Goal: Task Accomplishment & Management: Manage account settings

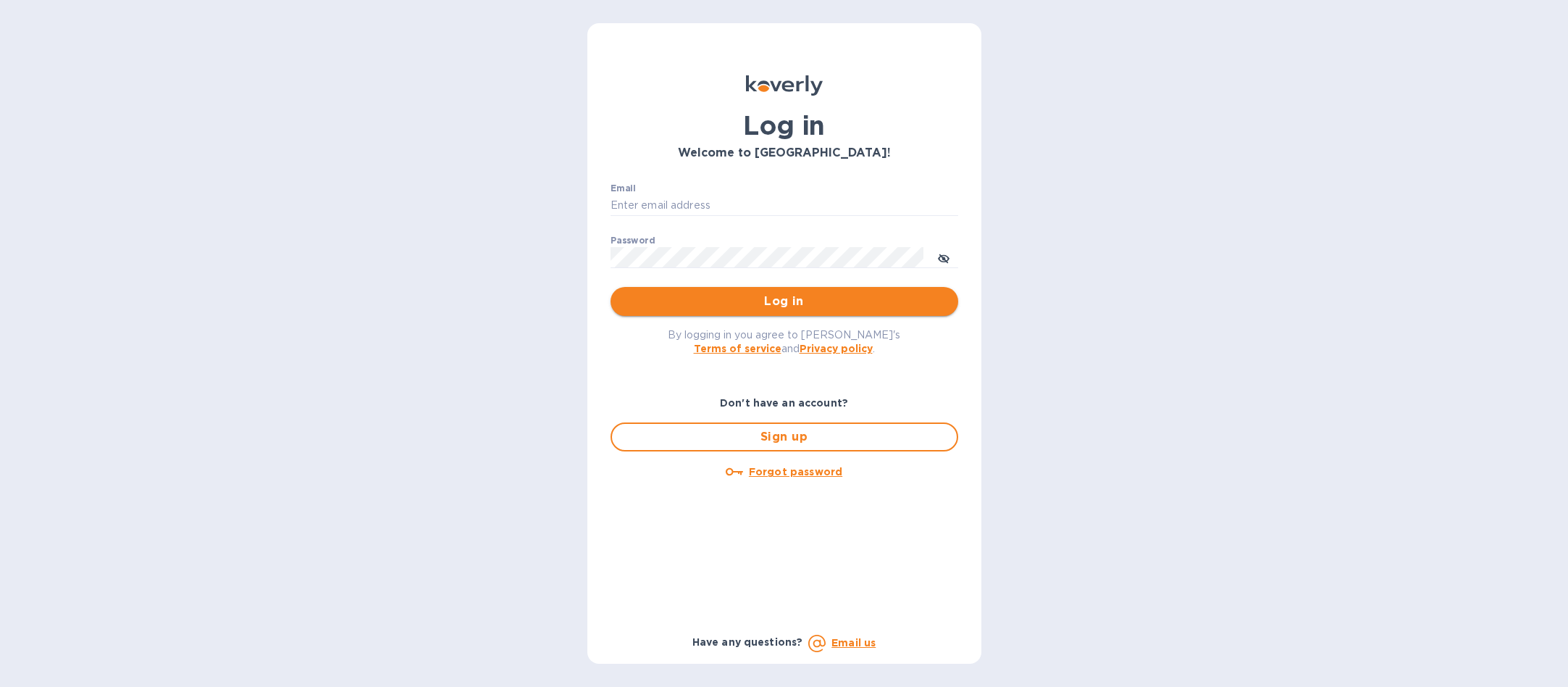
type input "b@corkhoarder.com"
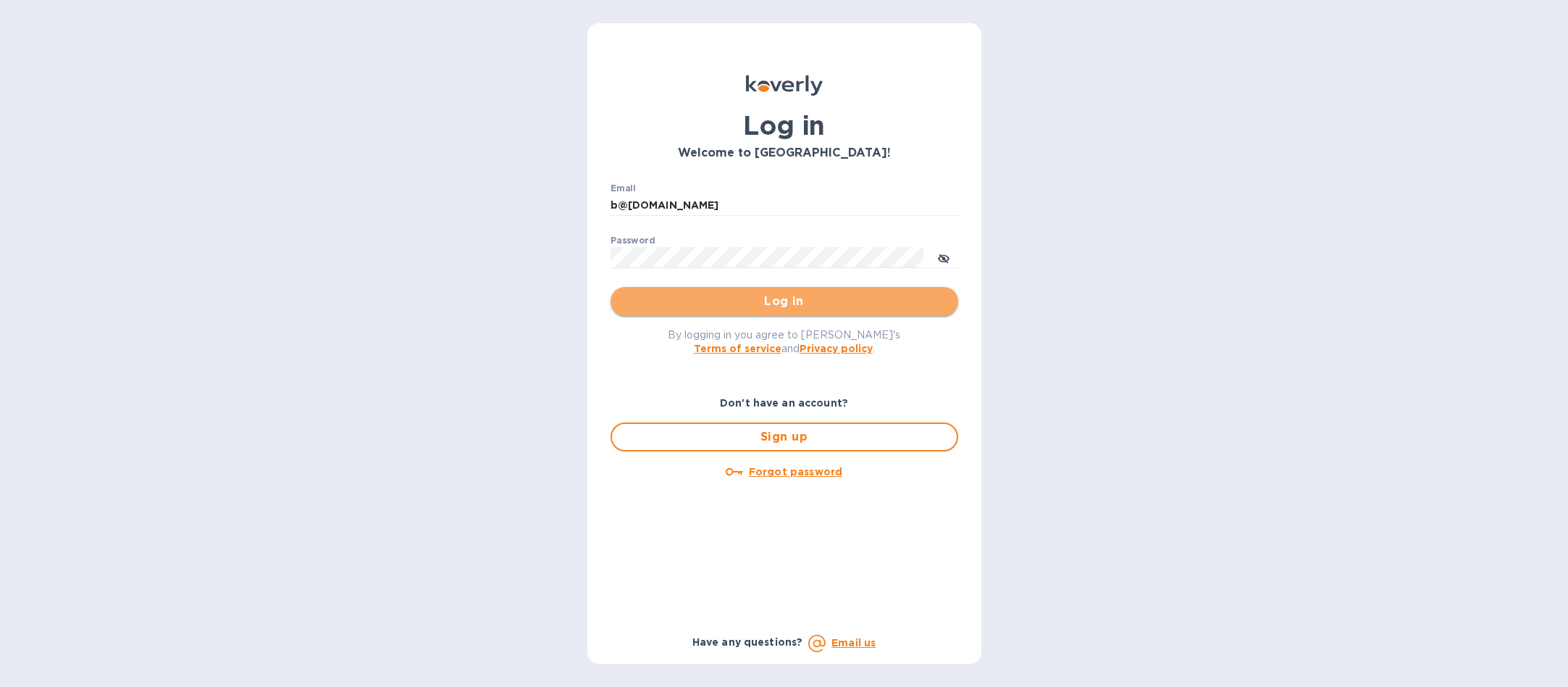
click at [772, 301] on span "Log in" at bounding box center [784, 301] width 324 height 17
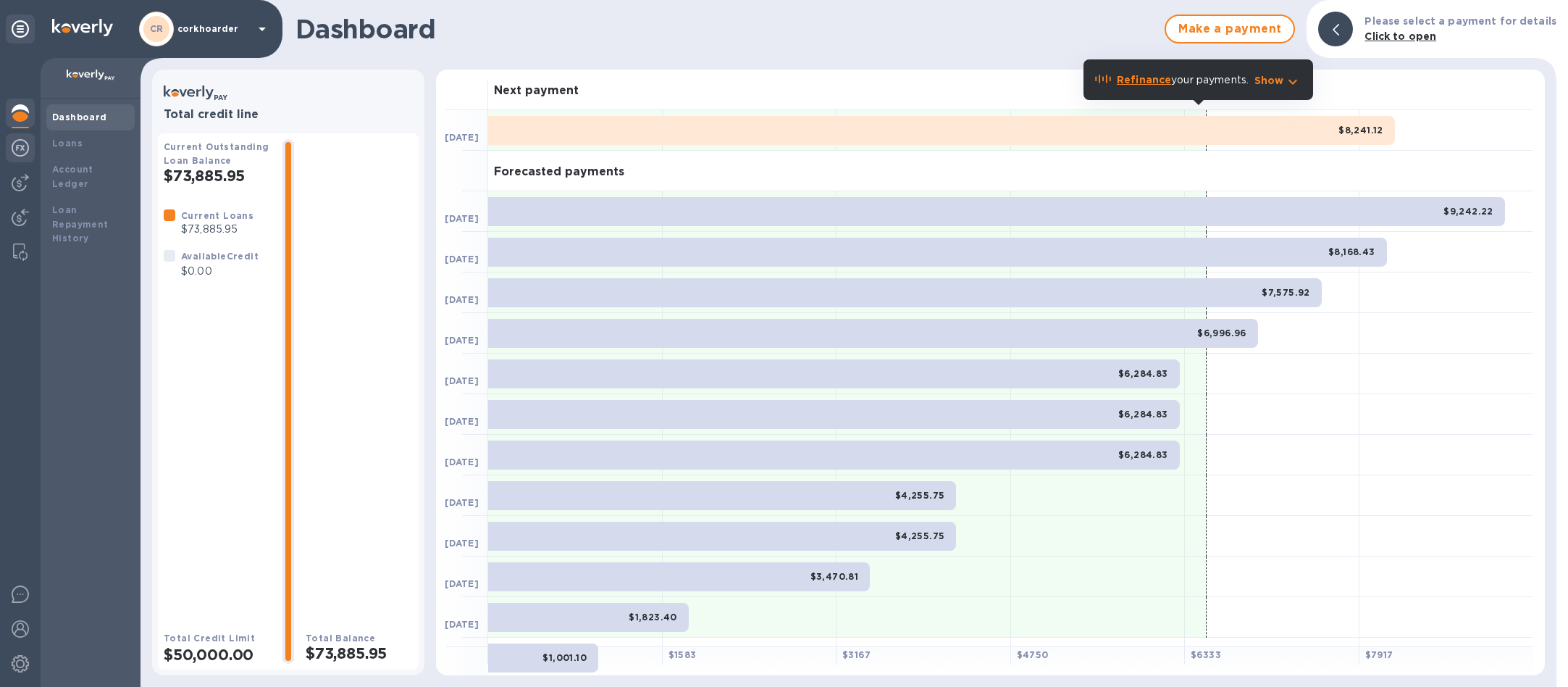
click at [20, 144] on img at bounding box center [20, 148] width 17 height 17
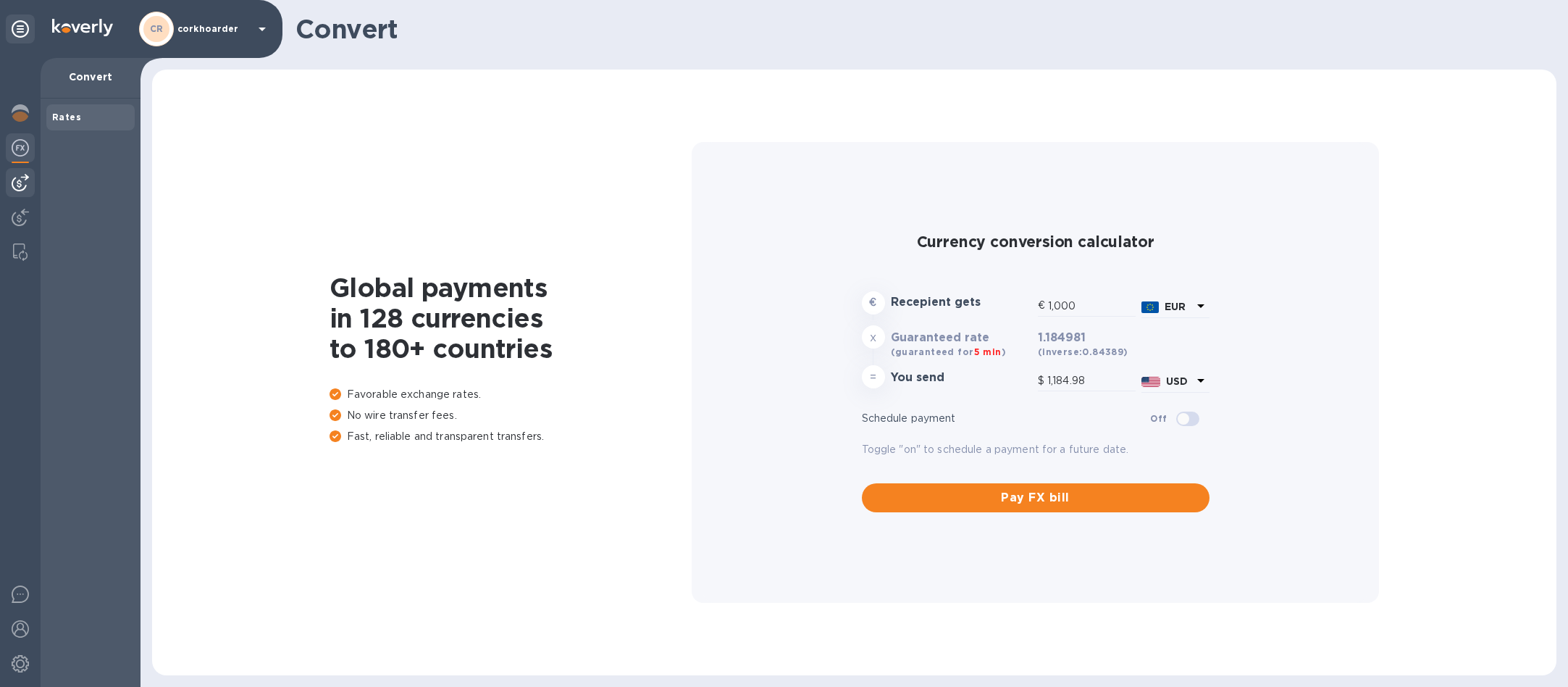
click at [16, 171] on div at bounding box center [21, 183] width 29 height 29
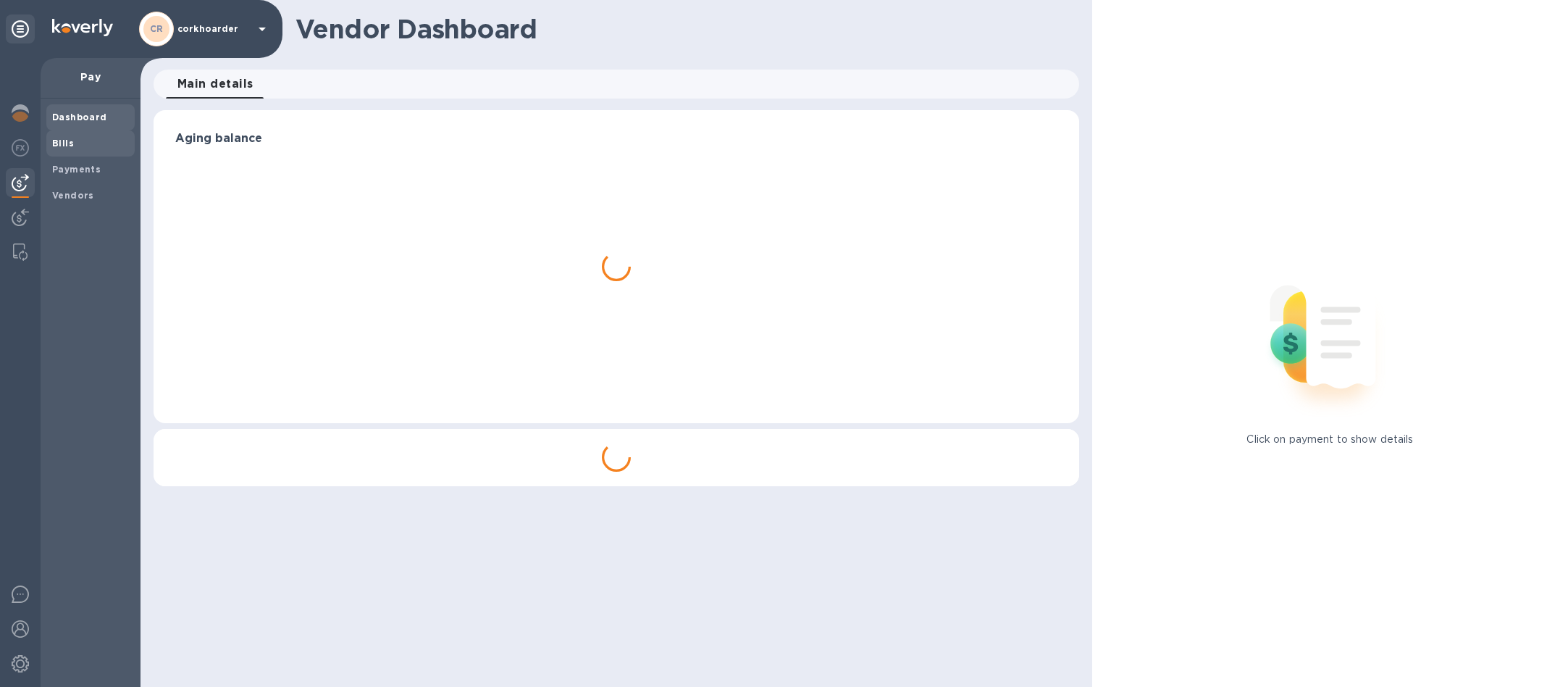
click at [77, 137] on span "Bills" at bounding box center [90, 143] width 76 height 15
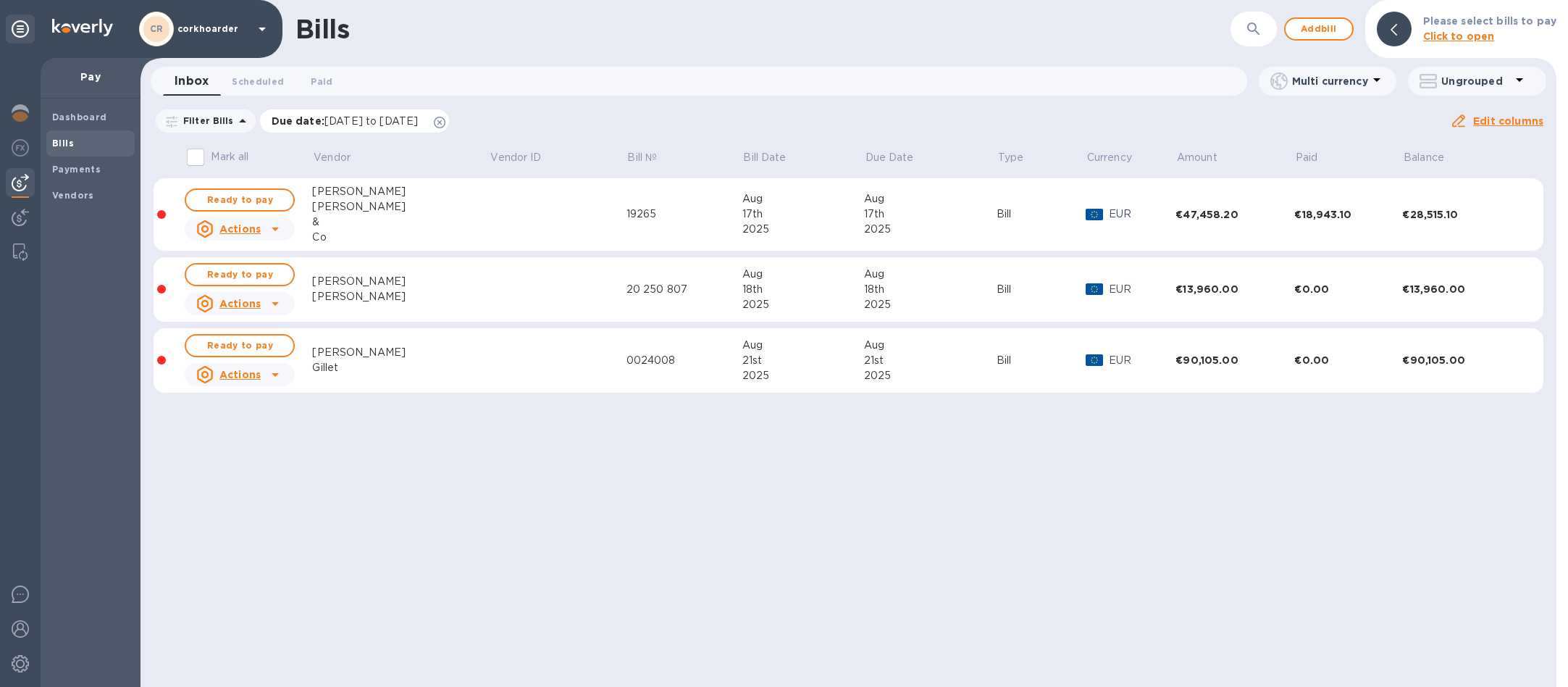
click at [445, 122] on icon at bounding box center [439, 122] width 11 height 11
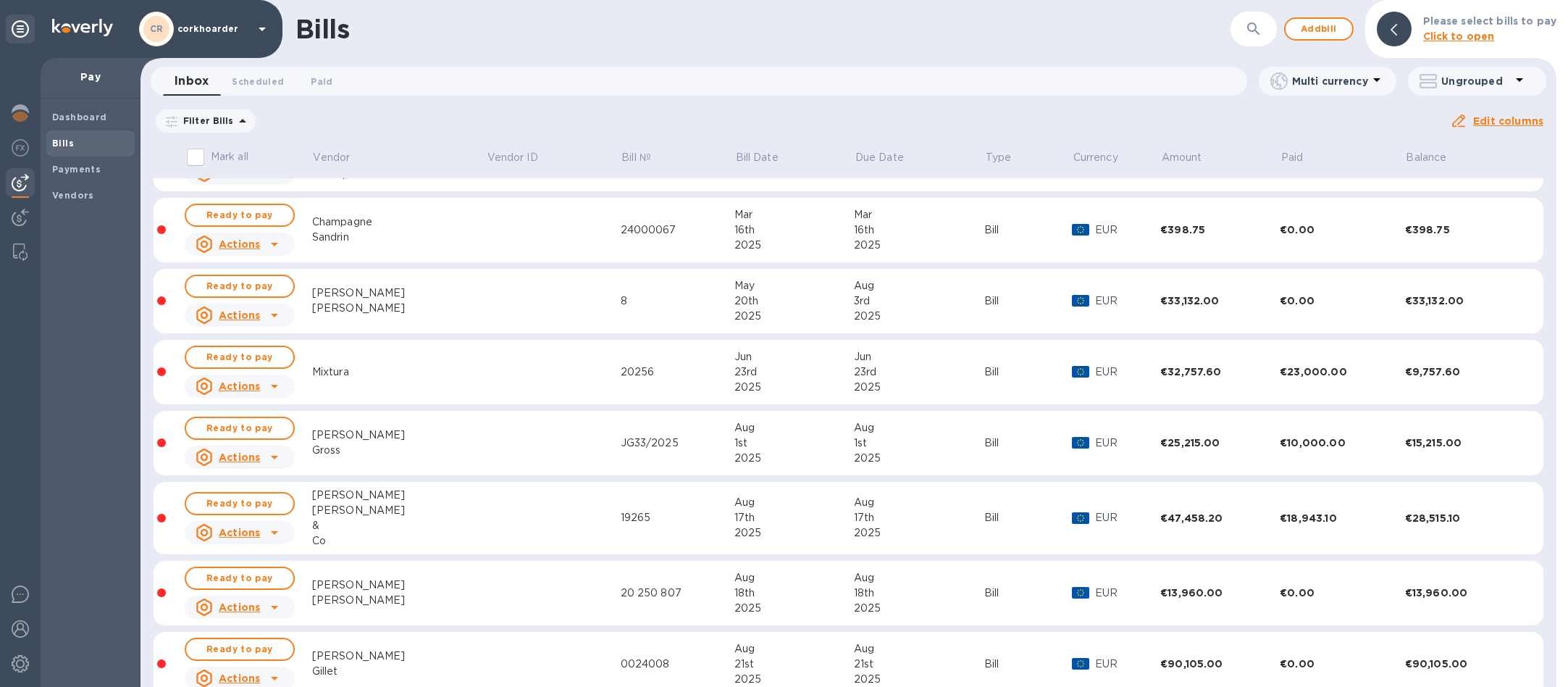
scroll to position [222, 0]
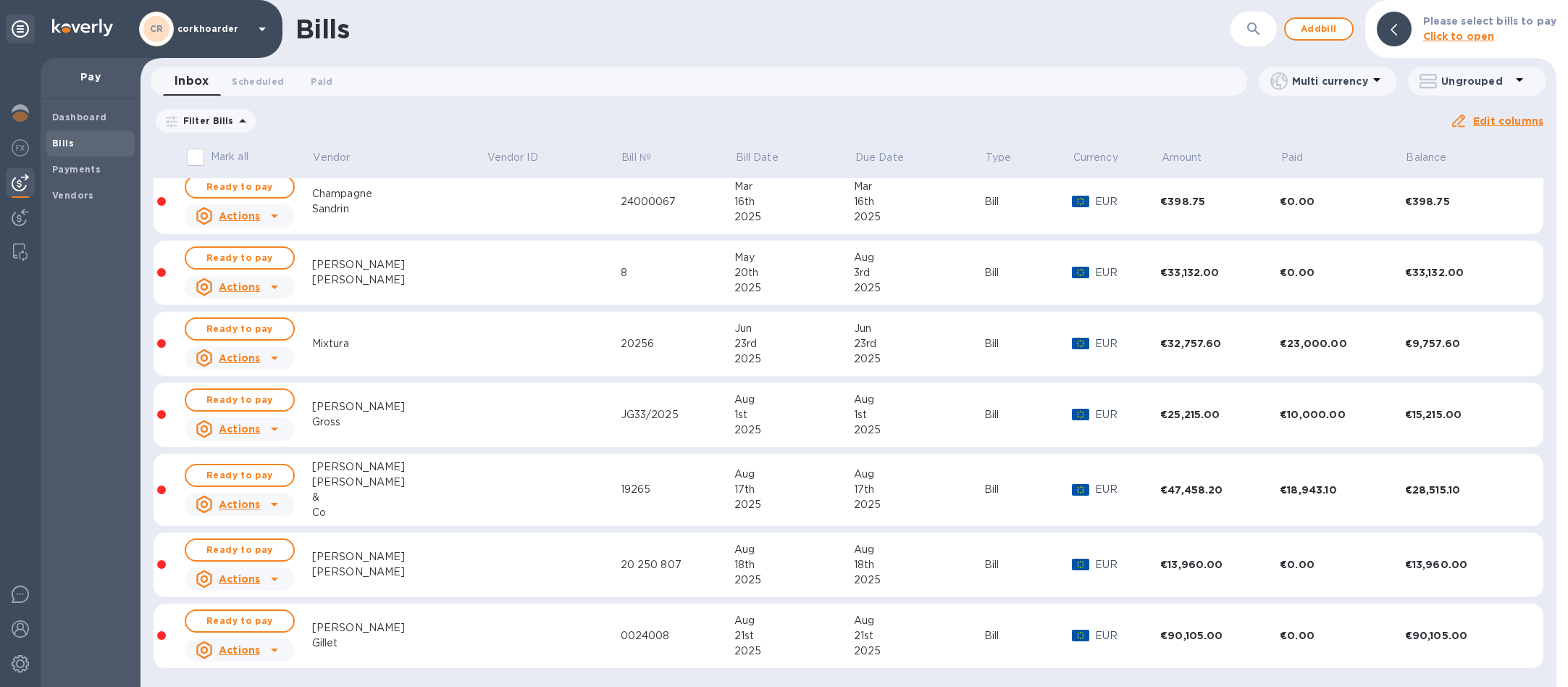
click at [681, 630] on div "0024008" at bounding box center [677, 635] width 113 height 15
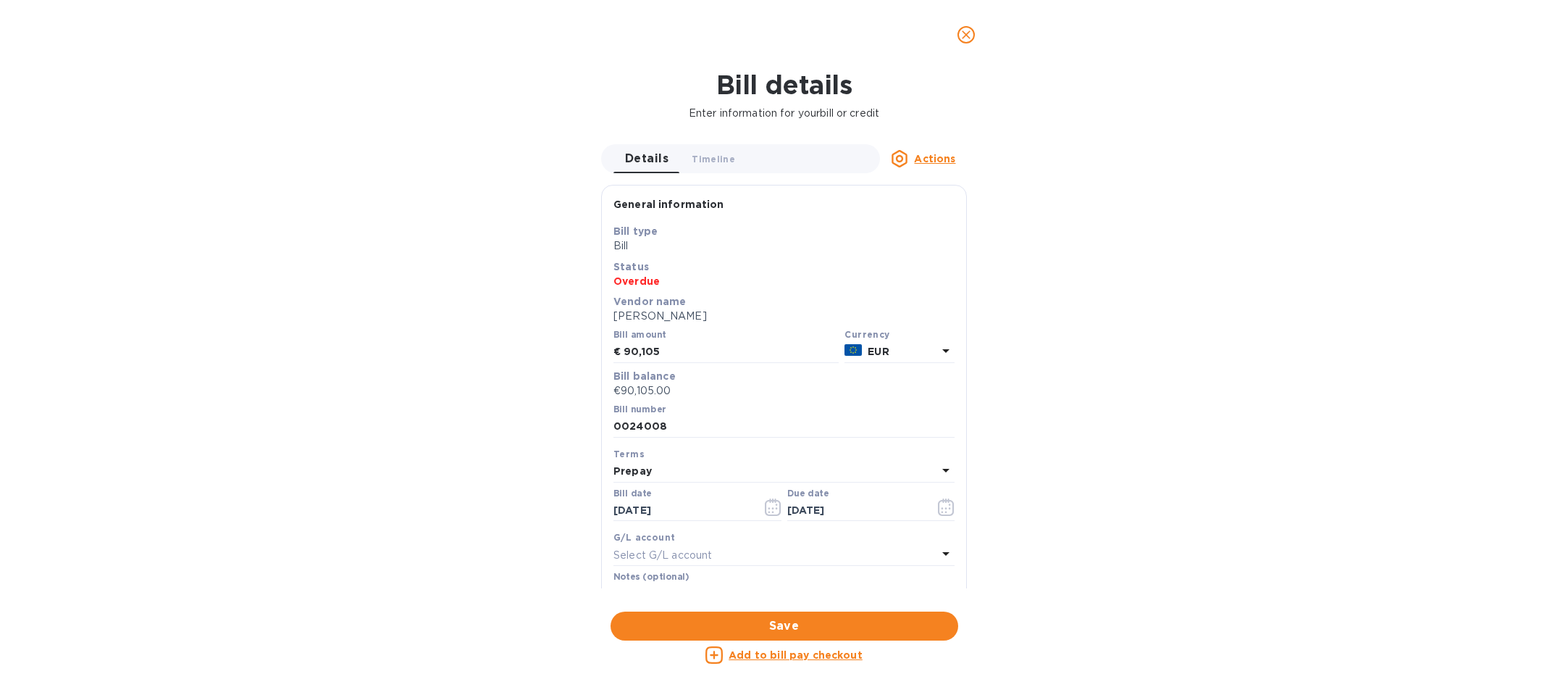
click at [777, 654] on u "Add to bill pay checkout" at bounding box center [796, 654] width 134 height 11
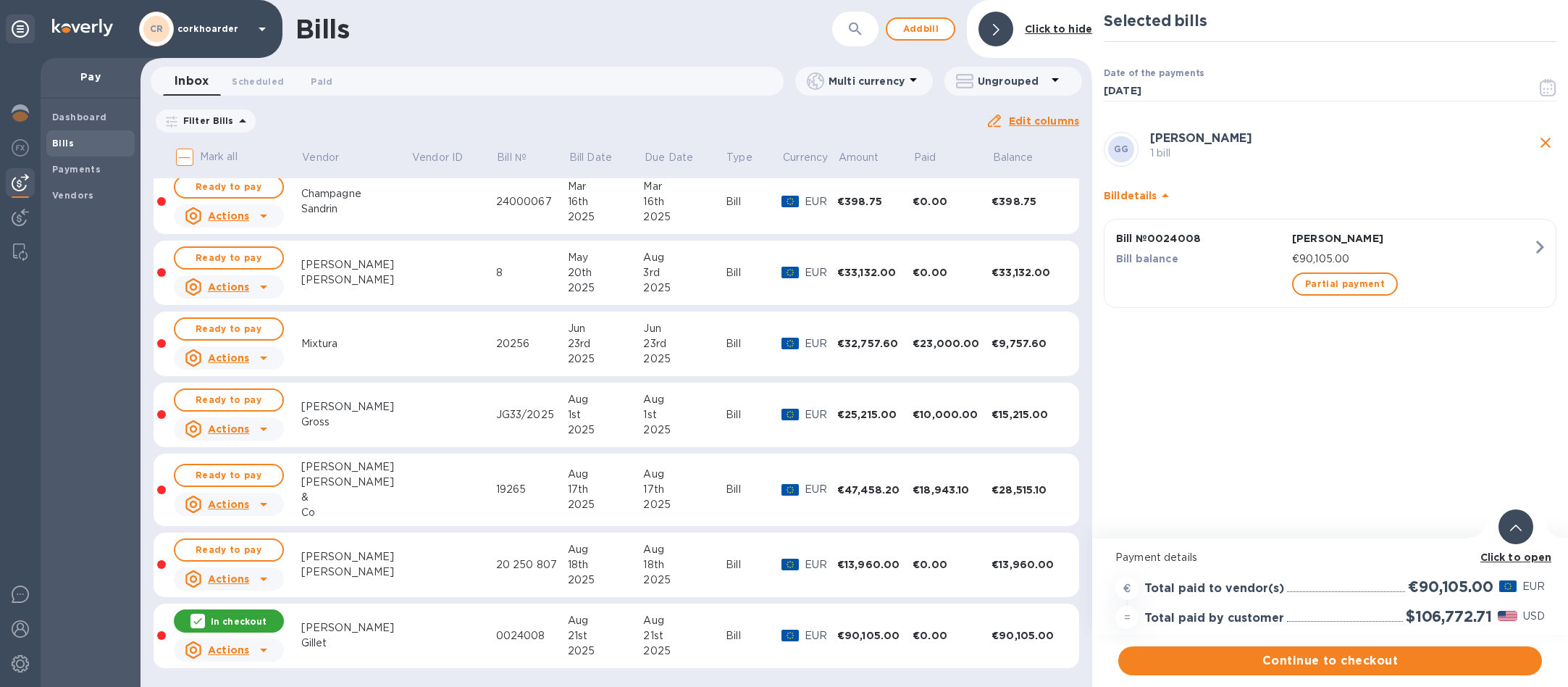
click at [1518, 559] on b "Click to open" at bounding box center [1517, 556] width 72 height 11
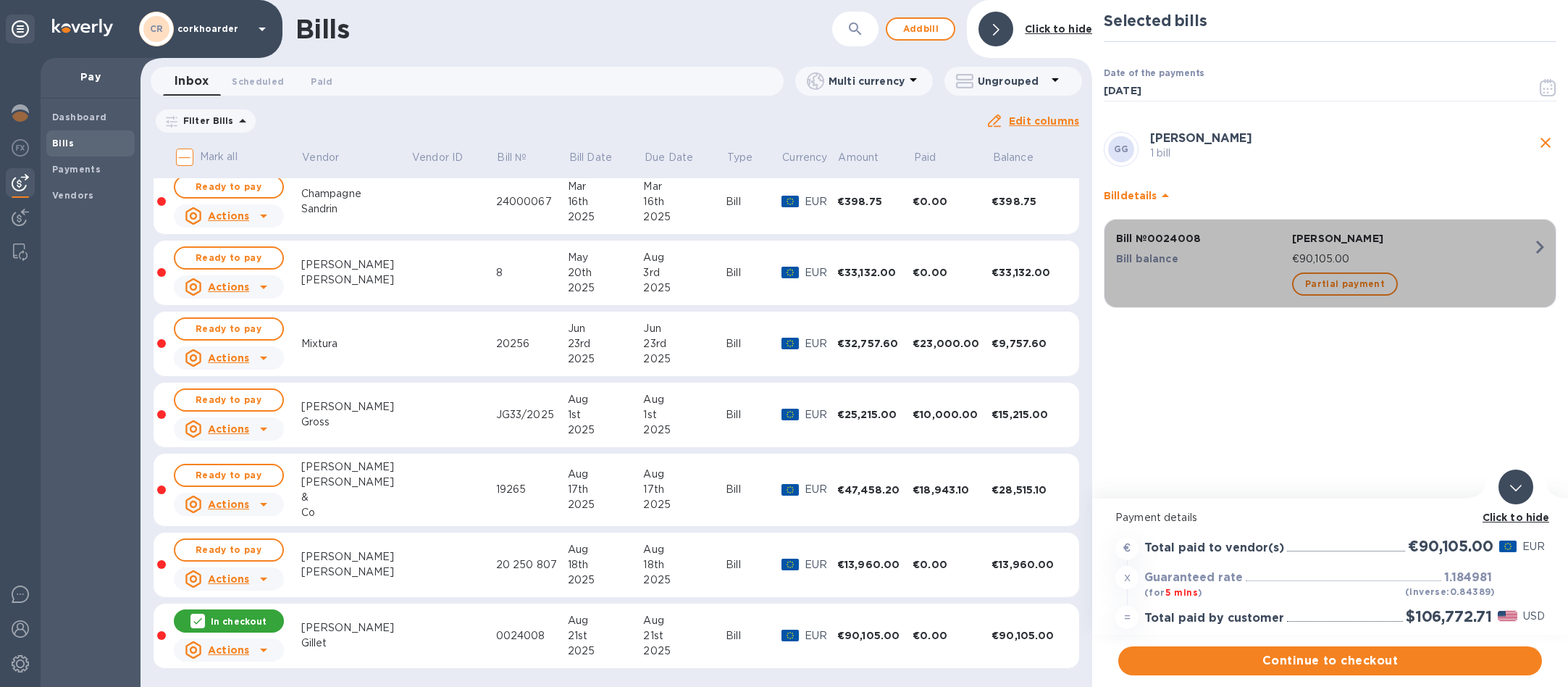
click at [1538, 252] on icon "button" at bounding box center [1539, 246] width 8 height 13
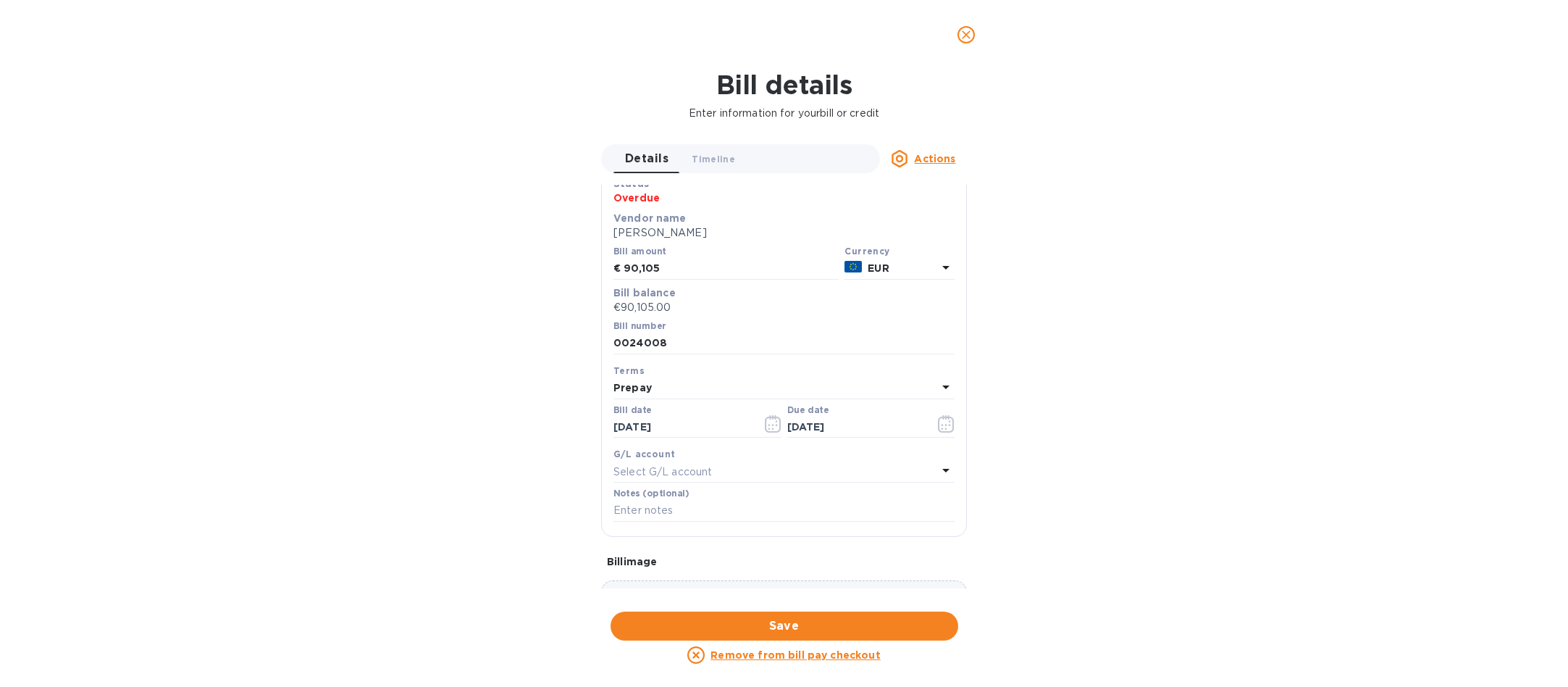
scroll to position [0, 0]
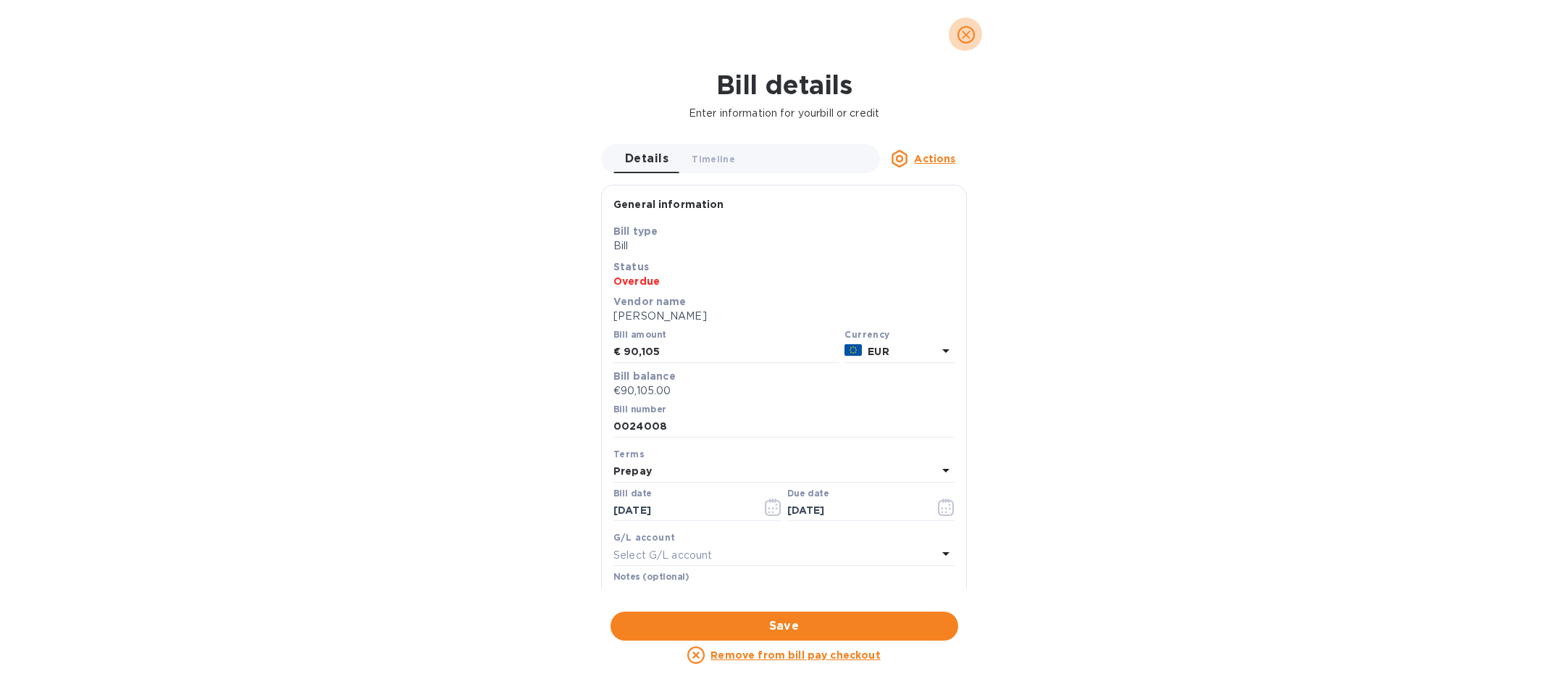
click at [961, 36] on icon "close" at bounding box center [966, 34] width 15 height 15
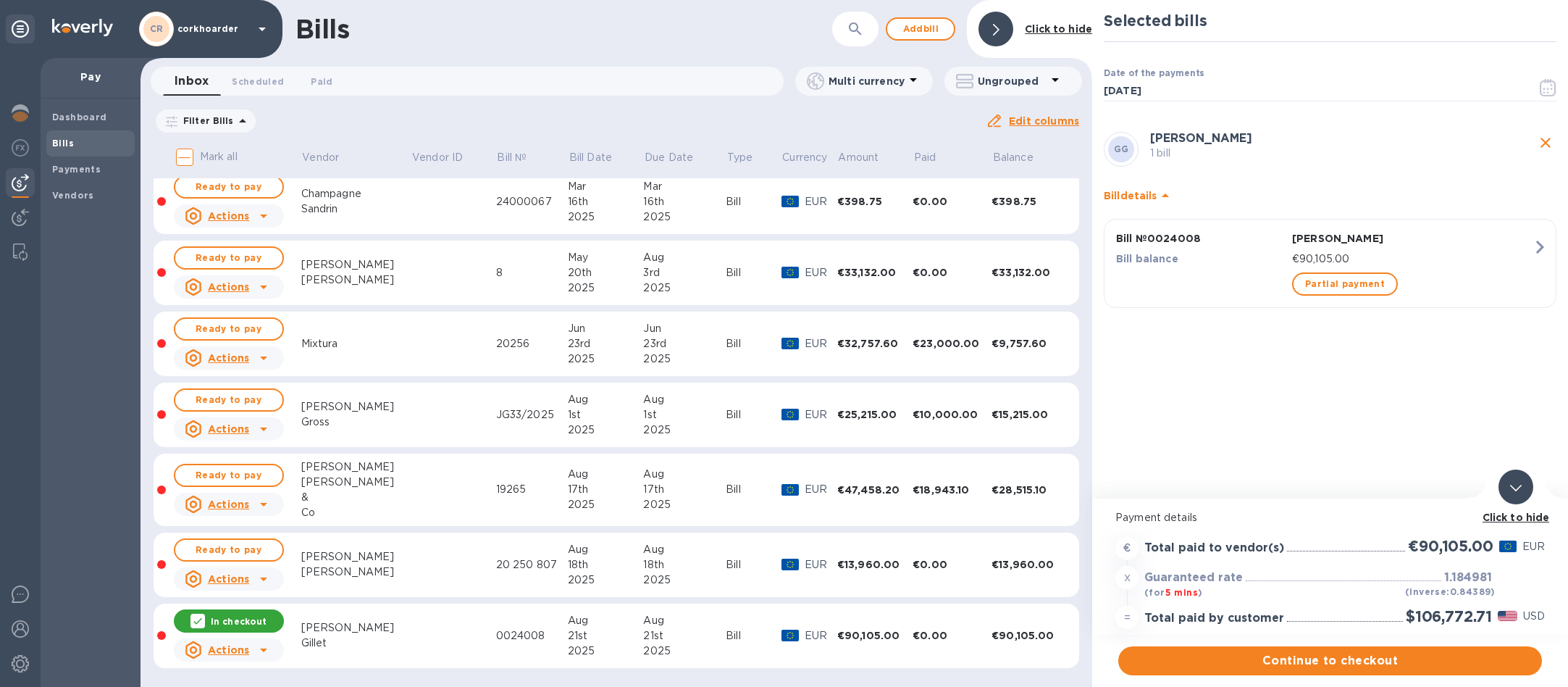
click at [1525, 168] on div "[PERSON_NAME] [PERSON_NAME] 1 bill" at bounding box center [1329, 149] width 458 height 40
click at [1538, 150] on icon "close" at bounding box center [1545, 143] width 17 height 17
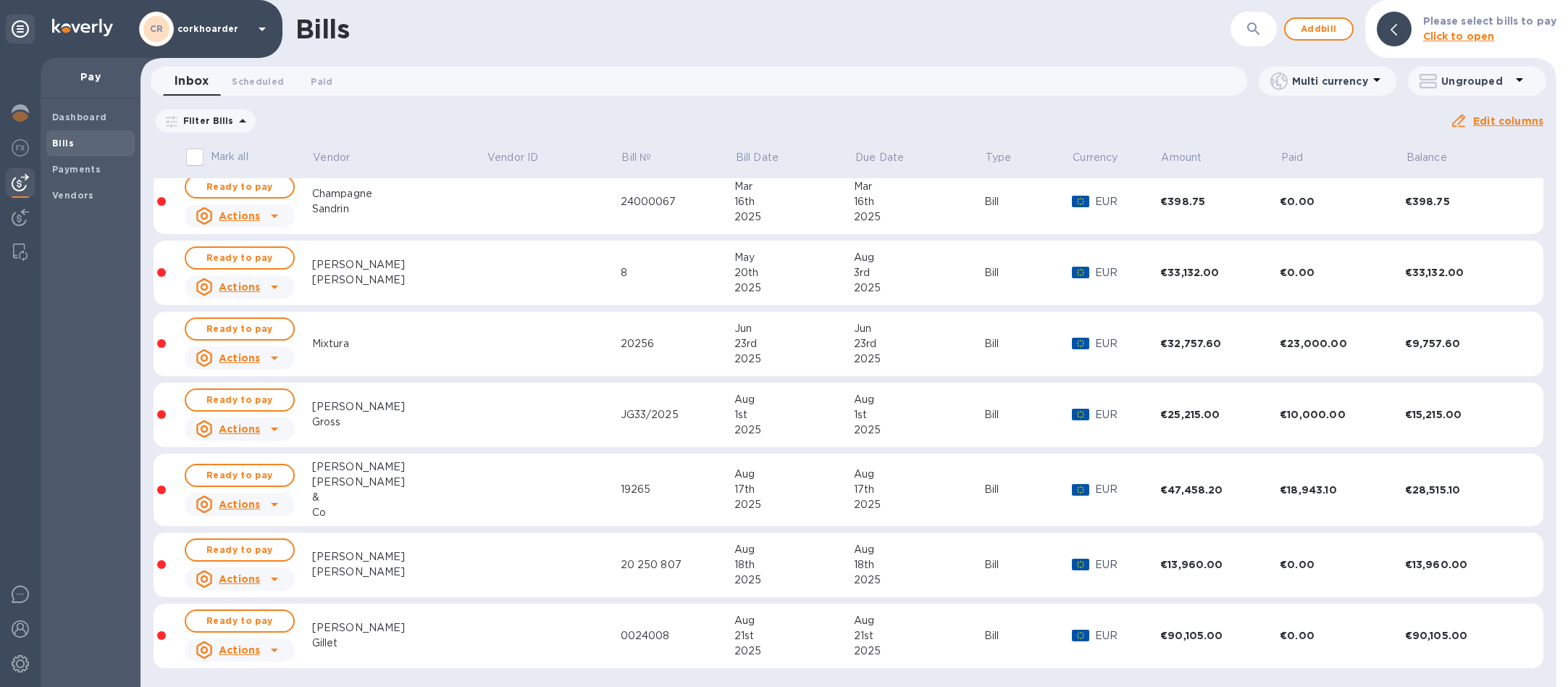
click at [378, 620] on div "[PERSON_NAME]" at bounding box center [399, 628] width 173 height 15
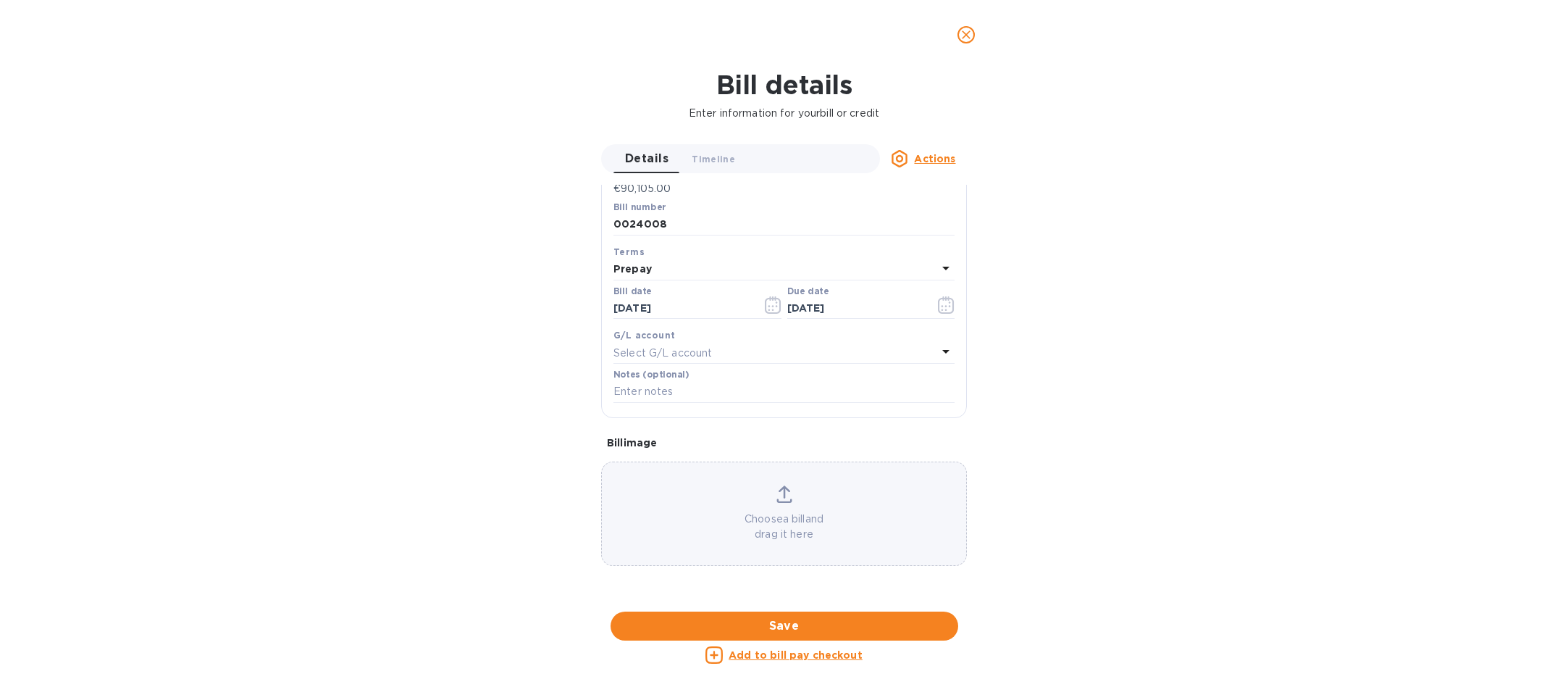
scroll to position [687, 0]
click at [790, 656] on u "Add to bill pay checkout" at bounding box center [796, 654] width 134 height 11
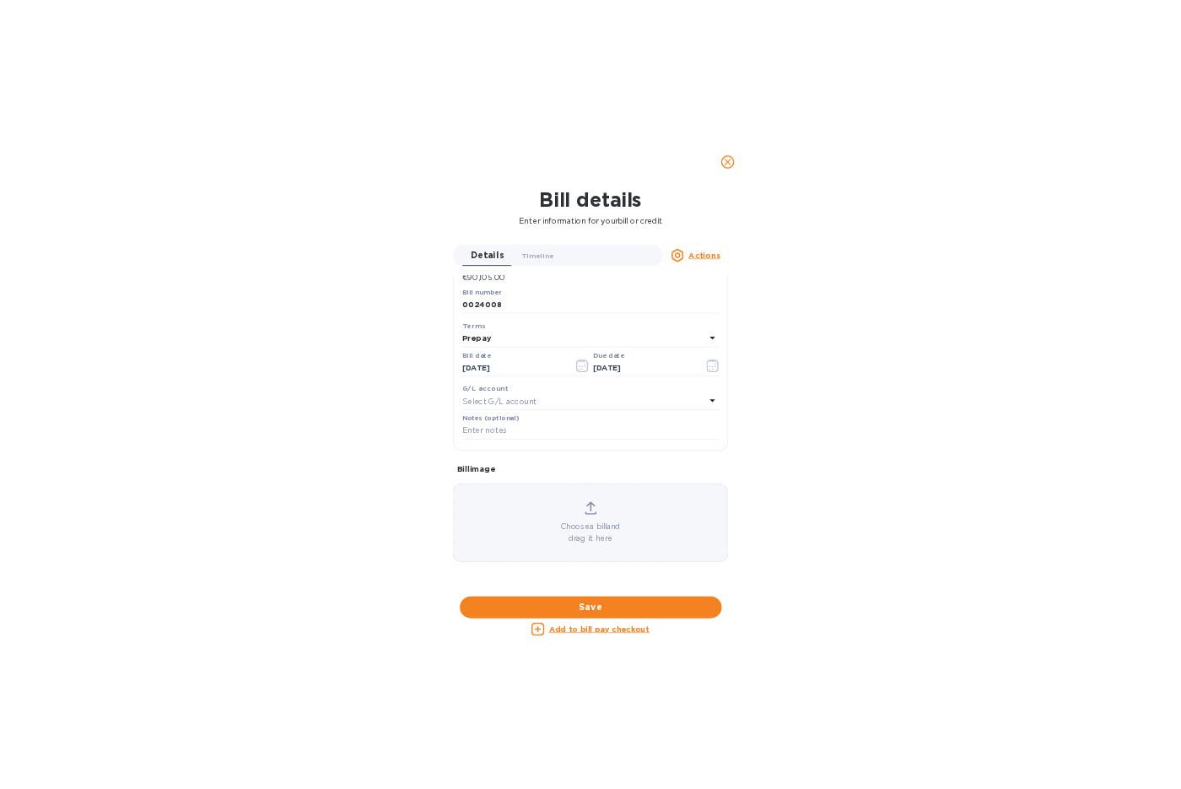
scroll to position [208, 0]
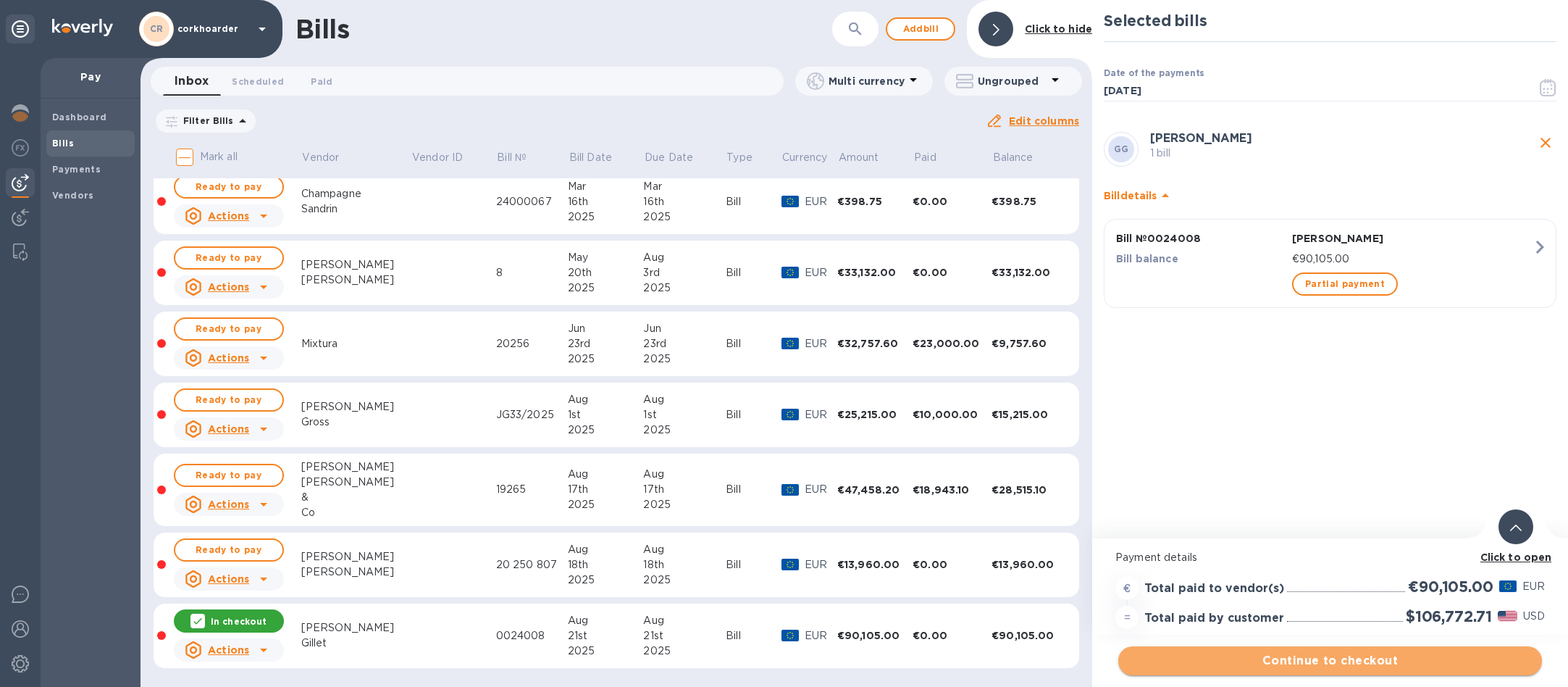
click at [1420, 658] on span "Continue to checkout" at bounding box center [1329, 660] width 401 height 17
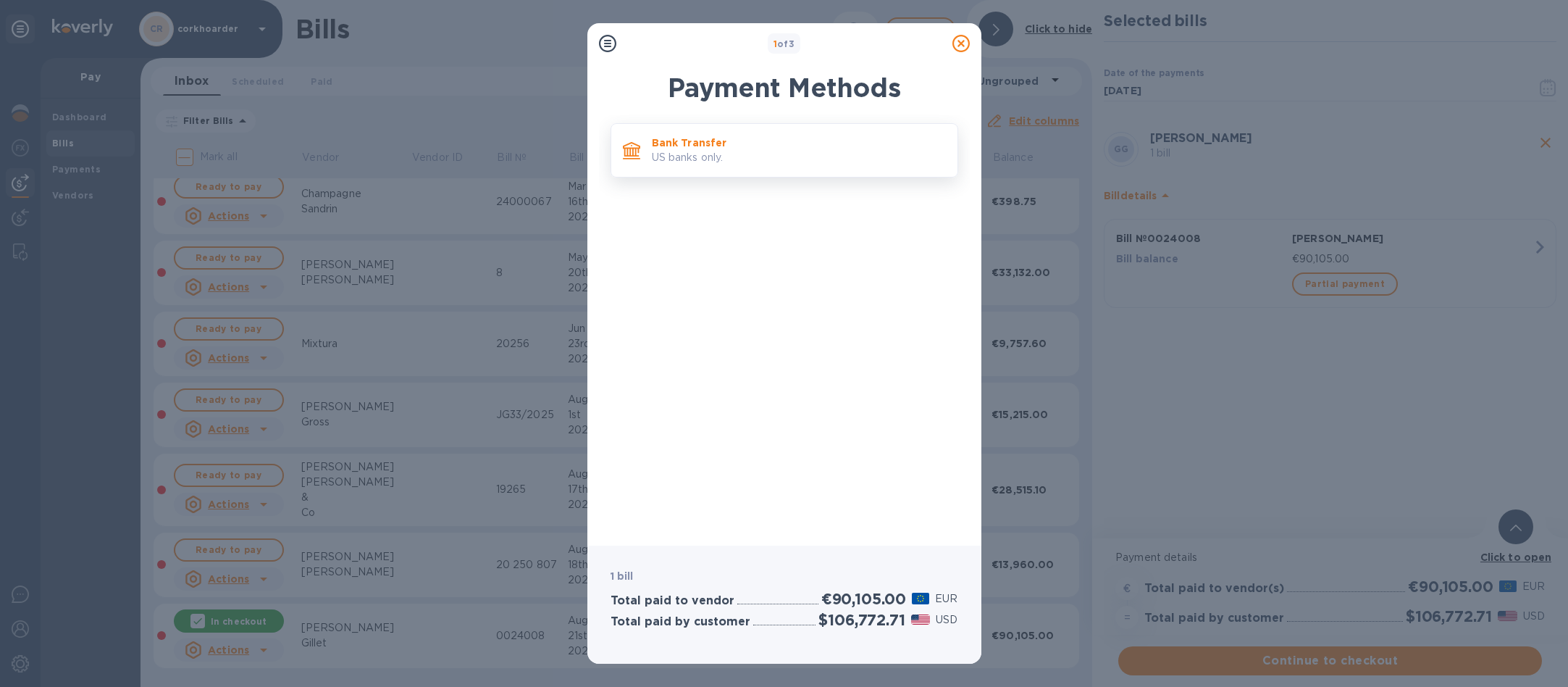
click at [862, 145] on p "Bank Transfer" at bounding box center [798, 143] width 294 height 15
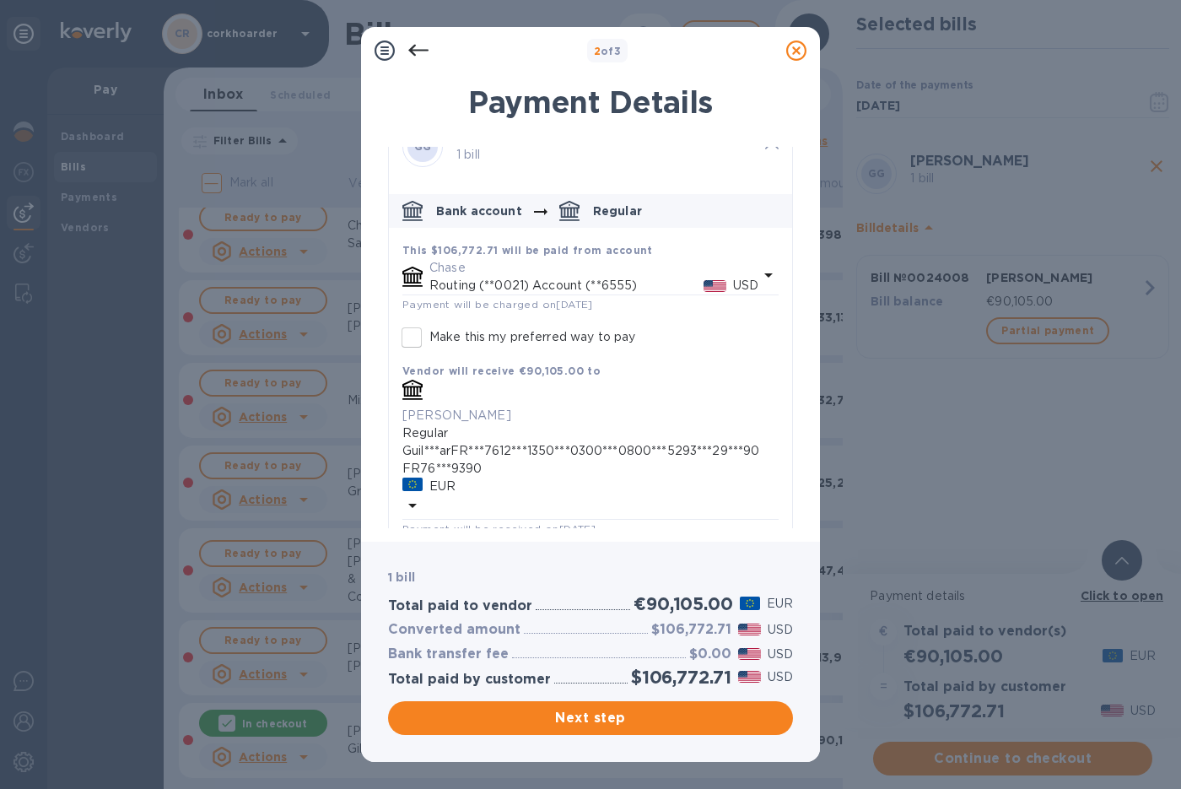
scroll to position [132, 0]
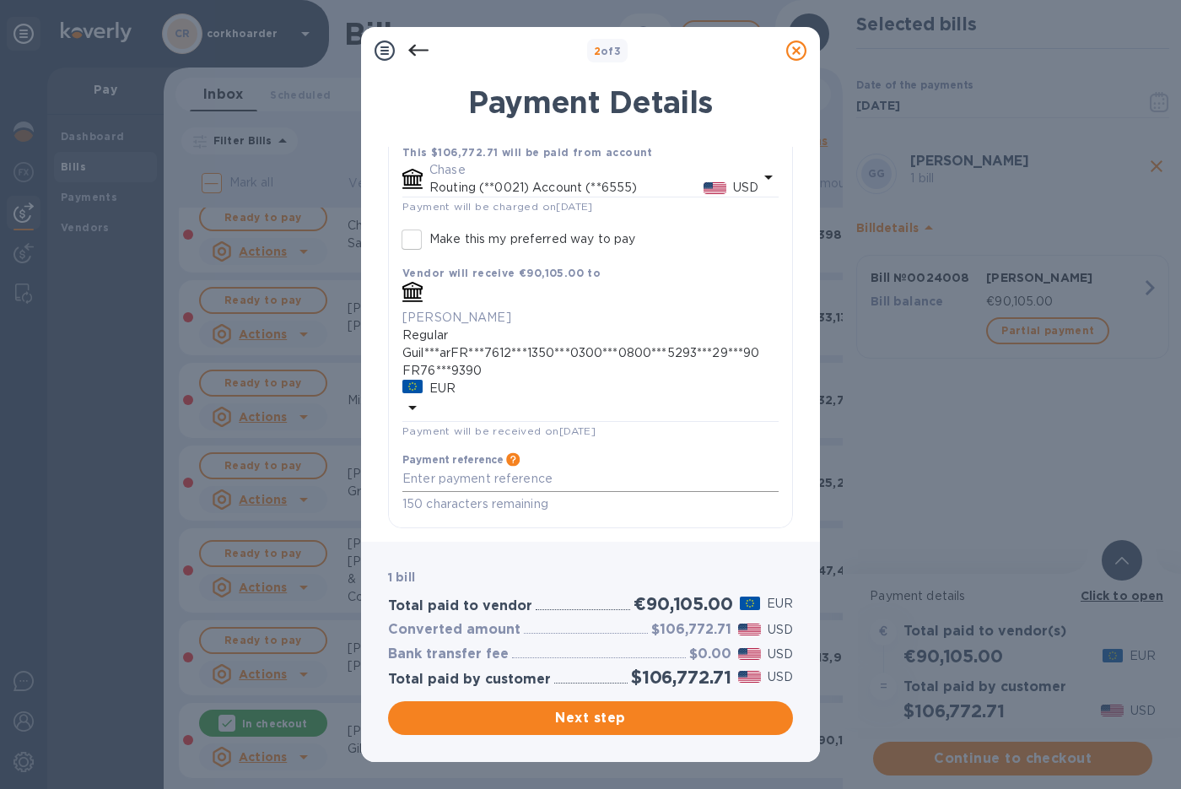
click at [563, 475] on textarea "default-method" at bounding box center [590, 479] width 376 height 14
type textarea "corkhoarder"
click at [623, 720] on span "Next step" at bounding box center [591, 718] width 378 height 20
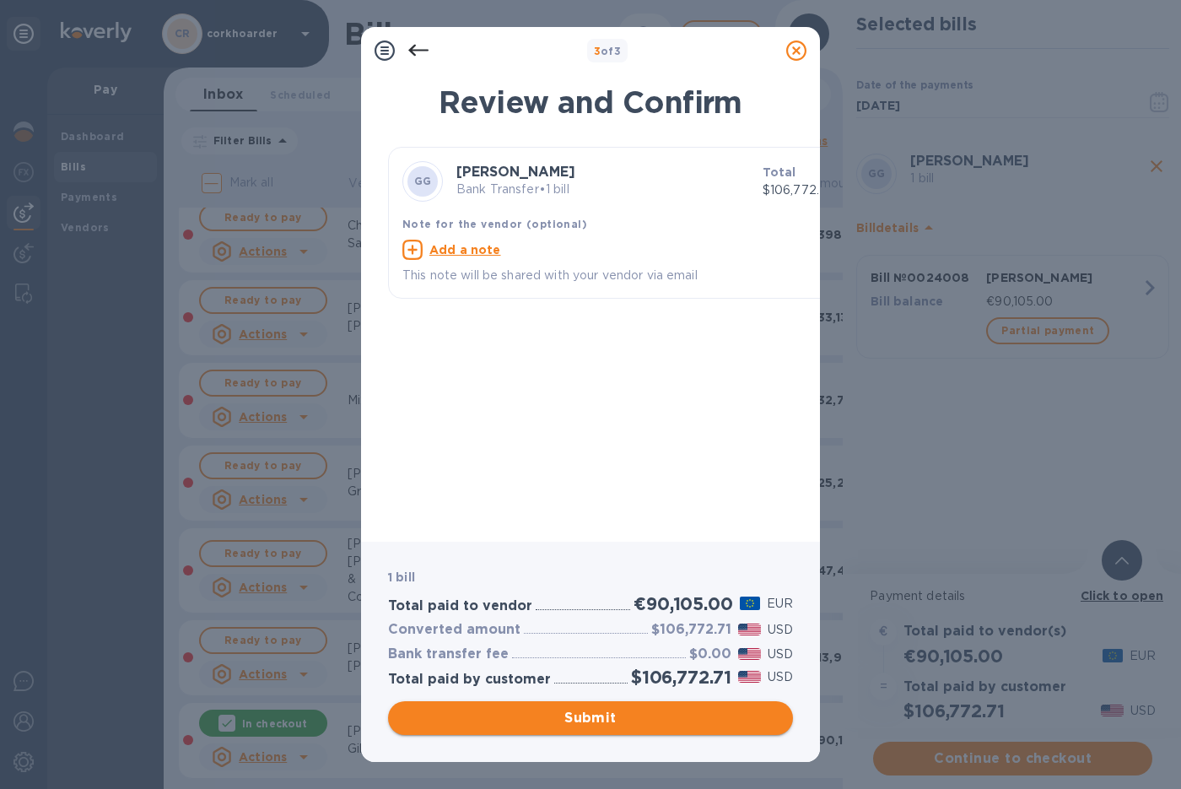
click at [648, 705] on button "Submit" at bounding box center [590, 718] width 405 height 34
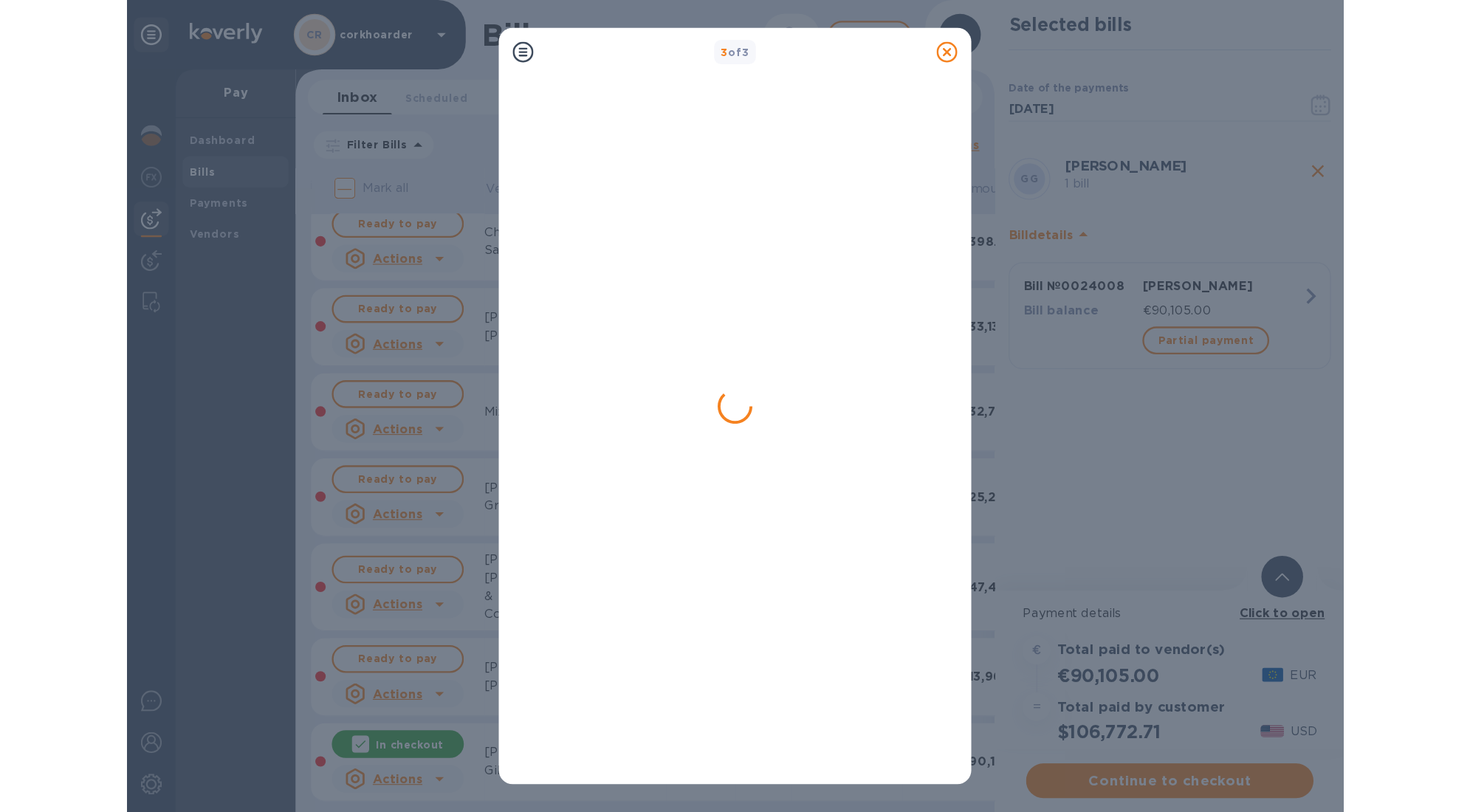
scroll to position [0, 0]
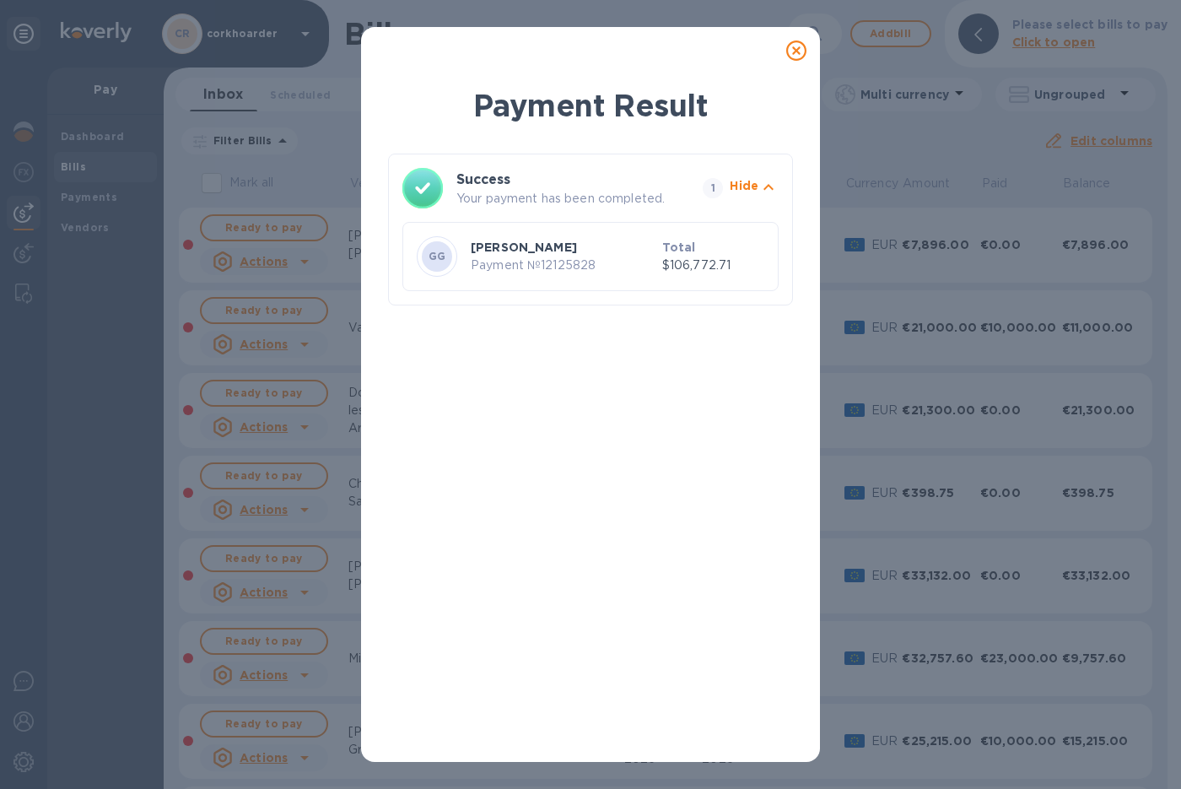
click at [801, 55] on icon at bounding box center [796, 50] width 20 height 20
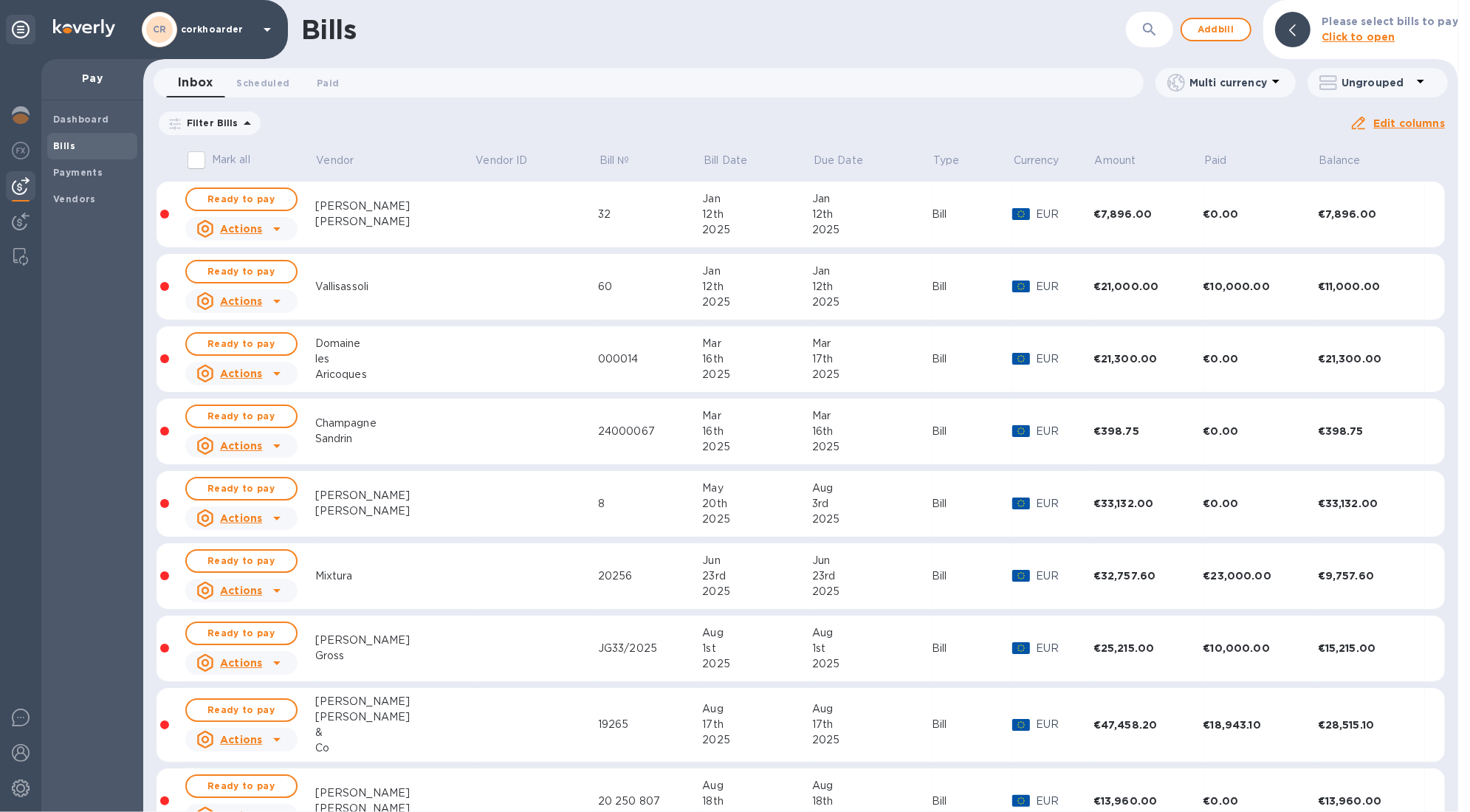
scroll to position [41, 0]
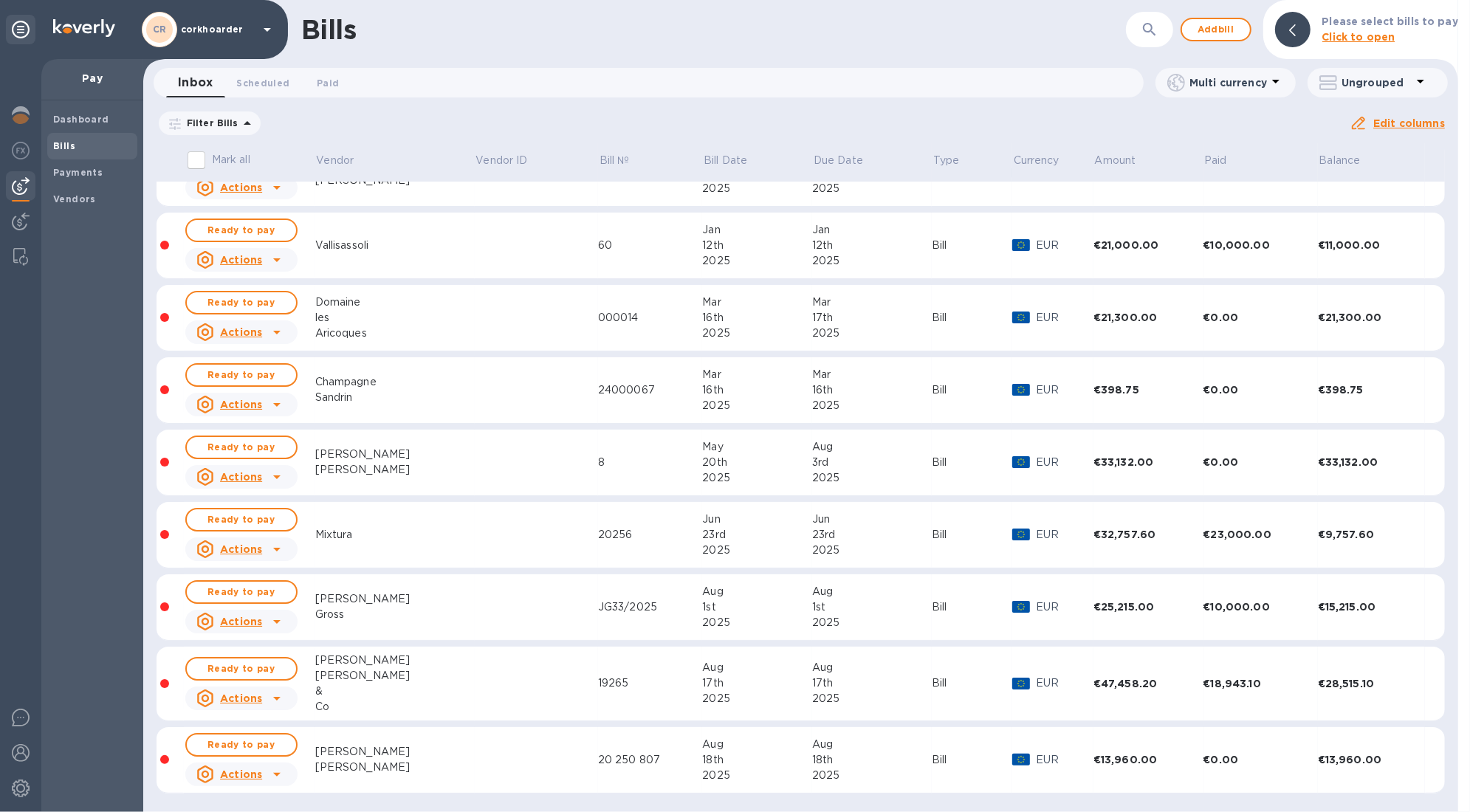
click at [480, 532] on td at bounding box center [536, 536] width 123 height 66
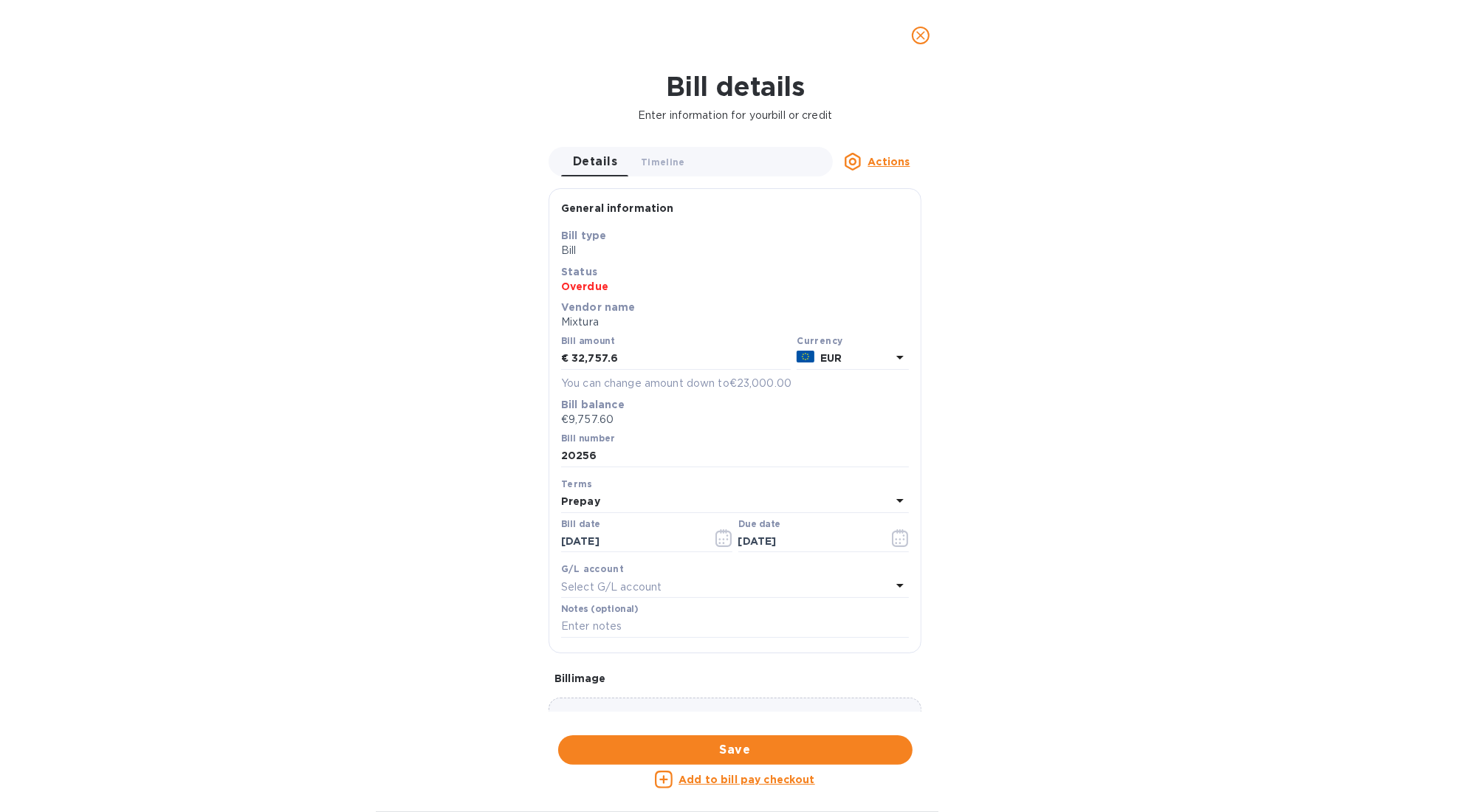
click at [741, 699] on u "Add to bill pay checkout" at bounding box center [746, 779] width 136 height 11
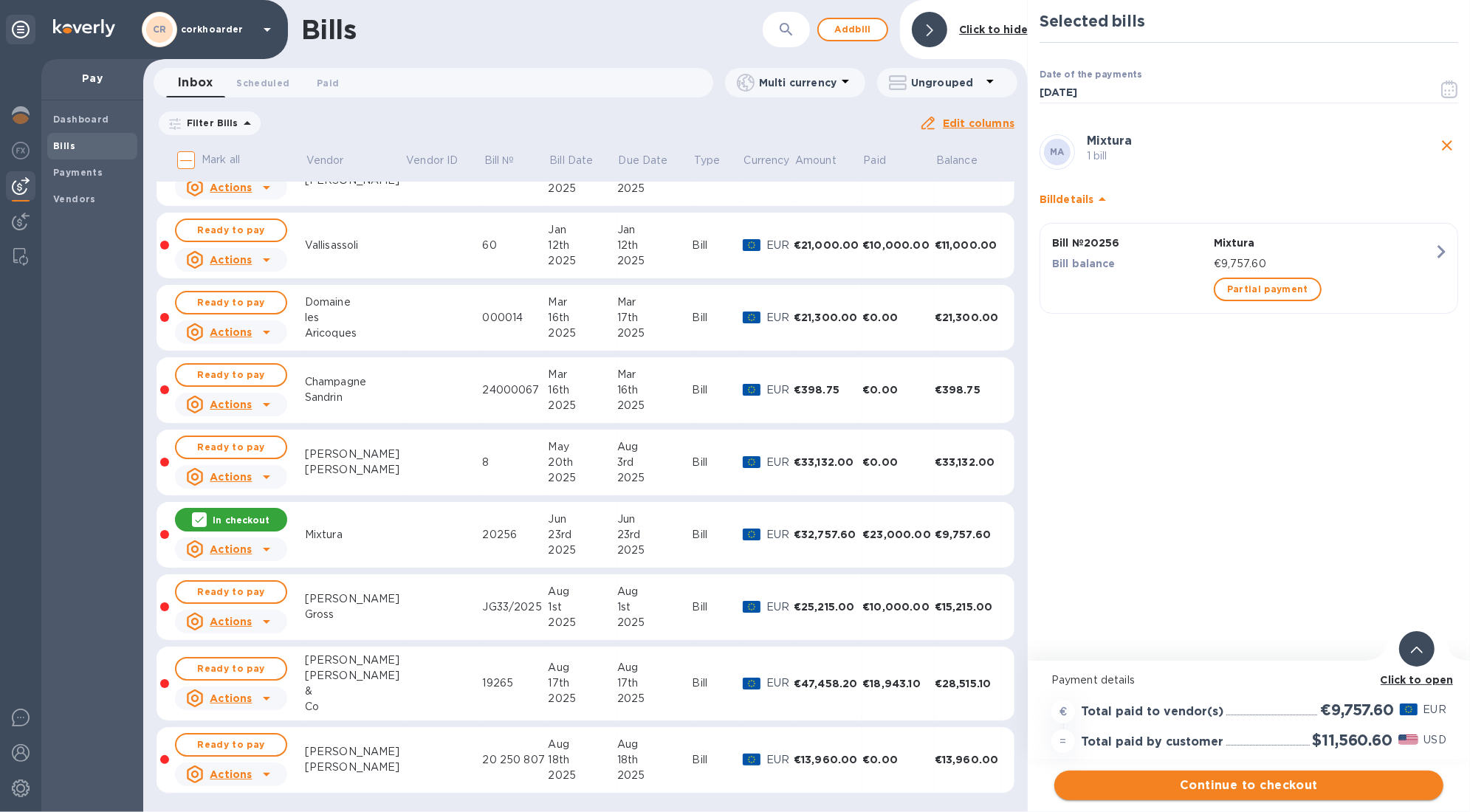
click at [1276, 699] on span "Continue to checkout" at bounding box center [1249, 786] width 366 height 18
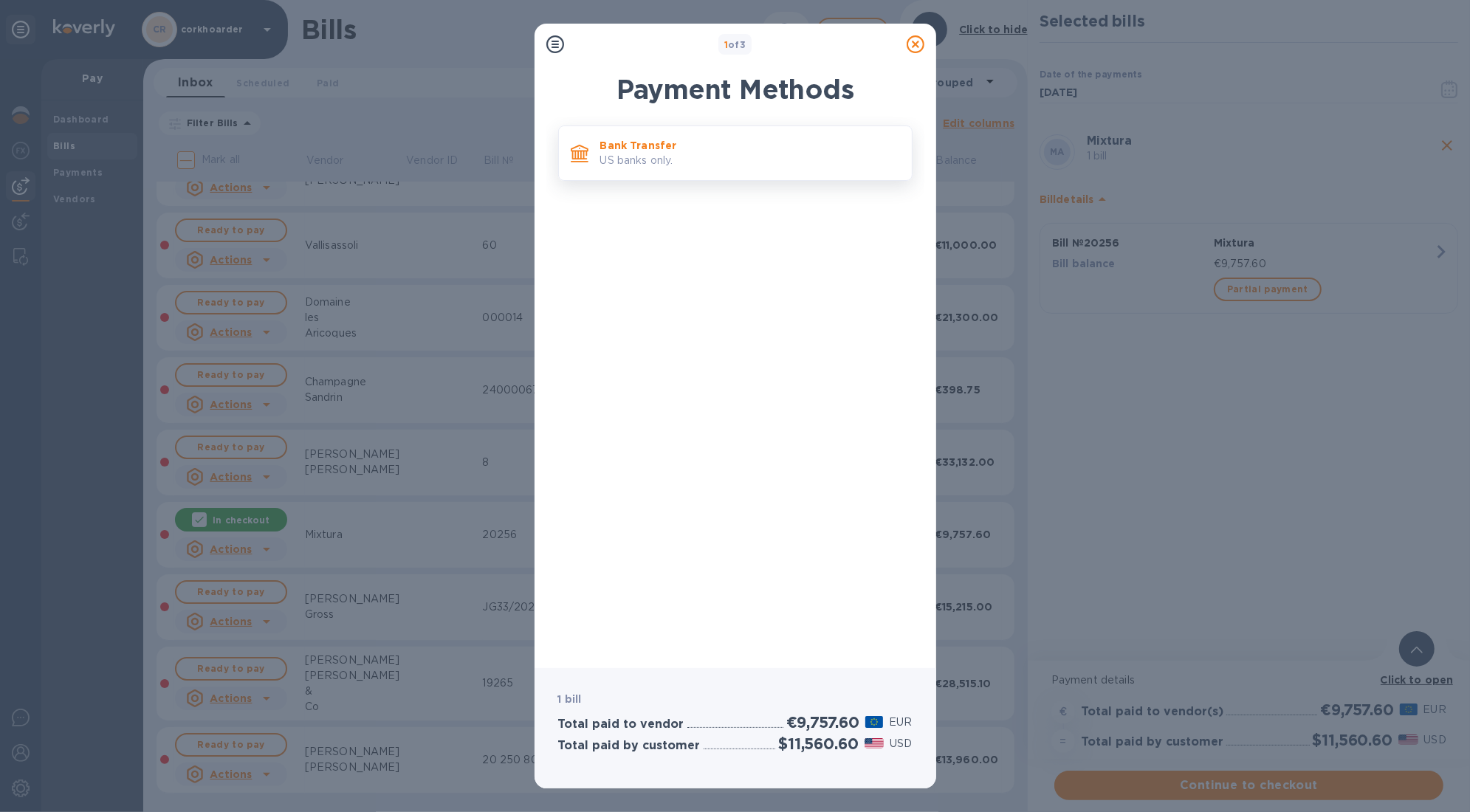
click at [700, 145] on p "Bank Transfer" at bounding box center [750, 145] width 300 height 15
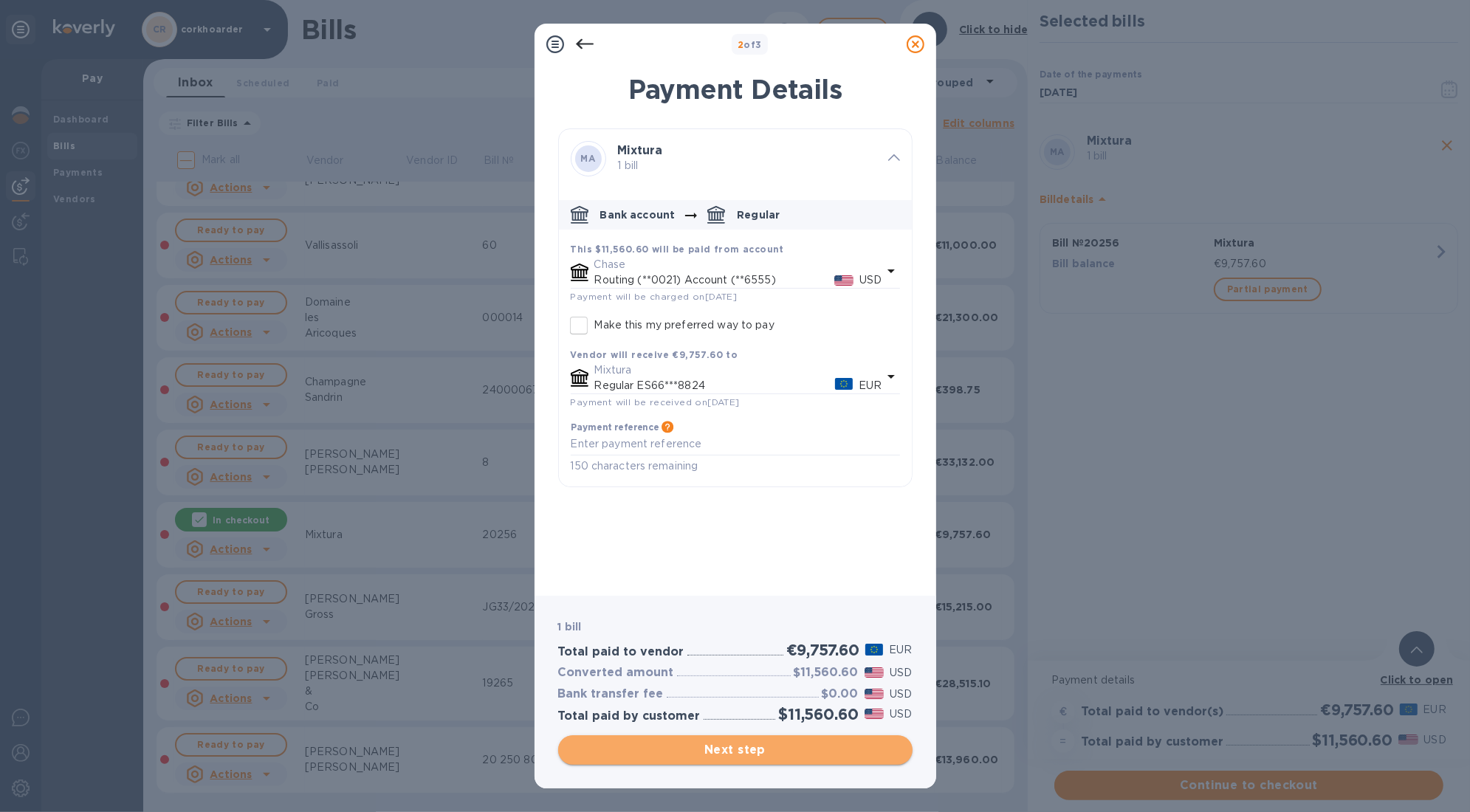
click at [868, 699] on span "Next step" at bounding box center [735, 750] width 331 height 18
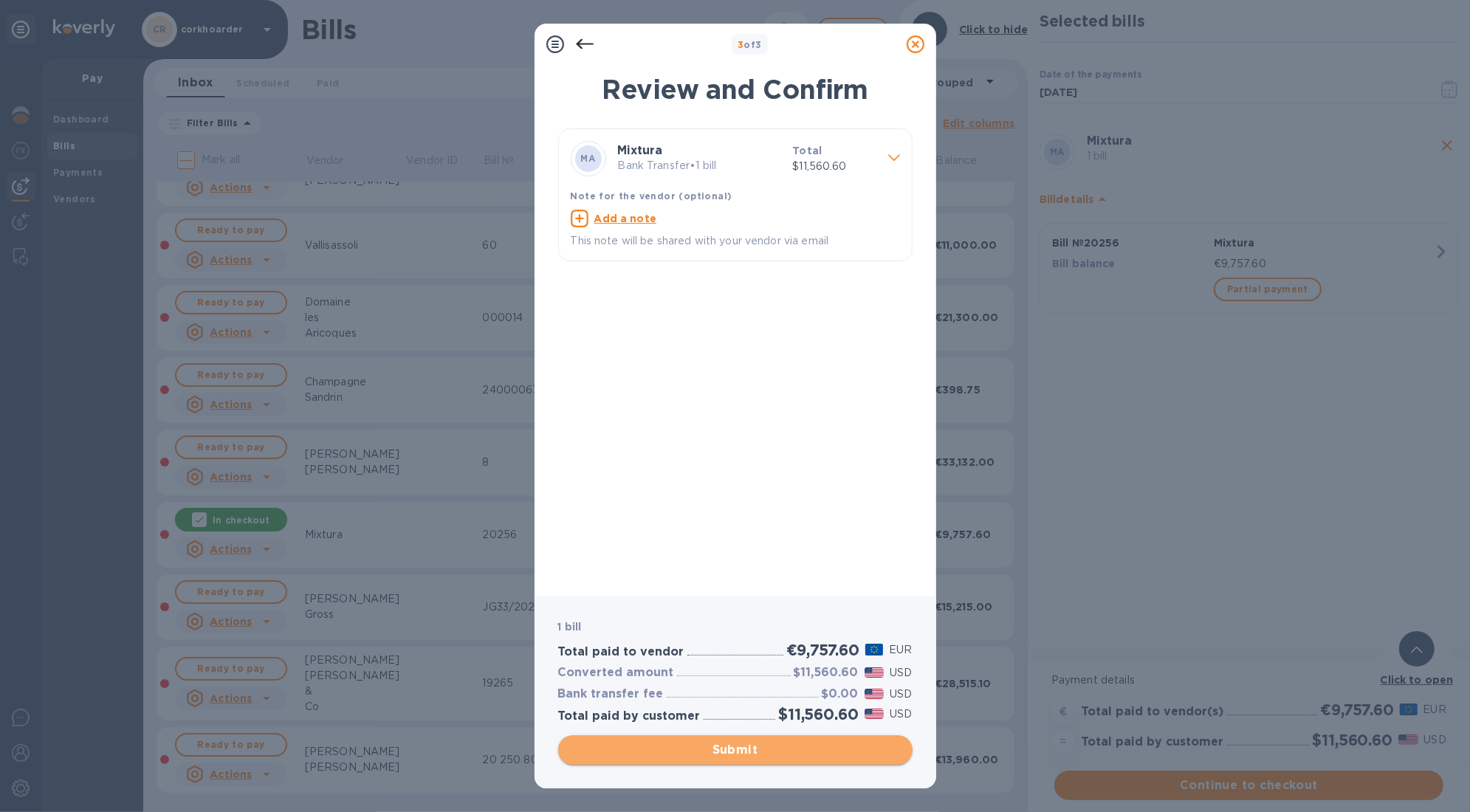
click at [866, 699] on span "Submit" at bounding box center [735, 750] width 331 height 18
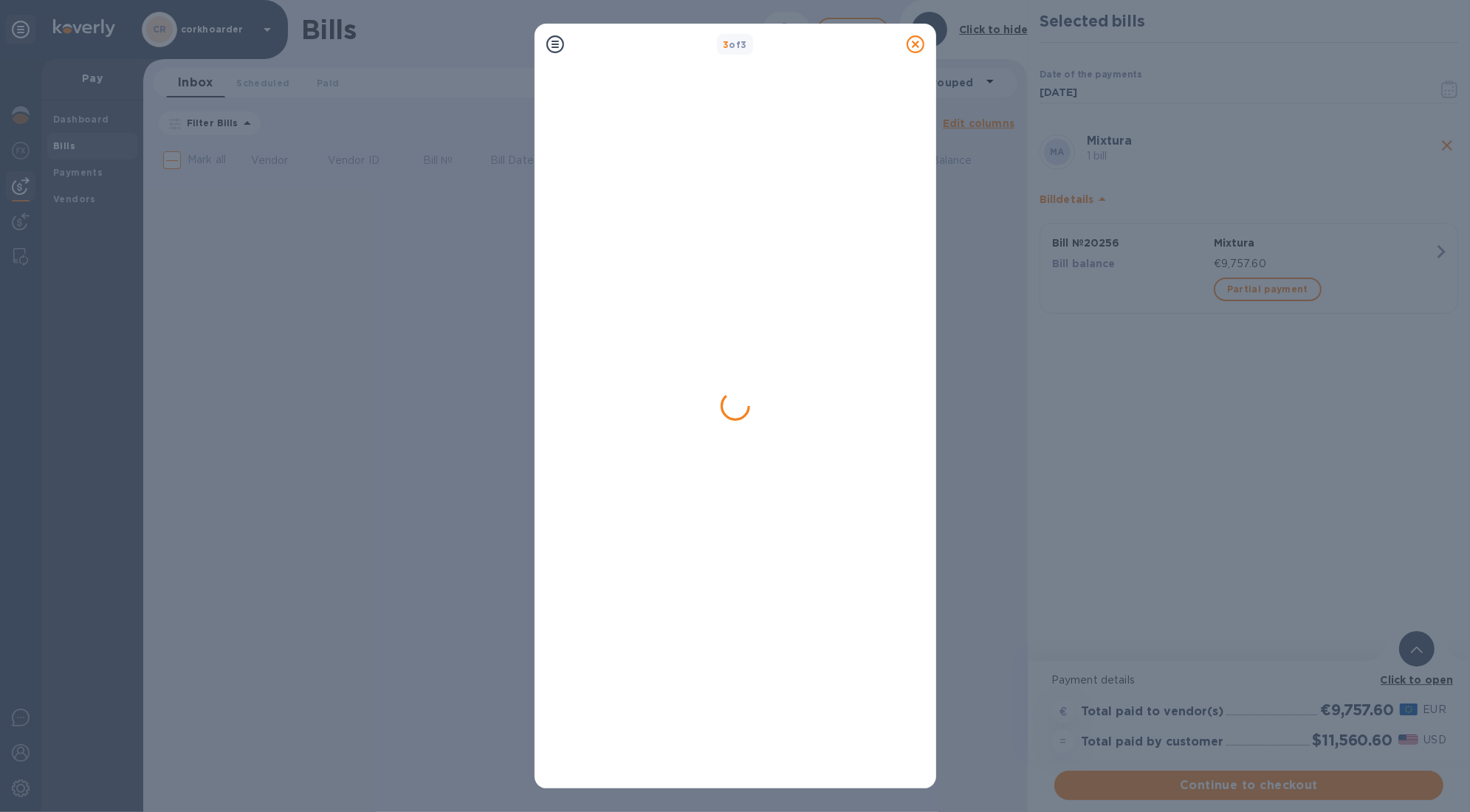
scroll to position [0, 0]
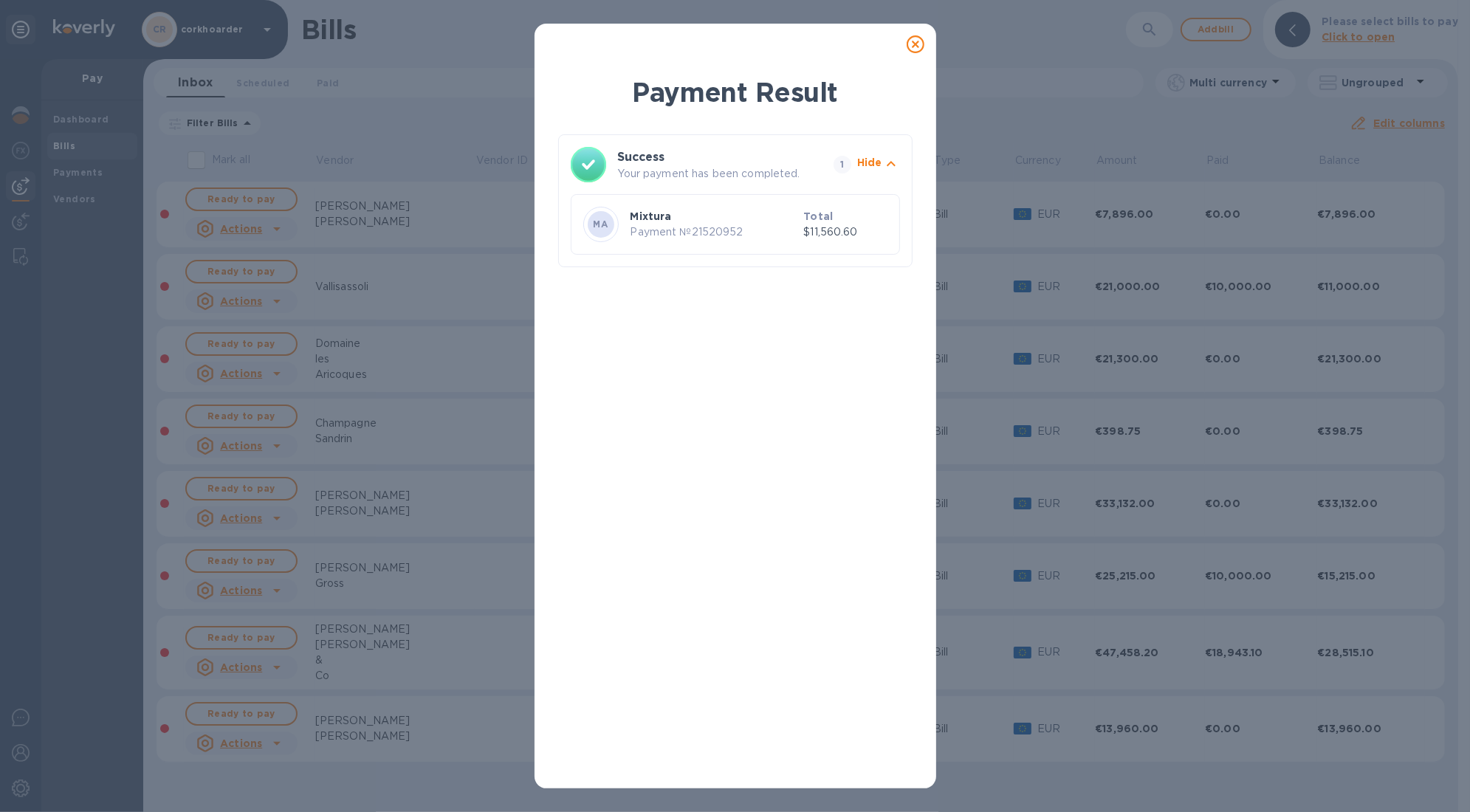
click at [913, 43] on icon at bounding box center [915, 44] width 18 height 18
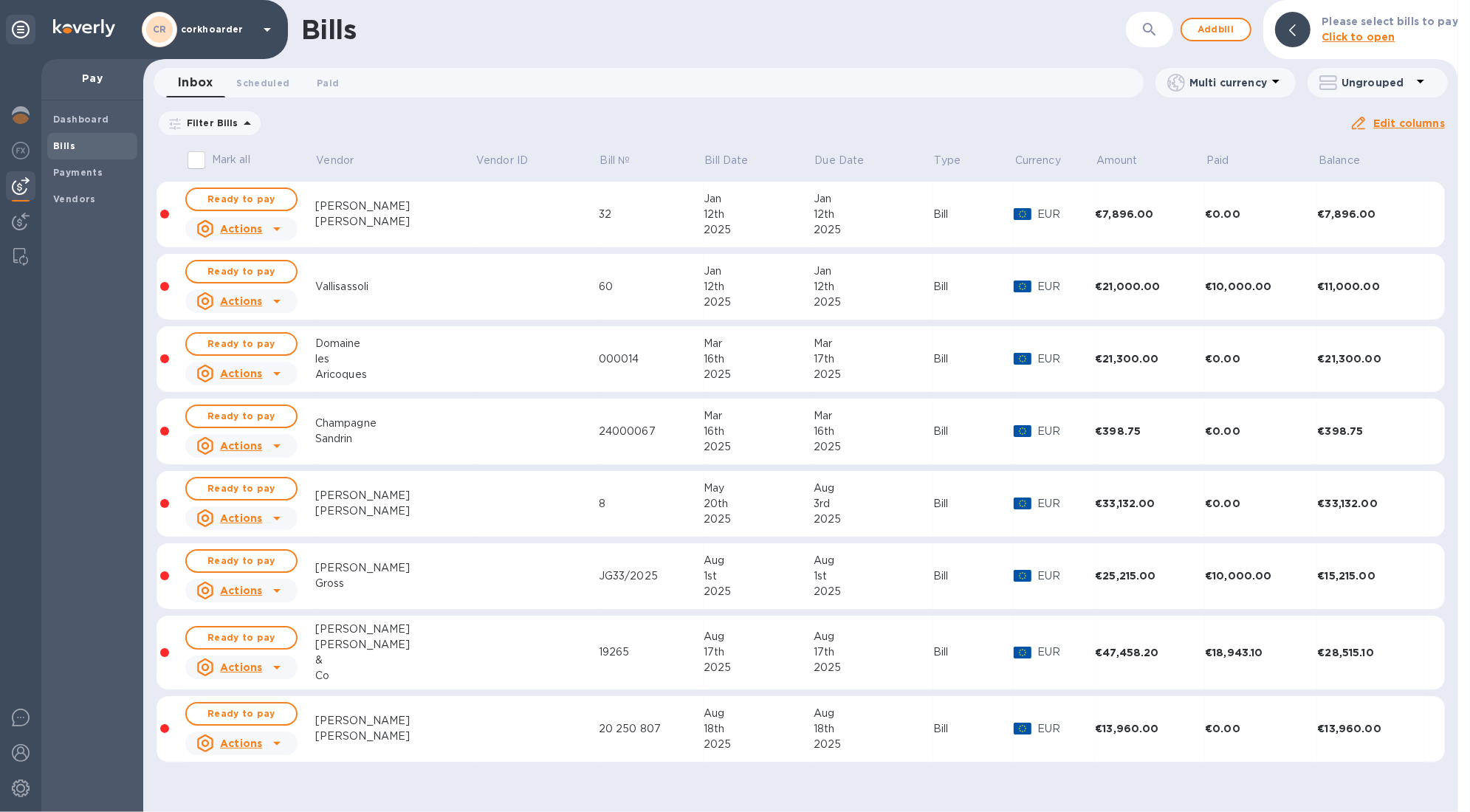
click at [474, 228] on td at bounding box center [536, 215] width 124 height 66
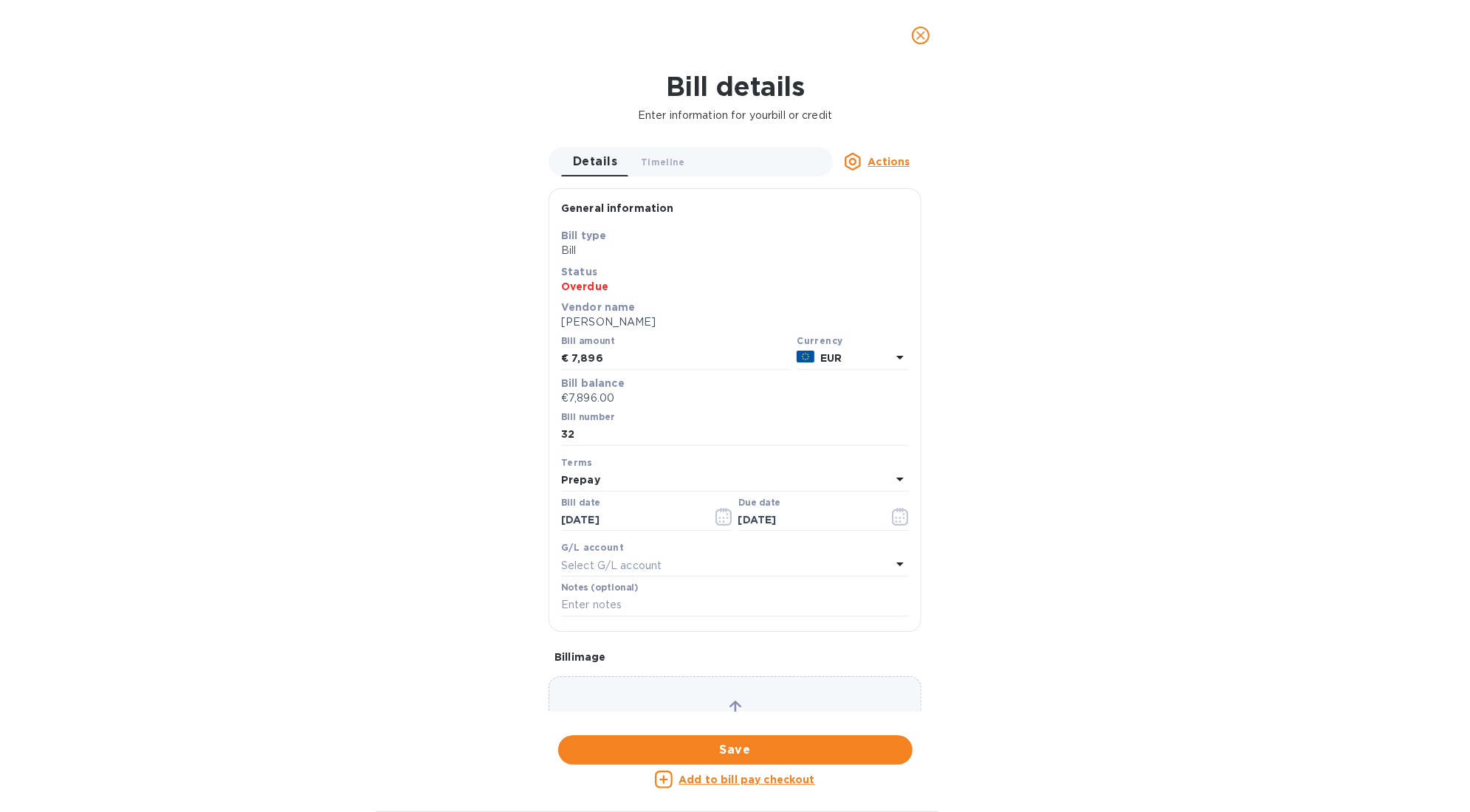
click at [743, 699] on u "Add to bill pay checkout" at bounding box center [746, 779] width 136 height 11
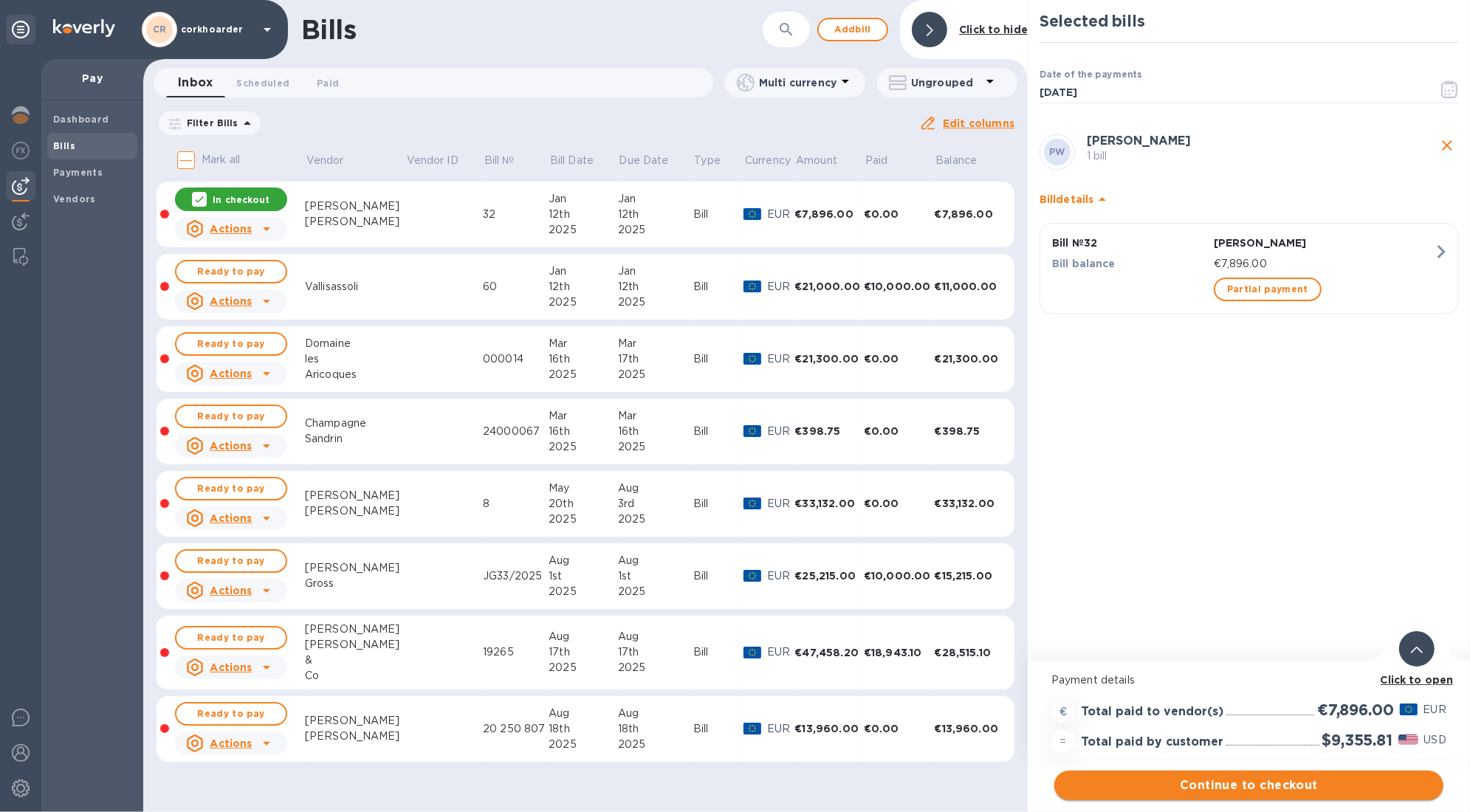
click at [1284, 699] on span "Continue to checkout" at bounding box center [1249, 786] width 366 height 18
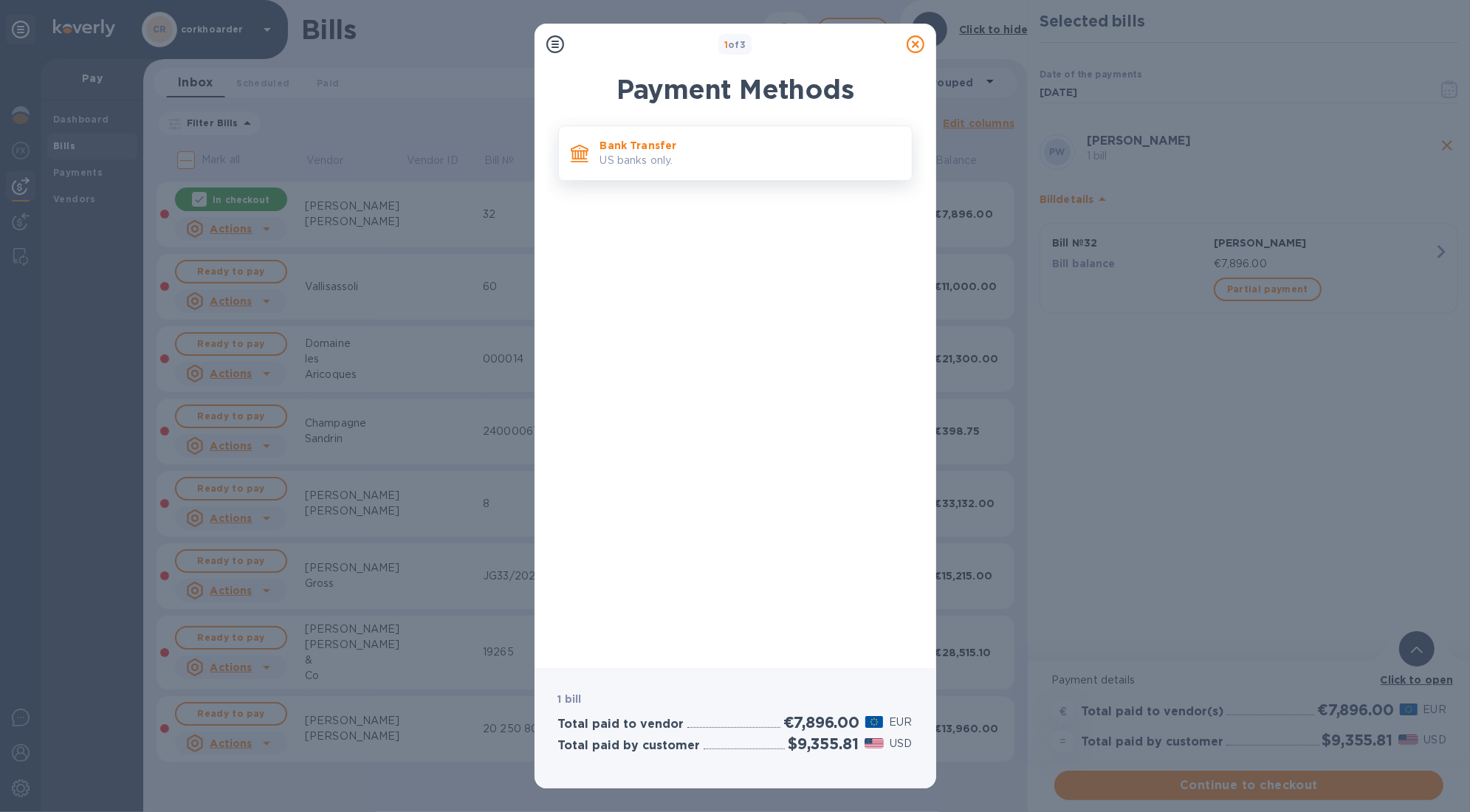
click at [786, 172] on div "Bank Transfer US banks only." at bounding box center [750, 153] width 312 height 42
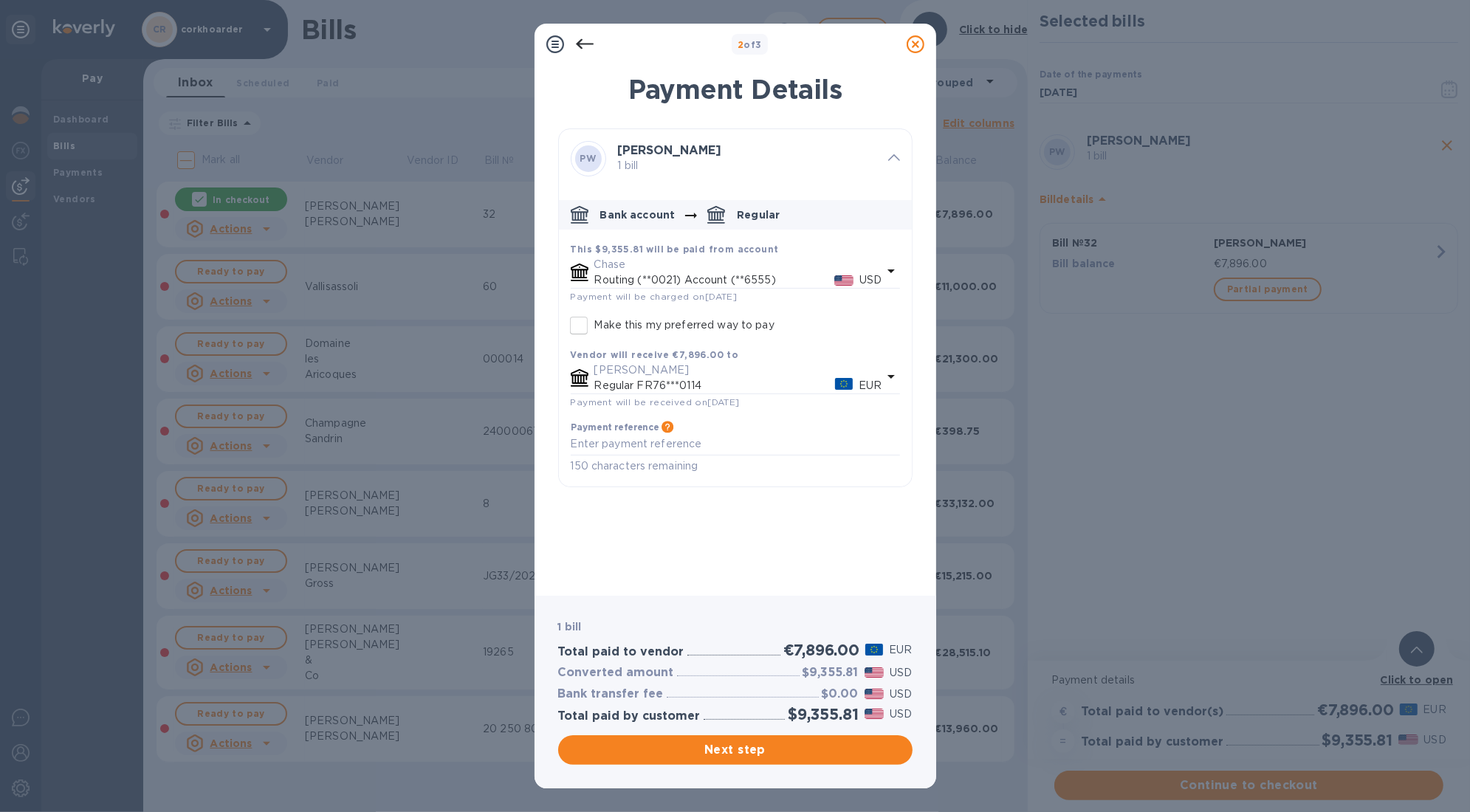
click at [920, 39] on icon at bounding box center [915, 44] width 18 height 18
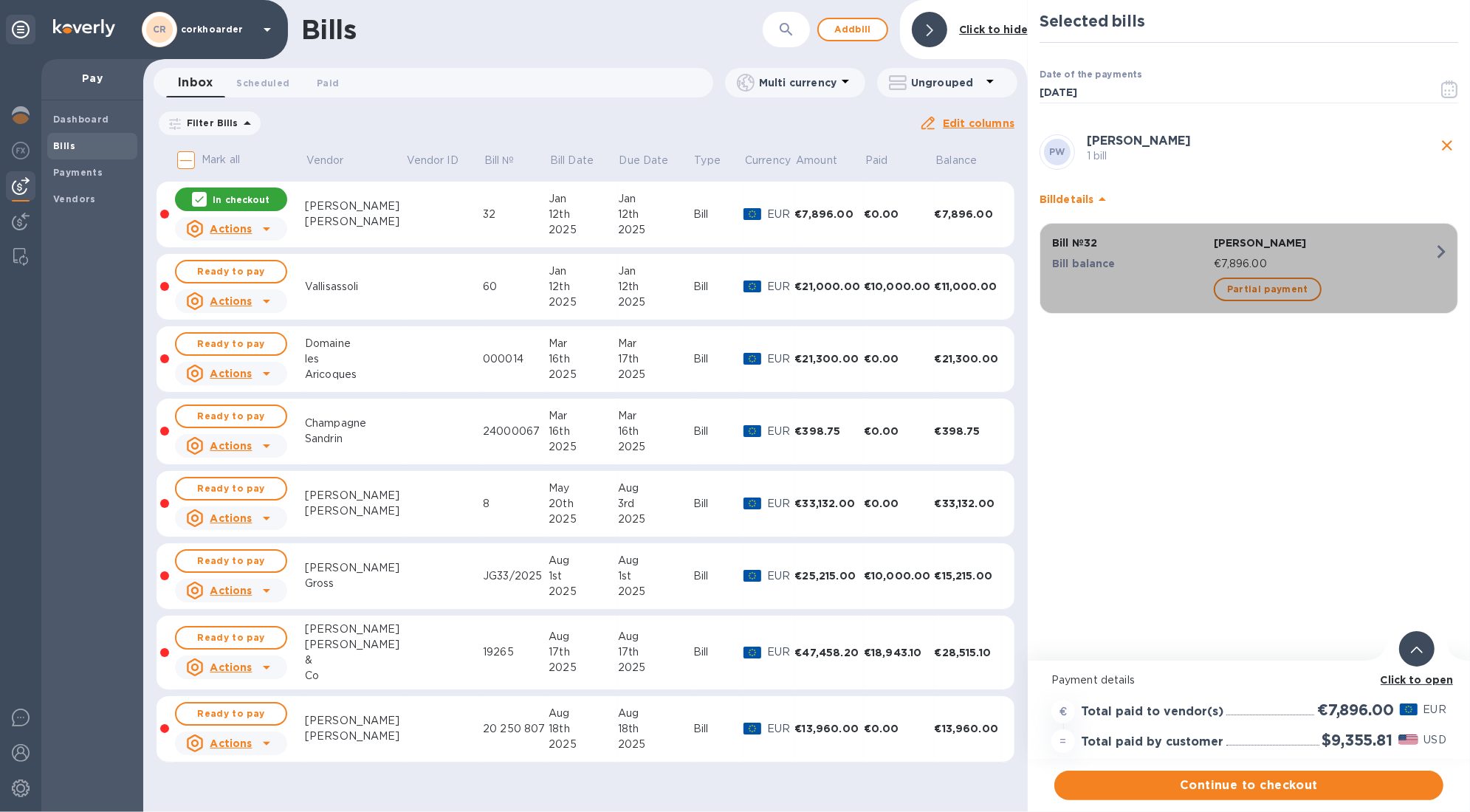
click at [1188, 251] on div "Bill № 32" at bounding box center [1130, 243] width 162 height 21
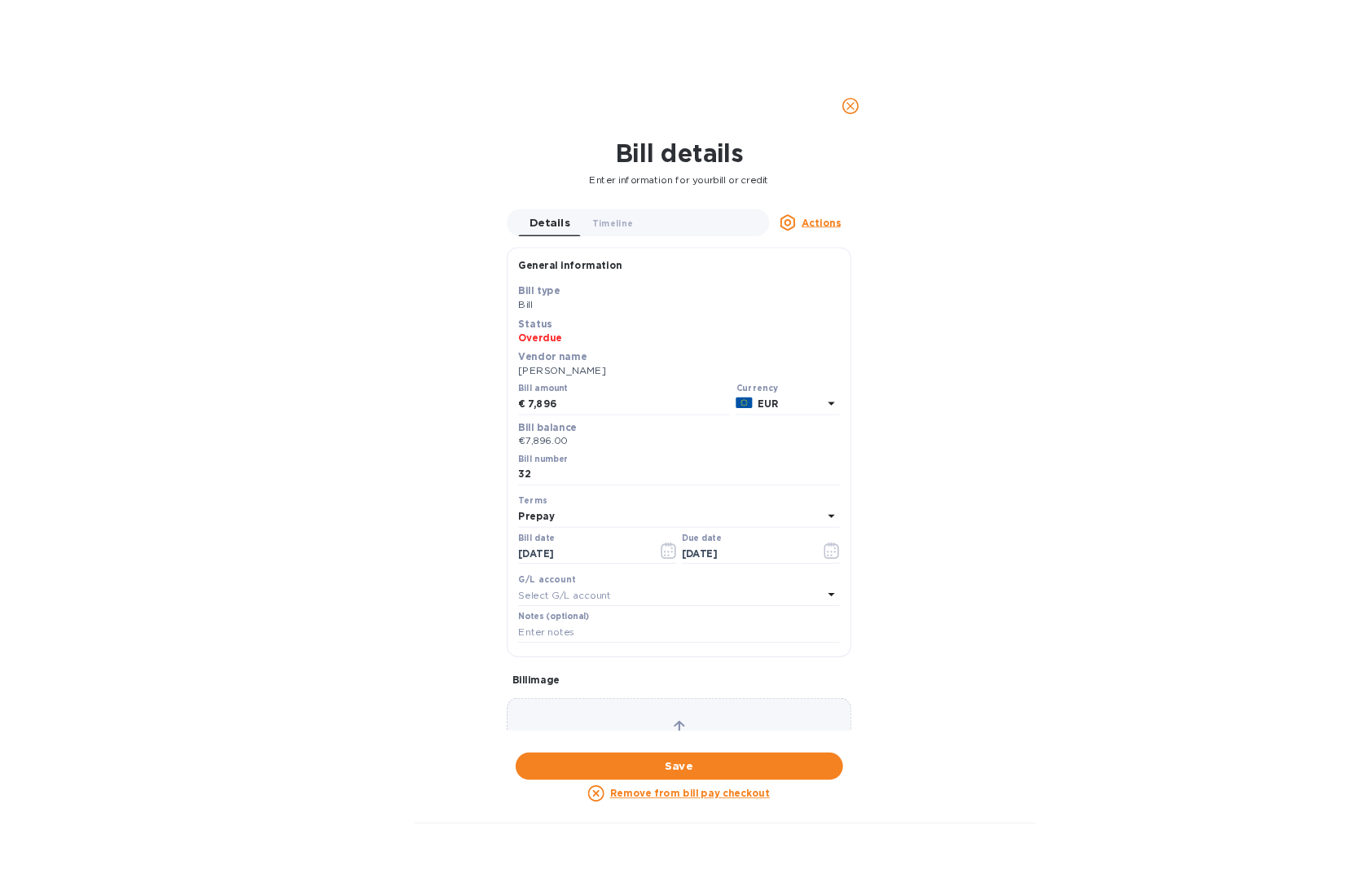
scroll to position [649, 0]
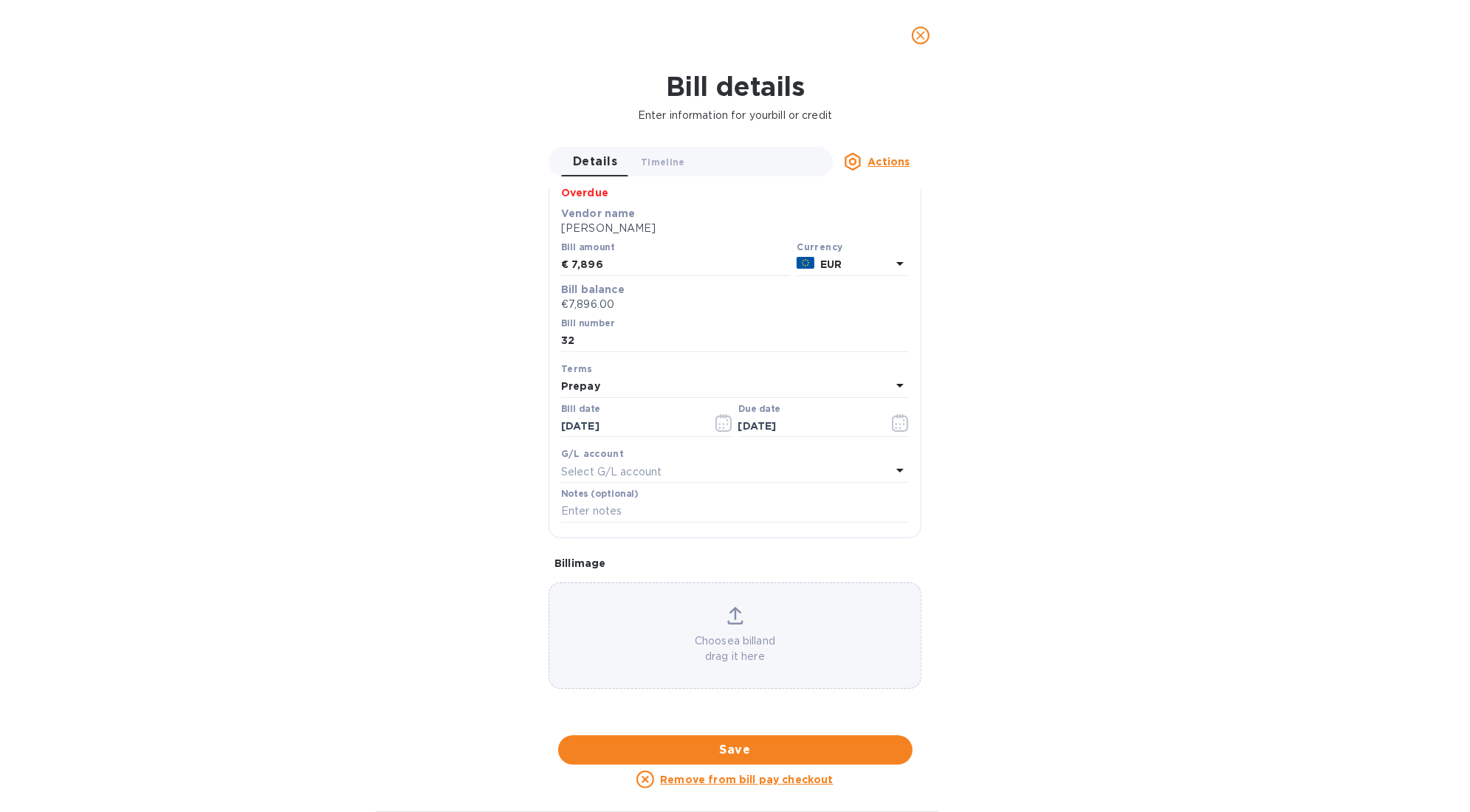
click at [752, 699] on div at bounding box center [735, 736] width 373 height 23
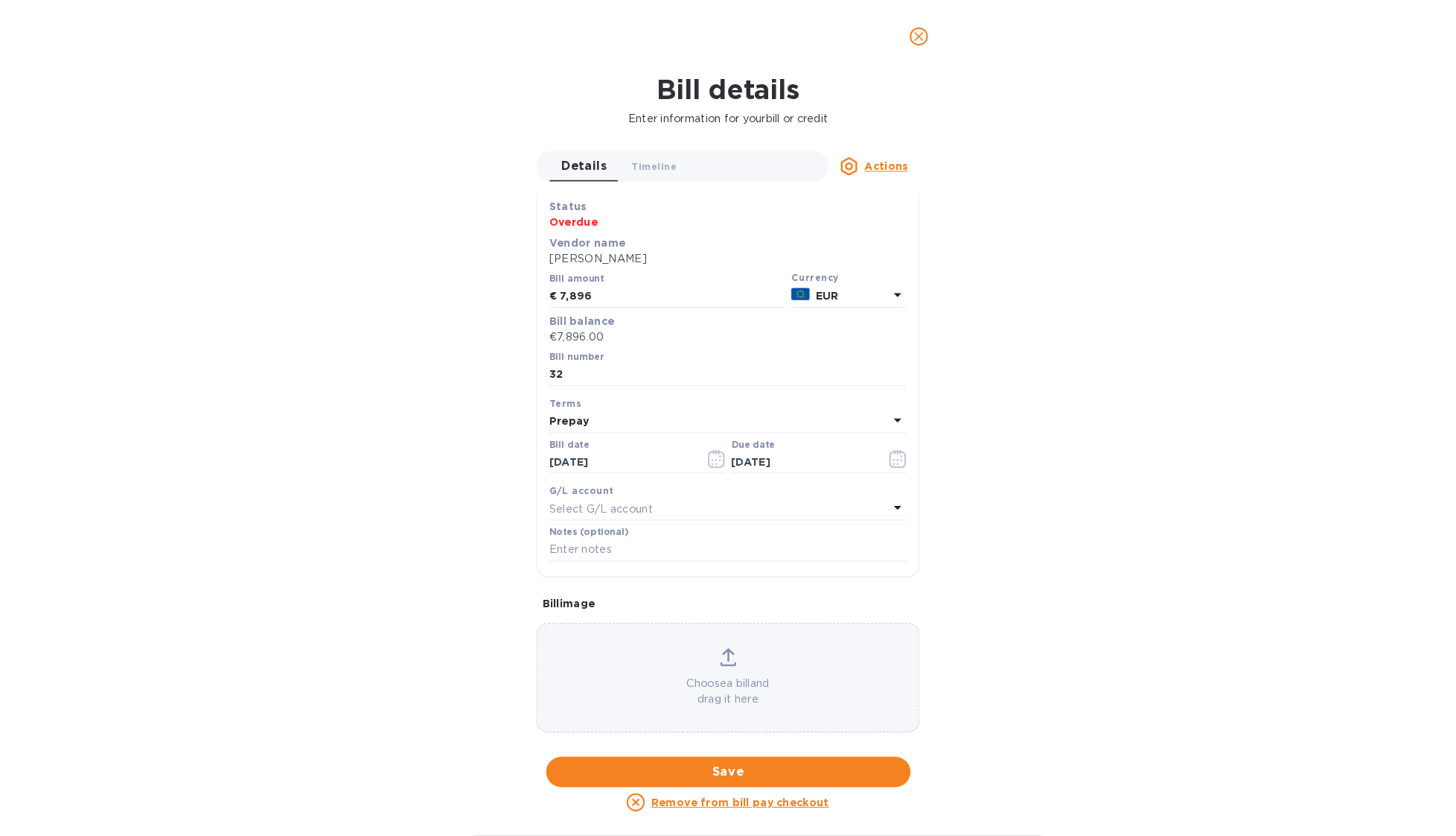
scroll to position [0, 0]
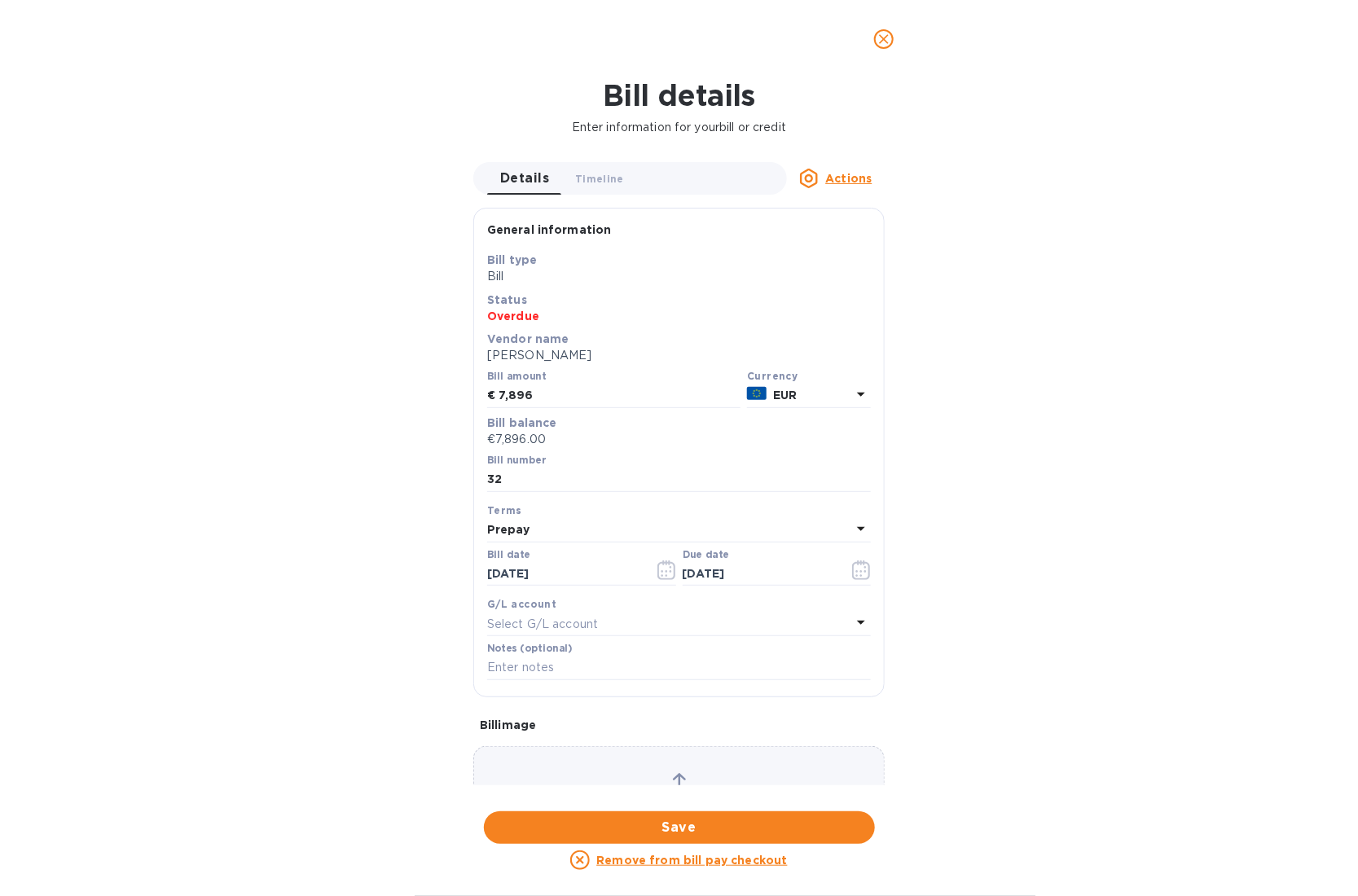
click at [884, 31] on icon "close" at bounding box center [884, 39] width 16 height 16
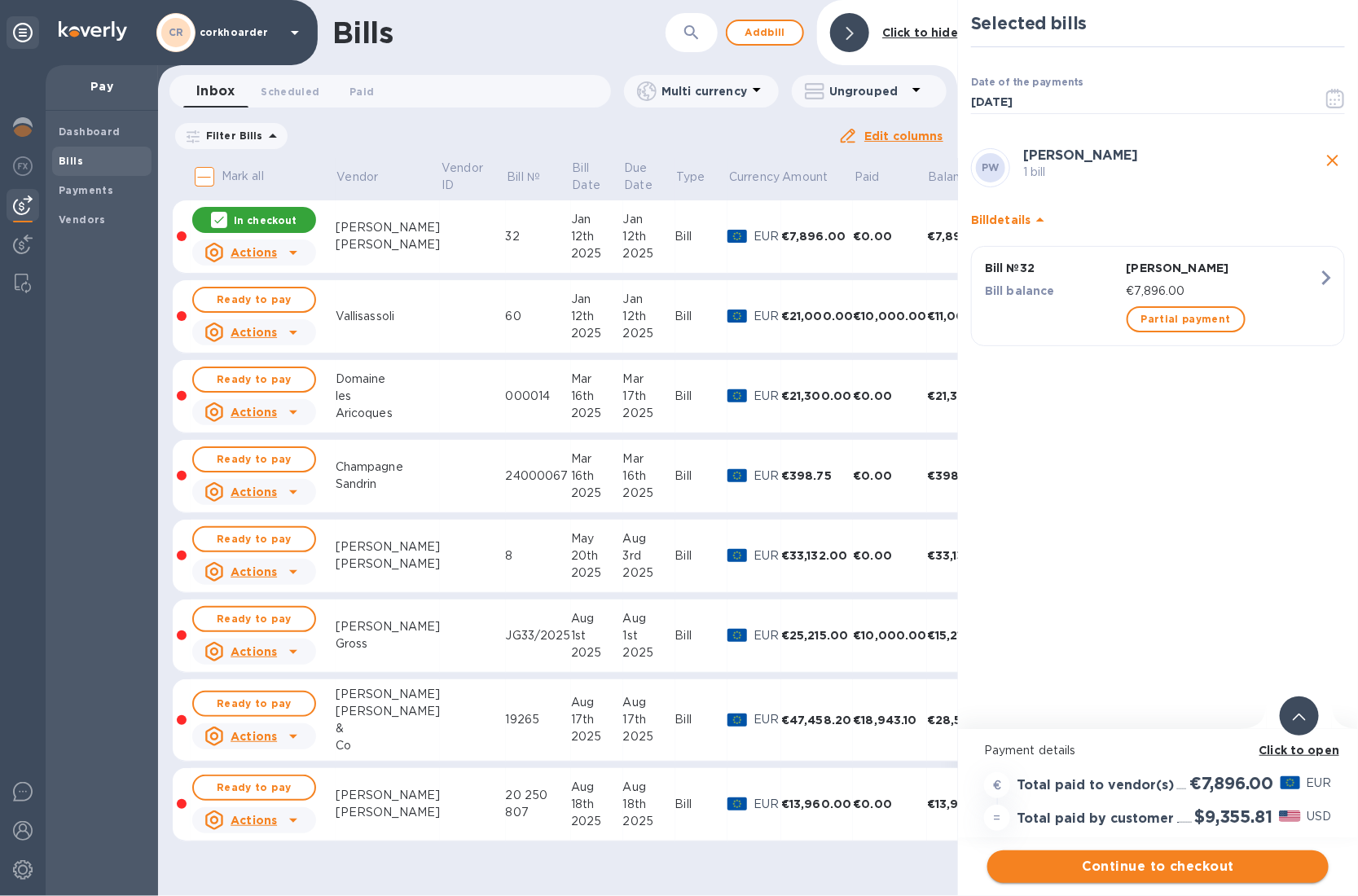
click at [1138, 771] on span "Continue to checkout" at bounding box center [1158, 867] width 316 height 19
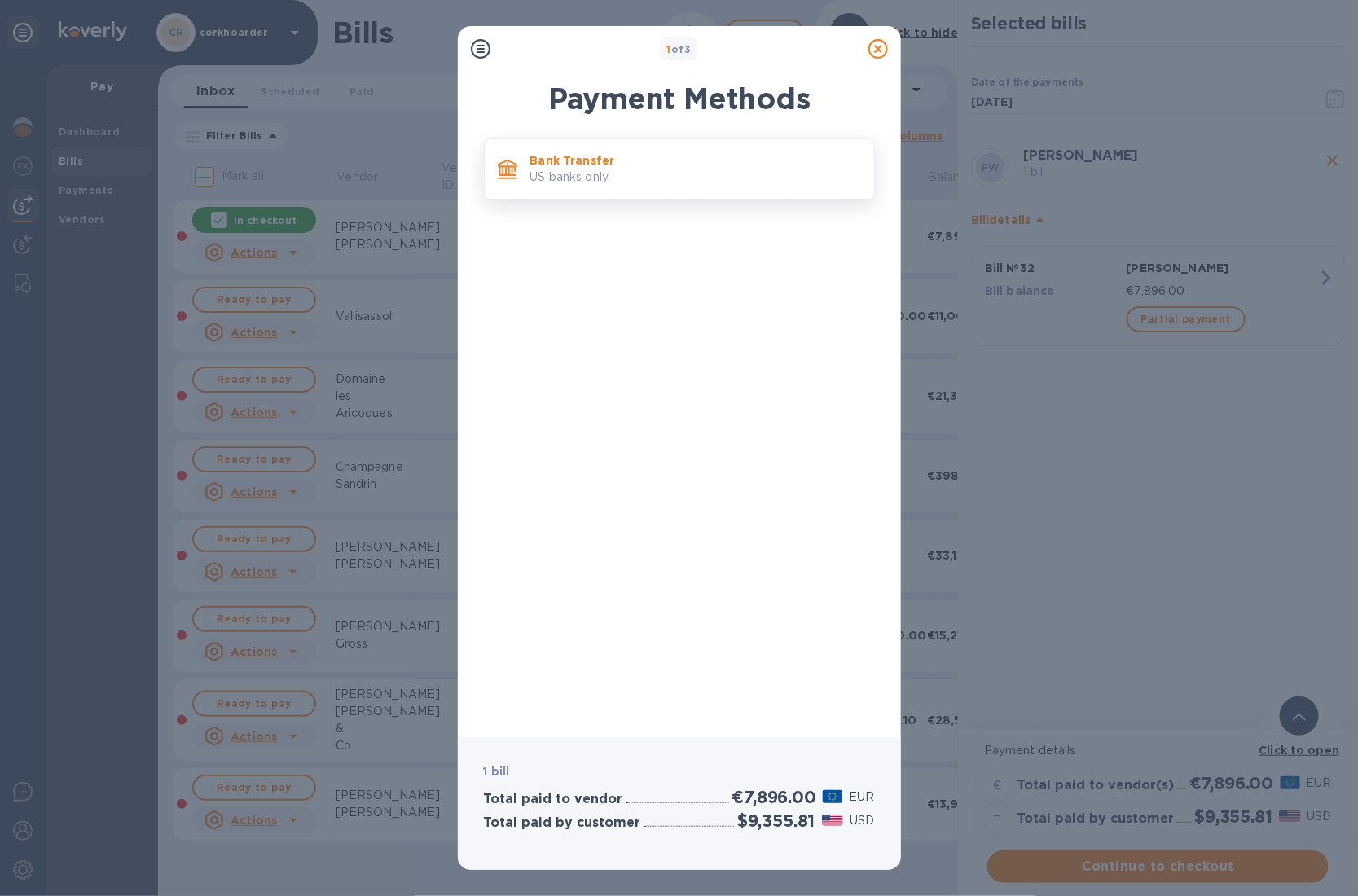
click at [806, 180] on p "US banks only." at bounding box center [695, 178] width 331 height 17
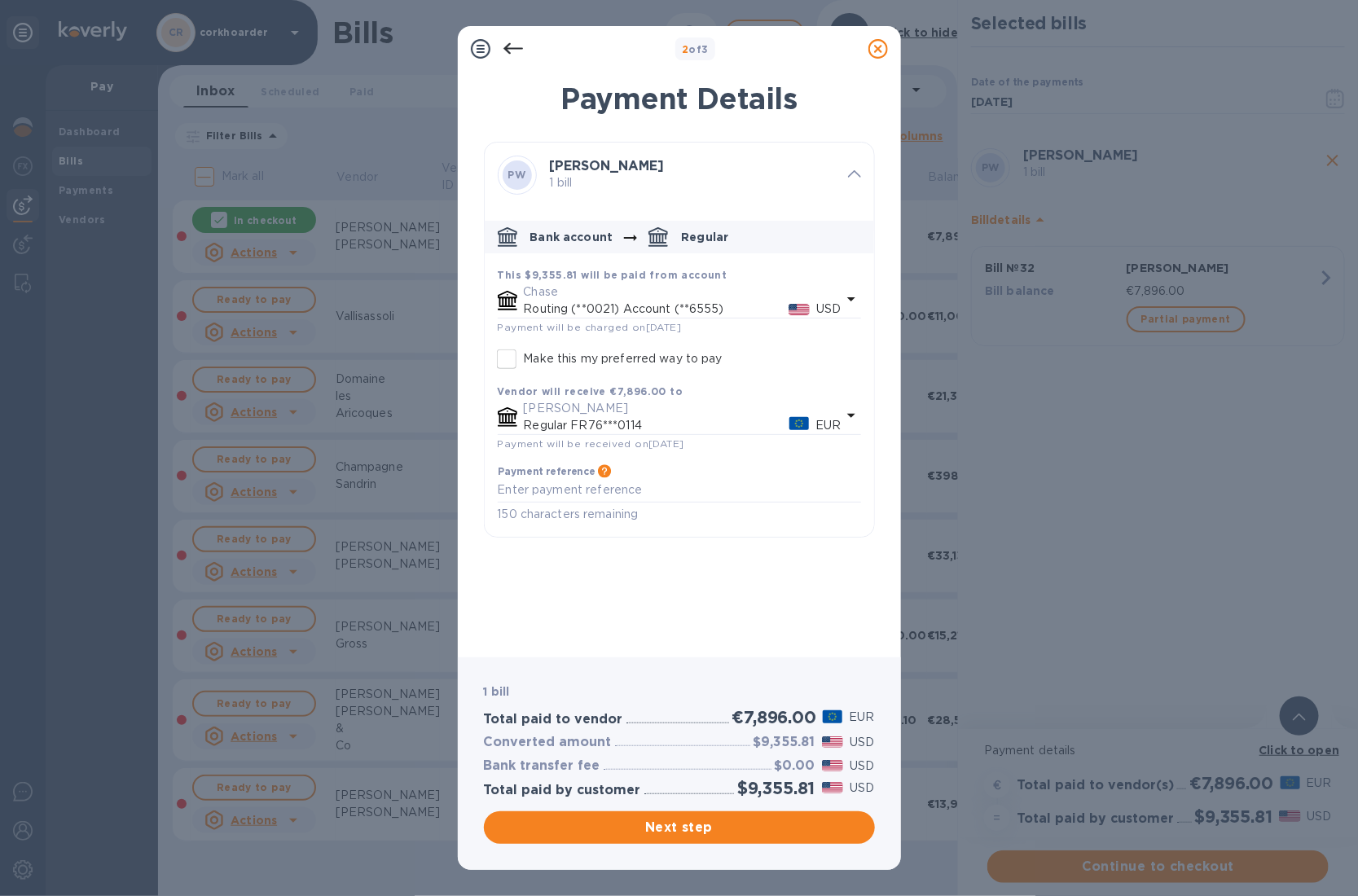
click at [691, 410] on p "[PERSON_NAME]" at bounding box center [682, 408] width 318 height 17
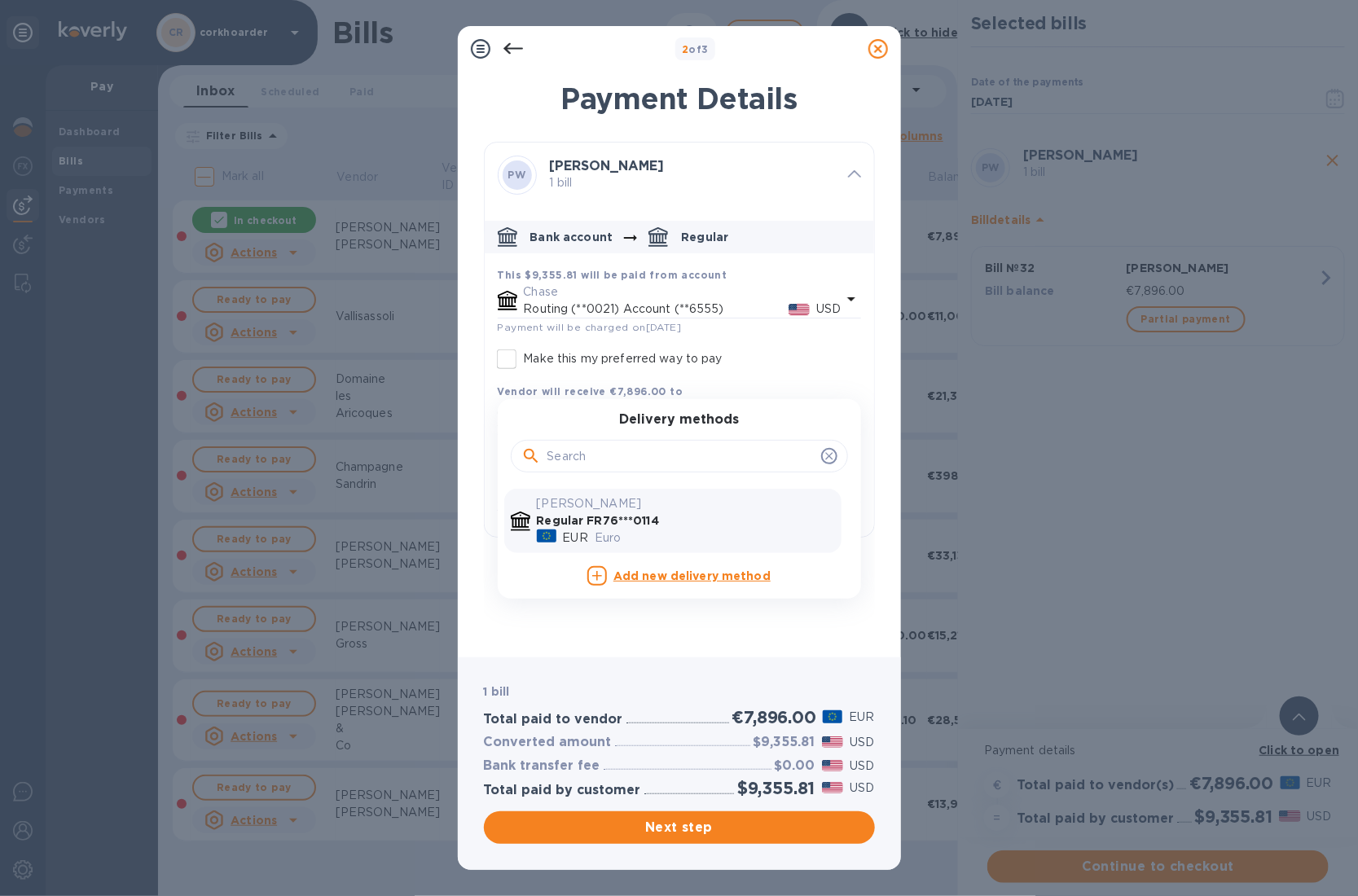
click at [638, 526] on div "Euro" at bounding box center [716, 538] width 247 height 23
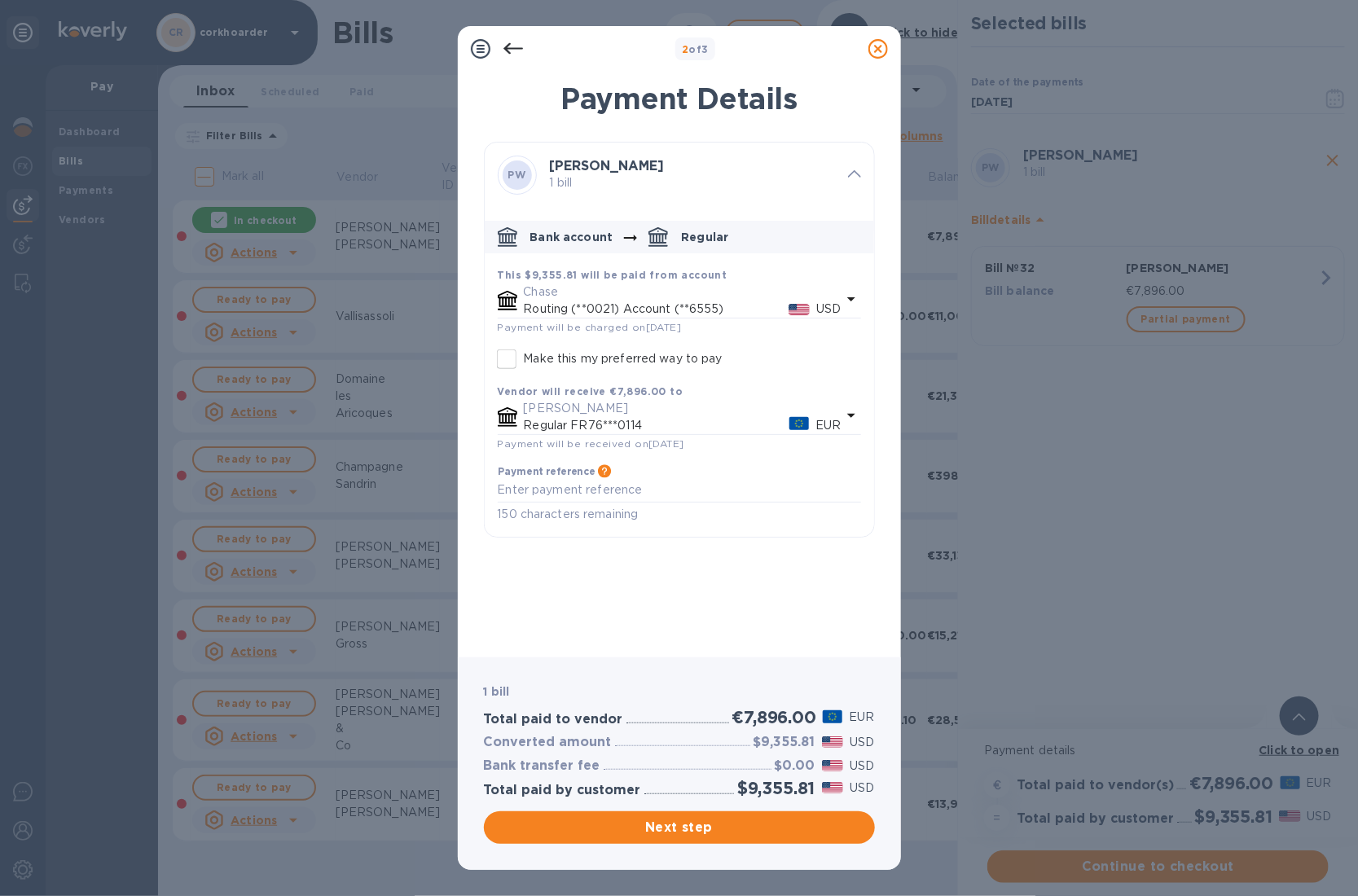
click at [881, 54] on icon at bounding box center [878, 48] width 19 height 19
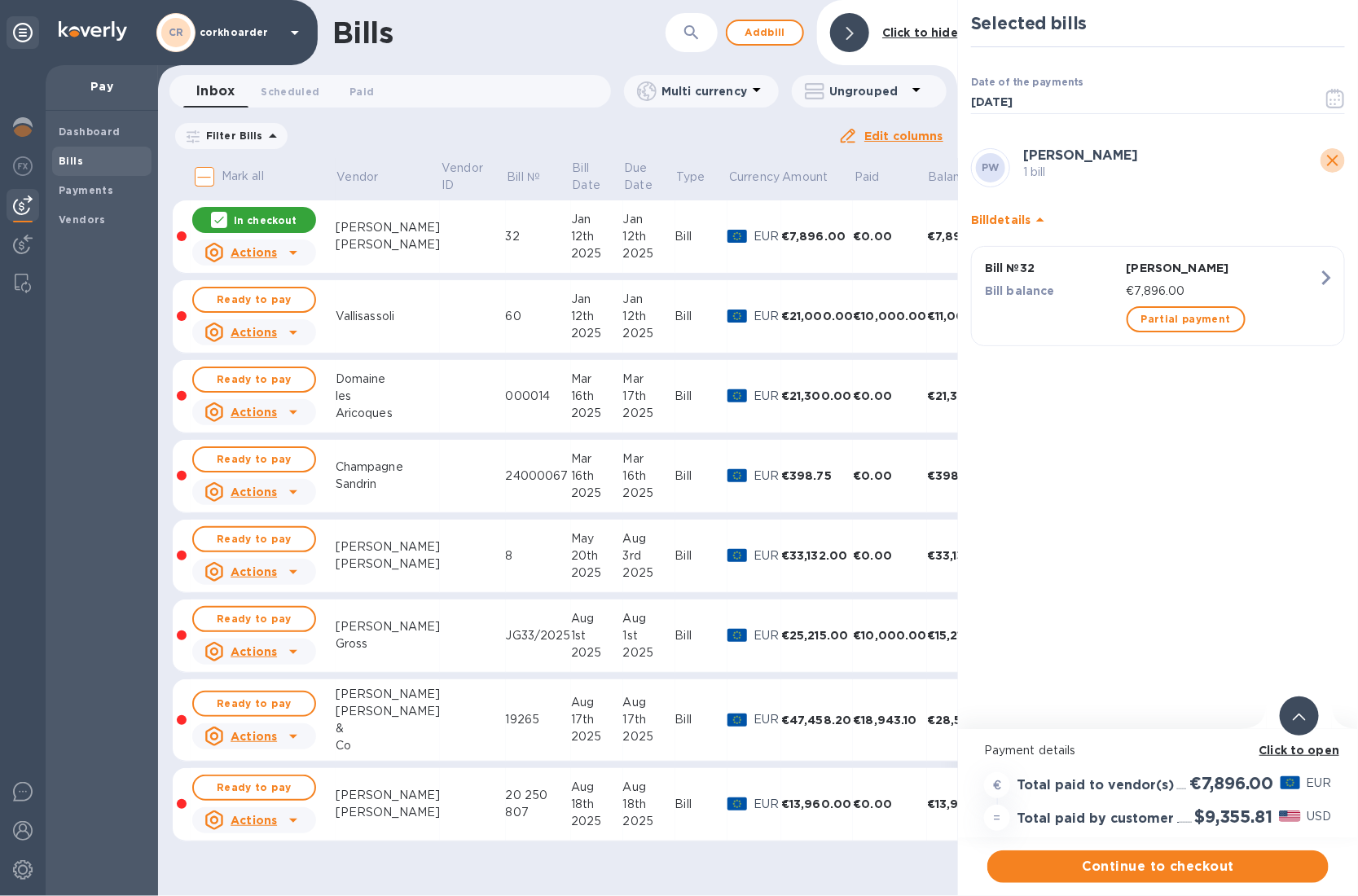
click at [1333, 155] on icon "close" at bounding box center [1333, 160] width 19 height 19
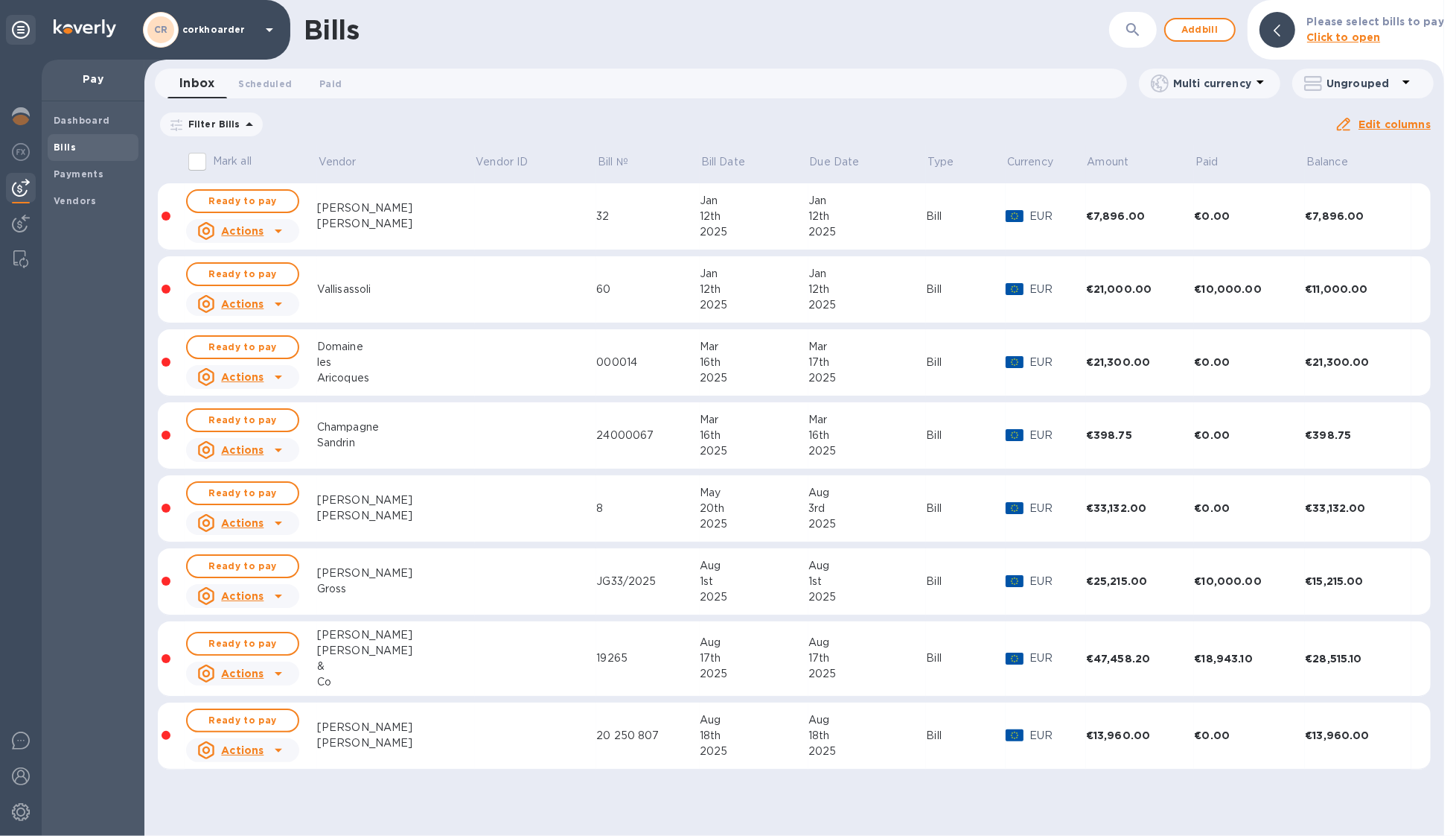
click at [485, 215] on td at bounding box center [536, 217] width 122 height 67
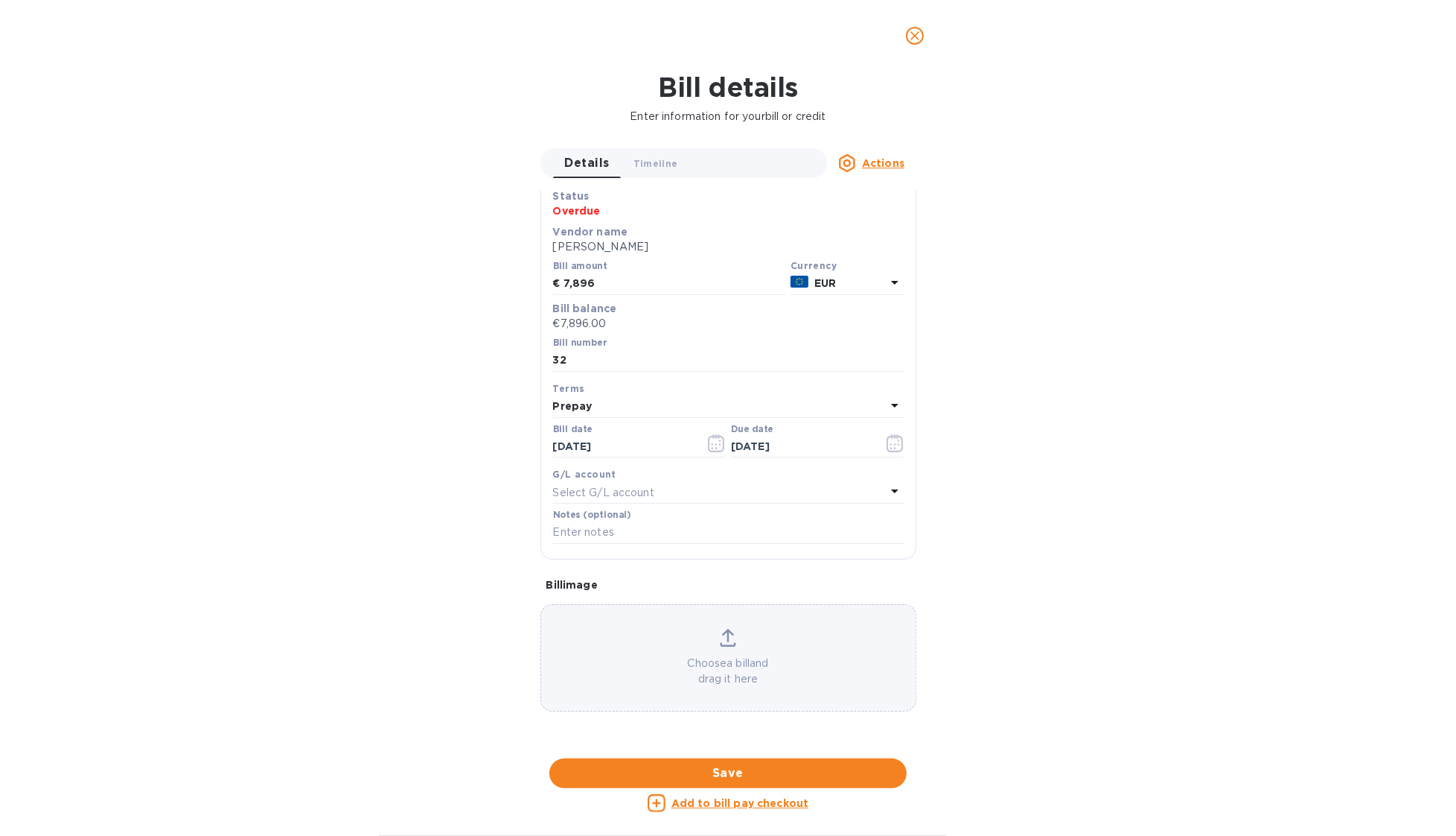
scroll to position [516, 0]
click at [758, 705] on div at bounding box center [729, 758] width 376 height 23
click at [917, 33] on icon "close" at bounding box center [915, 35] width 9 height 9
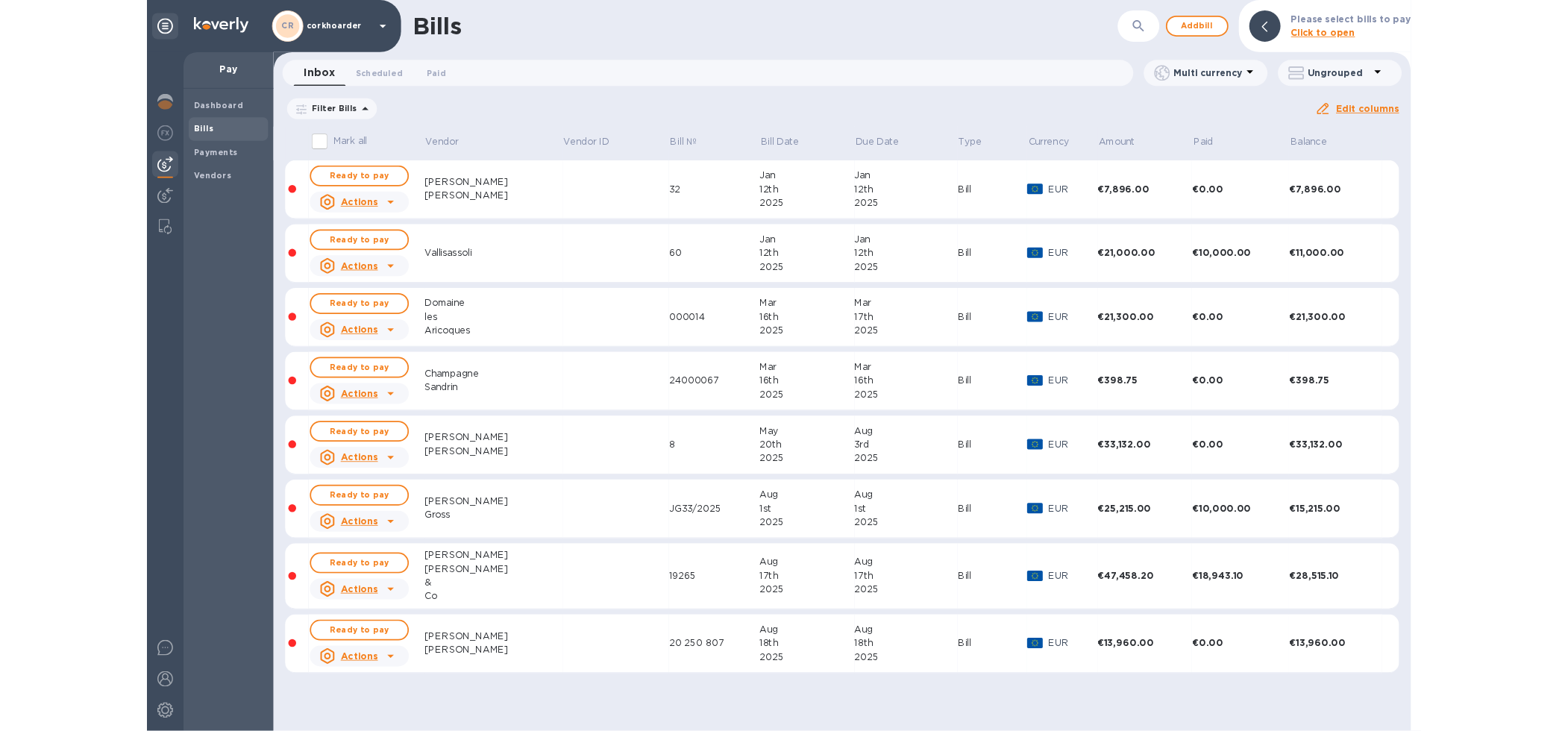
scroll to position [0, 0]
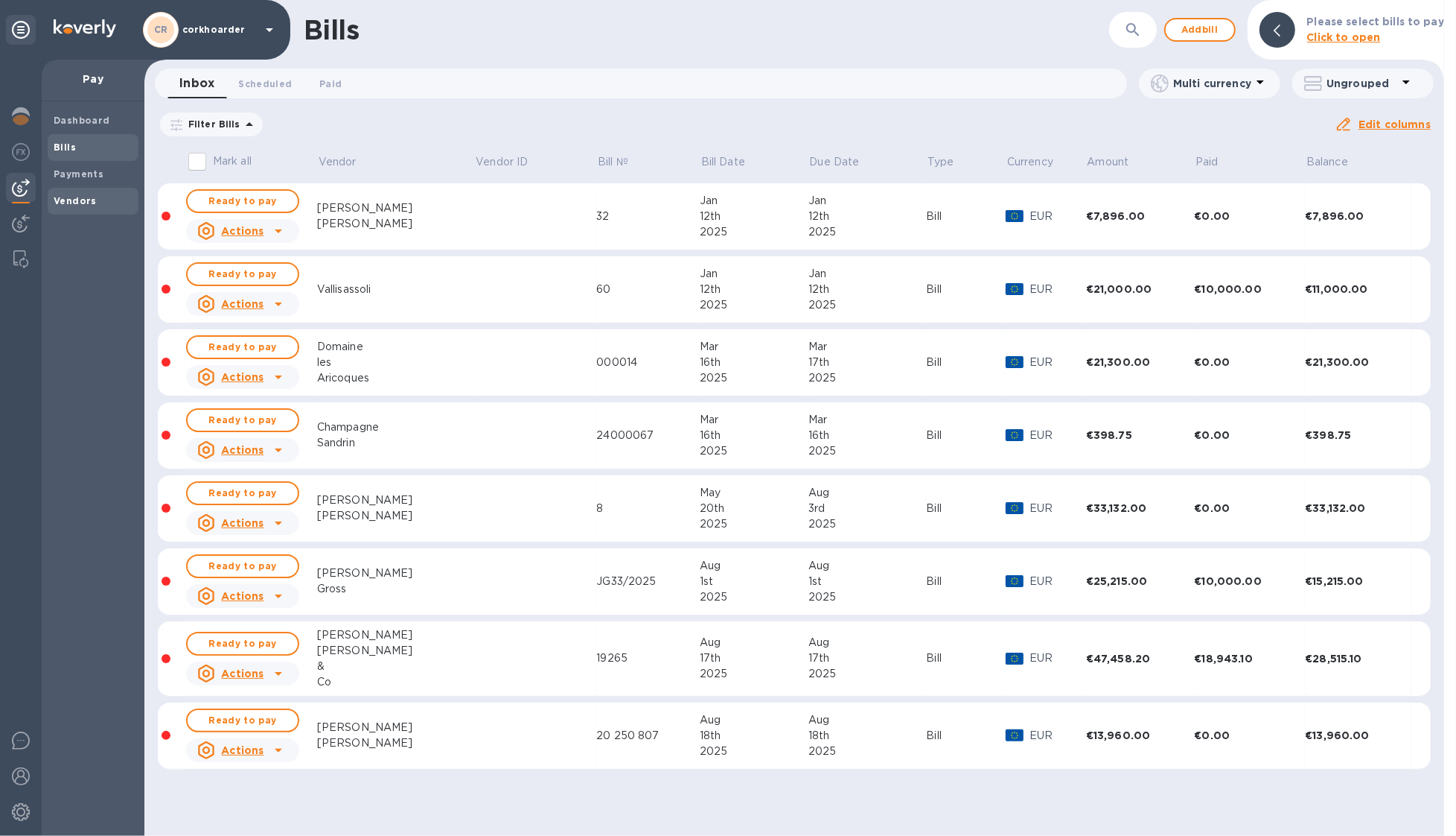
click at [64, 201] on b "Vendors" at bounding box center [75, 200] width 43 height 11
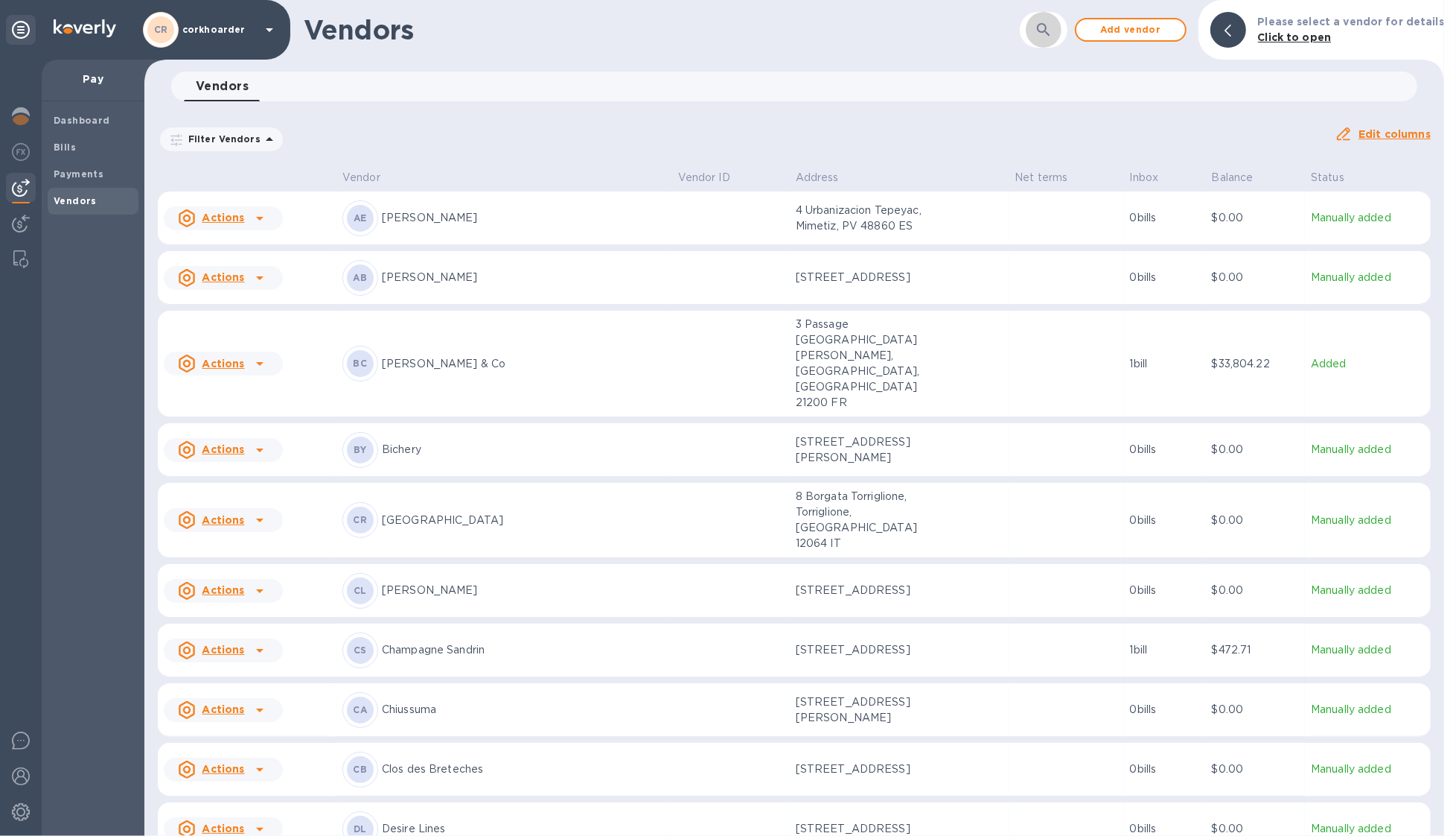
click at [1053, 33] on icon "button" at bounding box center [1044, 30] width 18 height 18
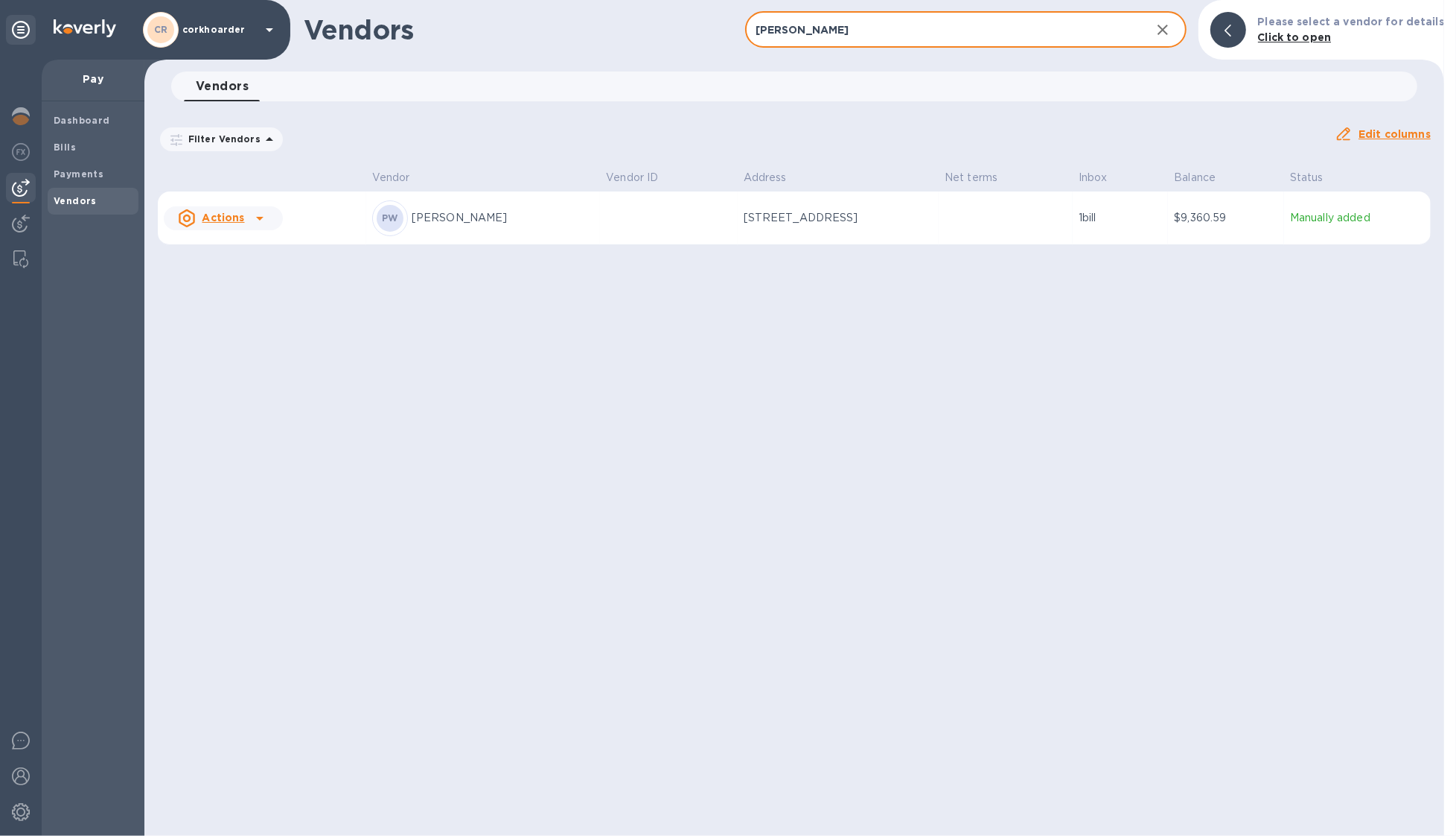
type input "[PERSON_NAME]"
click at [460, 226] on p "[PERSON_NAME]" at bounding box center [503, 218] width 183 height 16
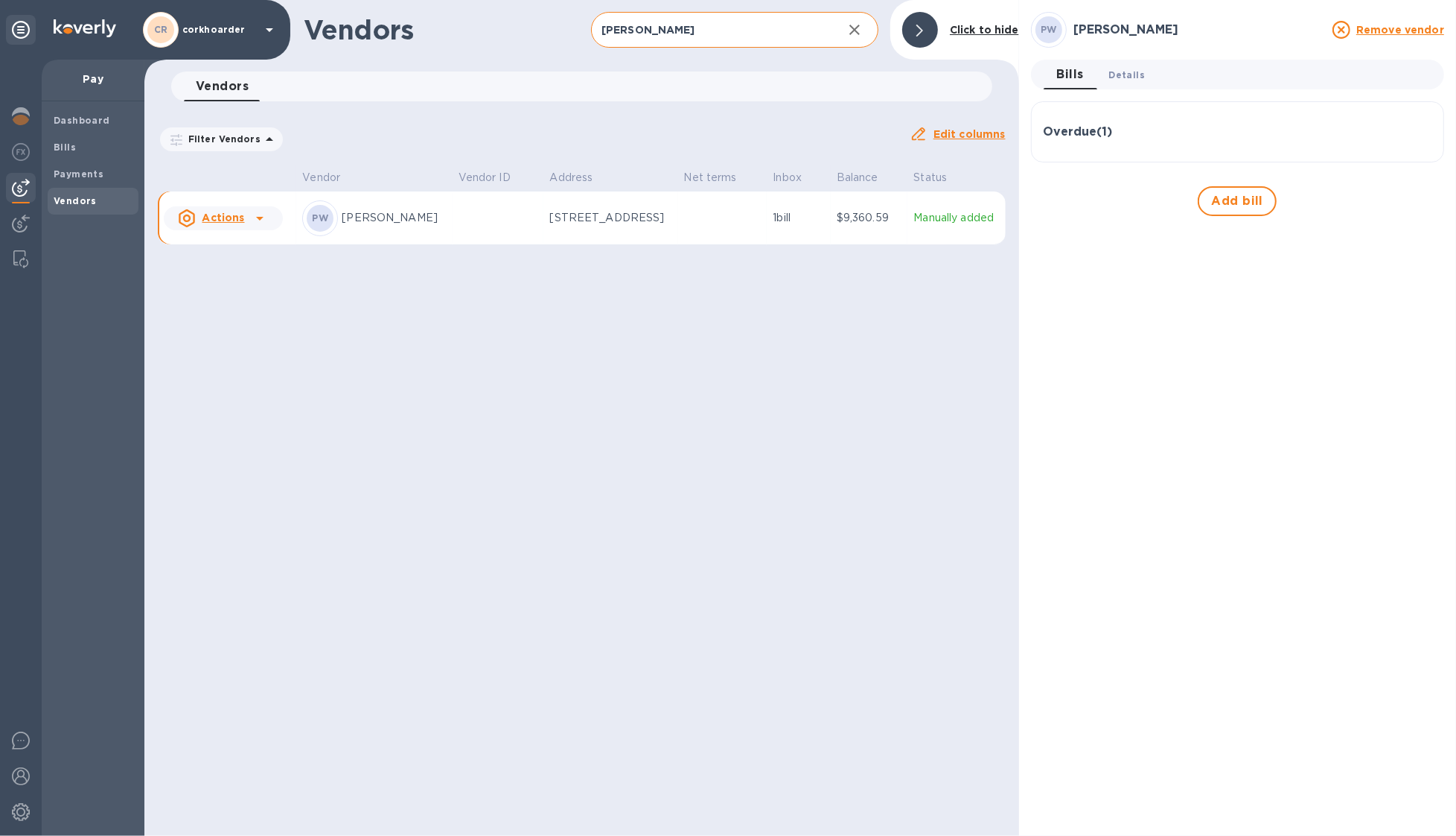
click at [1130, 73] on span "Details 0" at bounding box center [1127, 75] width 35 height 16
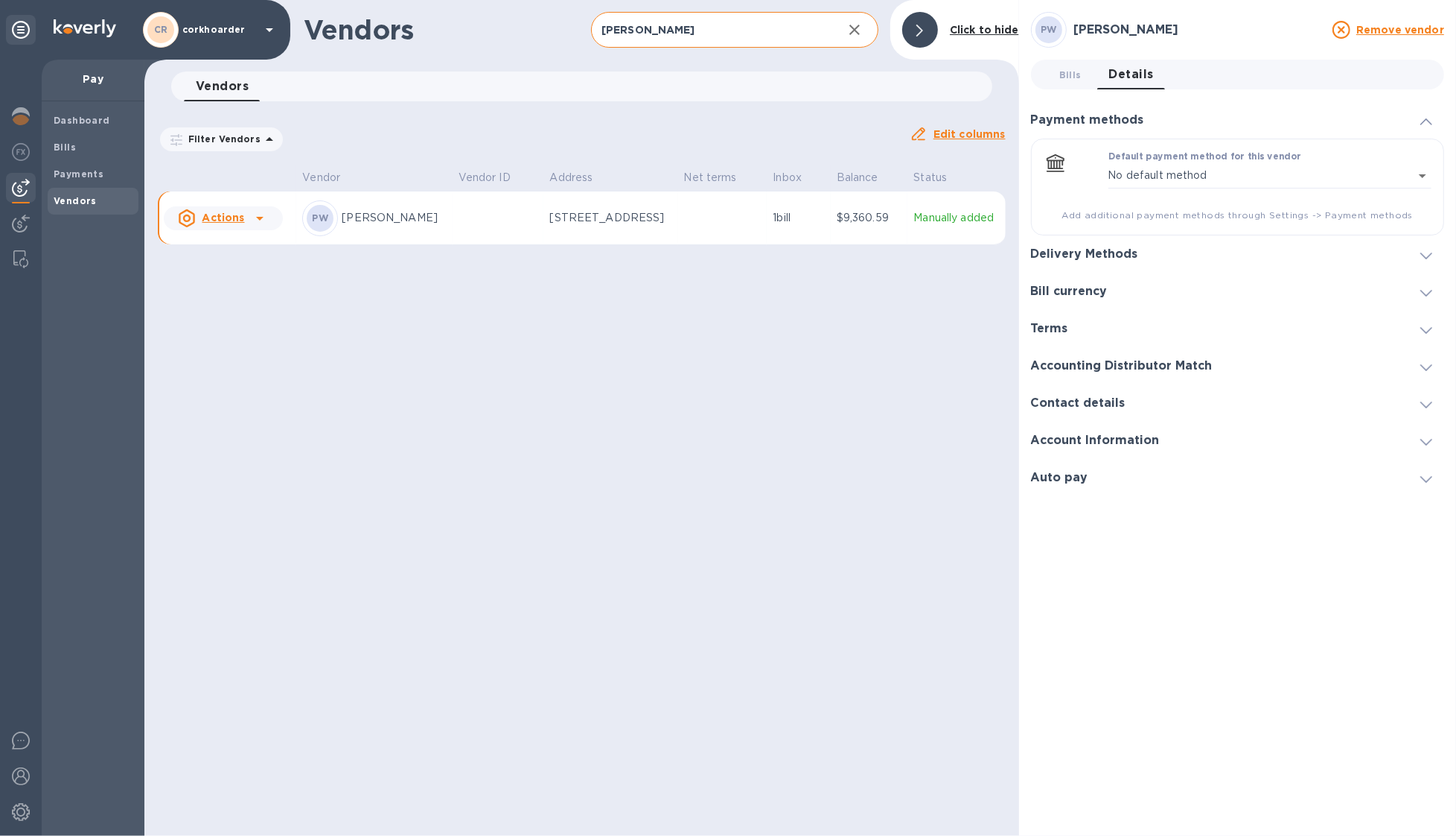
click at [1182, 289] on div "Bill currency" at bounding box center [1238, 291] width 413 height 37
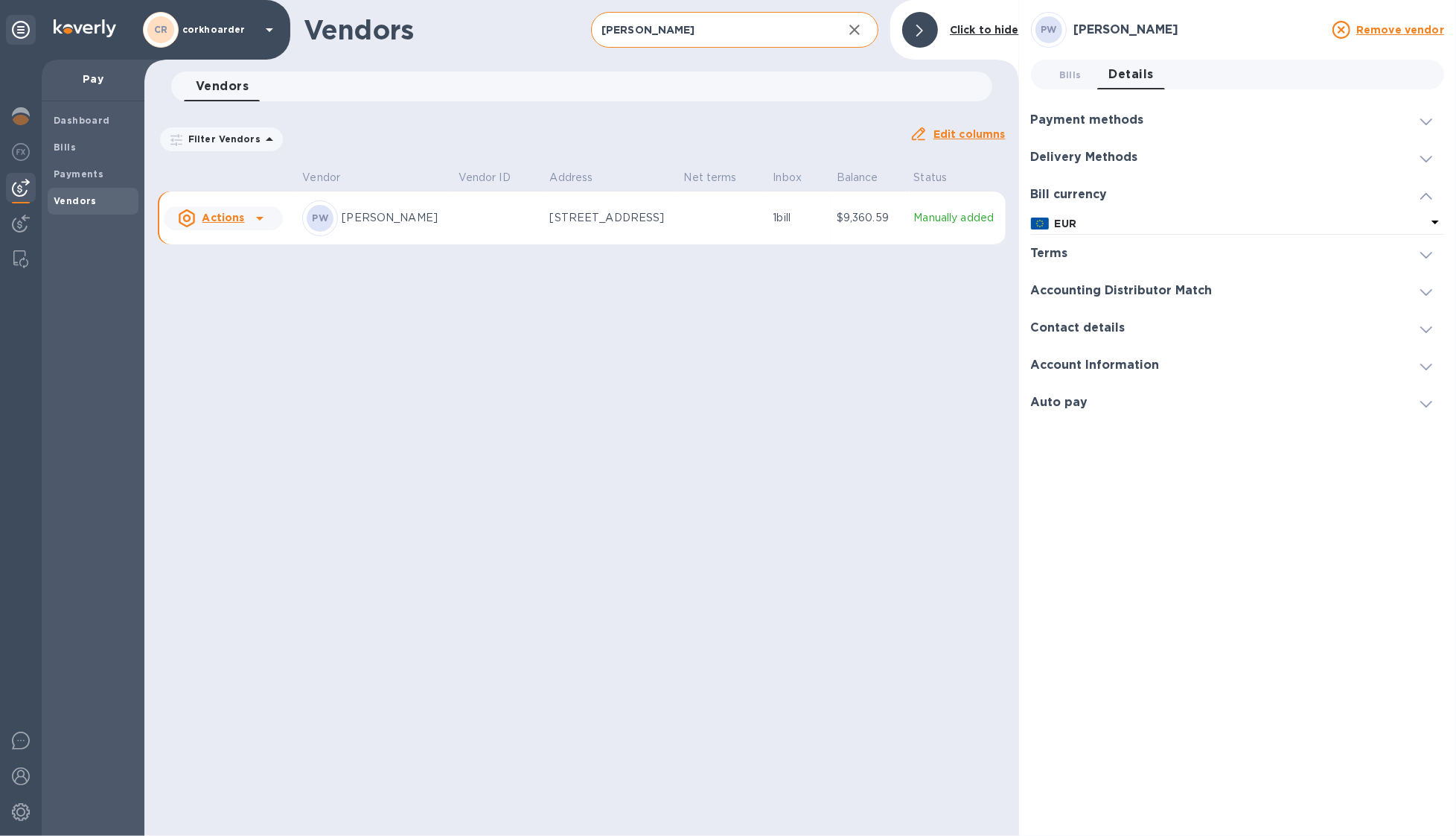
click at [1188, 122] on div "Payment methods" at bounding box center [1238, 120] width 413 height 37
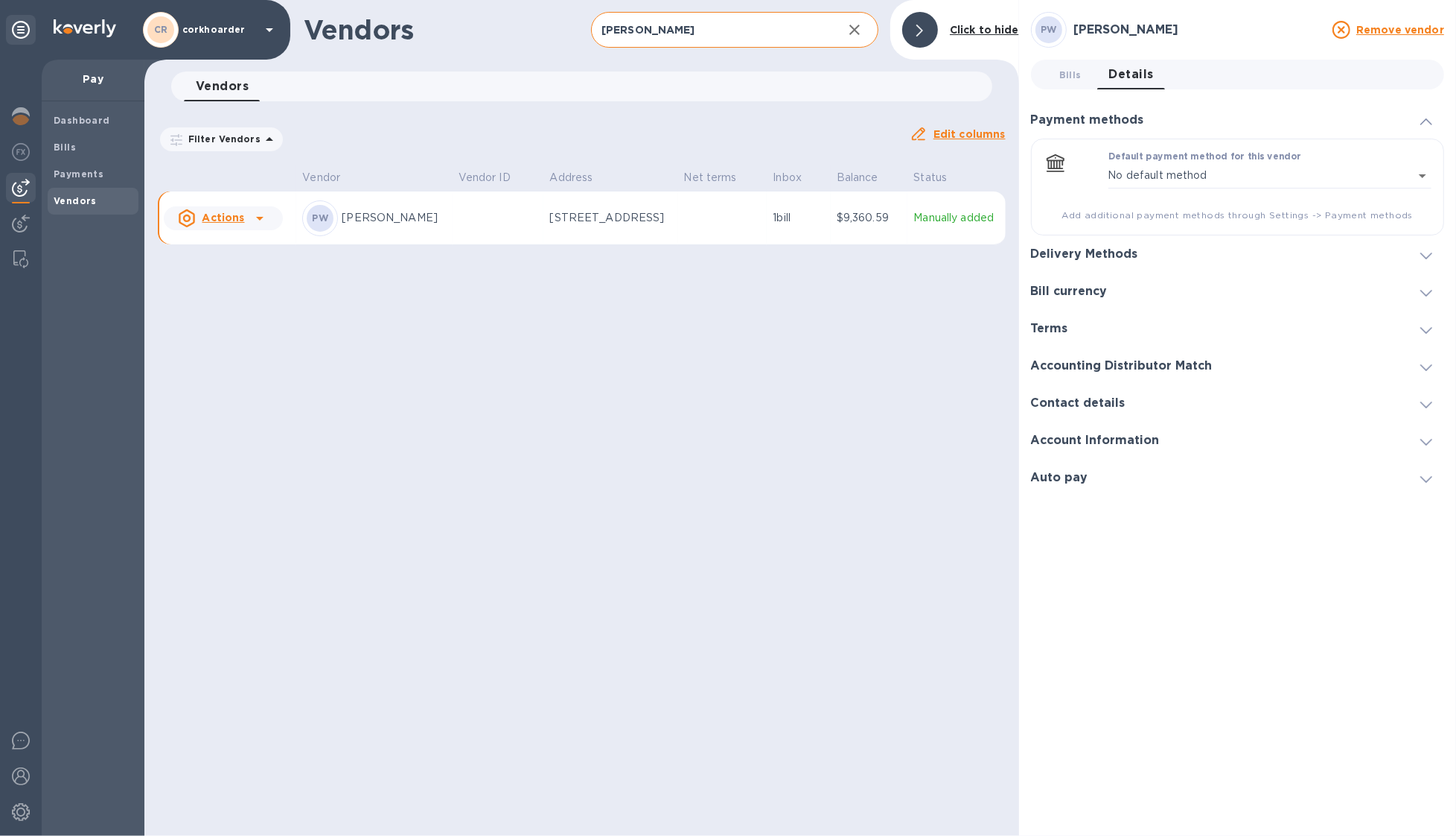
click at [1198, 256] on div "Delivery Methods" at bounding box center [1238, 254] width 413 height 37
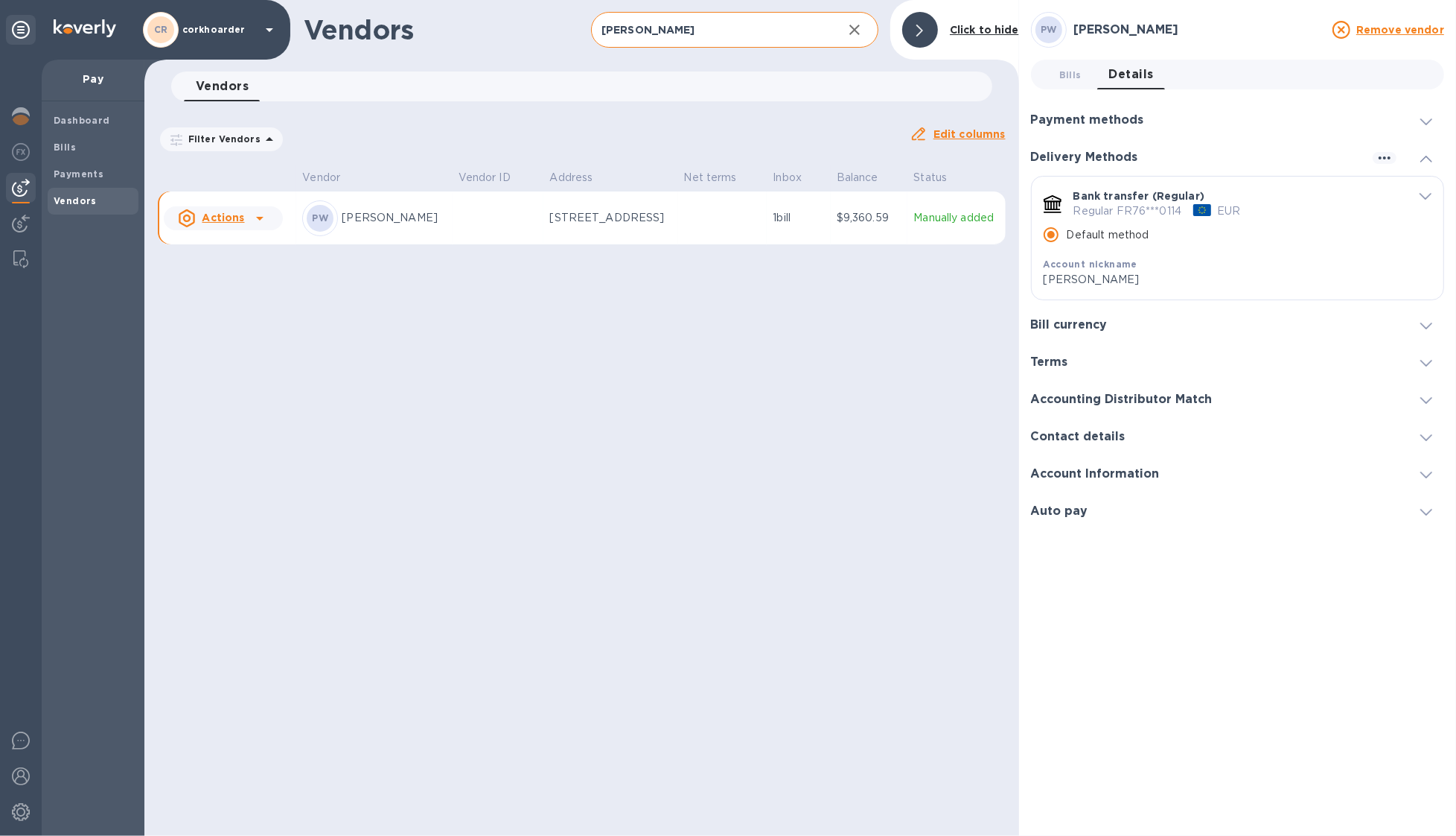
click at [1198, 207] on div "default-method" at bounding box center [1202, 209] width 18 height 11
click at [922, 32] on icon at bounding box center [920, 30] width 7 height 11
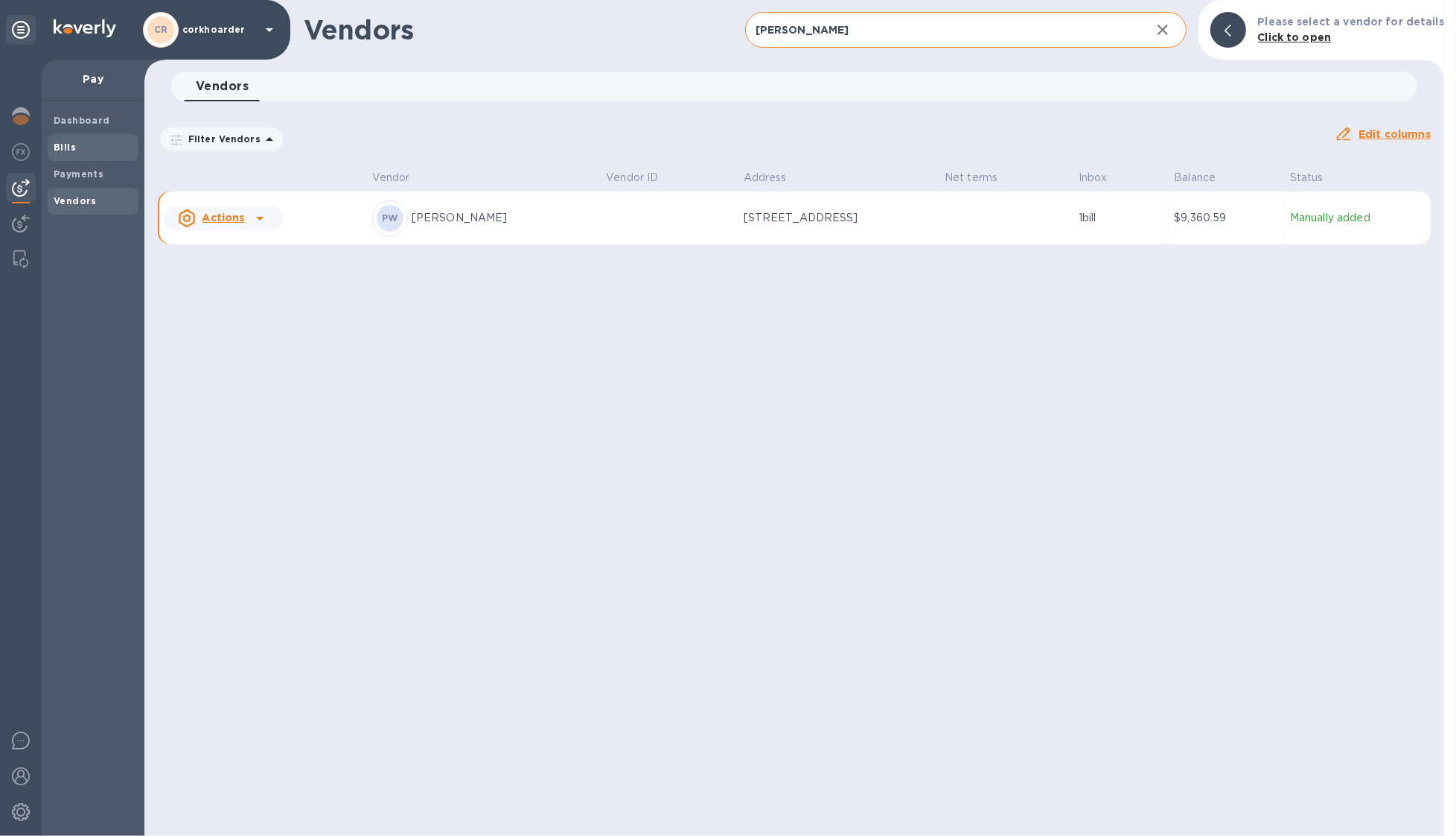
click at [73, 148] on b "Bills" at bounding box center [64, 147] width 22 height 11
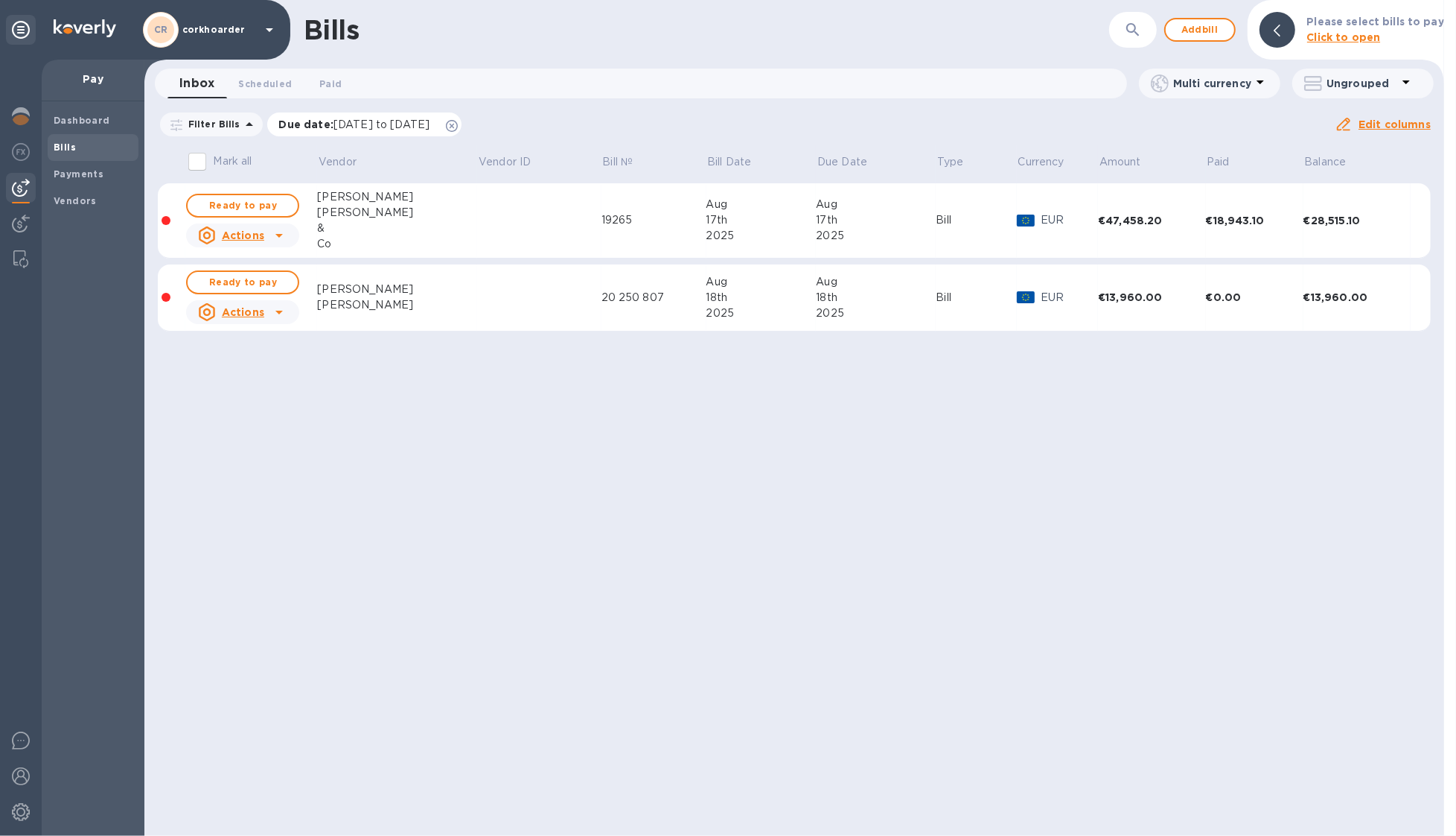
click at [458, 125] on icon at bounding box center [451, 125] width 11 height 11
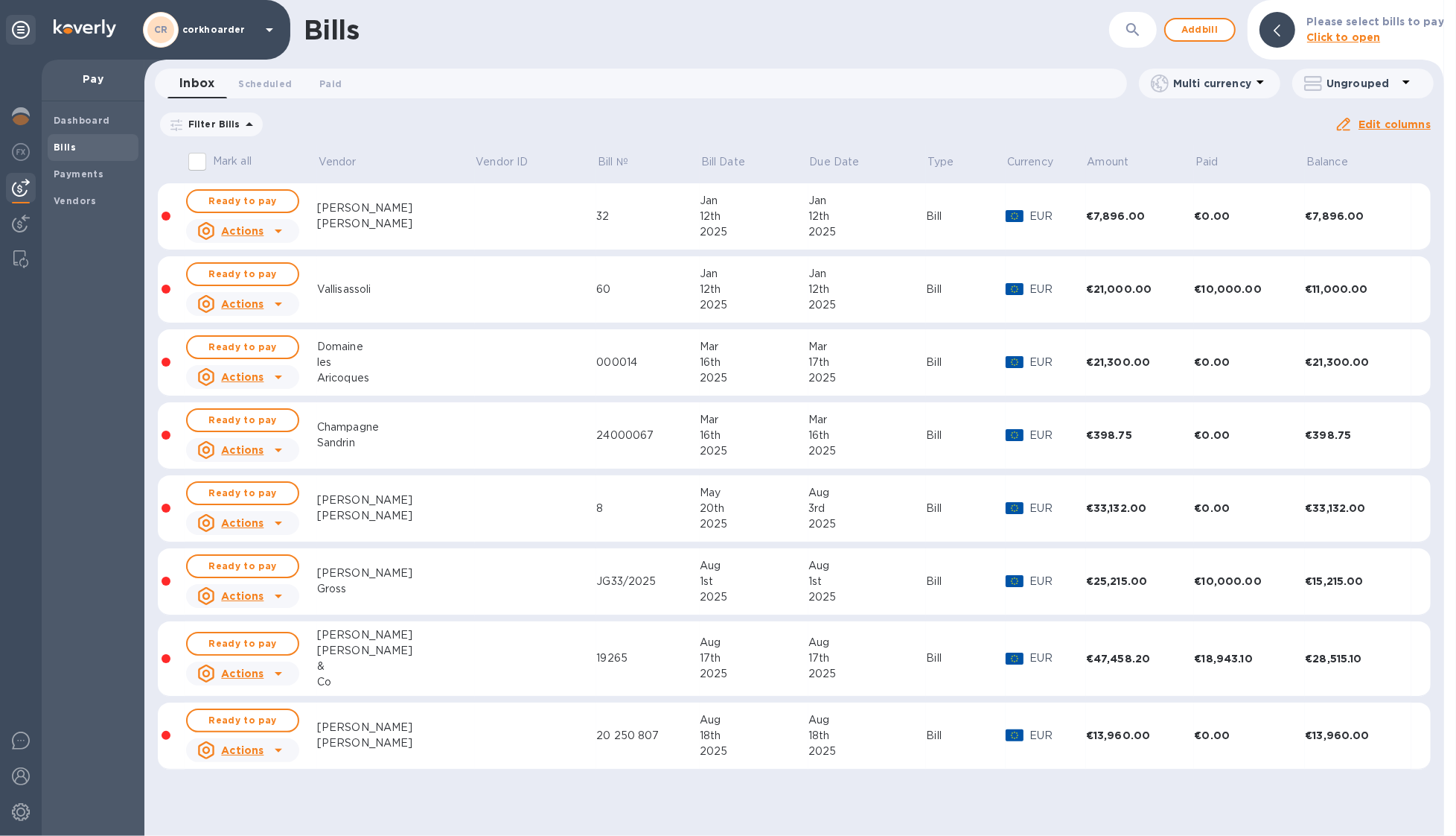
click at [493, 204] on td at bounding box center [536, 217] width 122 height 67
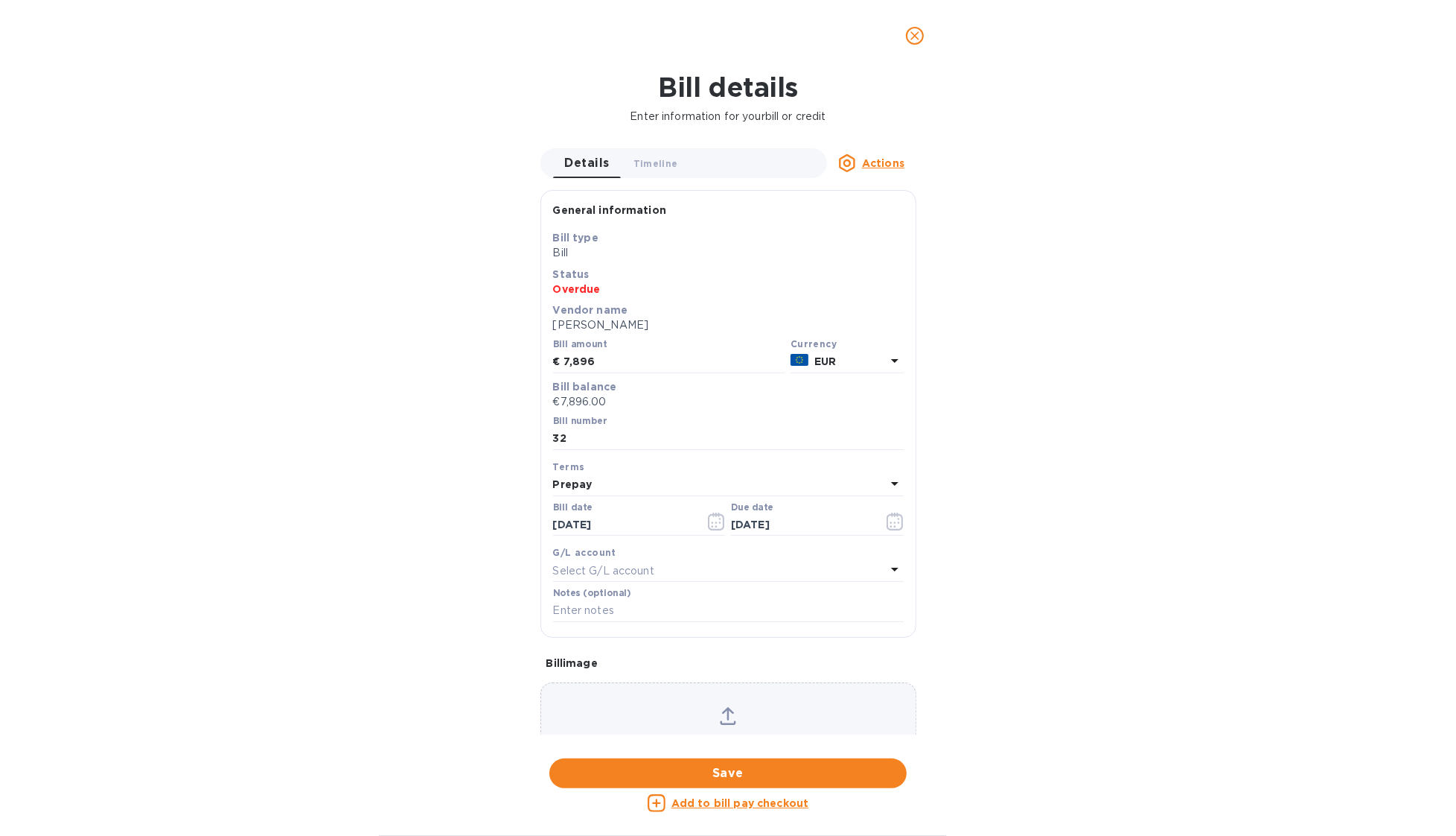
click at [768, 705] on u "Add to bill pay checkout" at bounding box center [740, 802] width 138 height 11
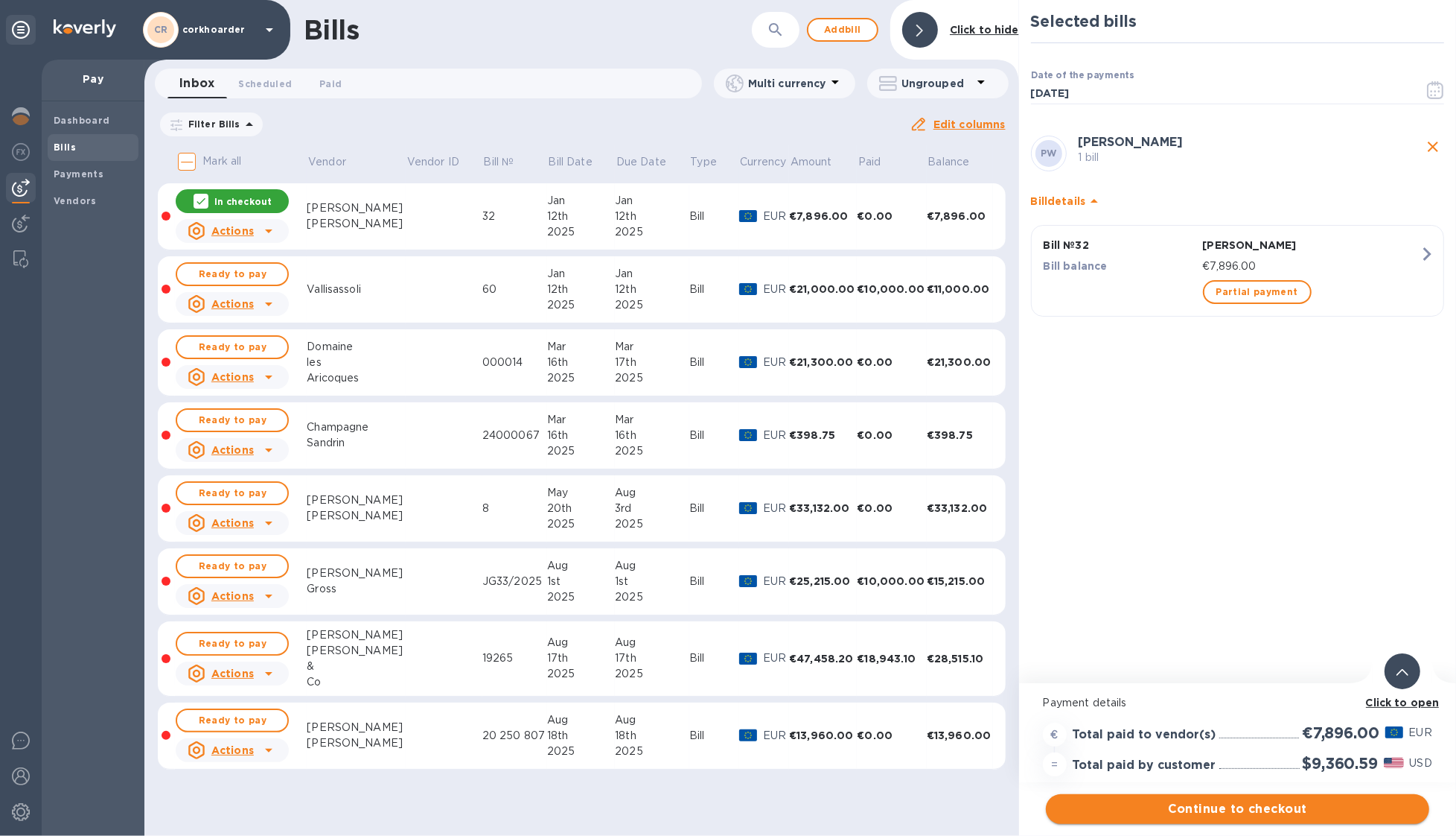
click at [1243, 705] on span "Continue to checkout" at bounding box center [1238, 809] width 360 height 18
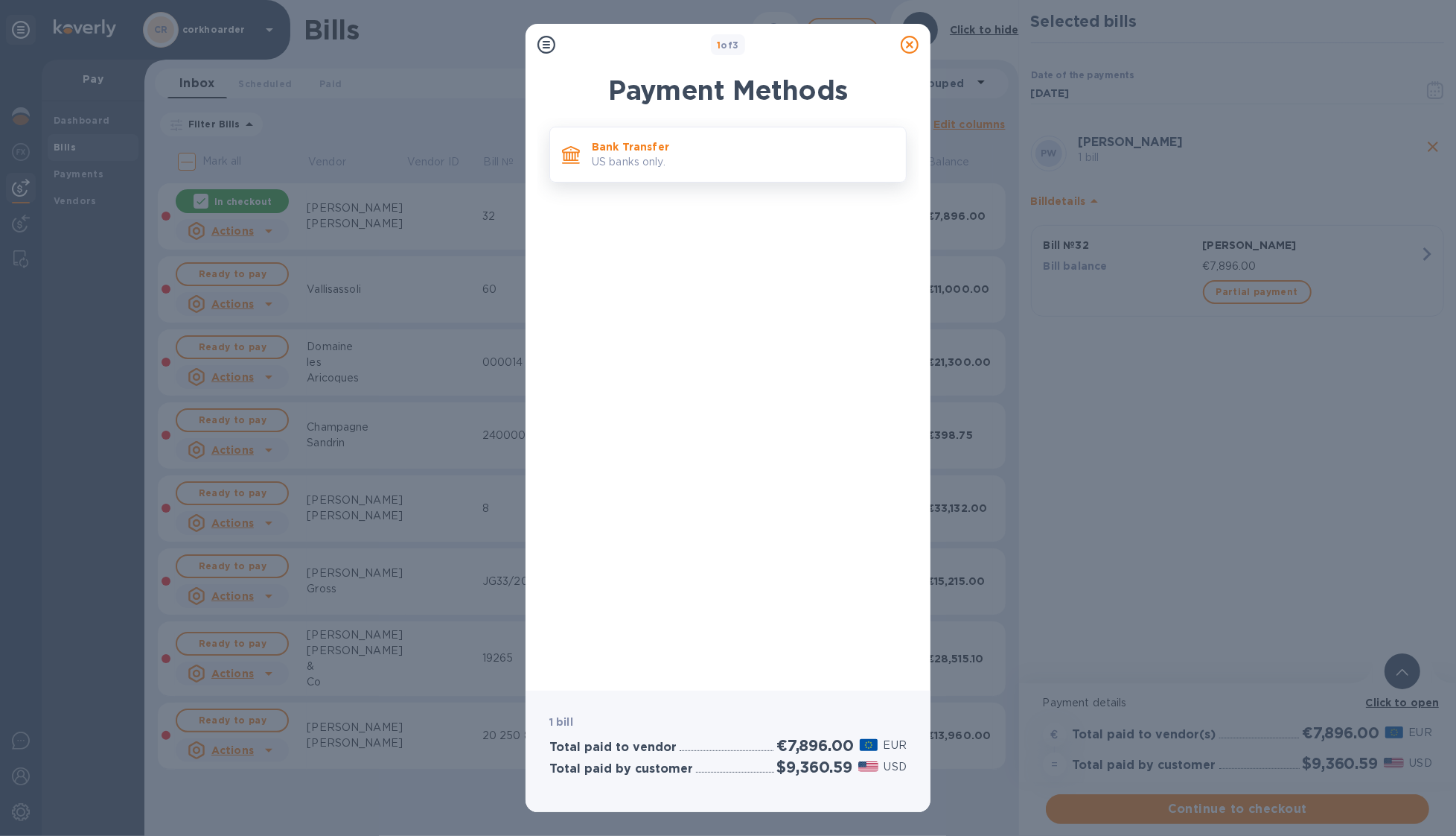
click at [760, 177] on div "Bank Transfer US banks only." at bounding box center [728, 154] width 357 height 56
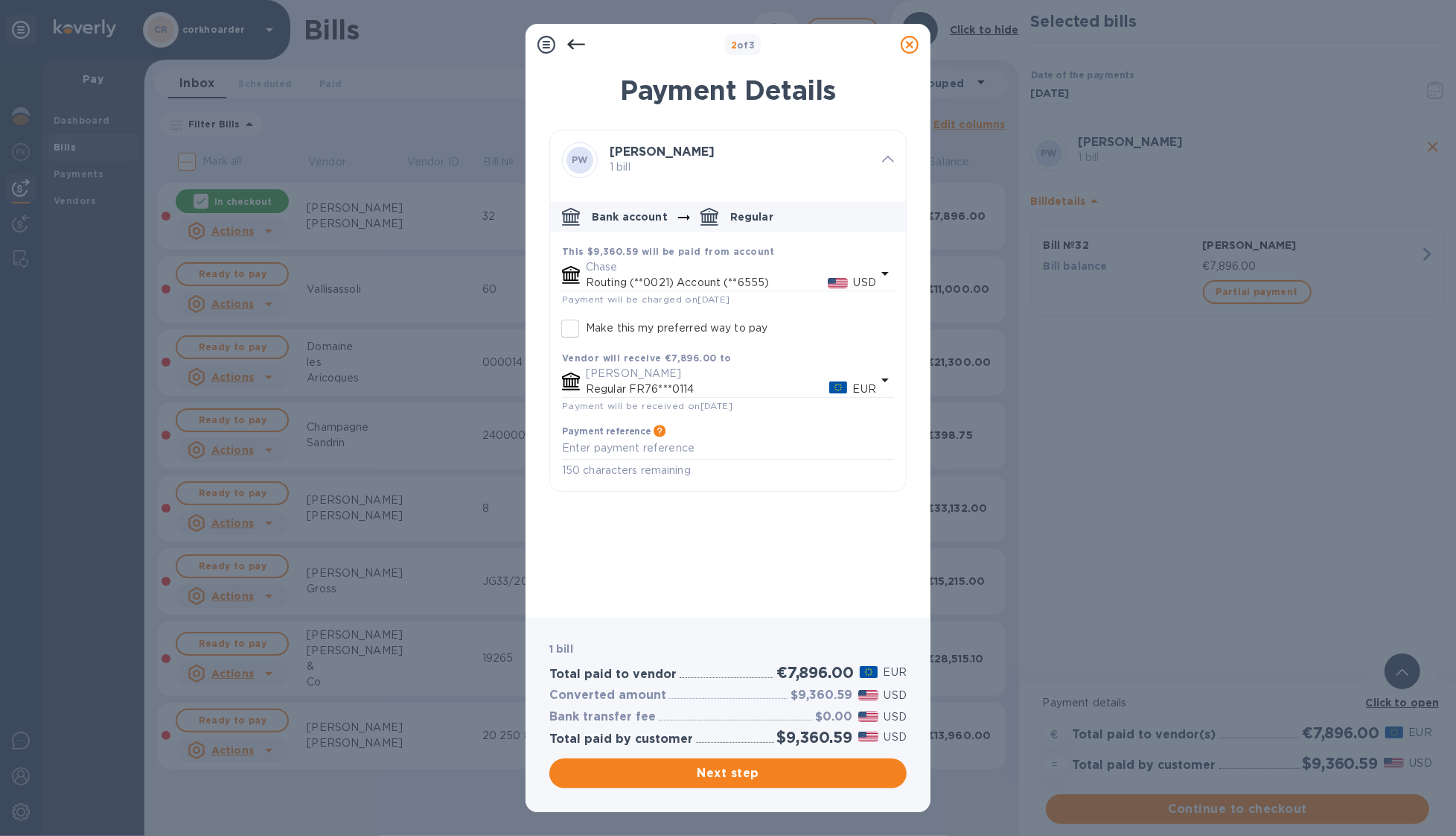
click at [752, 392] on p "Regular FR76***0114" at bounding box center [708, 389] width 244 height 16
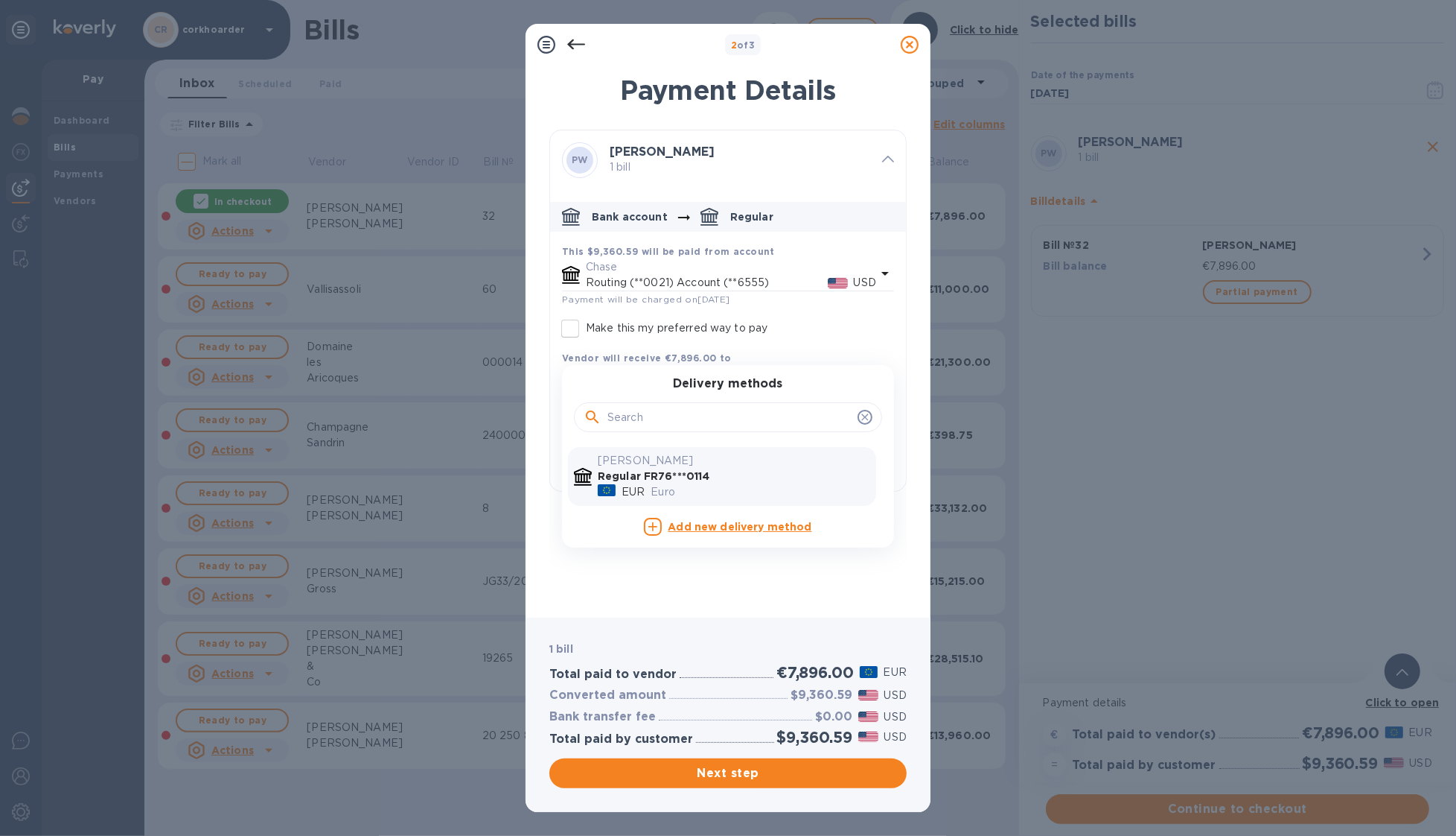
click at [651, 478] on b "Regular FR76***0114" at bounding box center [653, 475] width 112 height 11
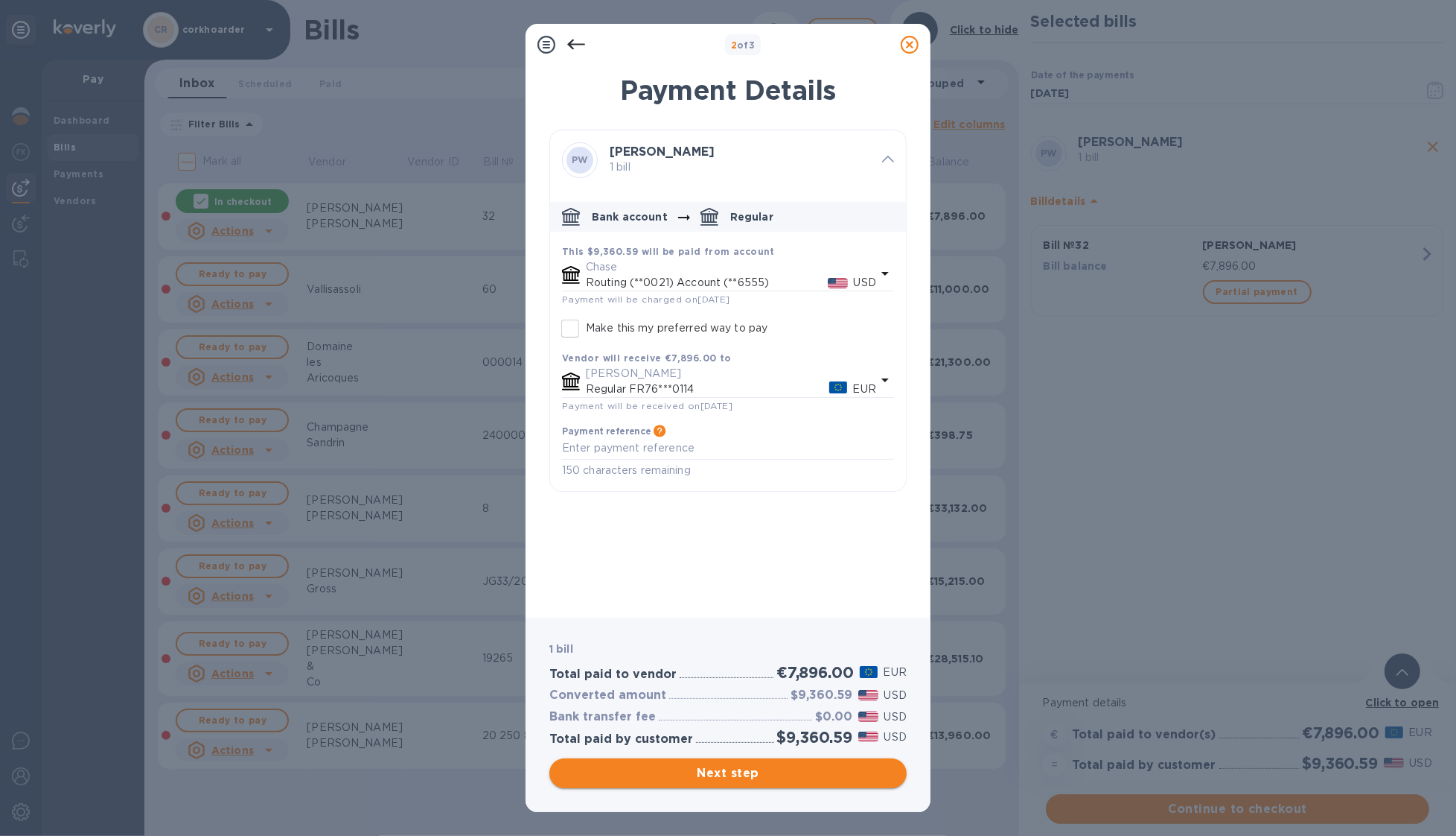
click at [793, 705] on span "Next step" at bounding box center [728, 773] width 334 height 18
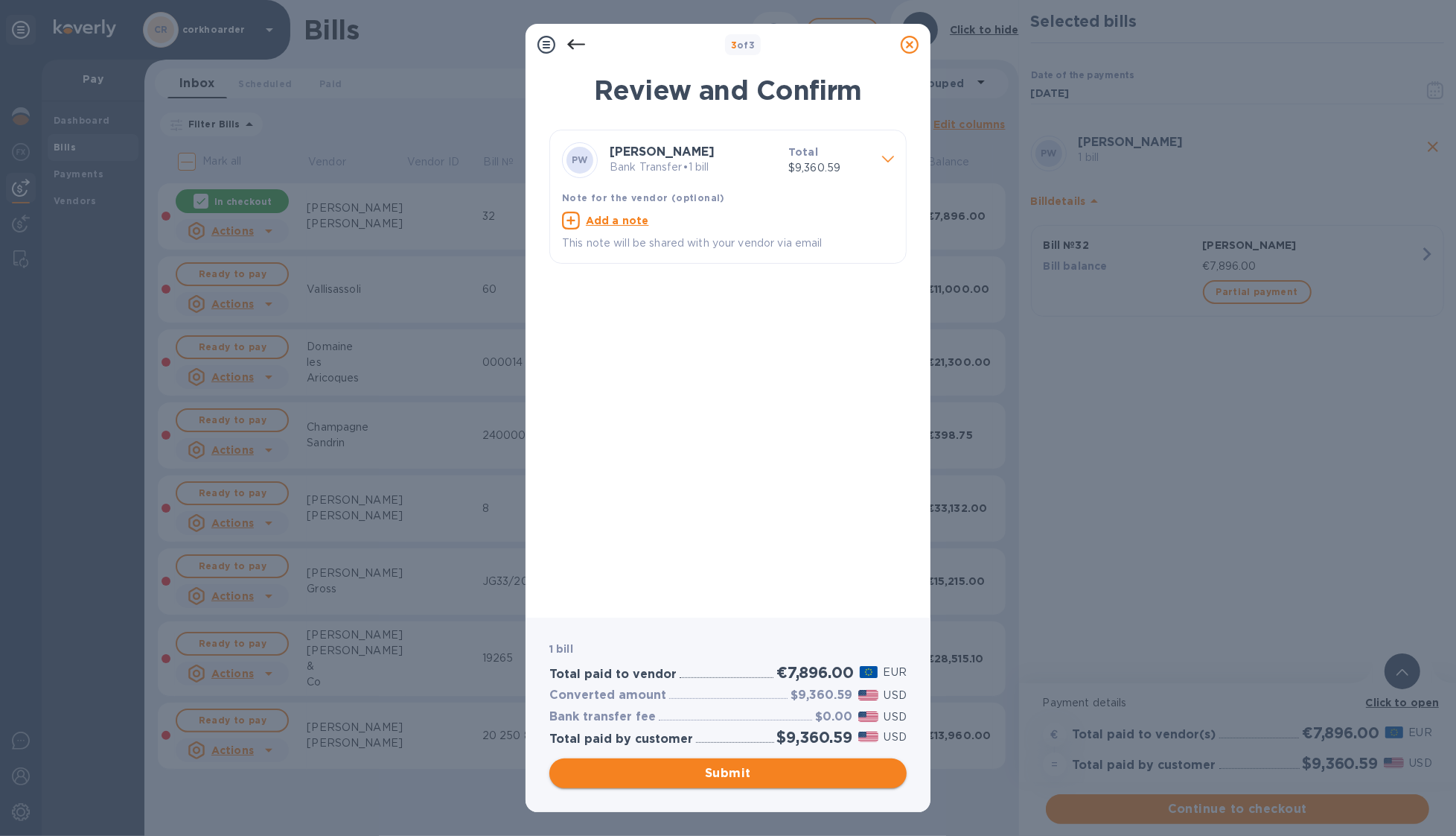
click at [810, 705] on span "Submit" at bounding box center [728, 773] width 334 height 18
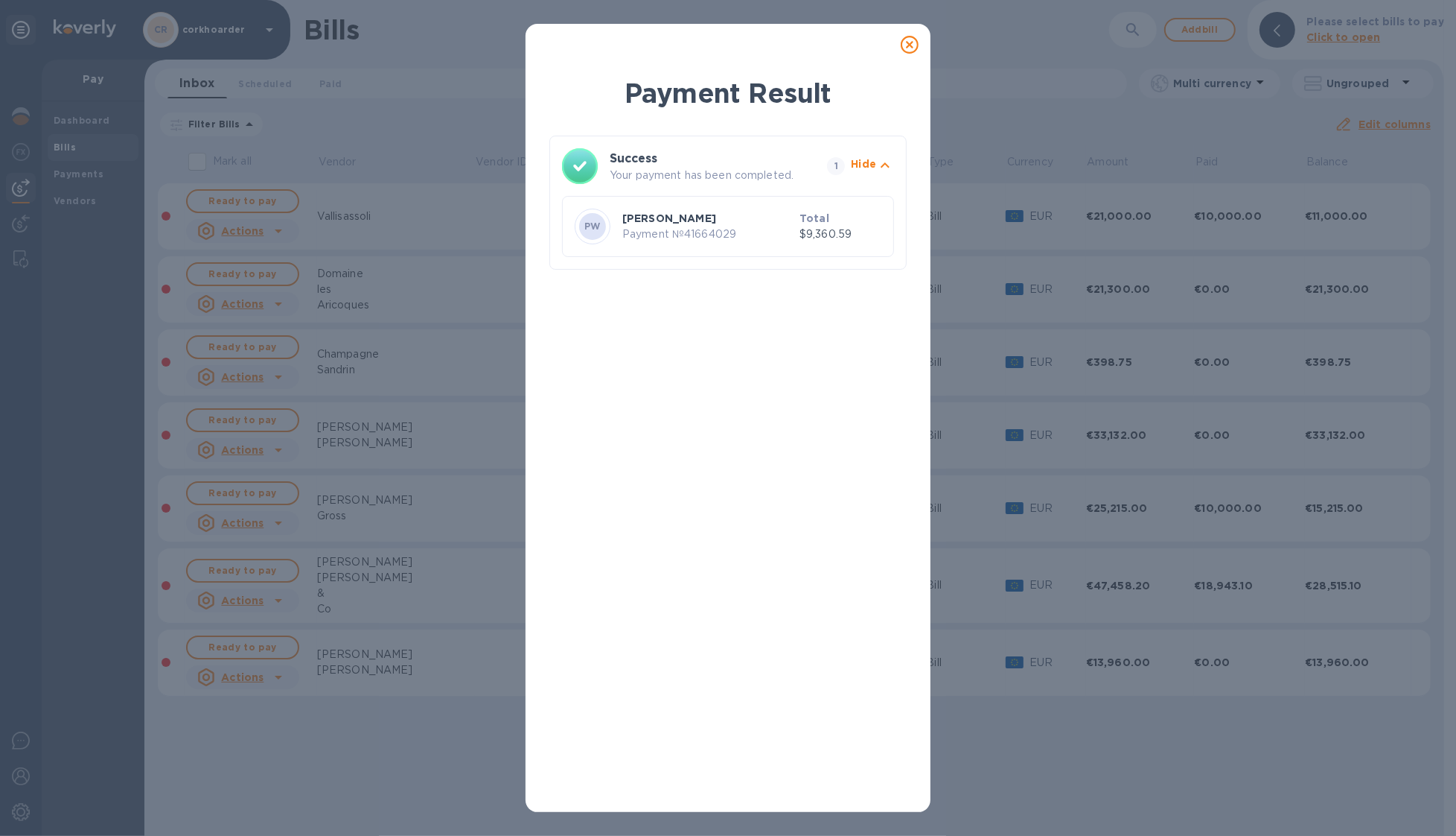
click at [912, 47] on icon at bounding box center [910, 44] width 18 height 18
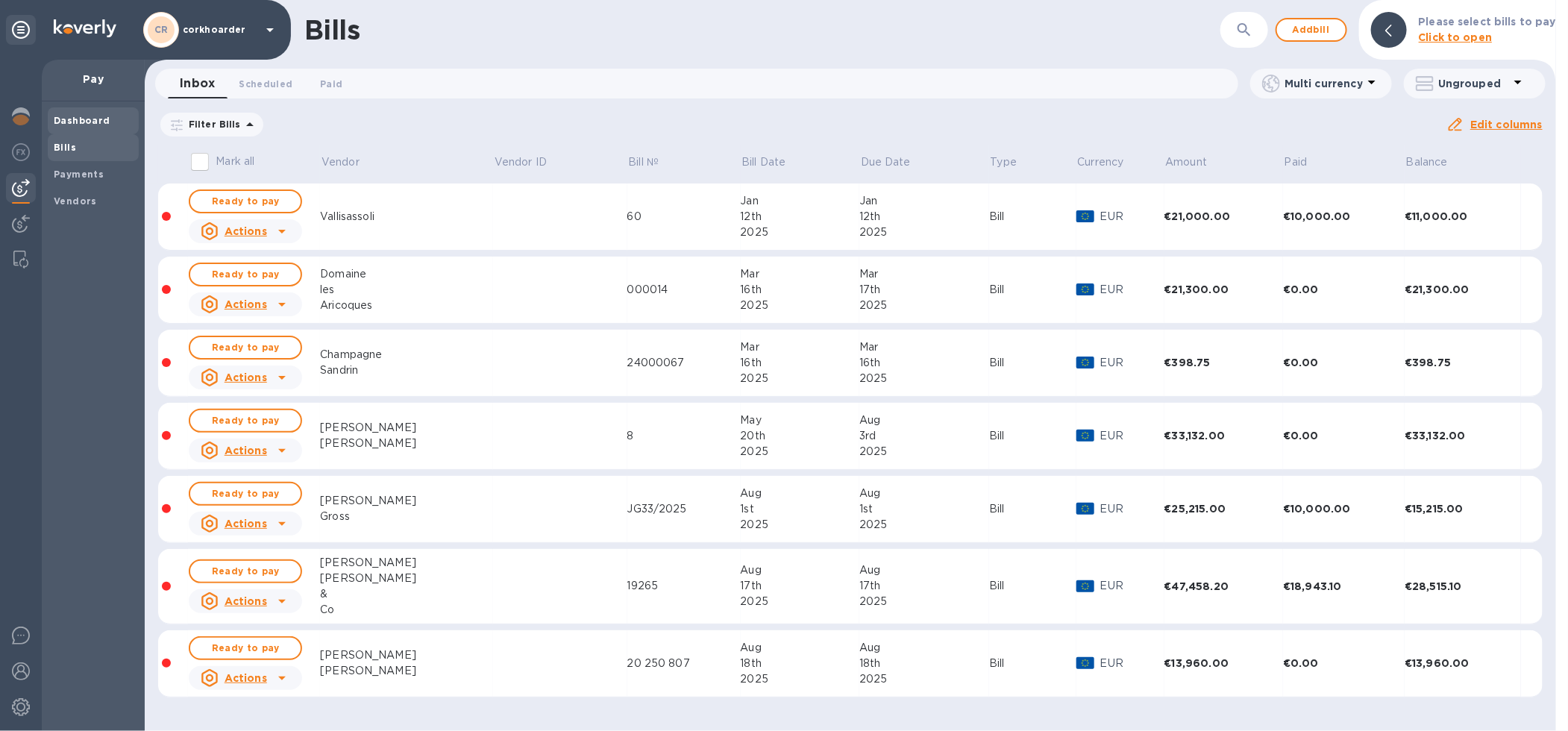
click at [73, 126] on b "Dashboard" at bounding box center [82, 120] width 57 height 11
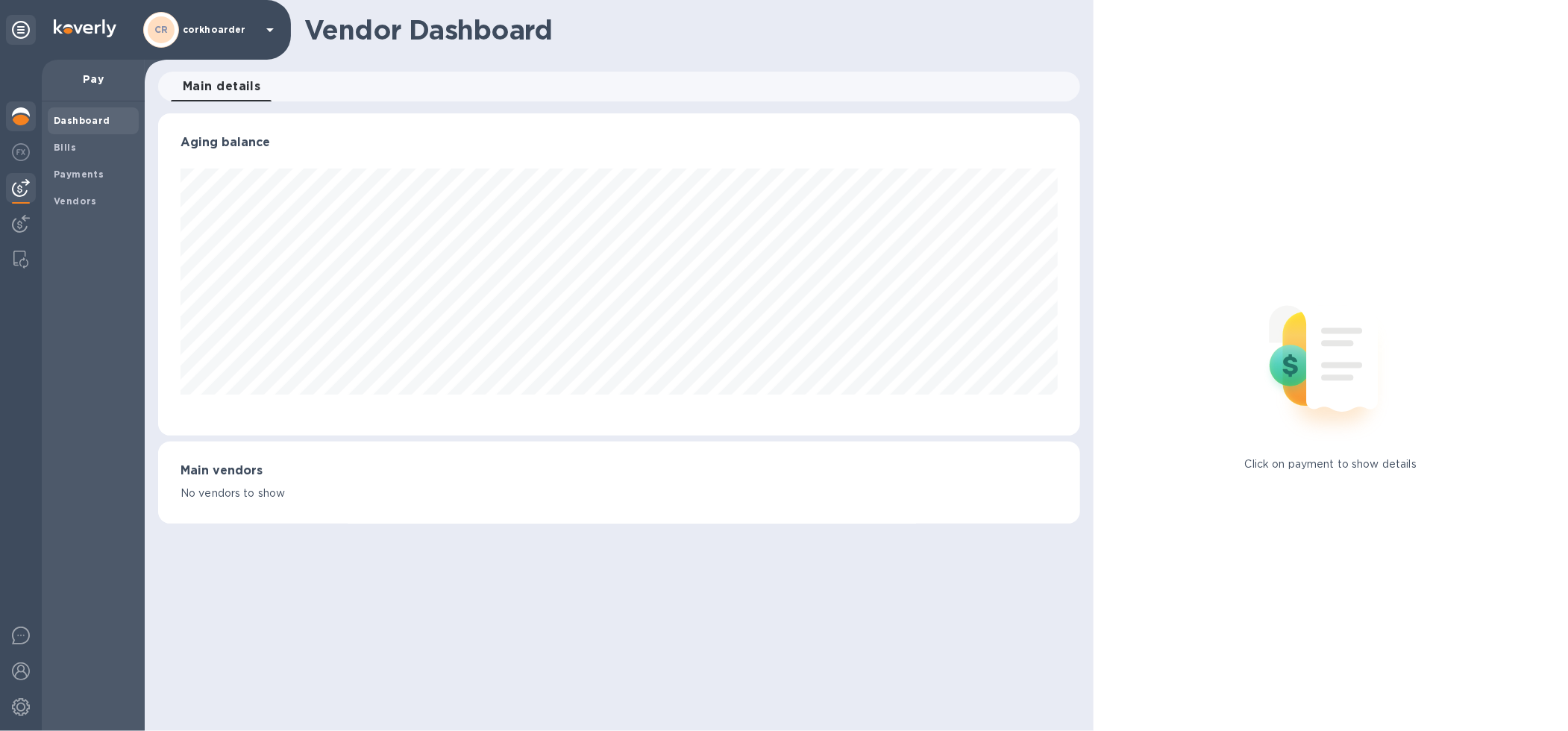
scroll to position [322, 922]
click at [30, 124] on div at bounding box center [21, 118] width 30 height 33
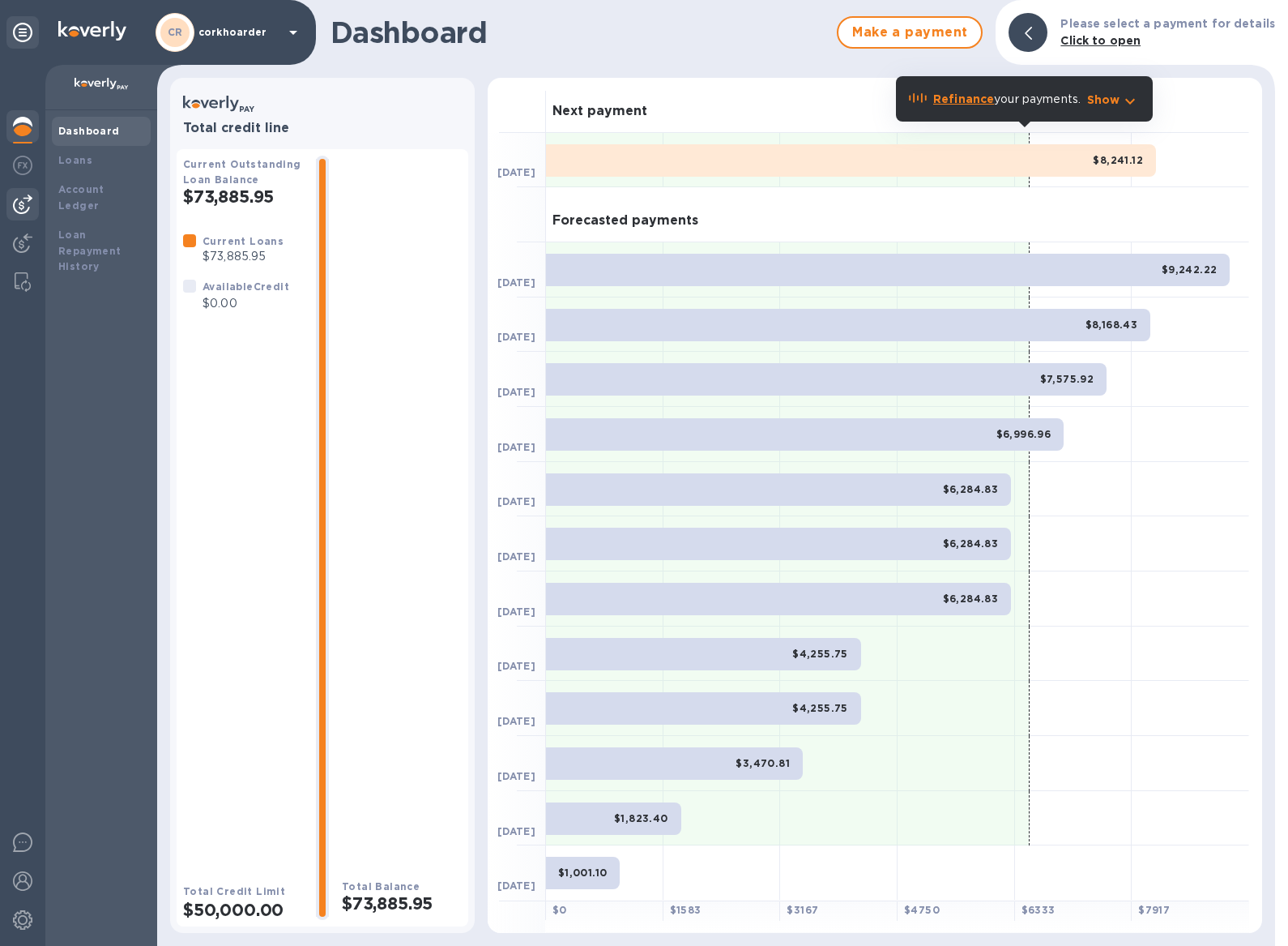
click at [14, 206] on img at bounding box center [22, 204] width 19 height 19
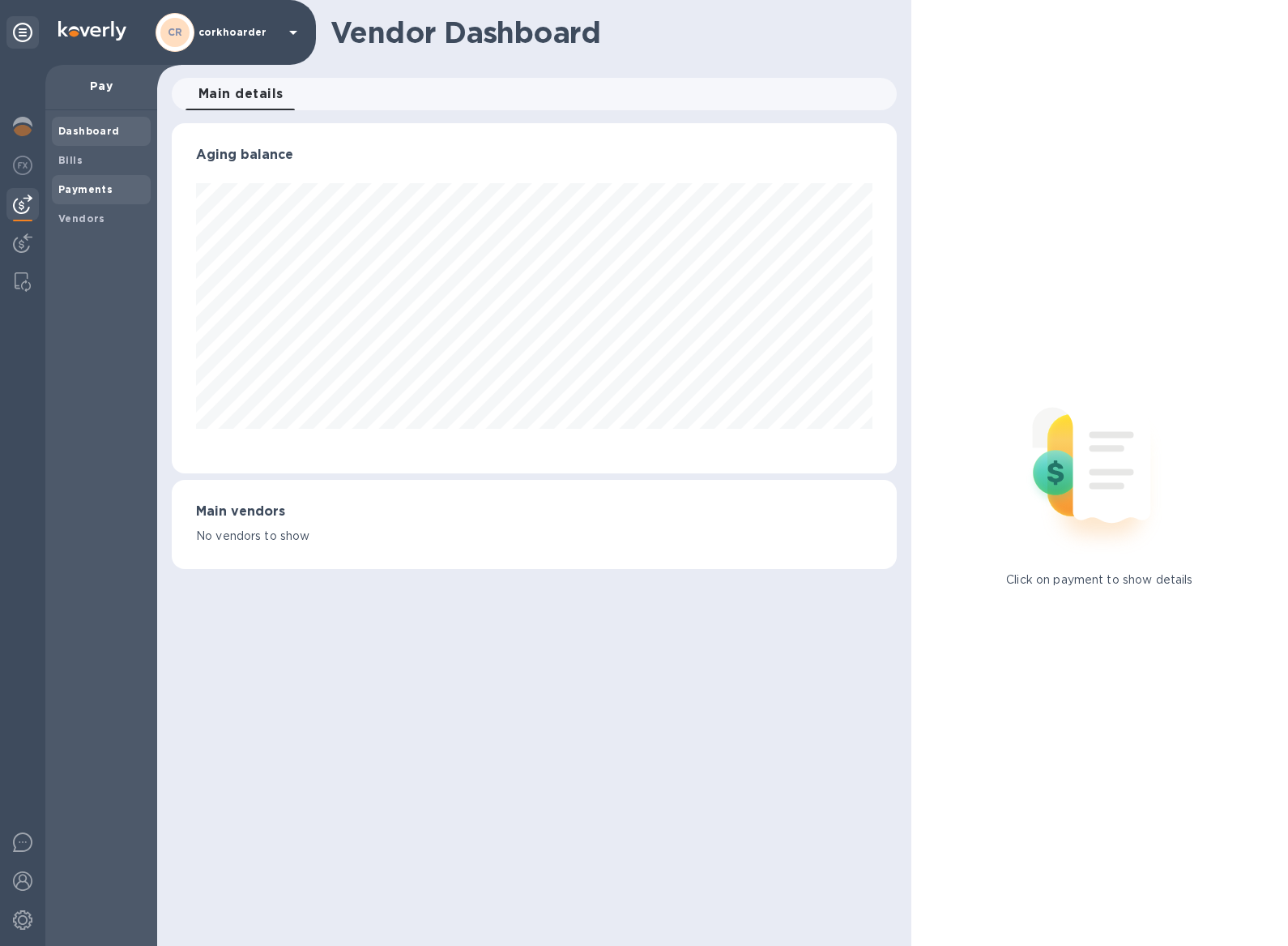
scroll to position [350, 725]
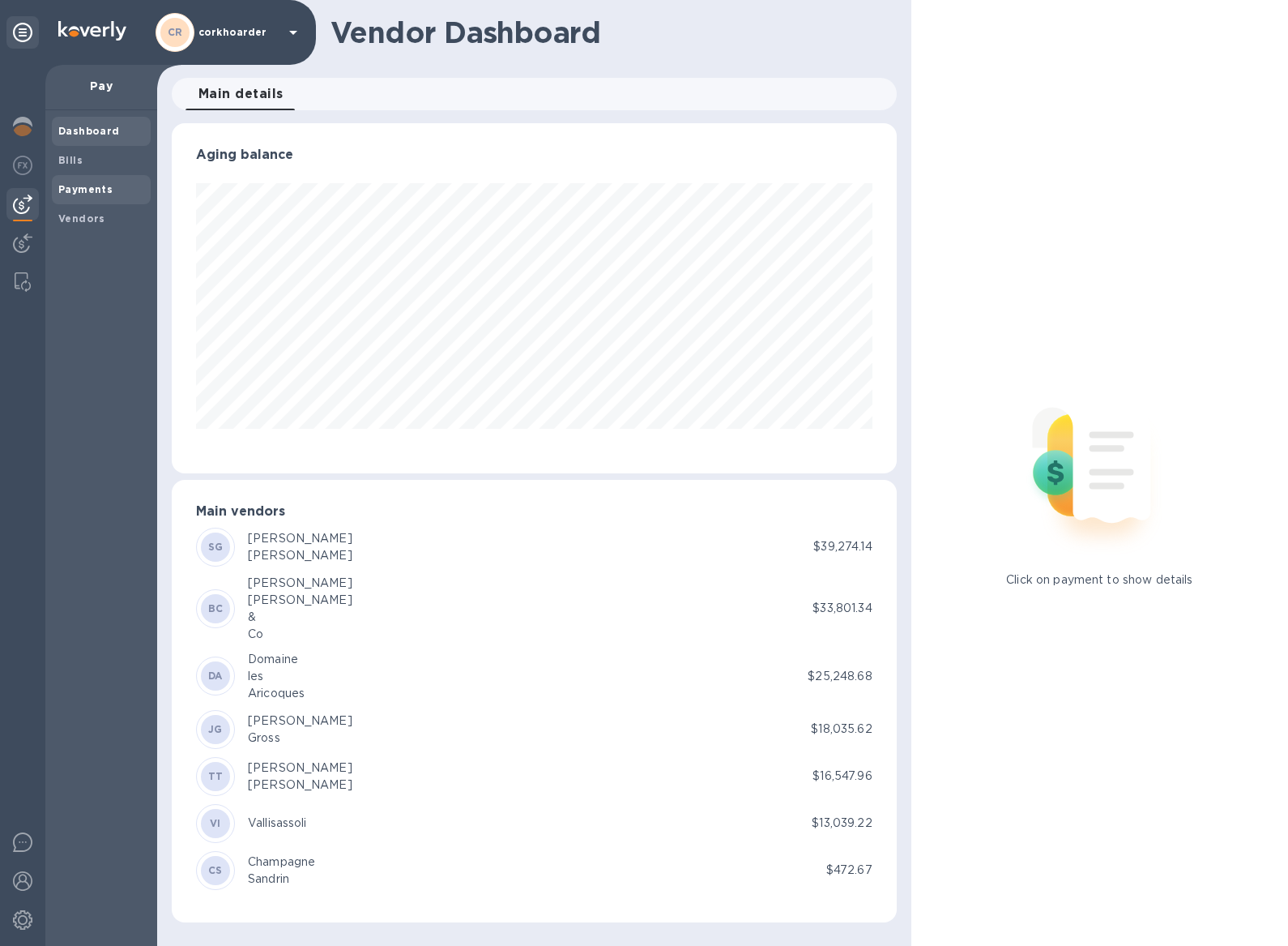
click at [67, 196] on span "Payments" at bounding box center [85, 189] width 55 height 16
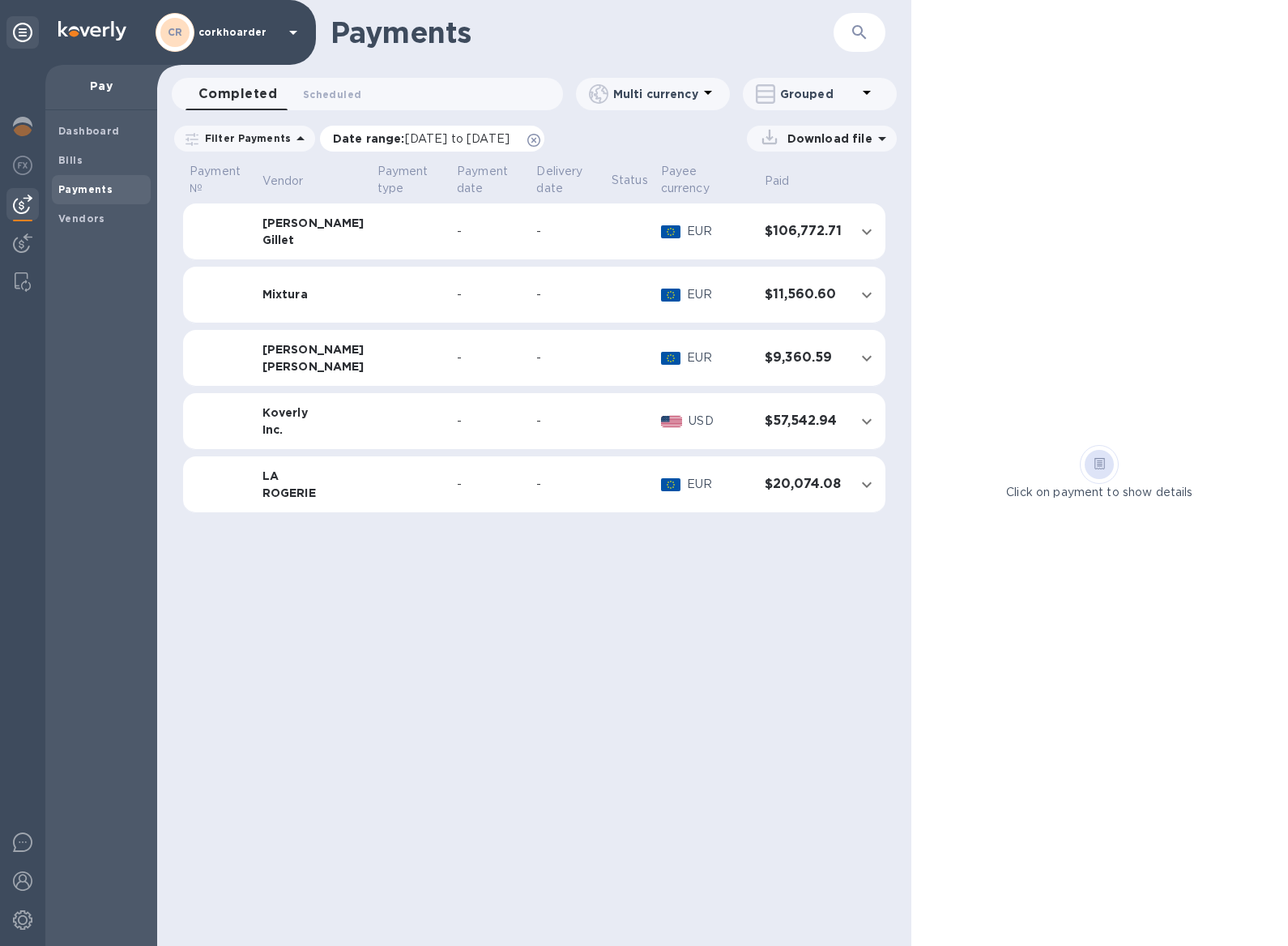
click at [541, 145] on icon at bounding box center [533, 139] width 12 height 12
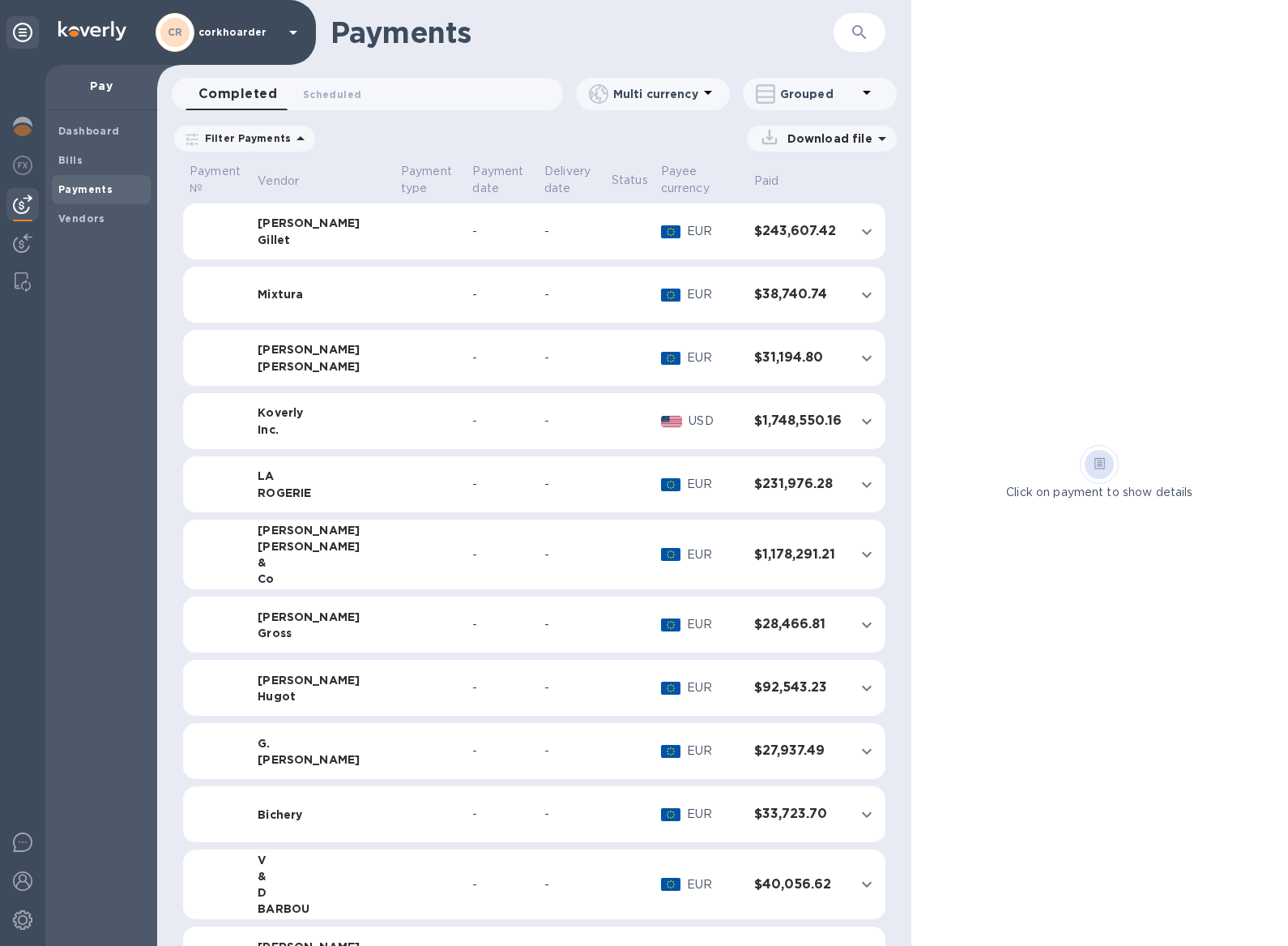
click at [796, 92] on p "Grouped" at bounding box center [818, 93] width 77 height 16
click at [799, 134] on li "Separate all payments" at bounding box center [831, 136] width 176 height 52
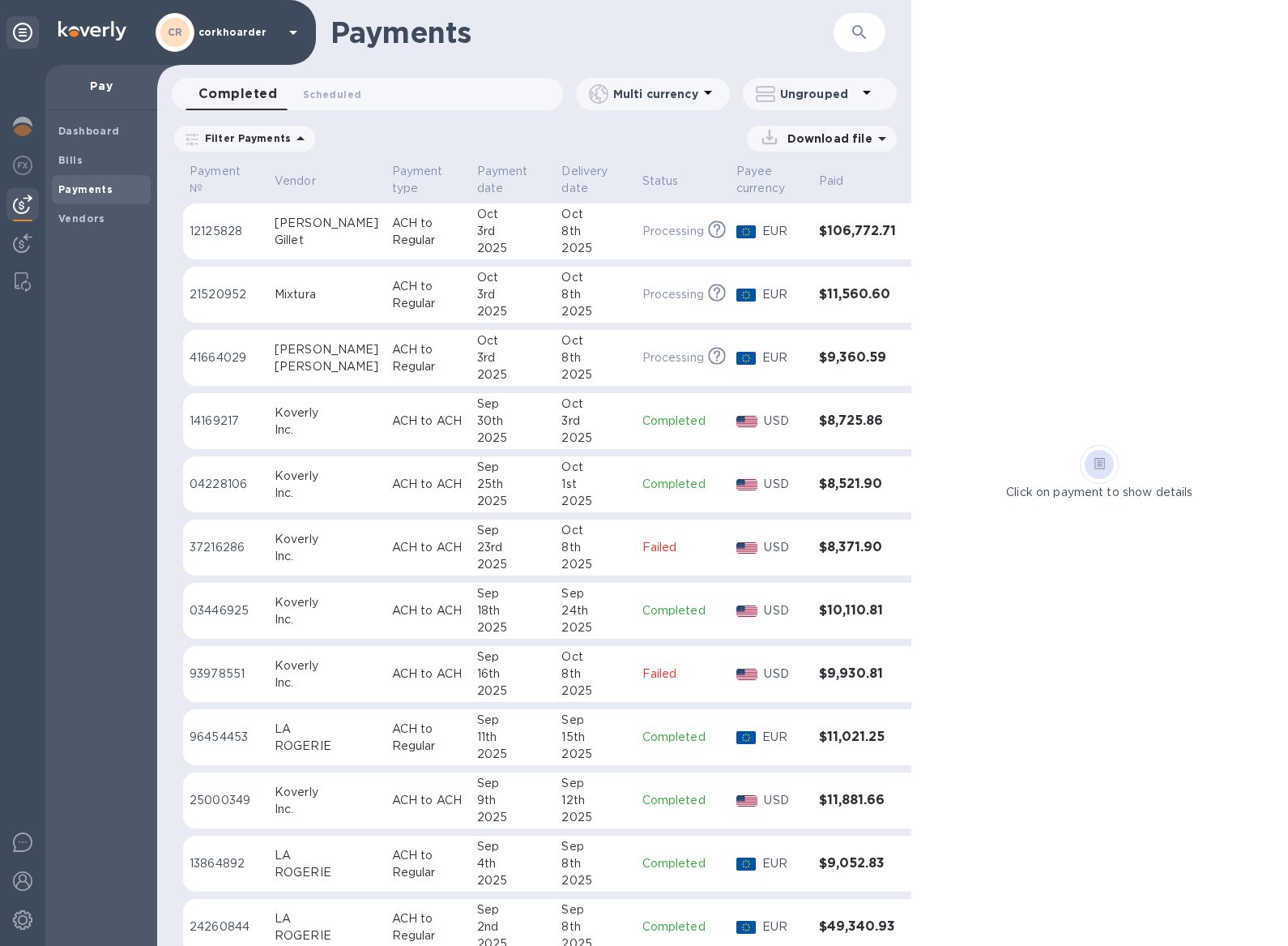
click at [477, 227] on div "3rd" at bounding box center [513, 231] width 72 height 17
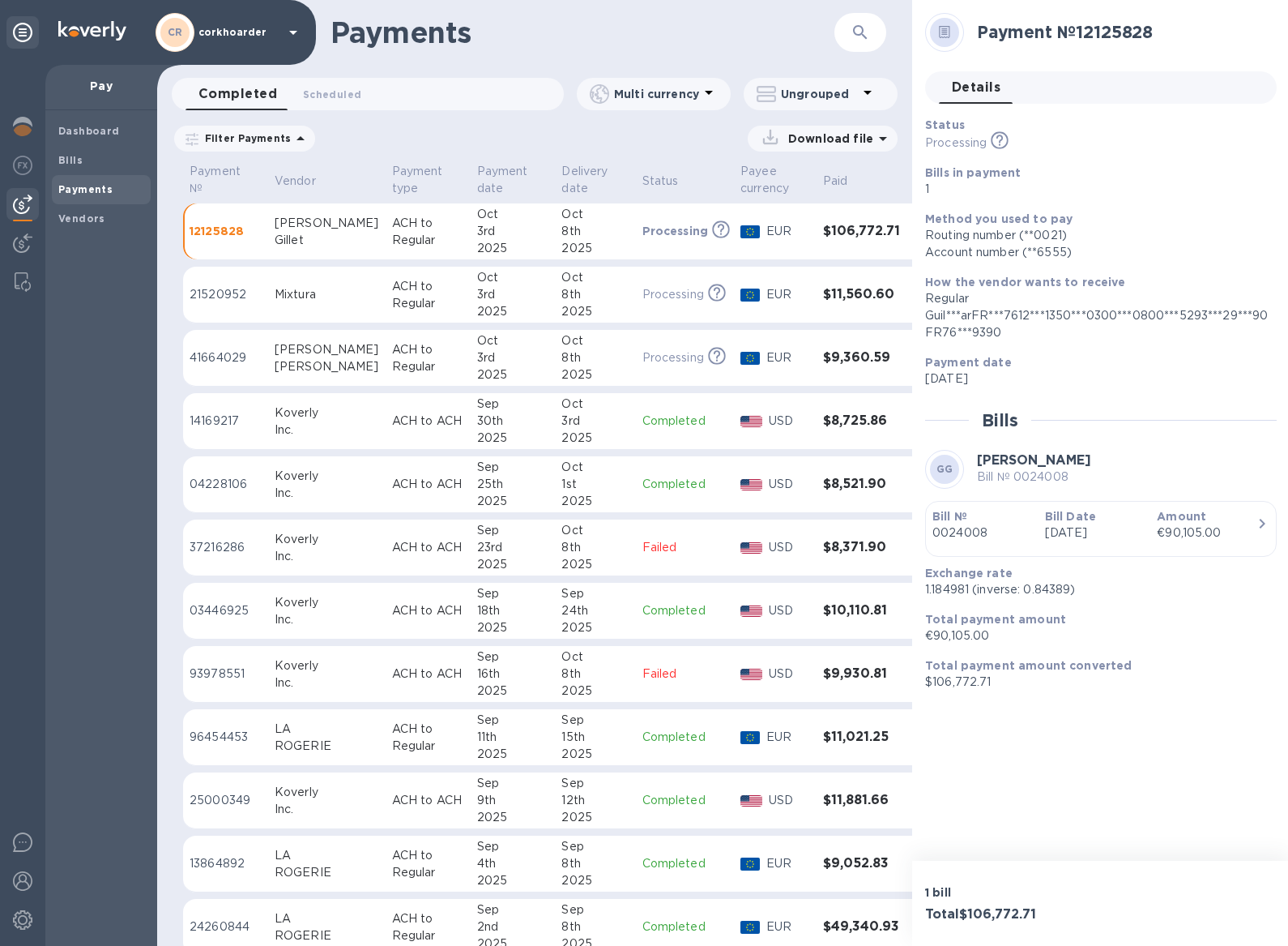
click at [937, 593] on p "1.184981 (inverse: 0.84389)" at bounding box center [1095, 590] width 339 height 17
copy p "1.184981"
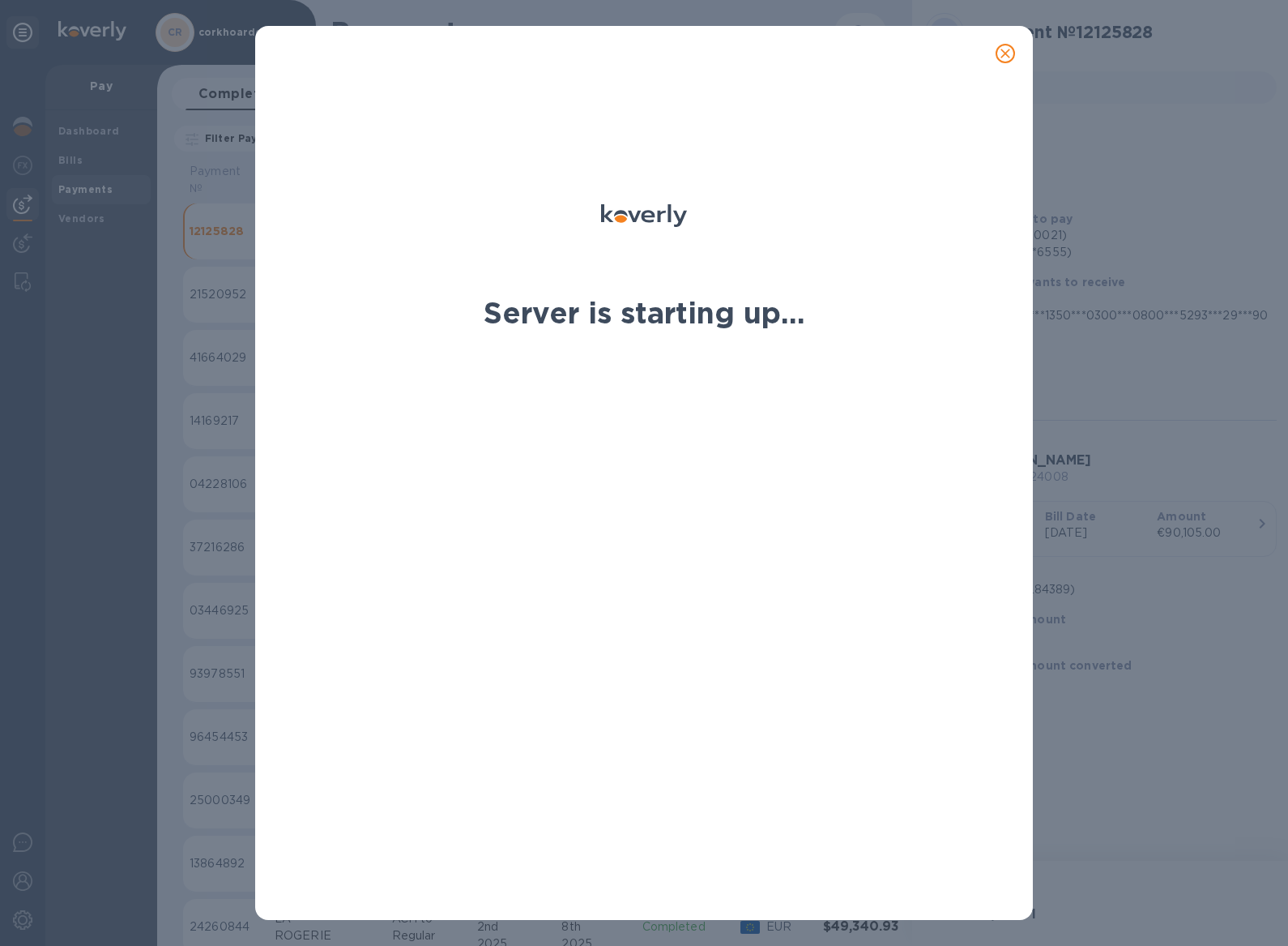
click at [1009, 55] on icon "close" at bounding box center [1006, 53] width 16 height 16
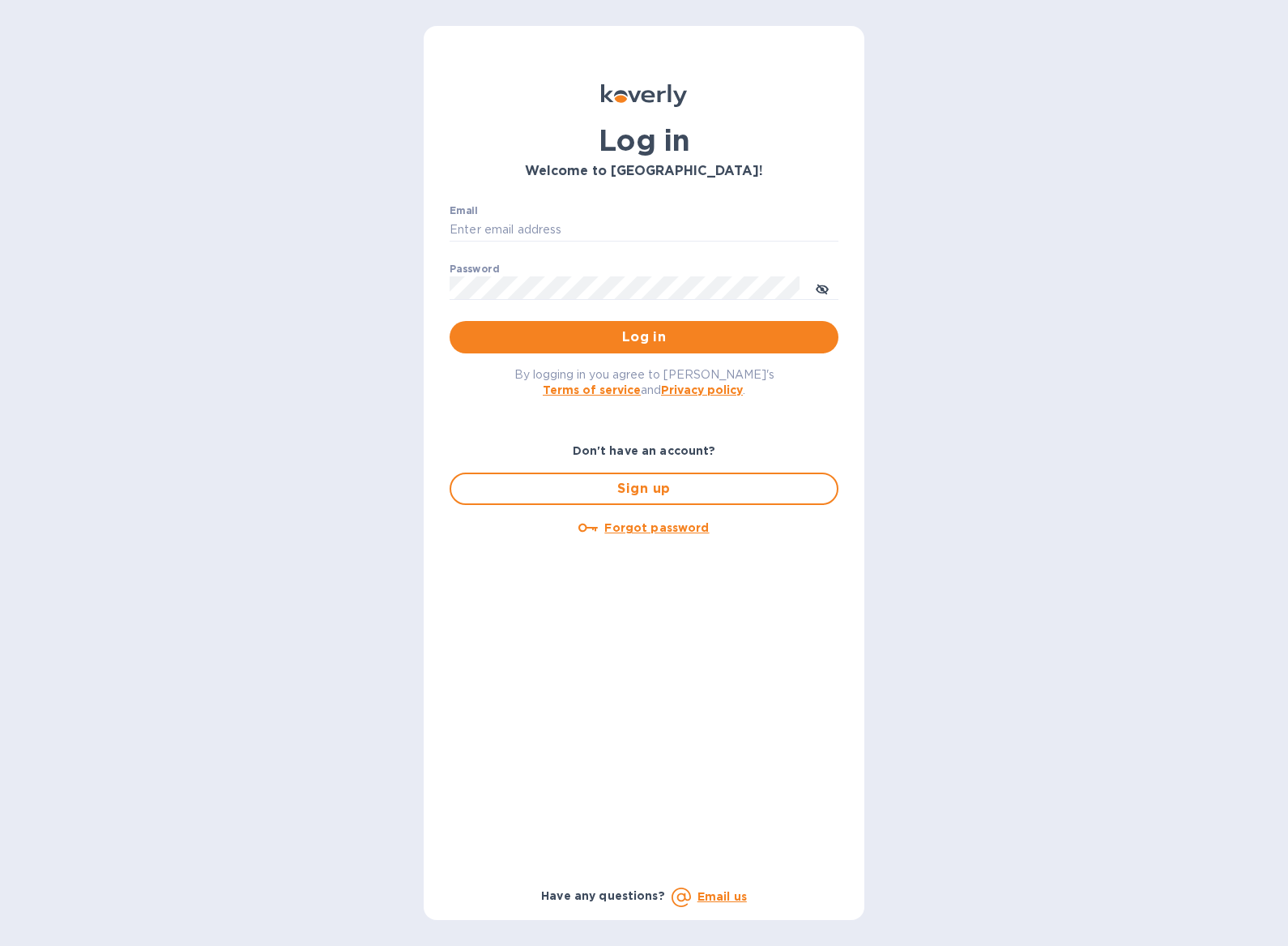
type input "b@corkhoarder.com"
click at [721, 343] on span "Log in" at bounding box center [644, 337] width 363 height 19
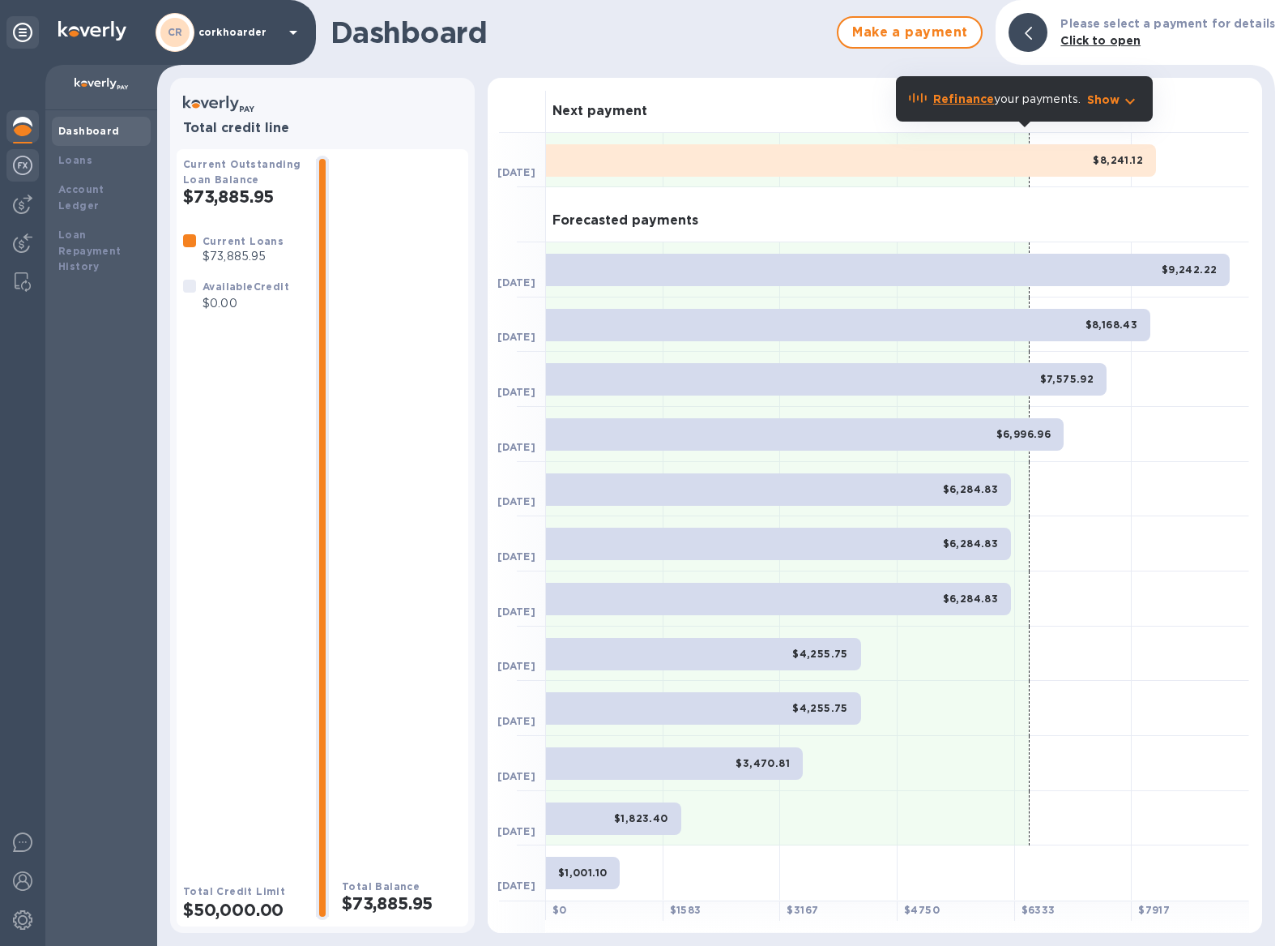
click at [15, 177] on div at bounding box center [23, 166] width 33 height 36
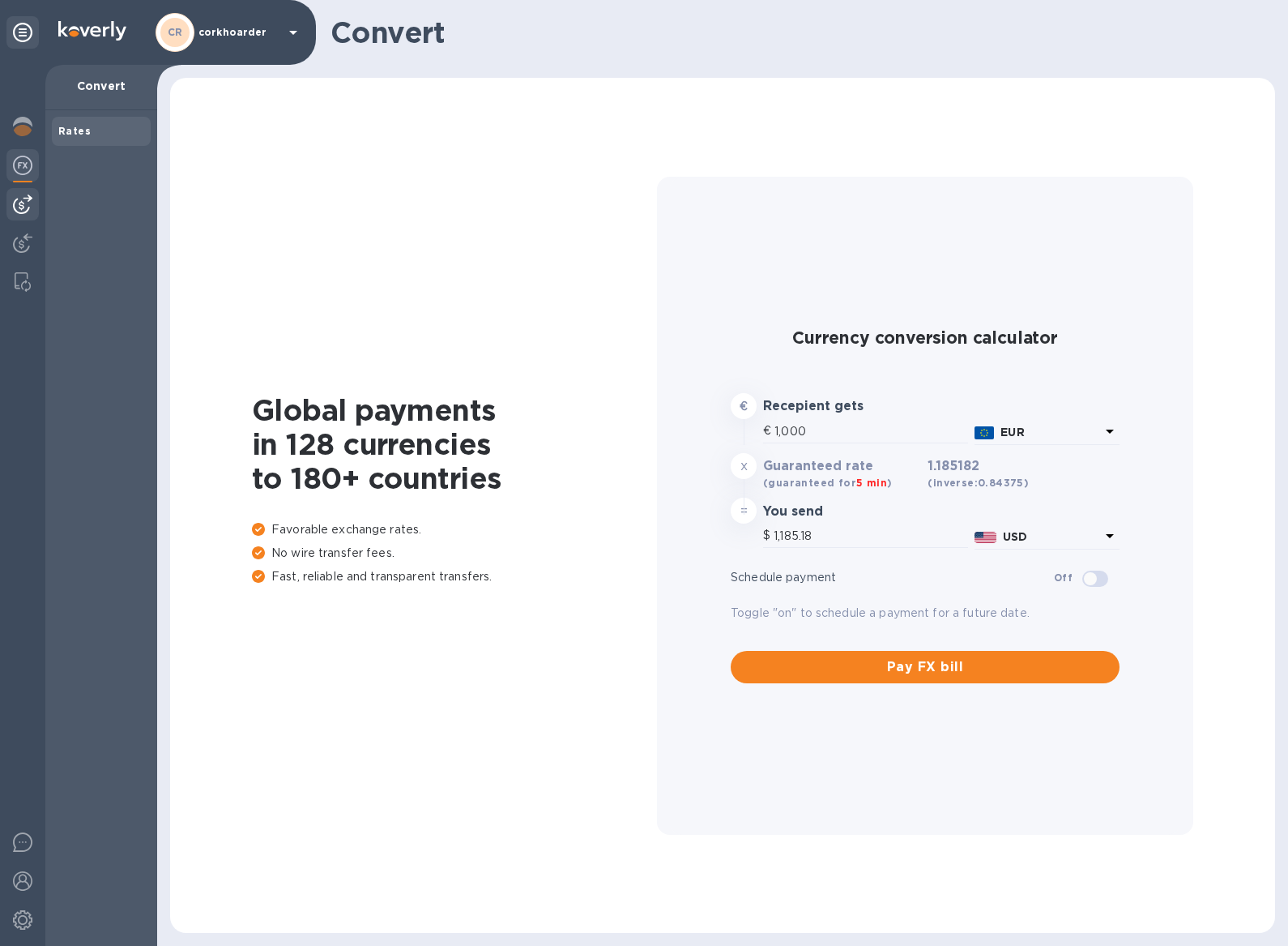
click at [20, 204] on img at bounding box center [22, 204] width 19 height 19
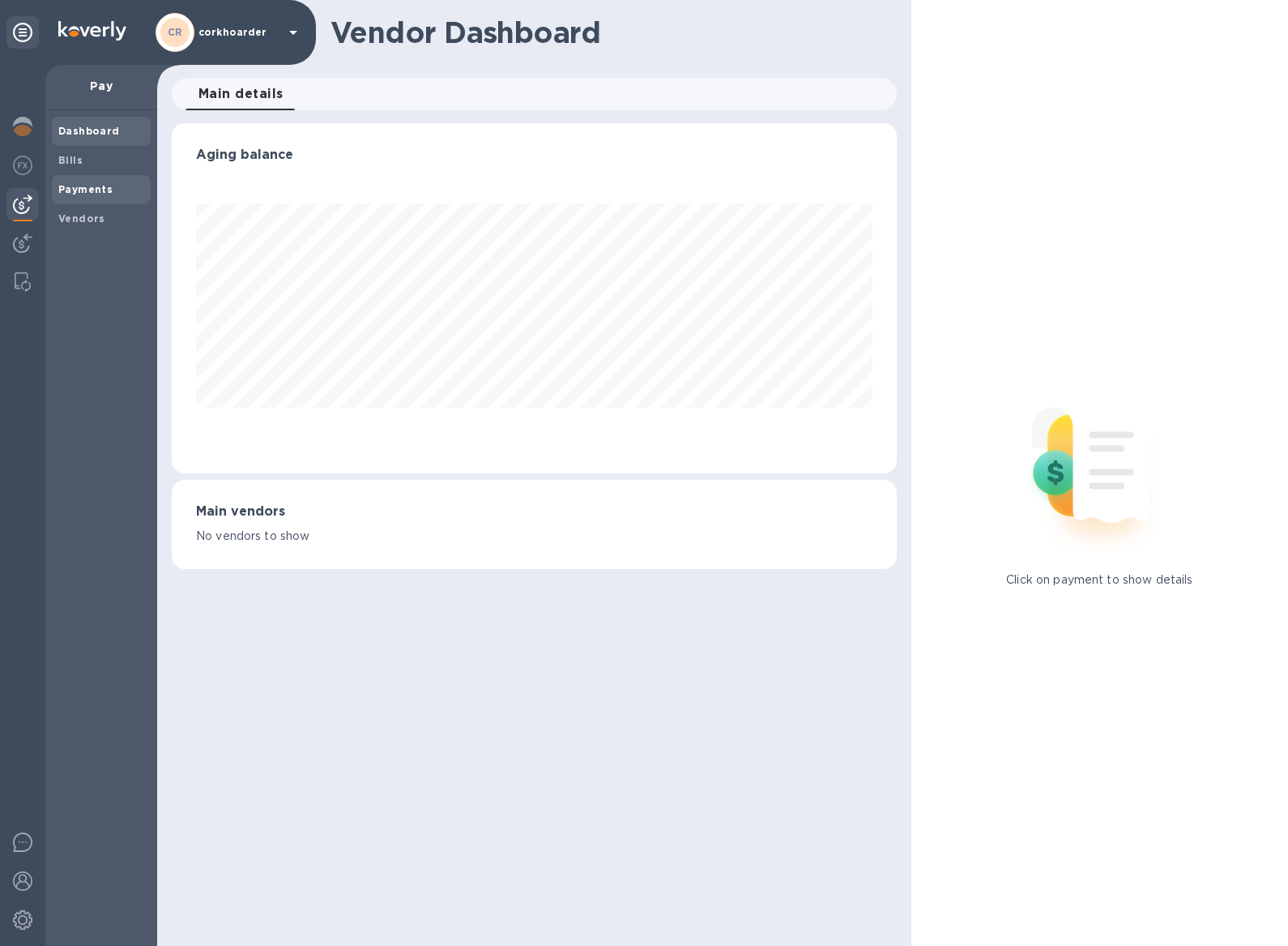
click at [83, 184] on b "Payments" at bounding box center [85, 189] width 55 height 12
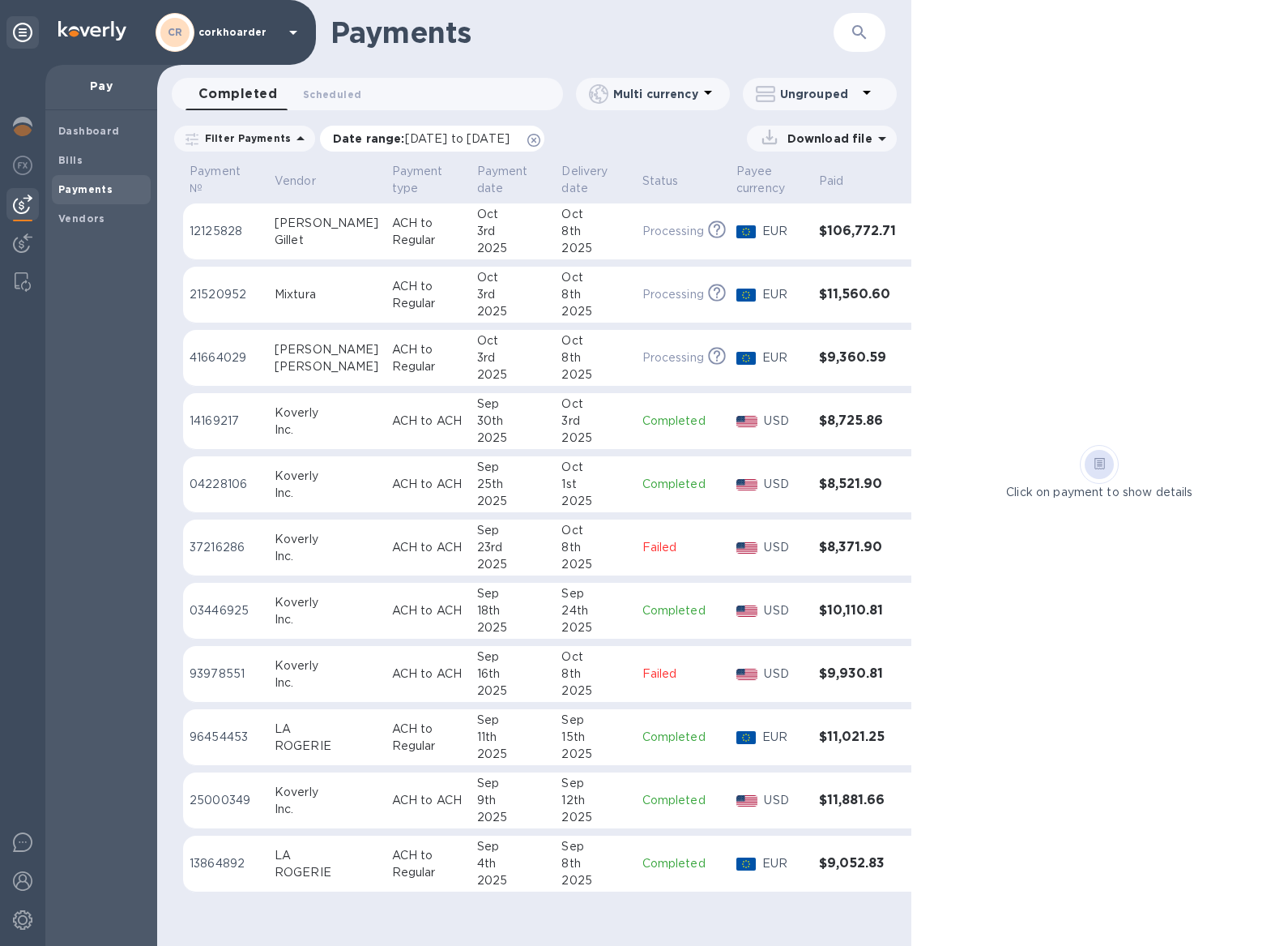
click at [541, 137] on icon at bounding box center [533, 139] width 12 height 12
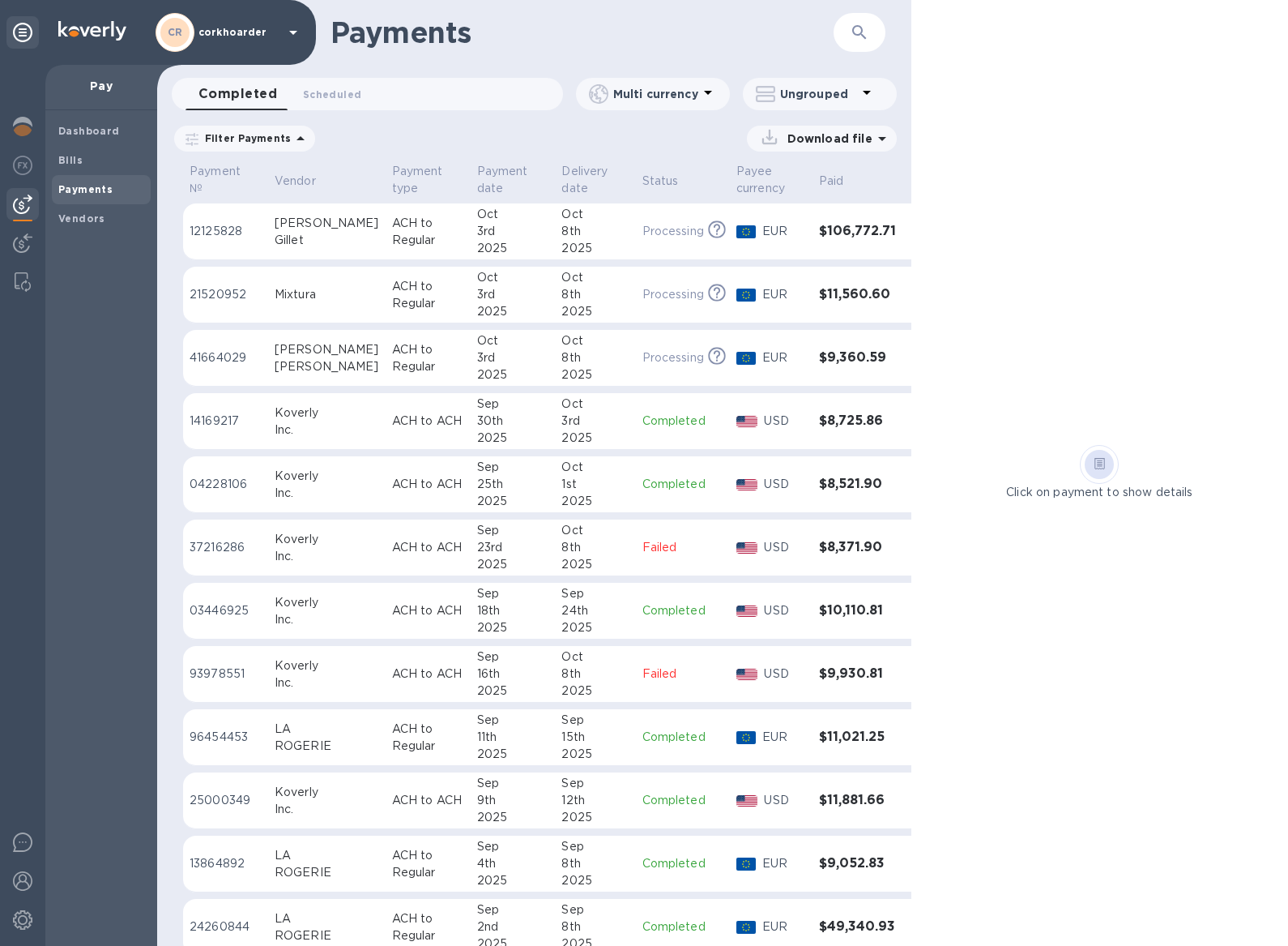
click at [392, 236] on p "ACH to Regular" at bounding box center [427, 231] width 72 height 34
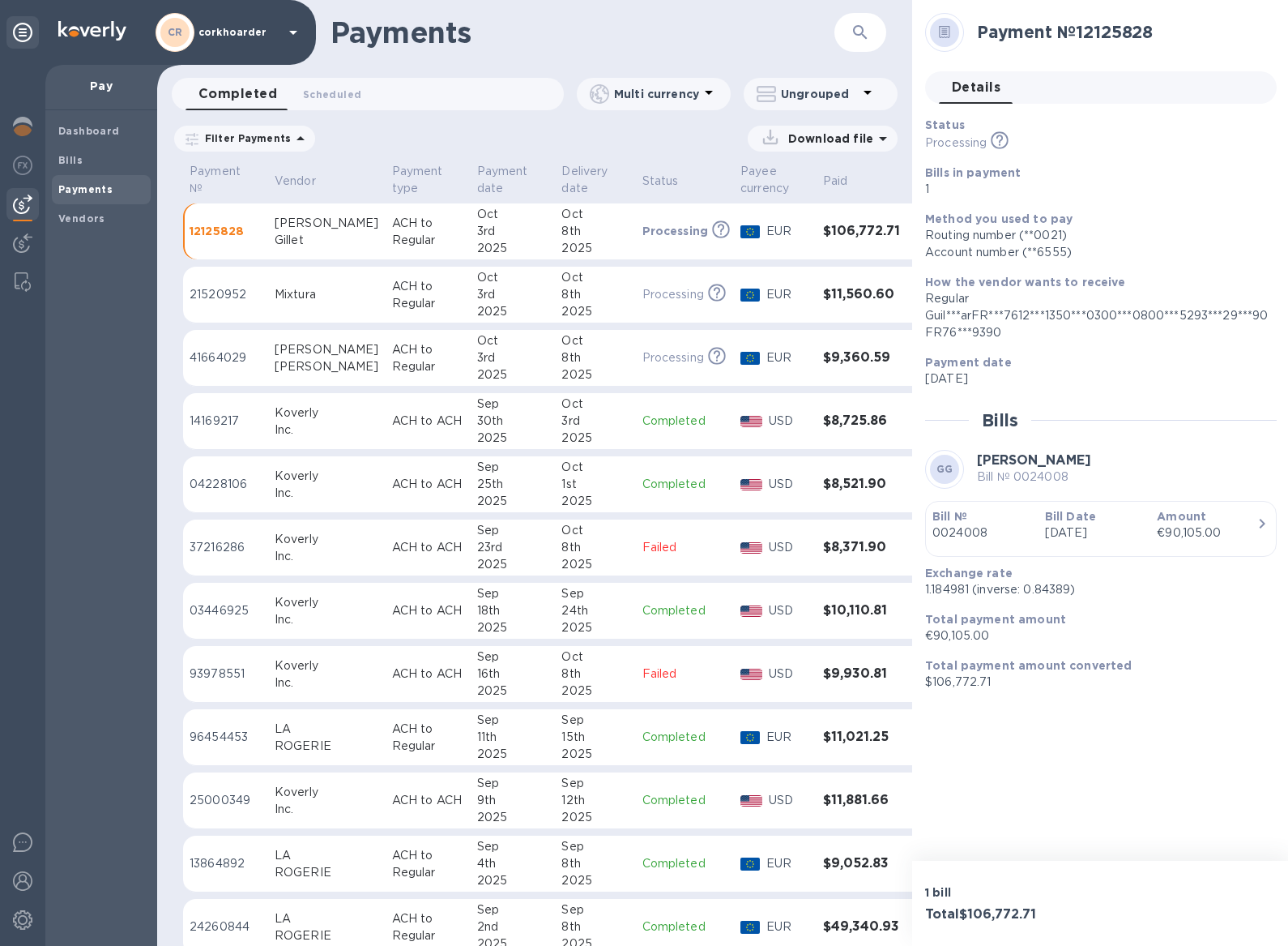
click at [940, 594] on p "1.184981 (inverse: 0.84389)" at bounding box center [1095, 590] width 339 height 17
copy p "1.184981"
click at [636, 357] on td "Processing This payment is under compliance review, which may take up to 3 busi…" at bounding box center [685, 357] width 99 height 57
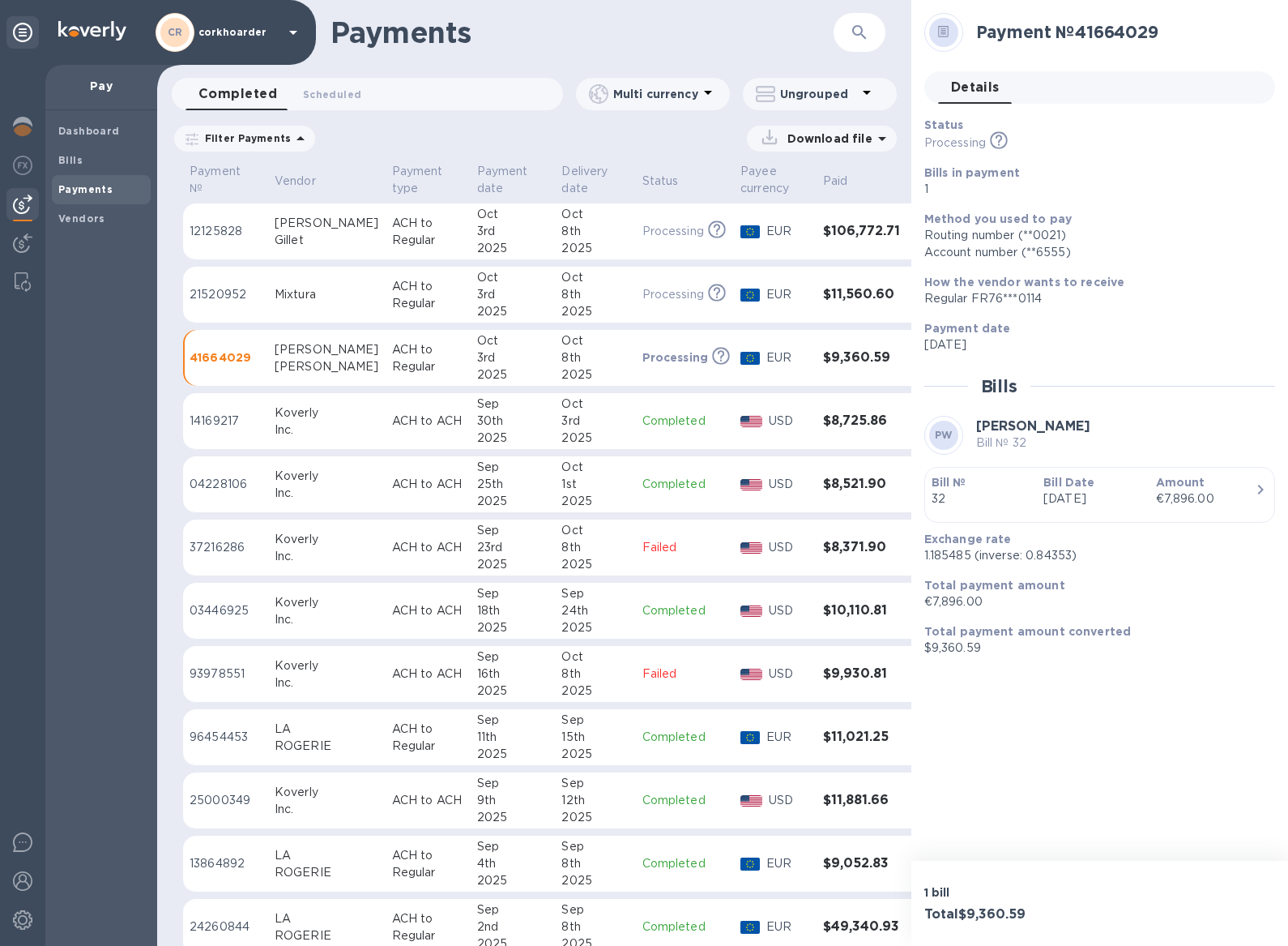
click at [930, 553] on p "1.185485 (inverse: 0.84353)" at bounding box center [1094, 555] width 338 height 17
copy p "1.185485"
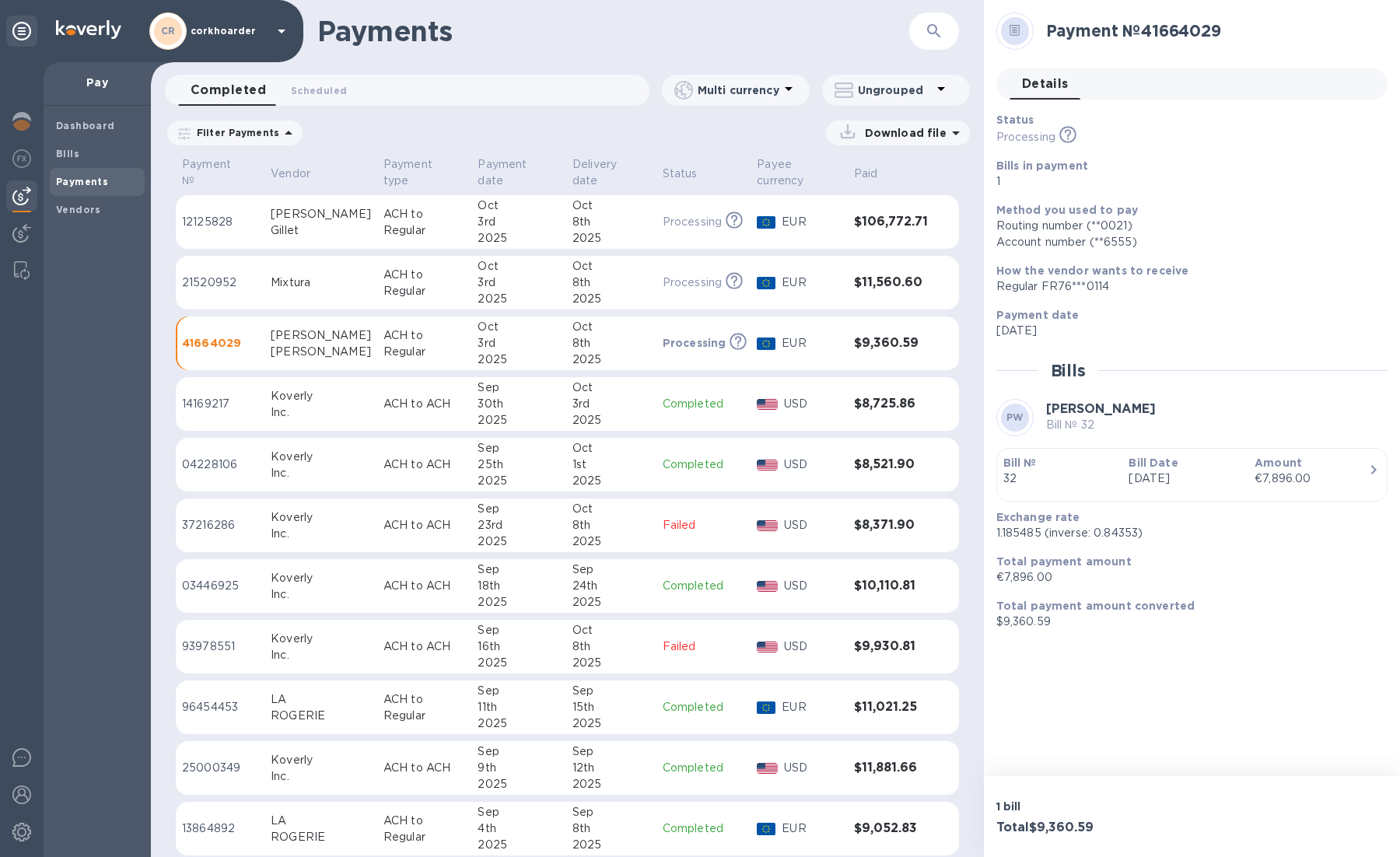
click at [440, 294] on td "ACH to Regular" at bounding box center [424, 283] width 95 height 54
click at [853, 93] on div "Ungrouped" at bounding box center [892, 89] width 78 height 16
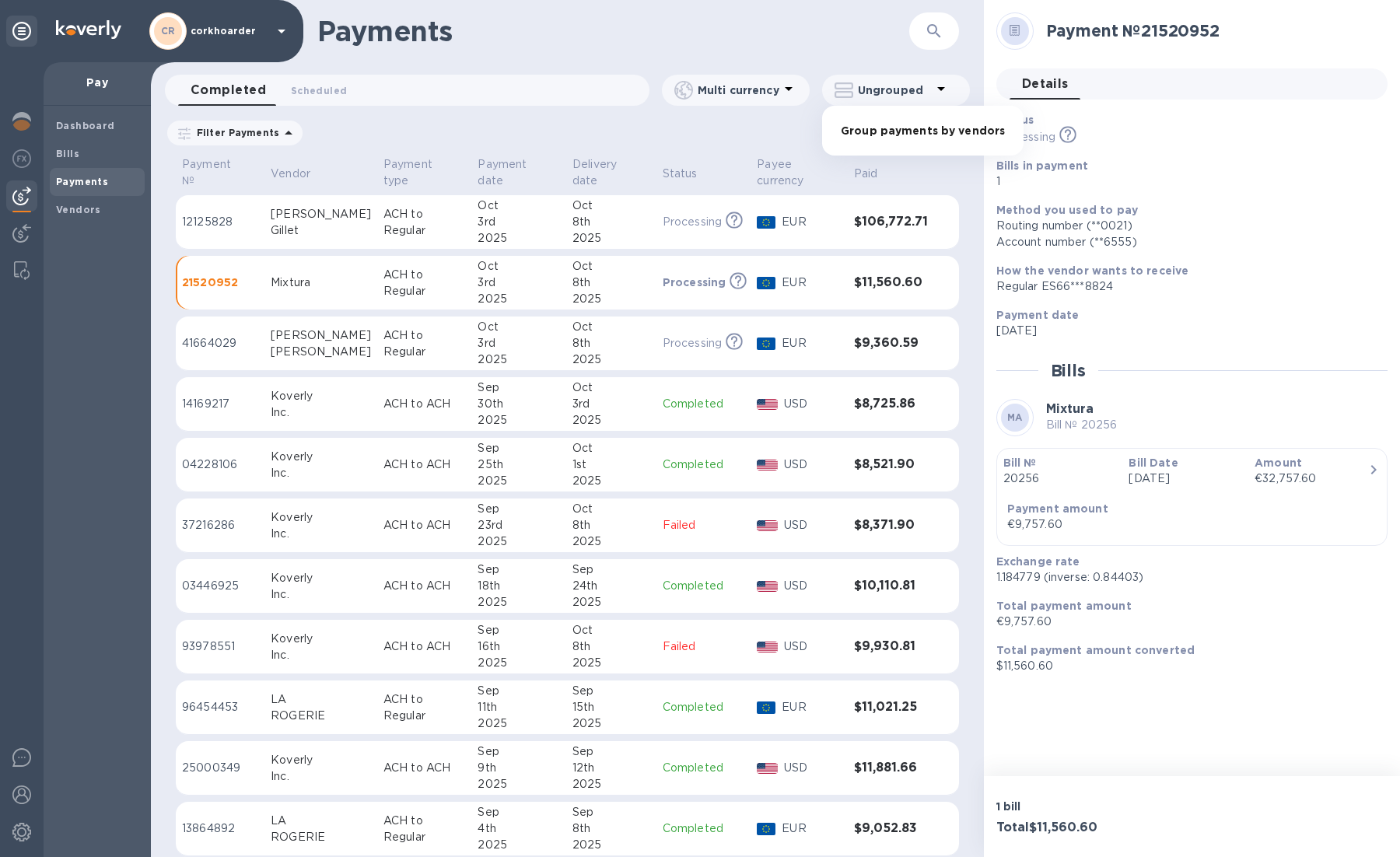
click at [864, 123] on li "Group payments by vendors" at bounding box center [923, 131] width 202 height 50
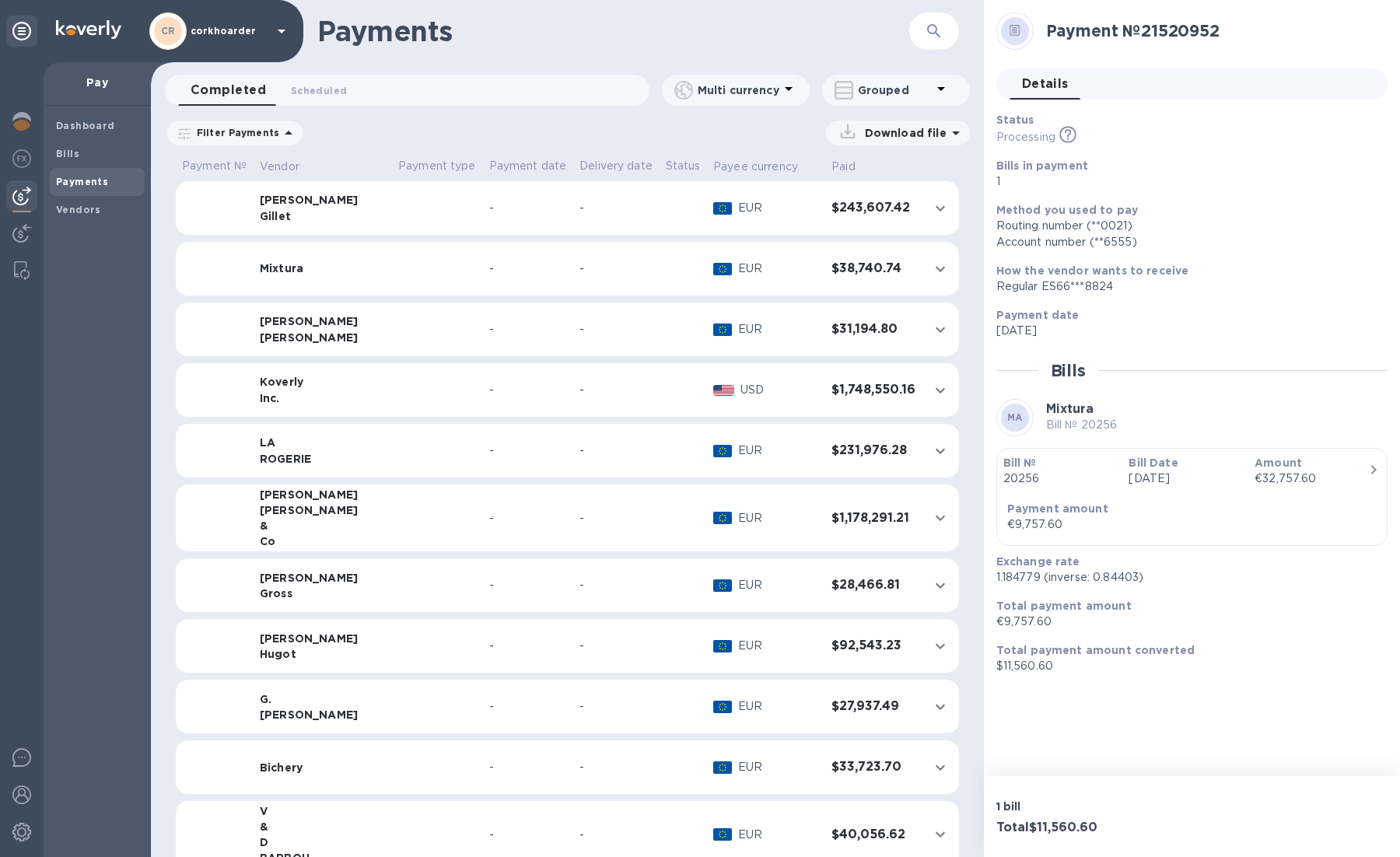
click at [392, 276] on td at bounding box center [437, 268] width 91 height 54
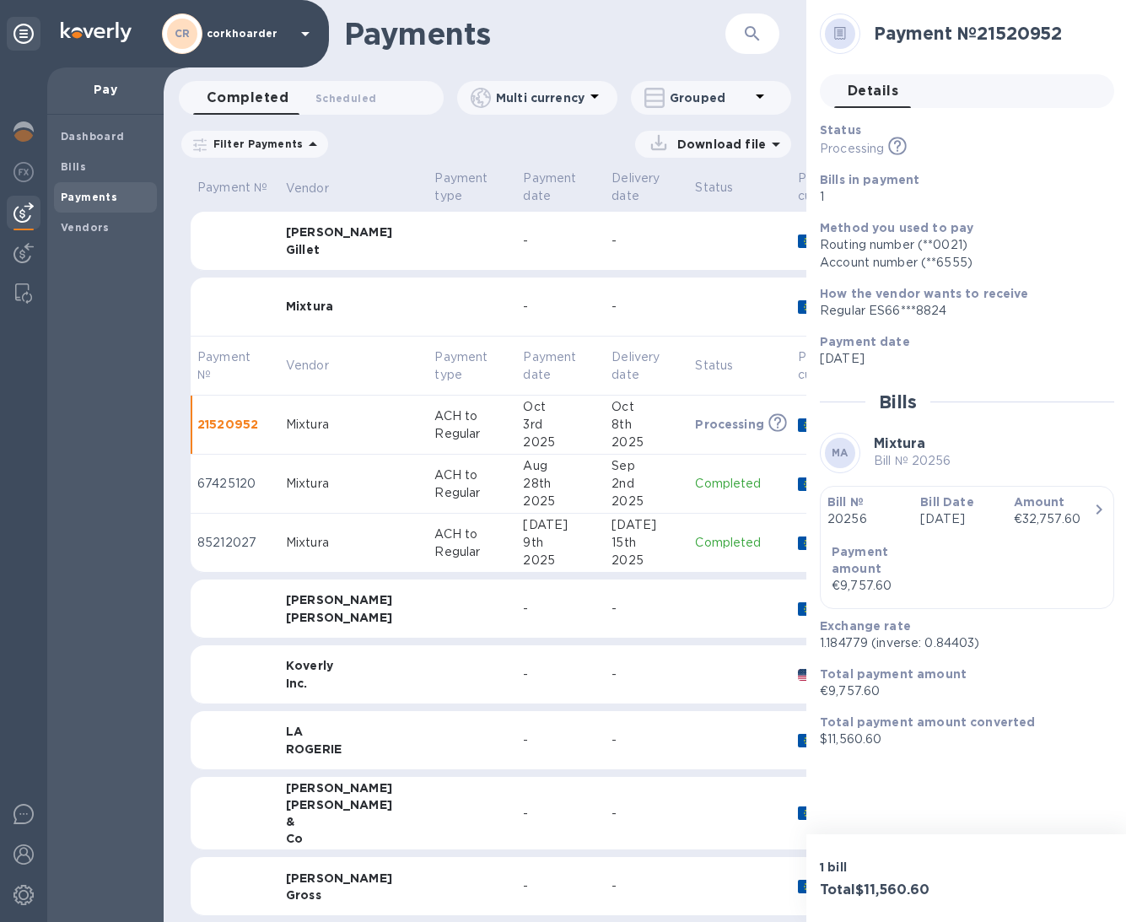
scroll to position [0, 175]
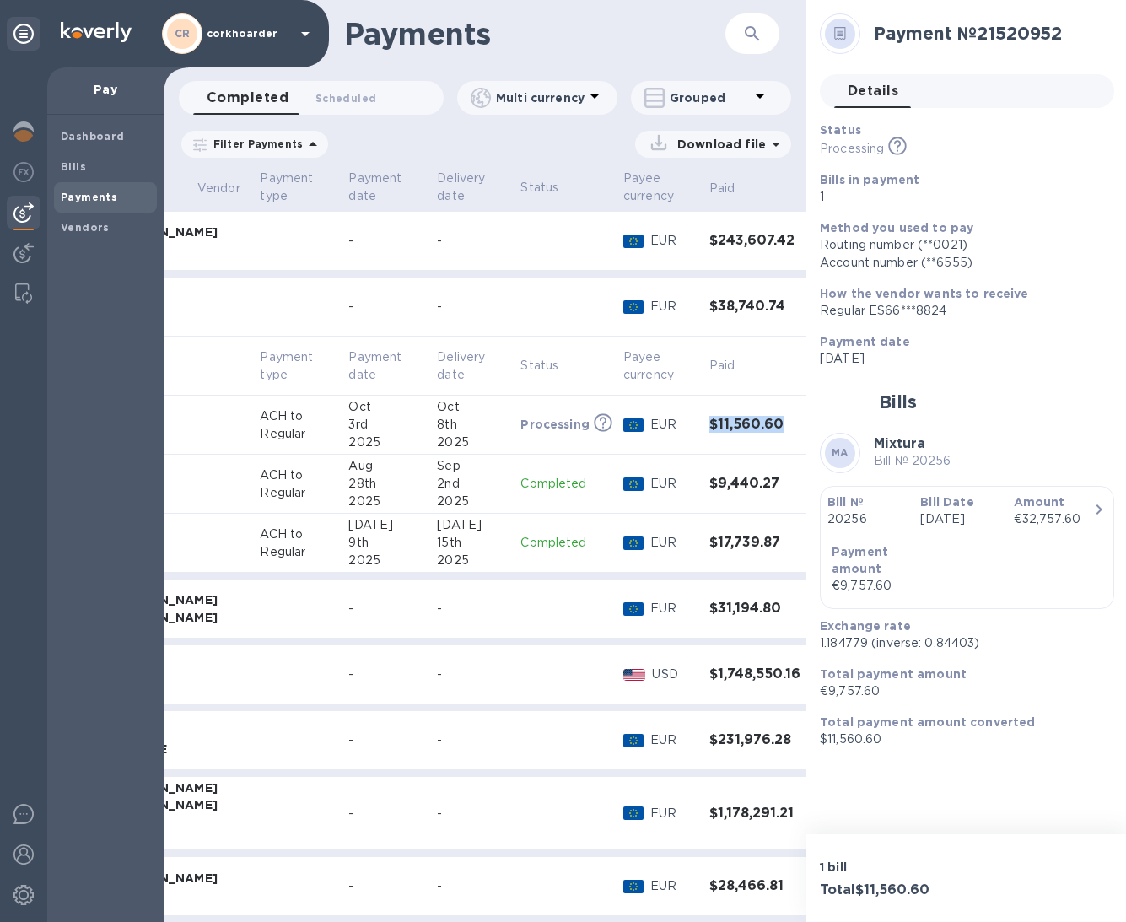
drag, startPoint x: 667, startPoint y: 428, endPoint x: 753, endPoint y: 435, distance: 86.3
click at [753, 435] on td "$11,560.60" at bounding box center [755, 425] width 105 height 59
copy h3 "$11,560.60"
click at [710, 483] on h3 "$9,440.27" at bounding box center [755, 484] width 91 height 16
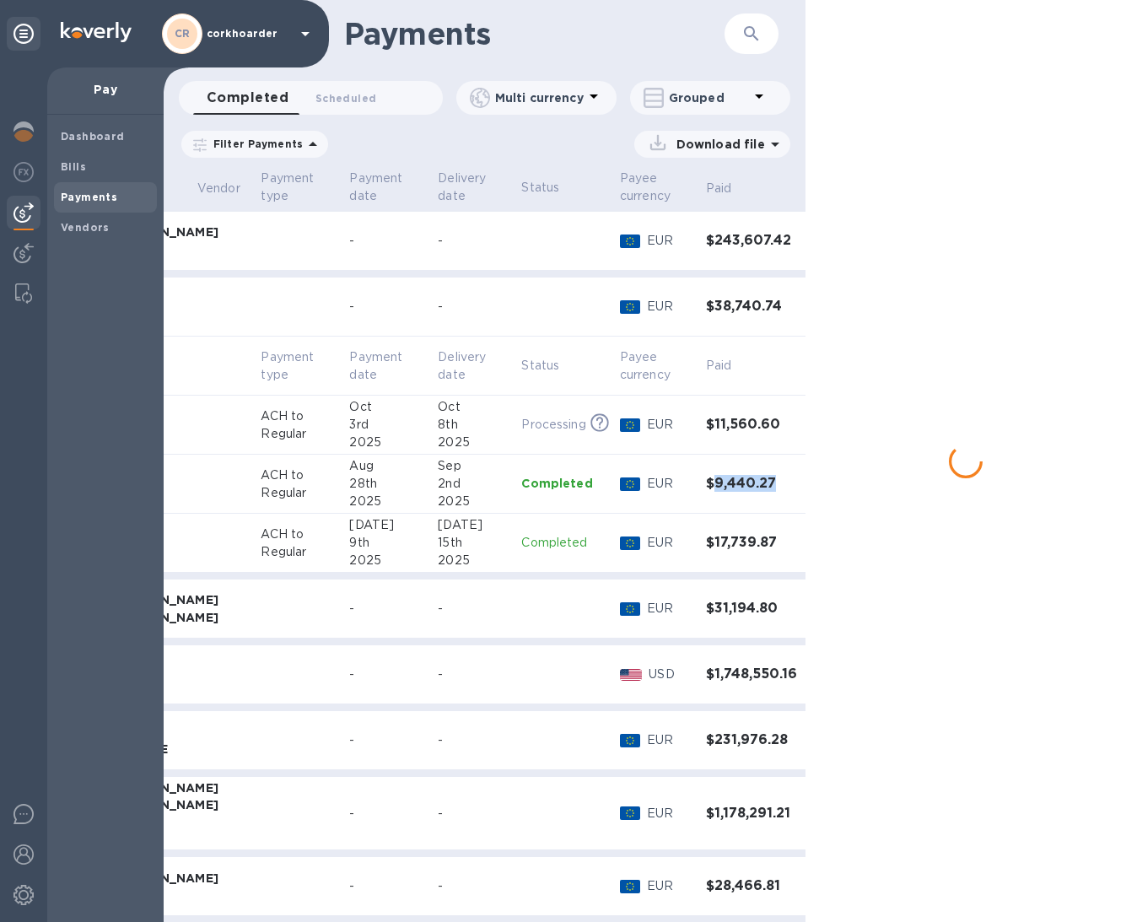
click at [706, 483] on h3 "$9,440.27" at bounding box center [751, 484] width 91 height 16
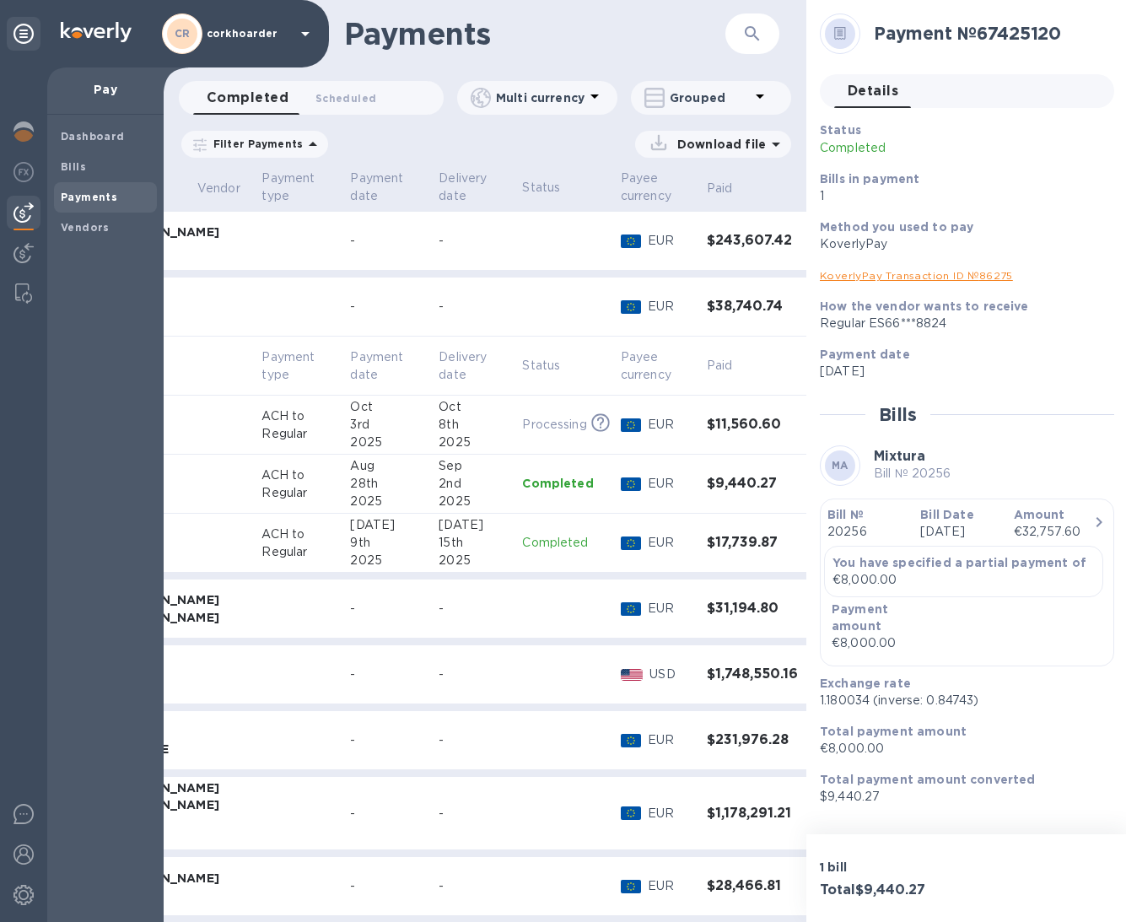
click at [707, 541] on h3 "$17,739.87" at bounding box center [752, 543] width 91 height 16
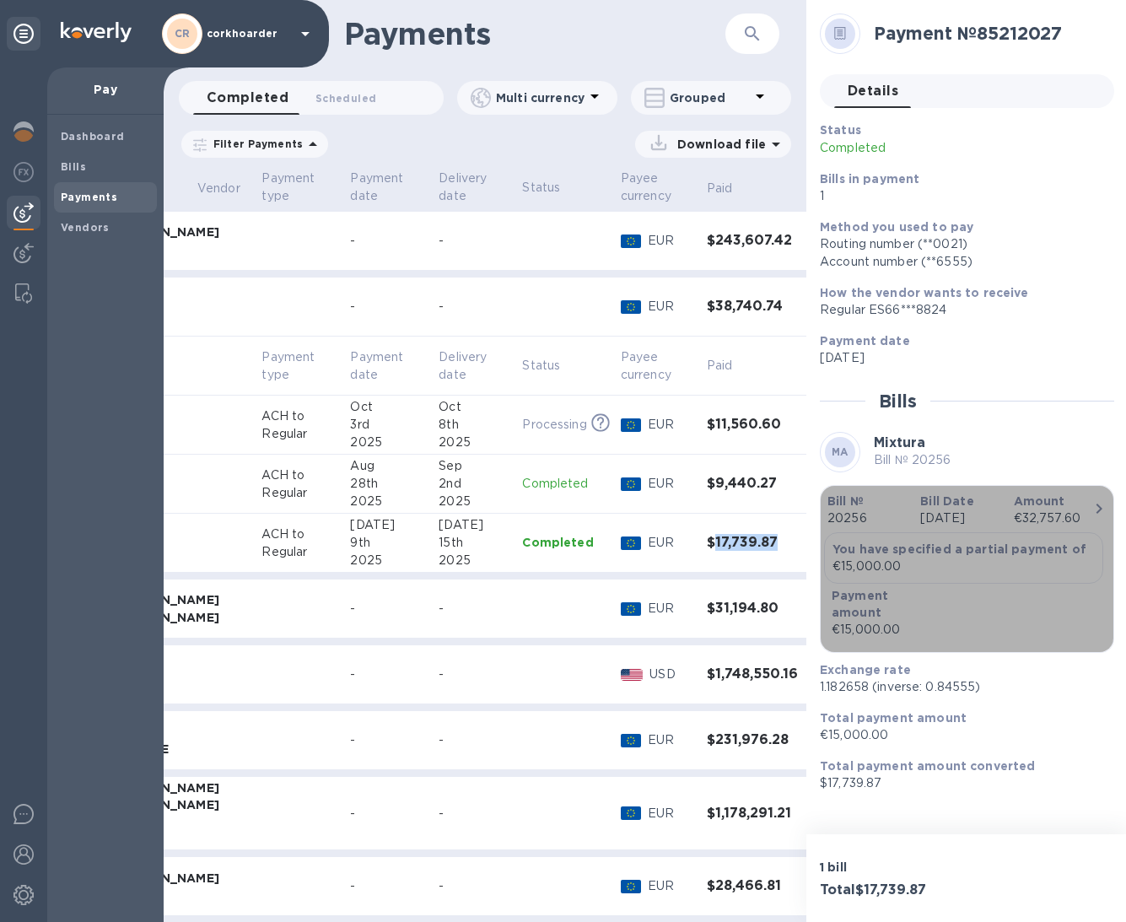
click at [1058, 517] on div "€32,757.60" at bounding box center [1053, 519] width 79 height 18
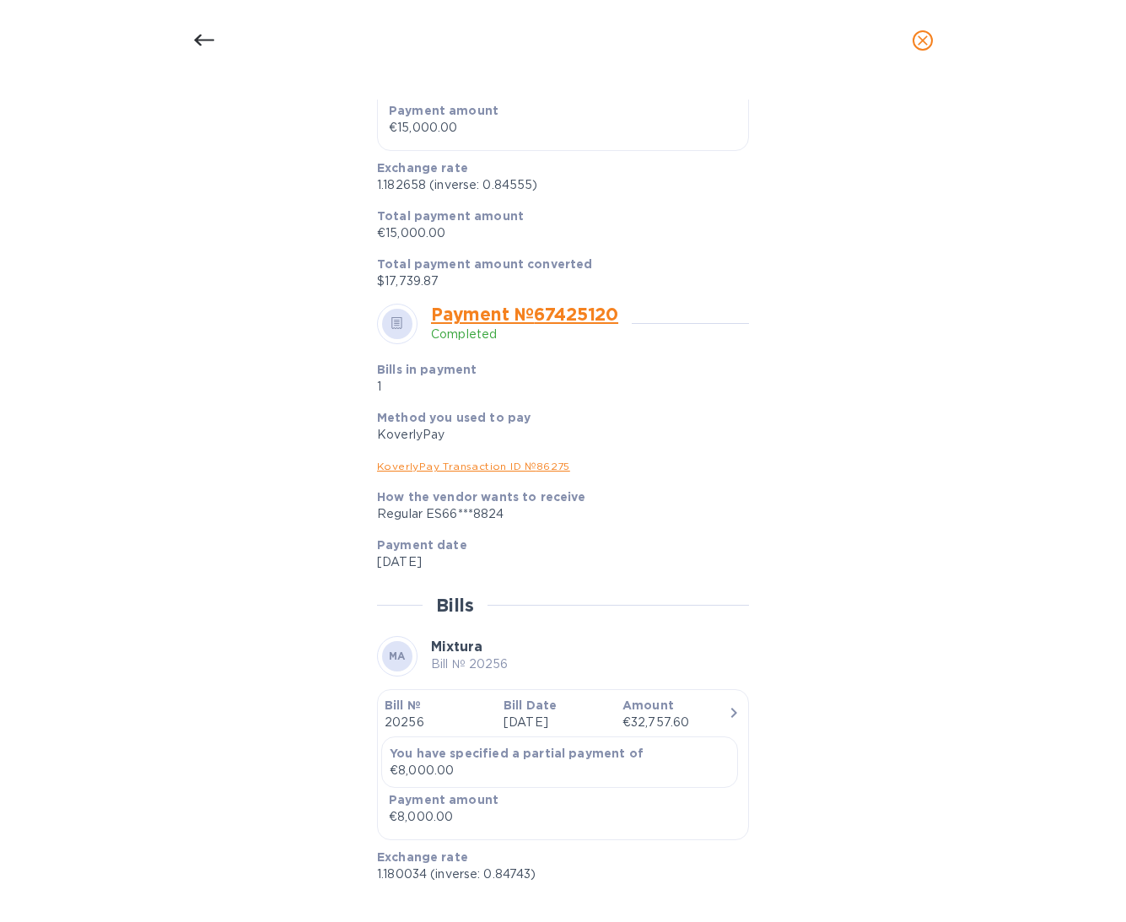
scroll to position [1284, 0]
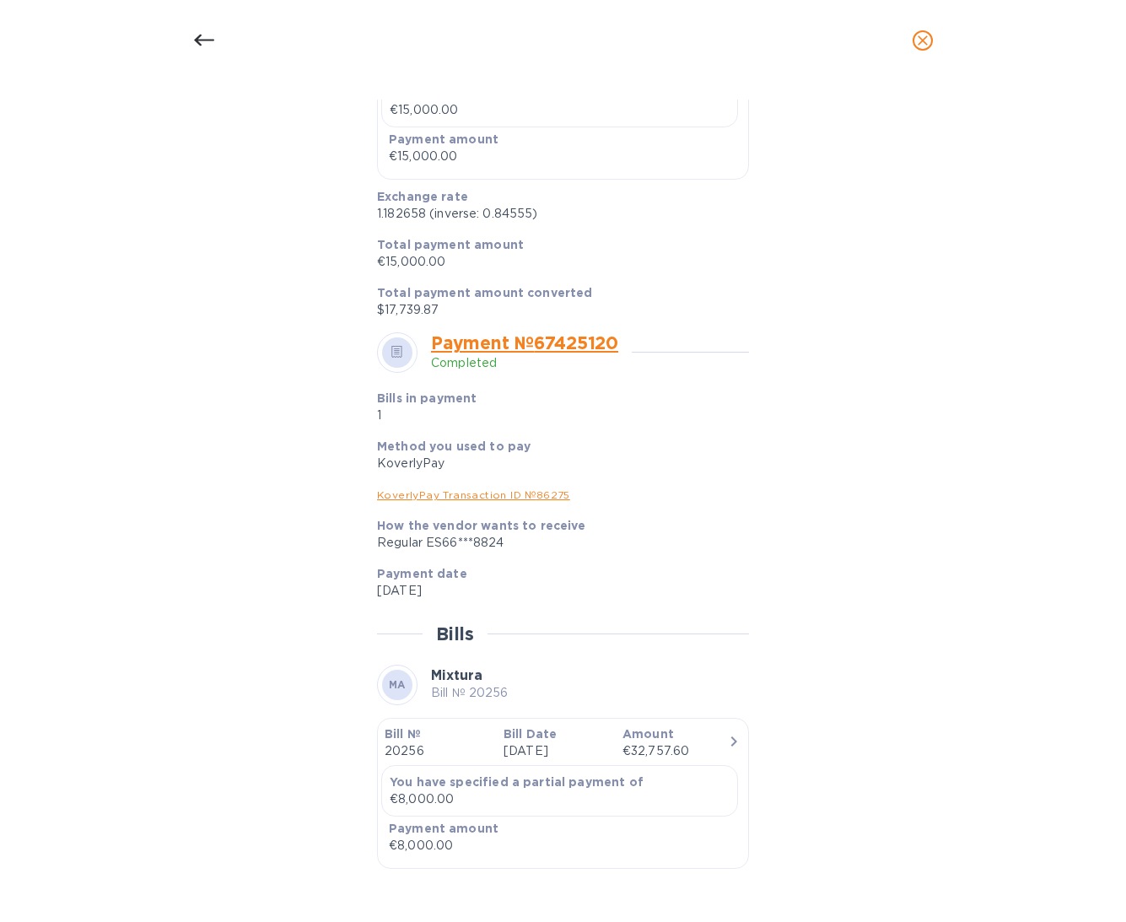
click at [205, 20] on div at bounding box center [204, 40] width 40 height 40
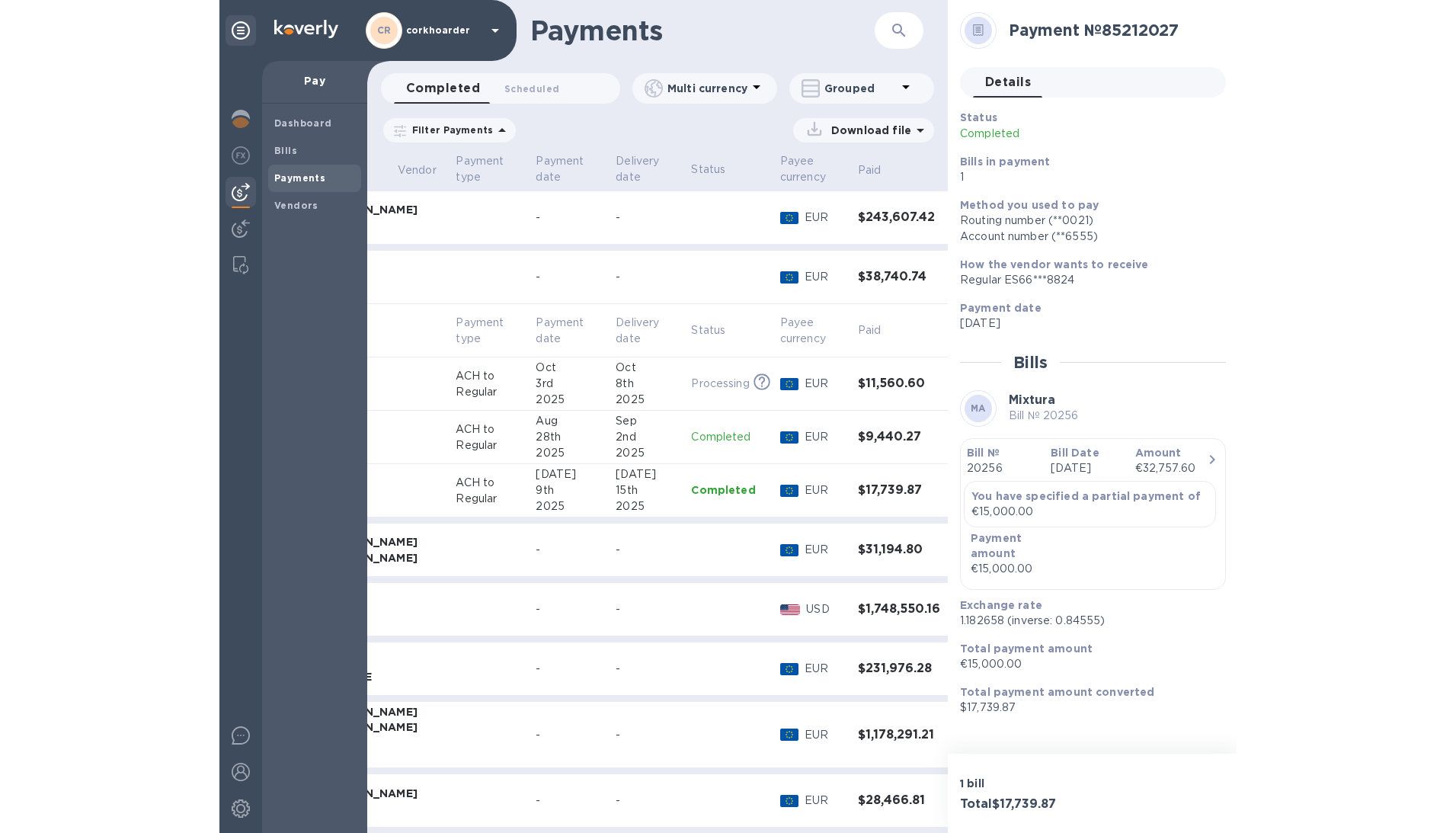
scroll to position [0, 0]
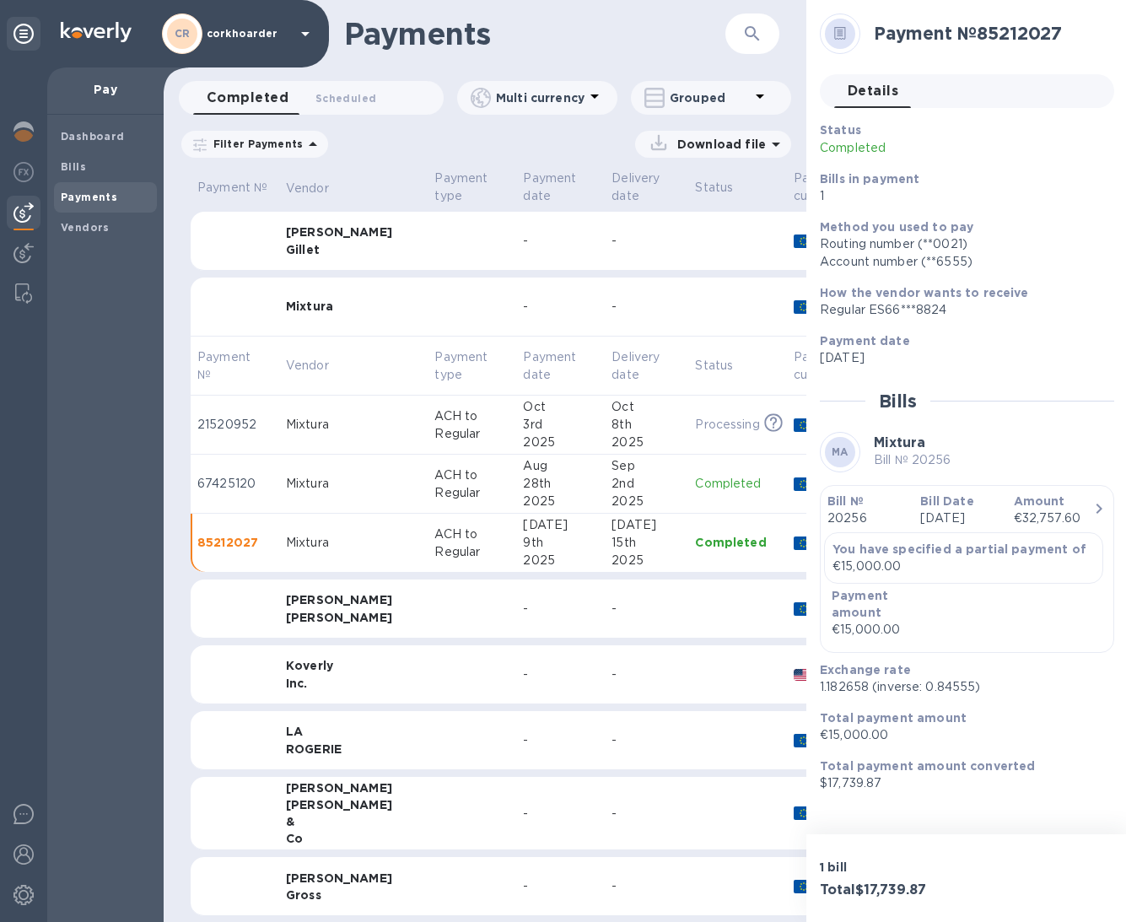
click at [700, 111] on div "Grouped" at bounding box center [711, 98] width 160 height 34
click at [709, 132] on li "Separate all payments" at bounding box center [722, 142] width 183 height 54
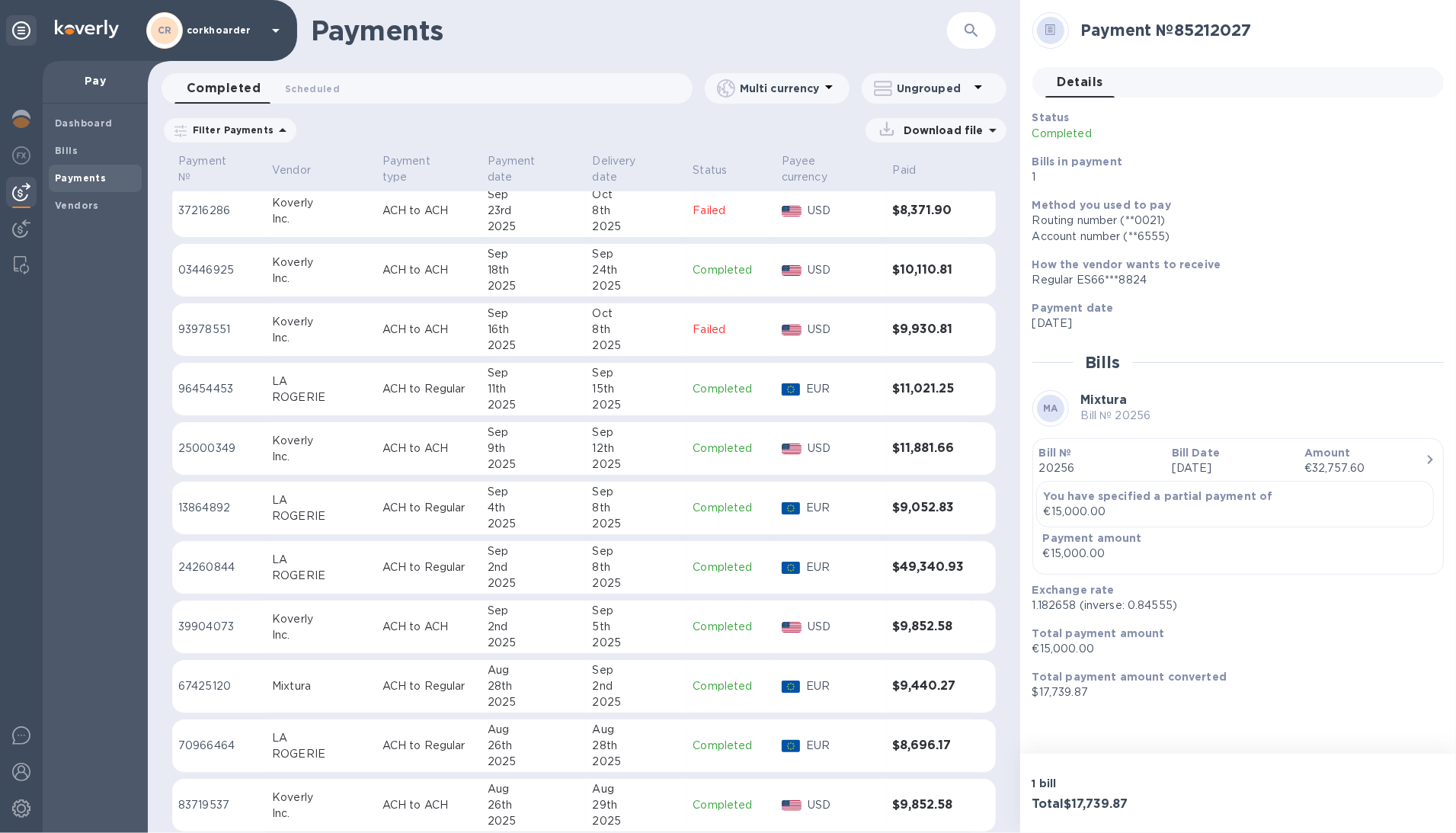
scroll to position [366, 0]
click at [895, 89] on div "Ungrouped" at bounding box center [930, 88] width 77 height 15
click at [904, 126] on li "Group payments by vendors" at bounding box center [960, 128] width 198 height 49
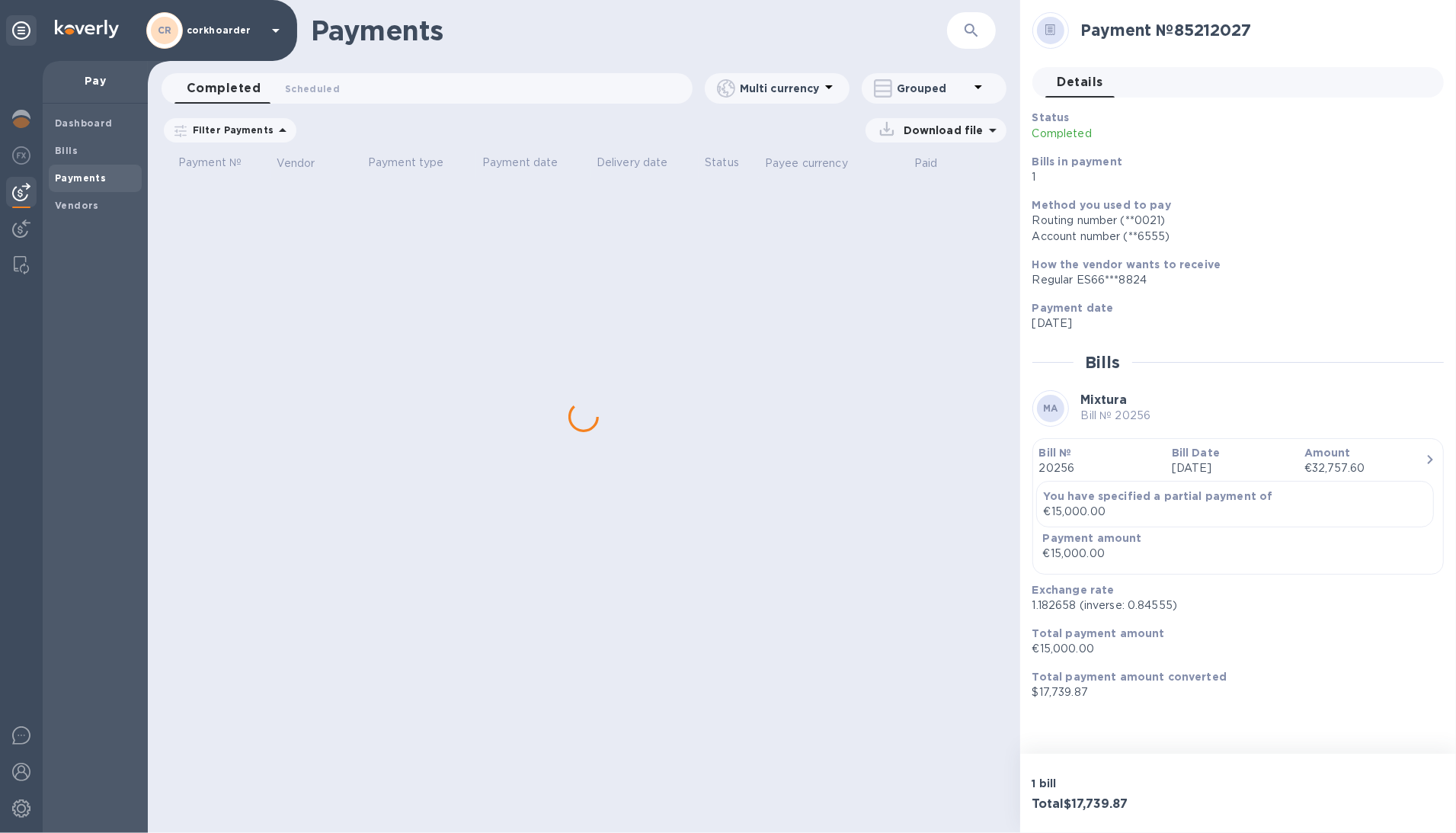
scroll to position [0, 0]
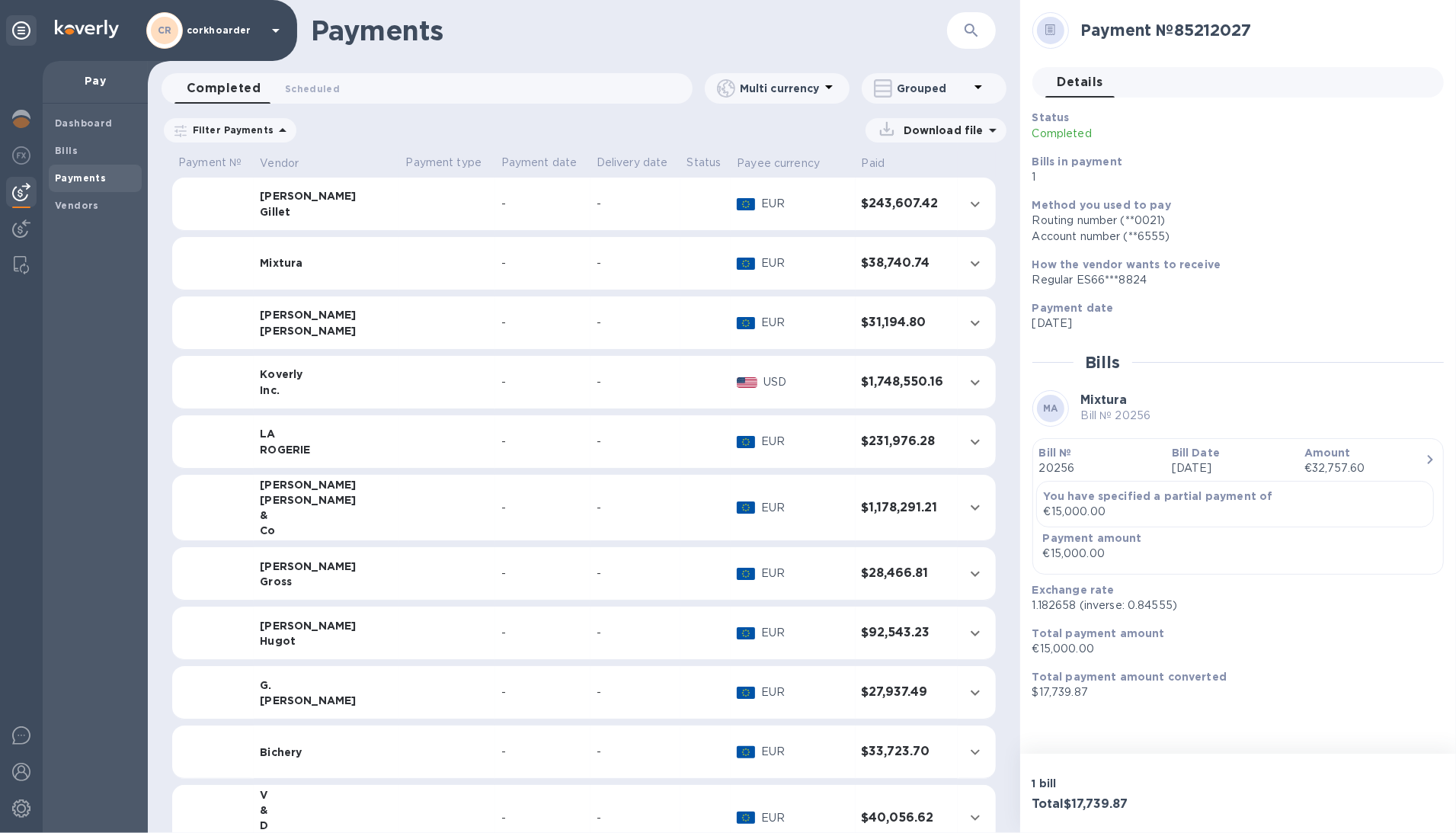
click at [495, 683] on td "-" at bounding box center [542, 692] width 95 height 53
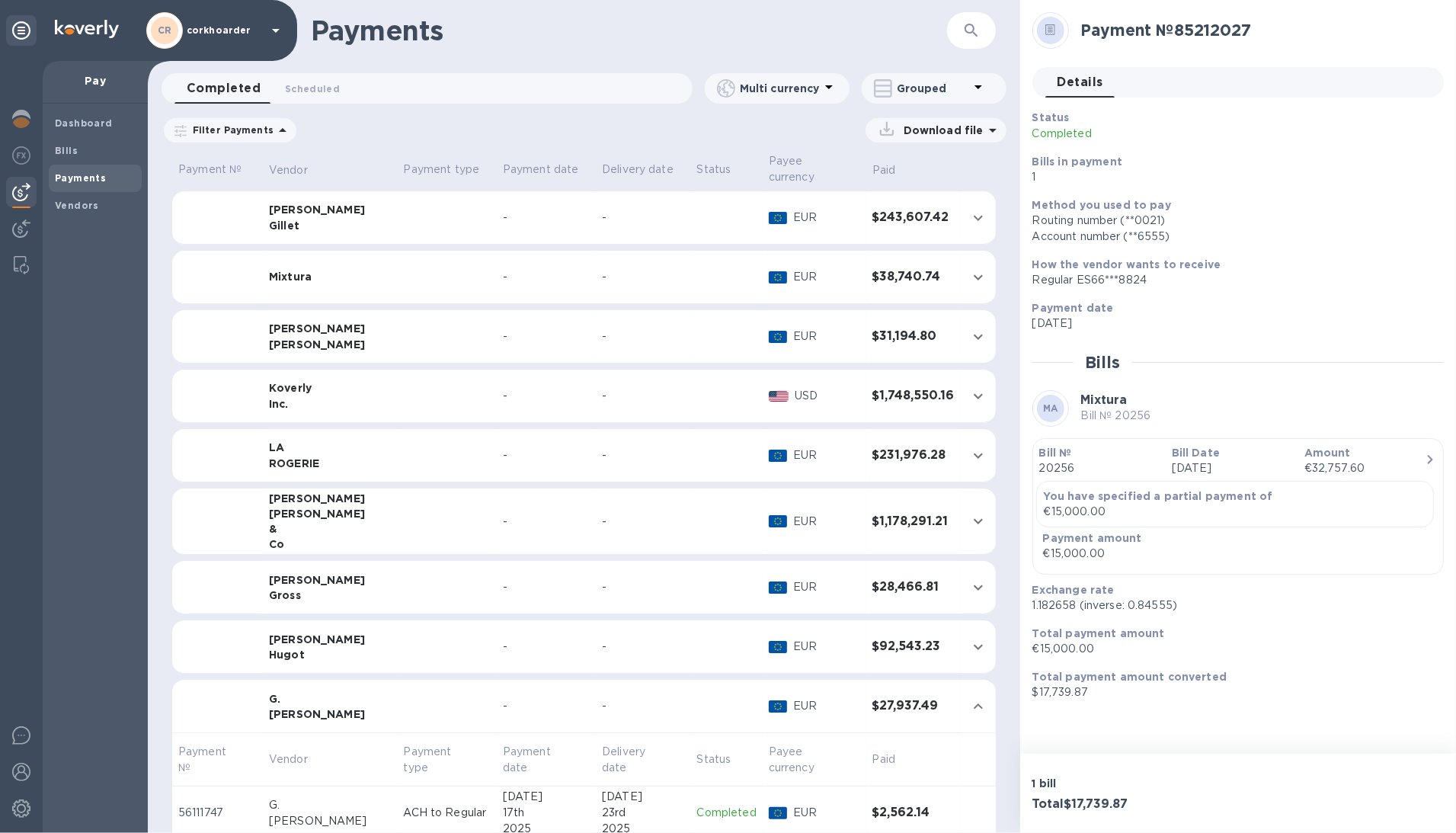
scroll to position [180, 0]
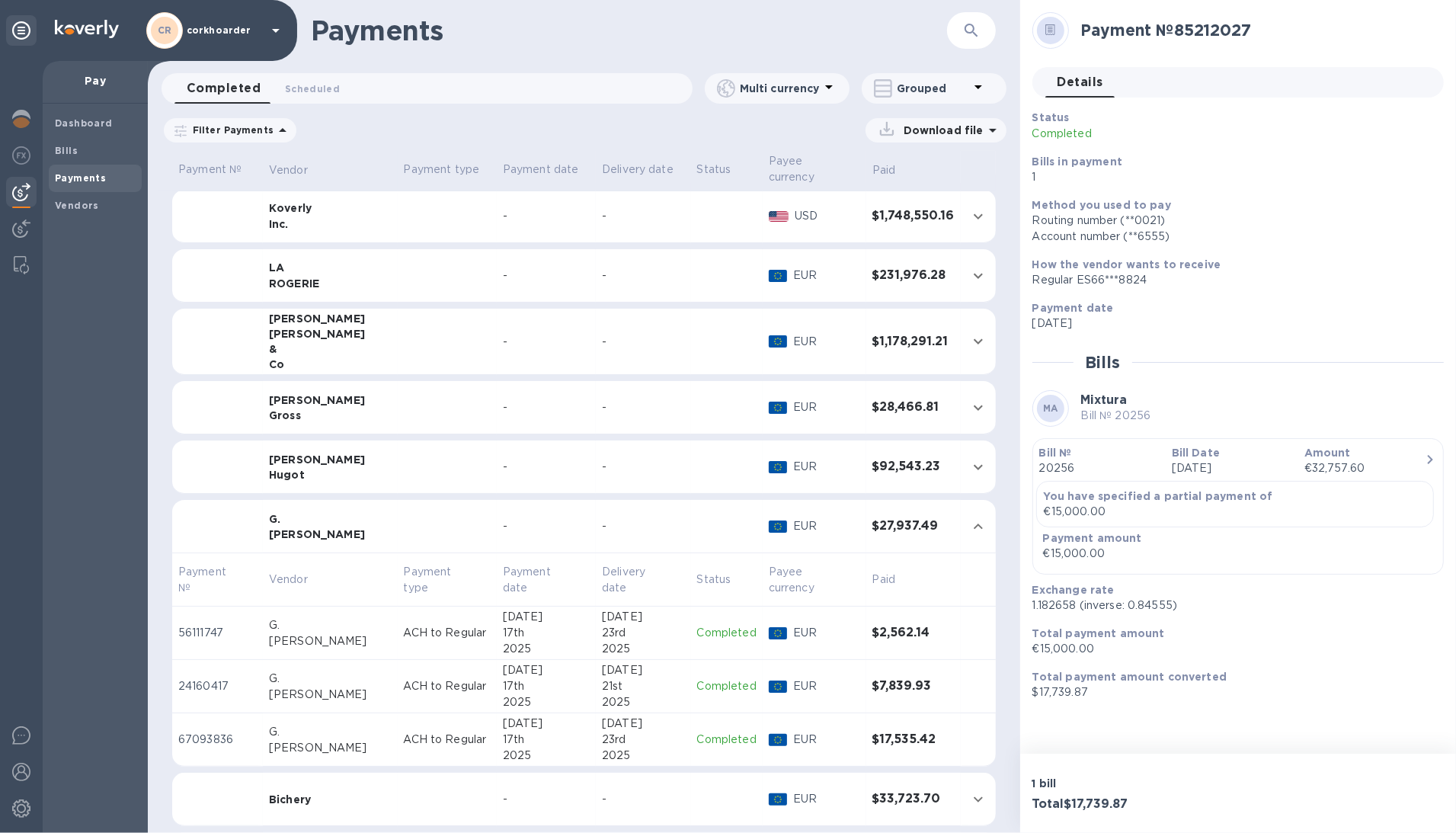
click at [503, 527] on div "-" at bounding box center [546, 527] width 87 height 16
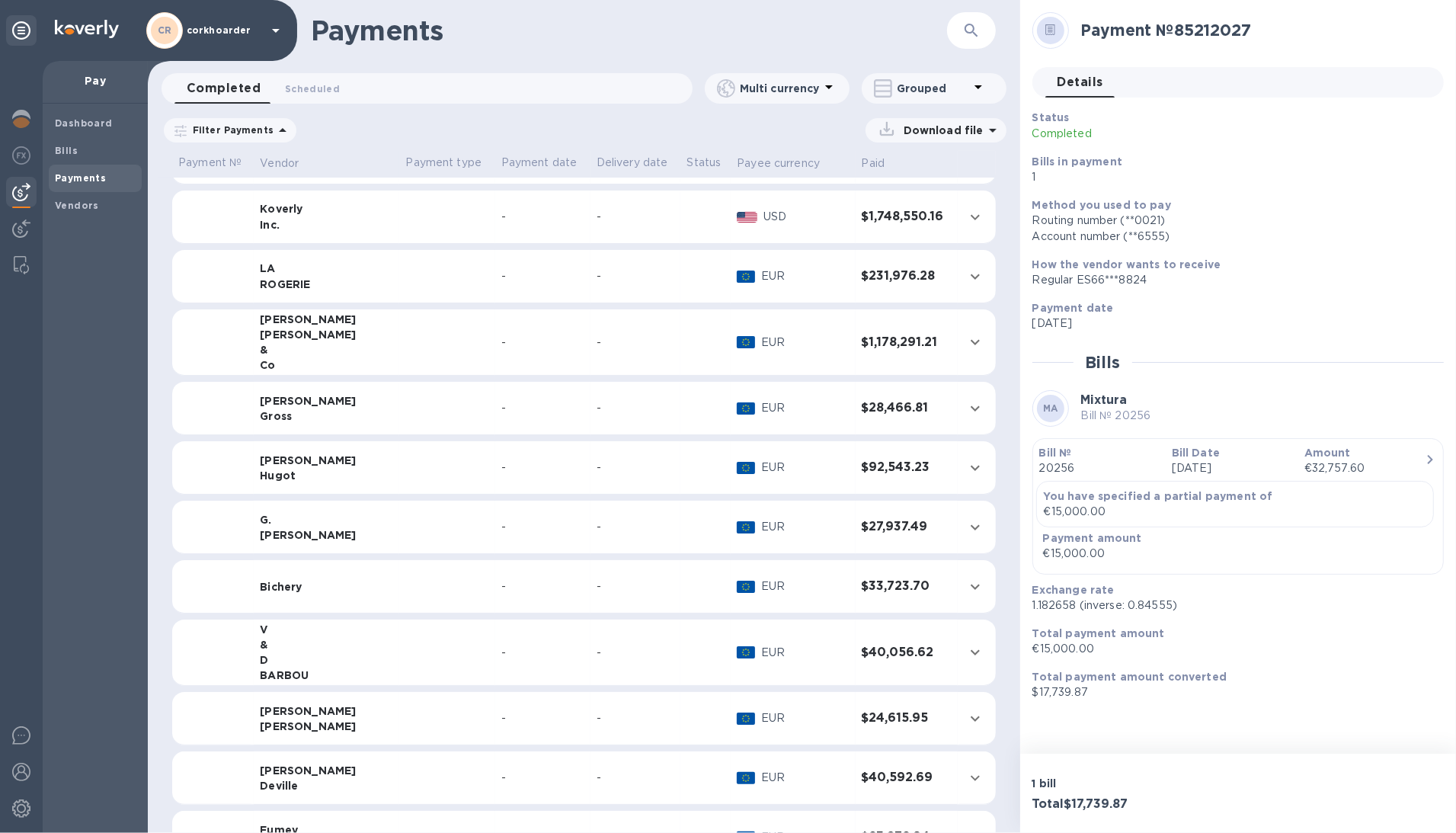
click at [499, 446] on td "-" at bounding box center [542, 468] width 95 height 53
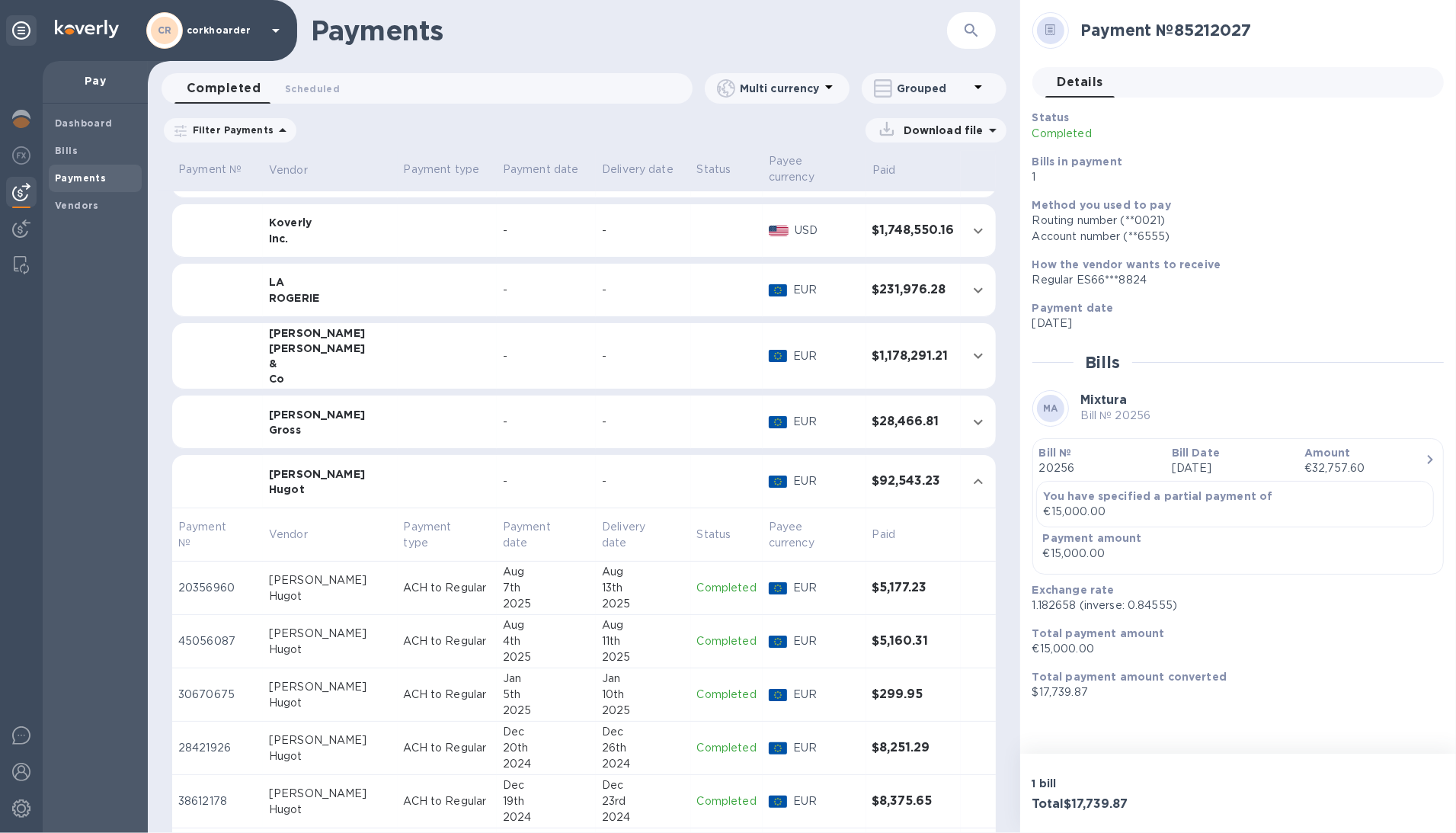
scroll to position [179, 0]
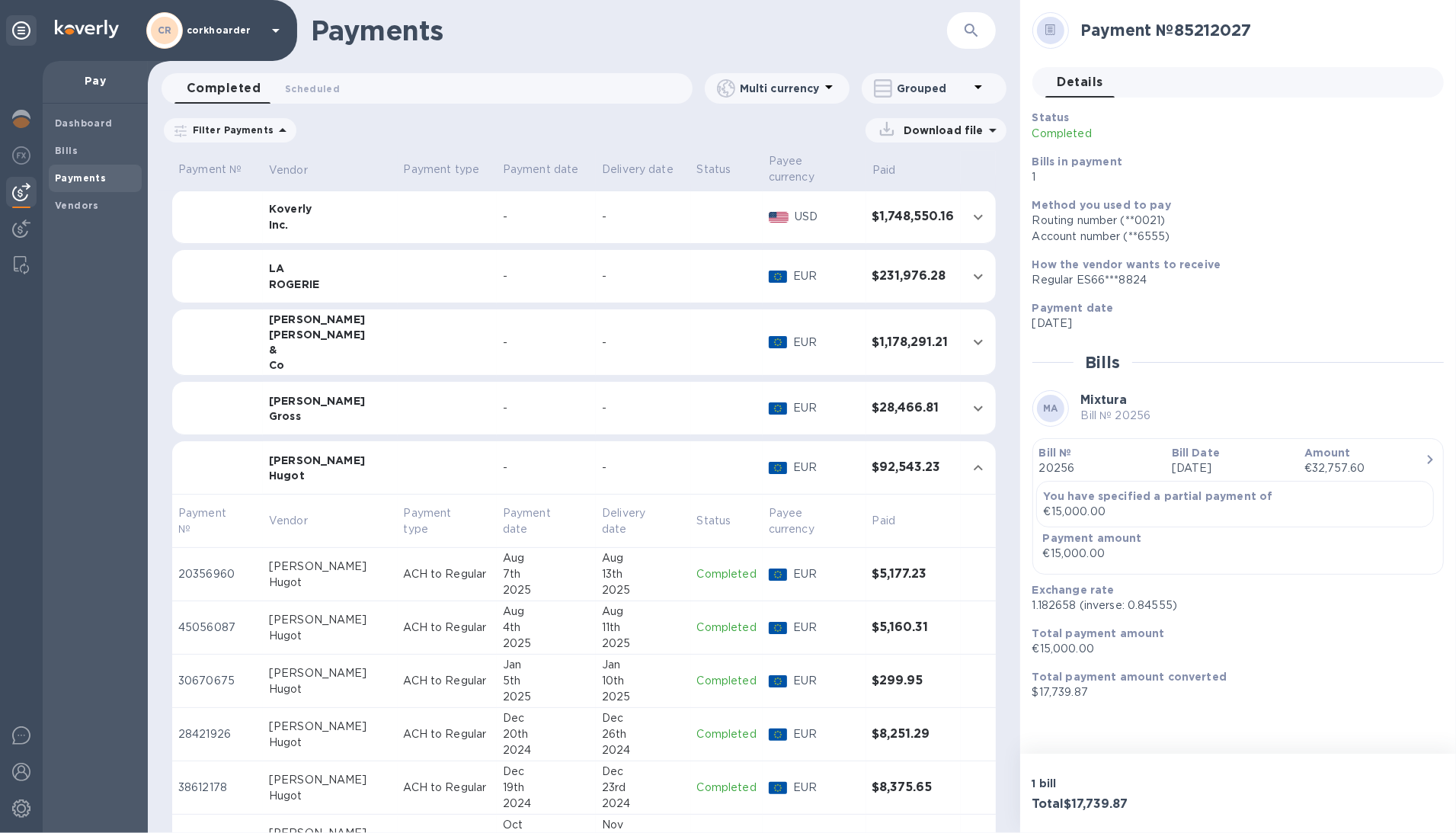
click at [556, 578] on div "7th" at bounding box center [546, 575] width 87 height 16
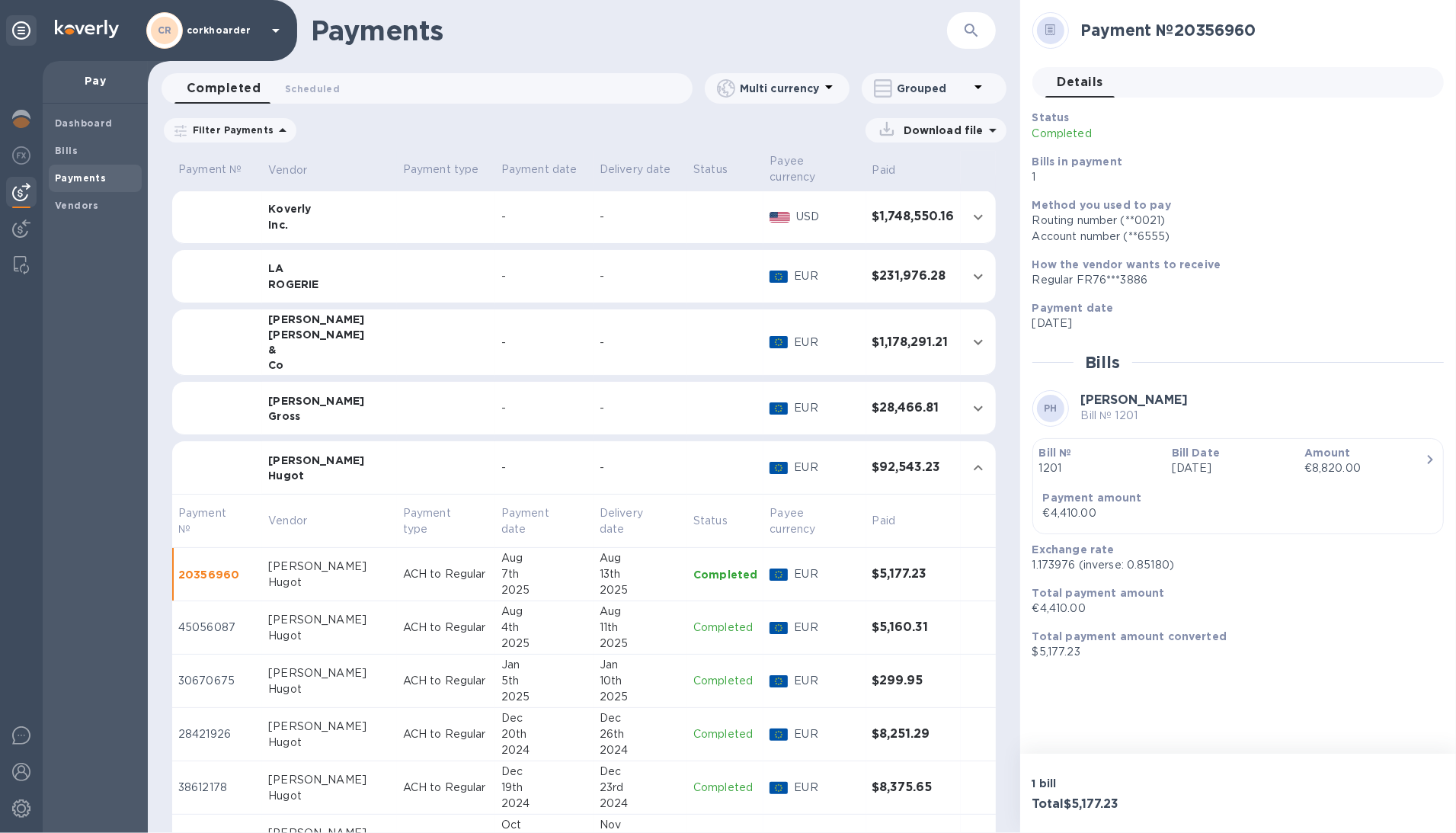
click at [1211, 482] on div "button" at bounding box center [1238, 480] width 397 height 7
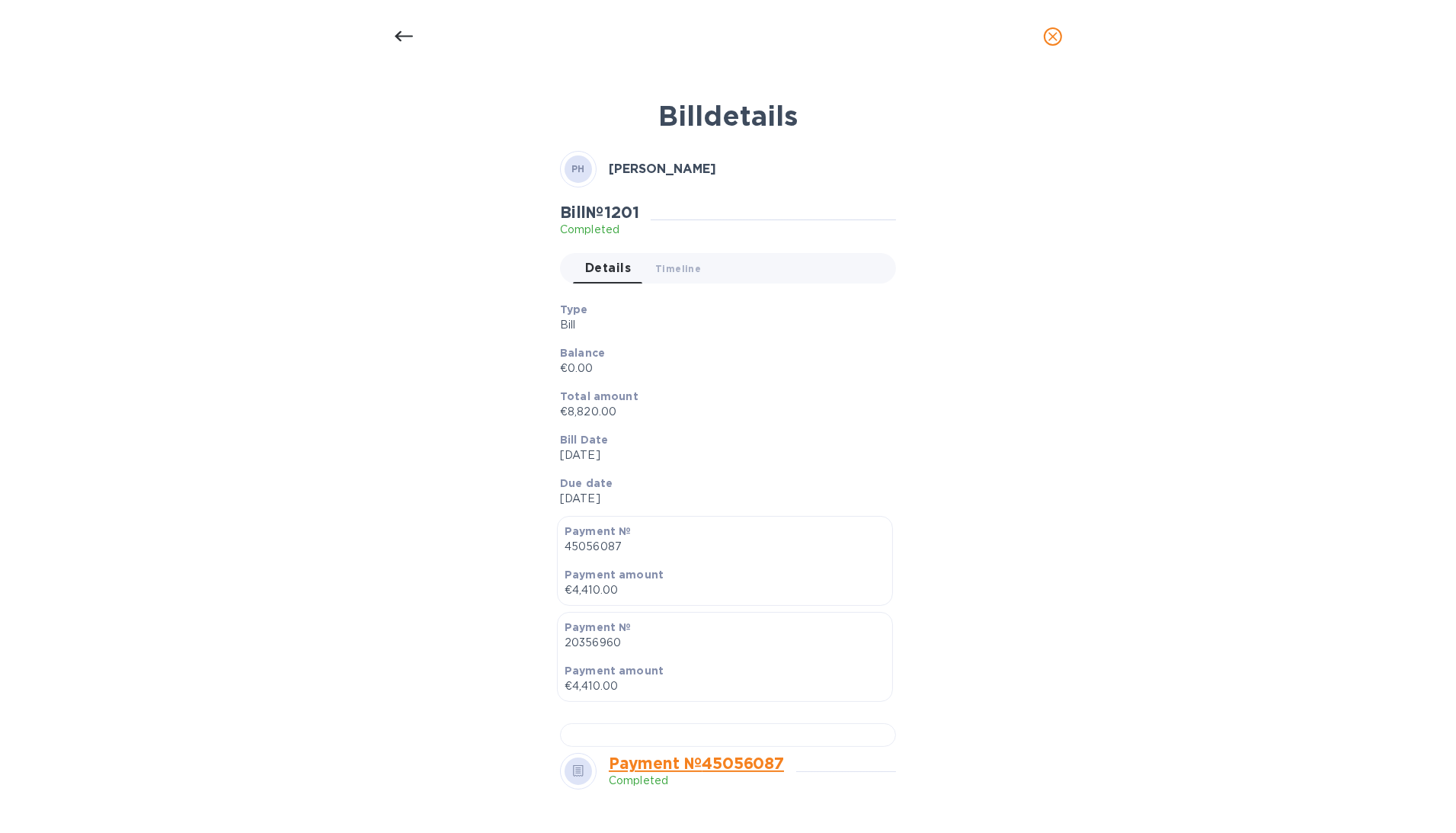
click at [410, 32] on icon at bounding box center [404, 36] width 18 height 18
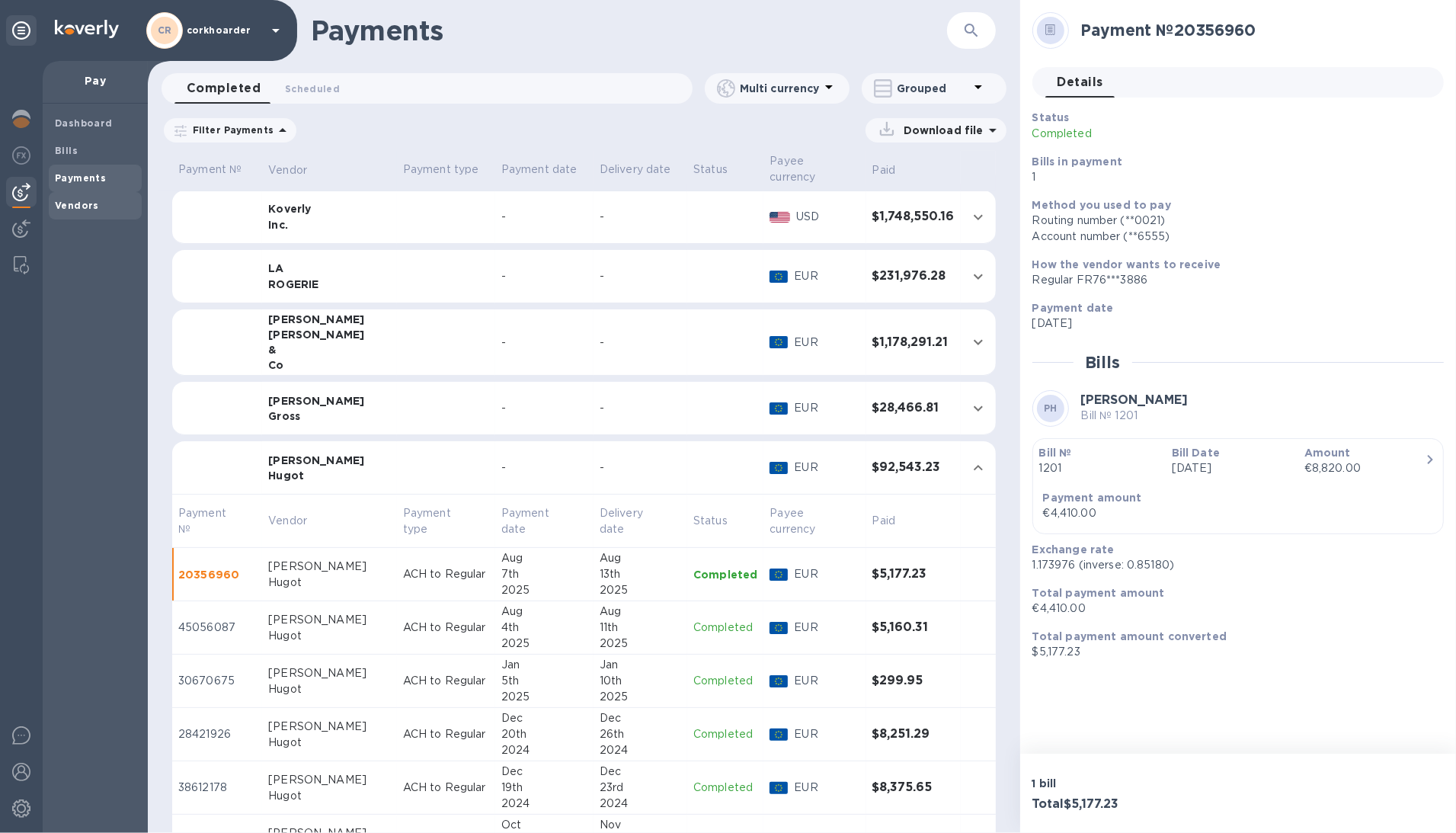
click at [106, 212] on span "Vendors" at bounding box center [95, 205] width 80 height 15
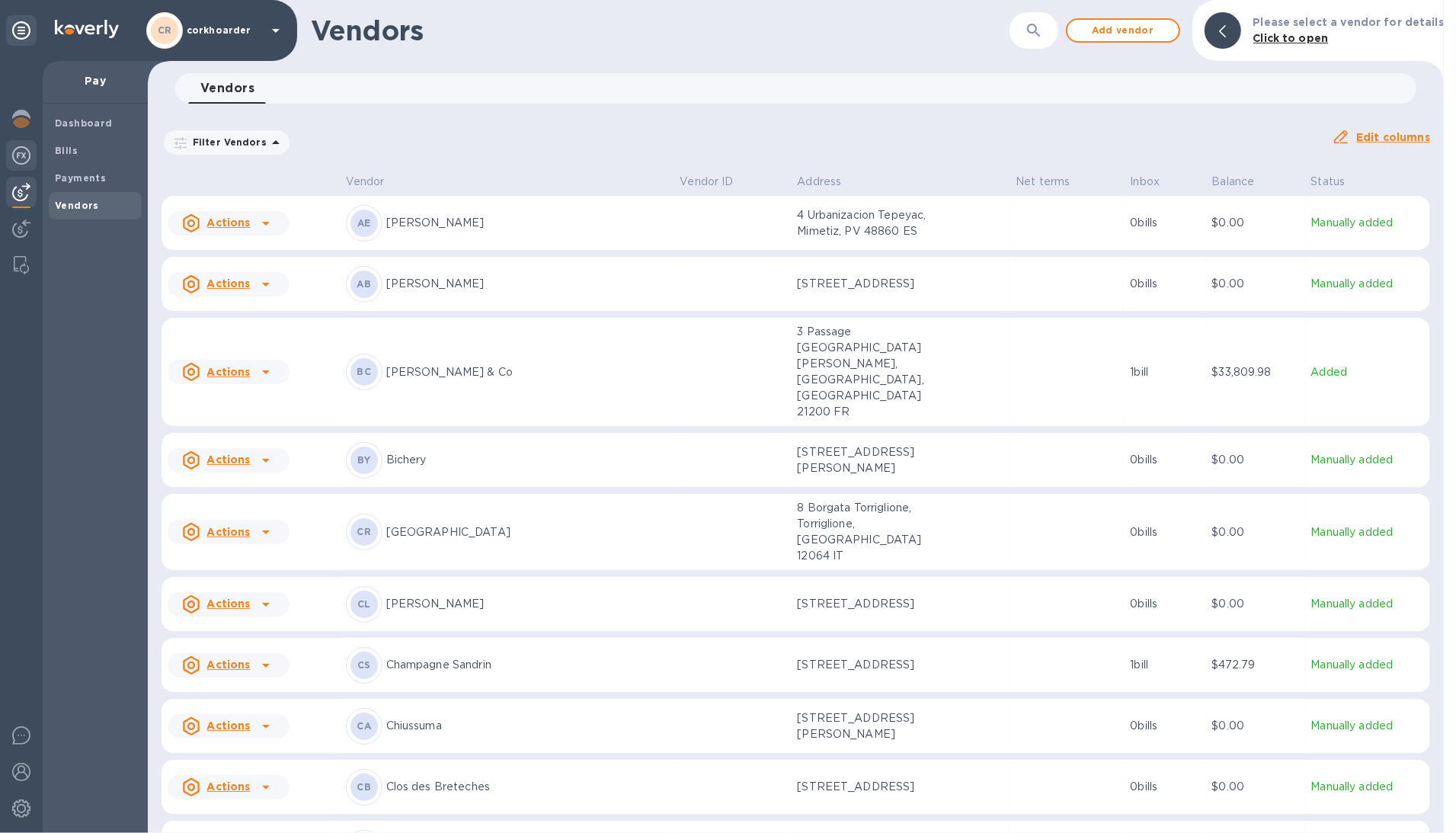
click at [22, 164] on div at bounding box center [22, 156] width 31 height 33
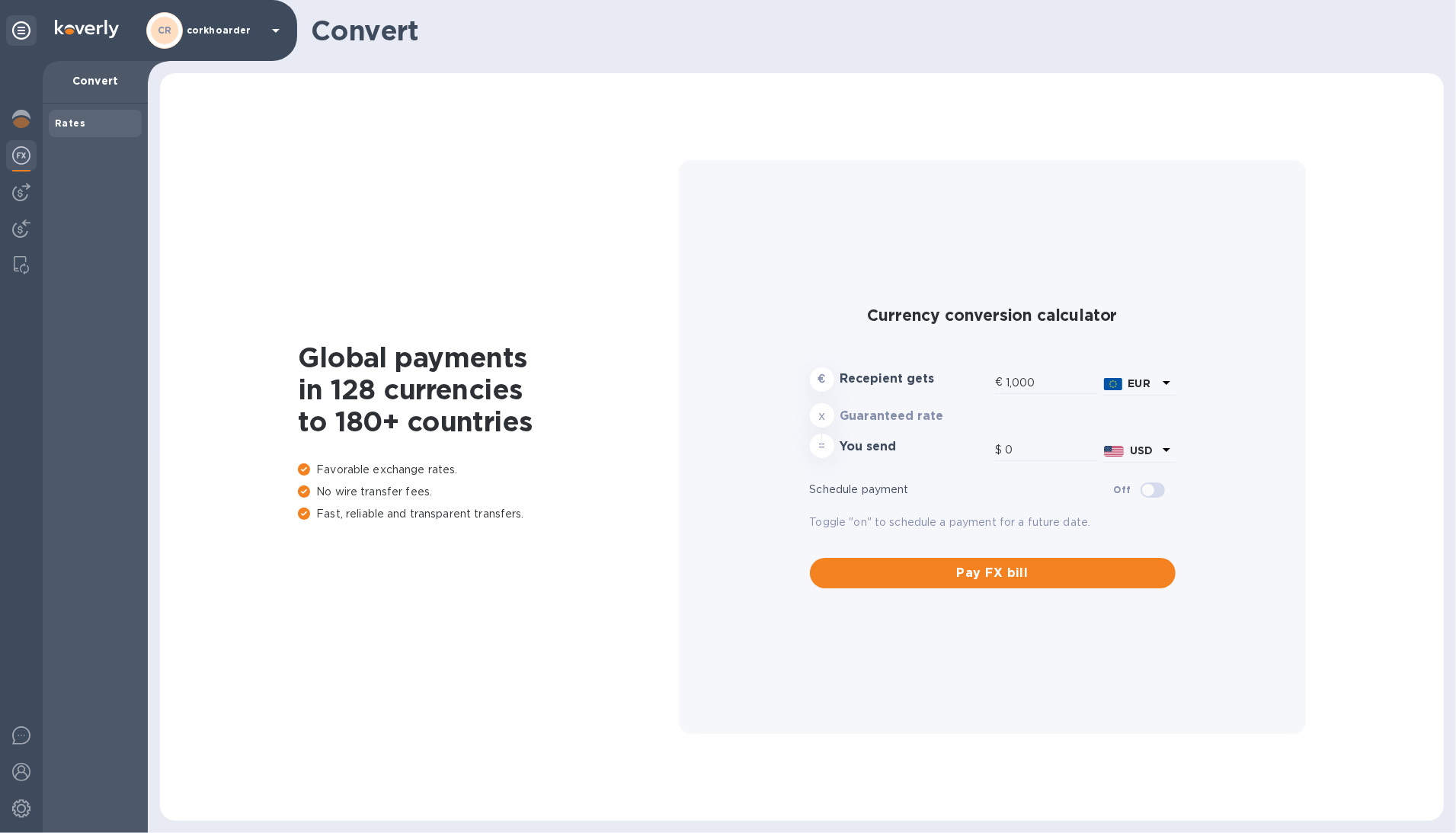
type input "1,185.69"
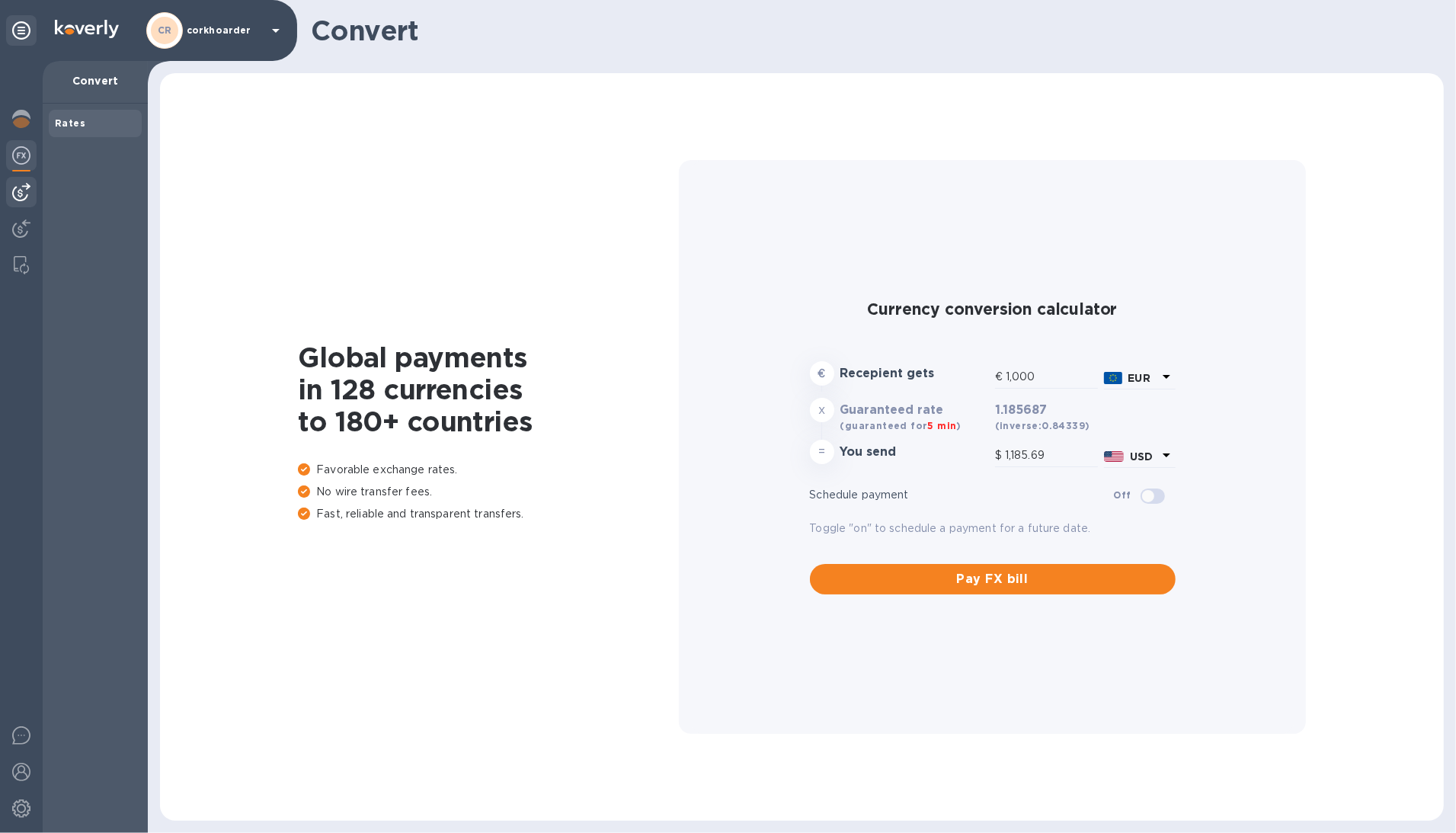
click at [15, 183] on img at bounding box center [21, 192] width 18 height 18
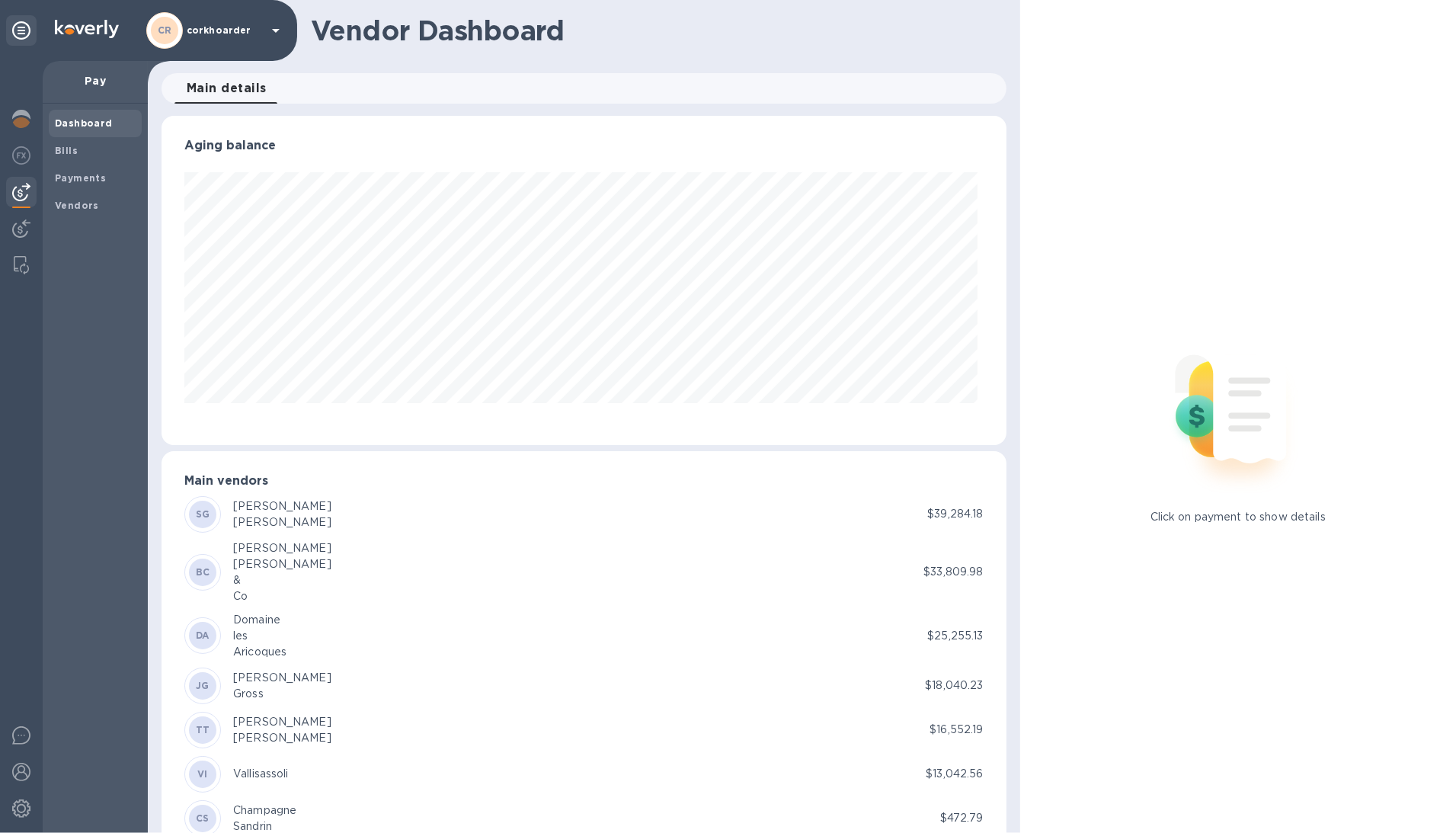
scroll to position [329, 839]
click at [85, 175] on b "Payments" at bounding box center [80, 178] width 51 height 12
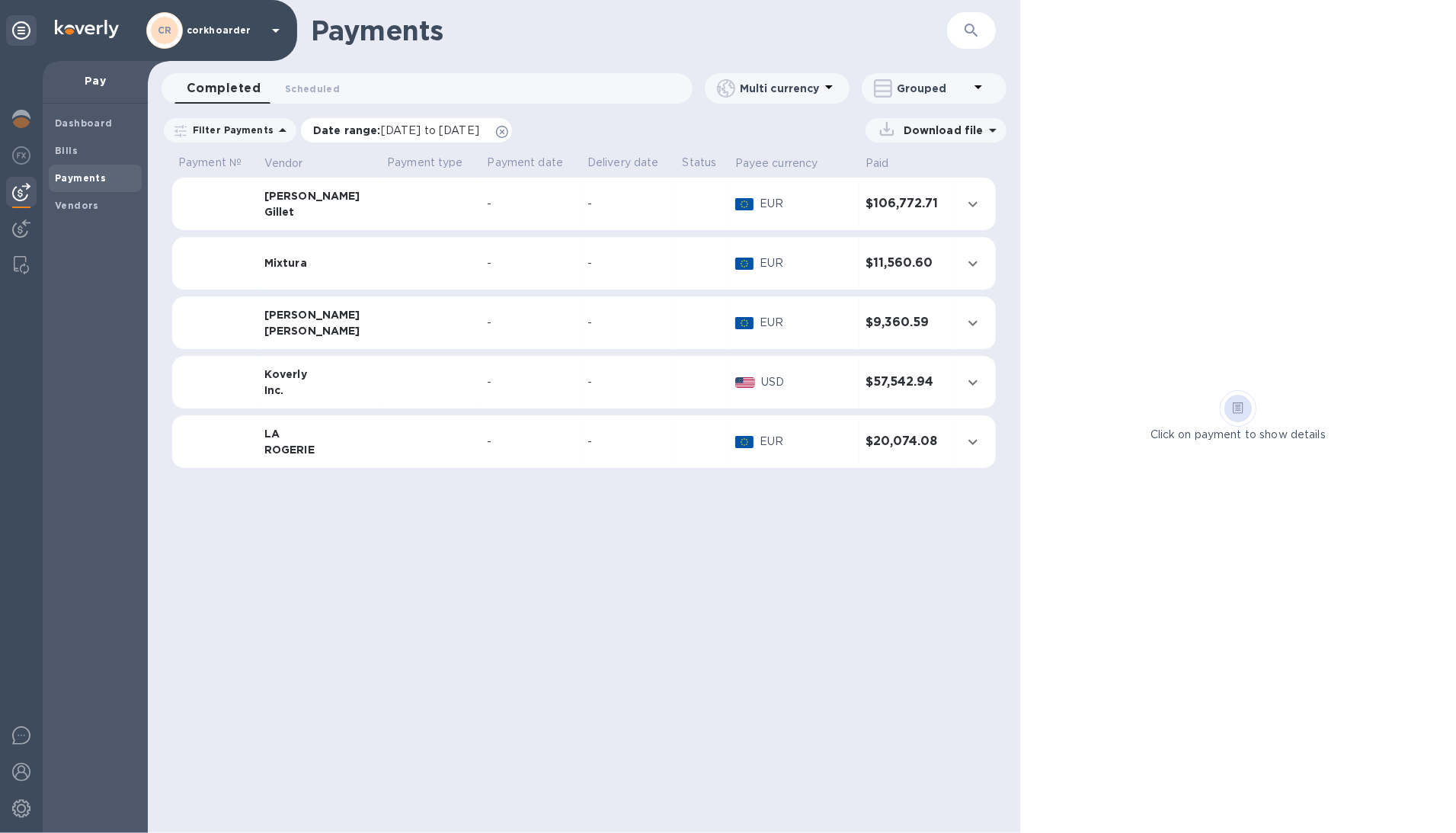
click at [509, 129] on icon at bounding box center [501, 131] width 12 height 12
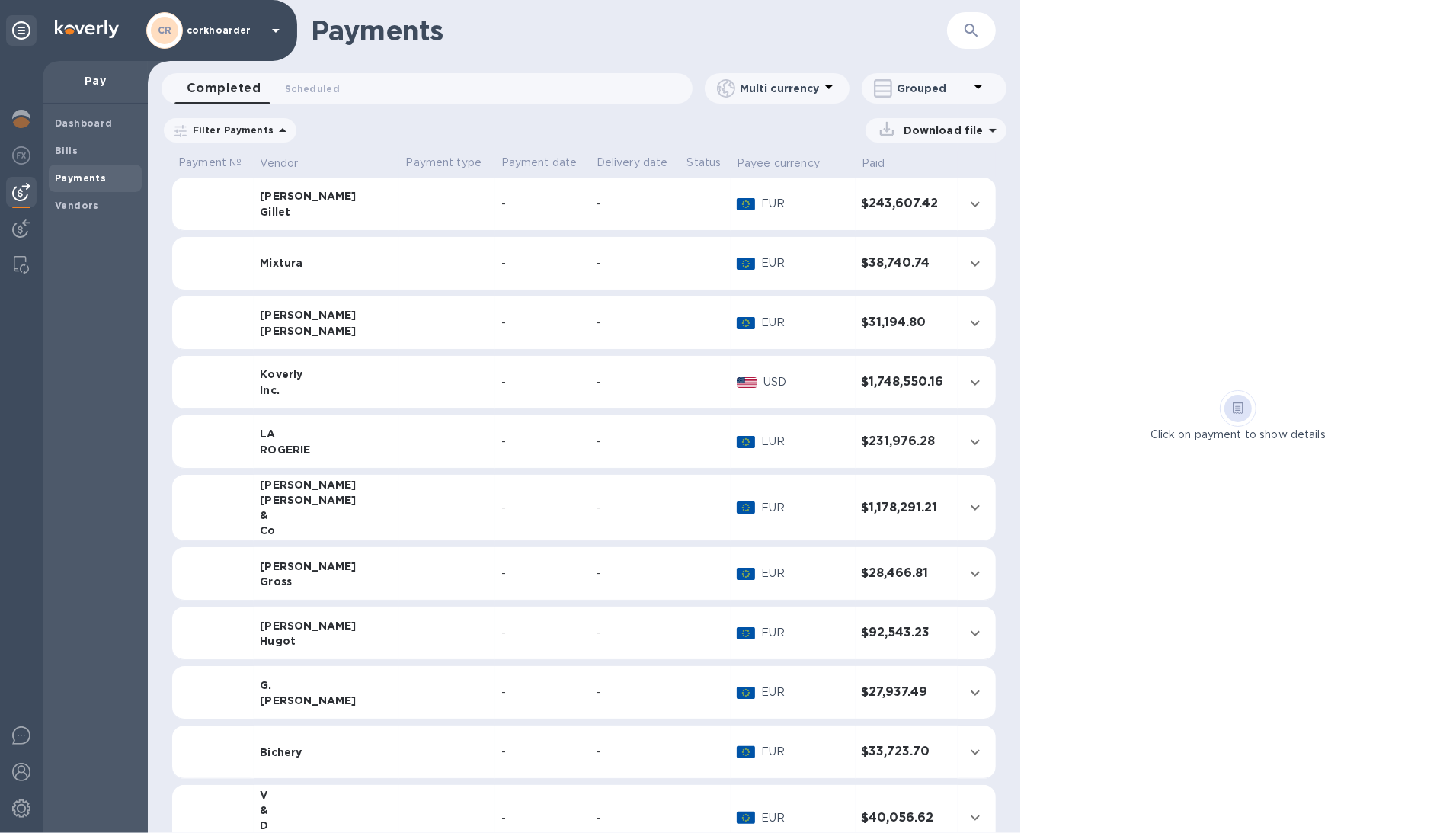
click at [910, 81] on p "Grouped" at bounding box center [933, 88] width 72 height 15
click at [910, 90] on div at bounding box center [728, 416] width 1456 height 833
click at [916, 93] on p "Grouped" at bounding box center [933, 88] width 72 height 15
click at [912, 125] on li "Separate all payments" at bounding box center [944, 128] width 165 height 49
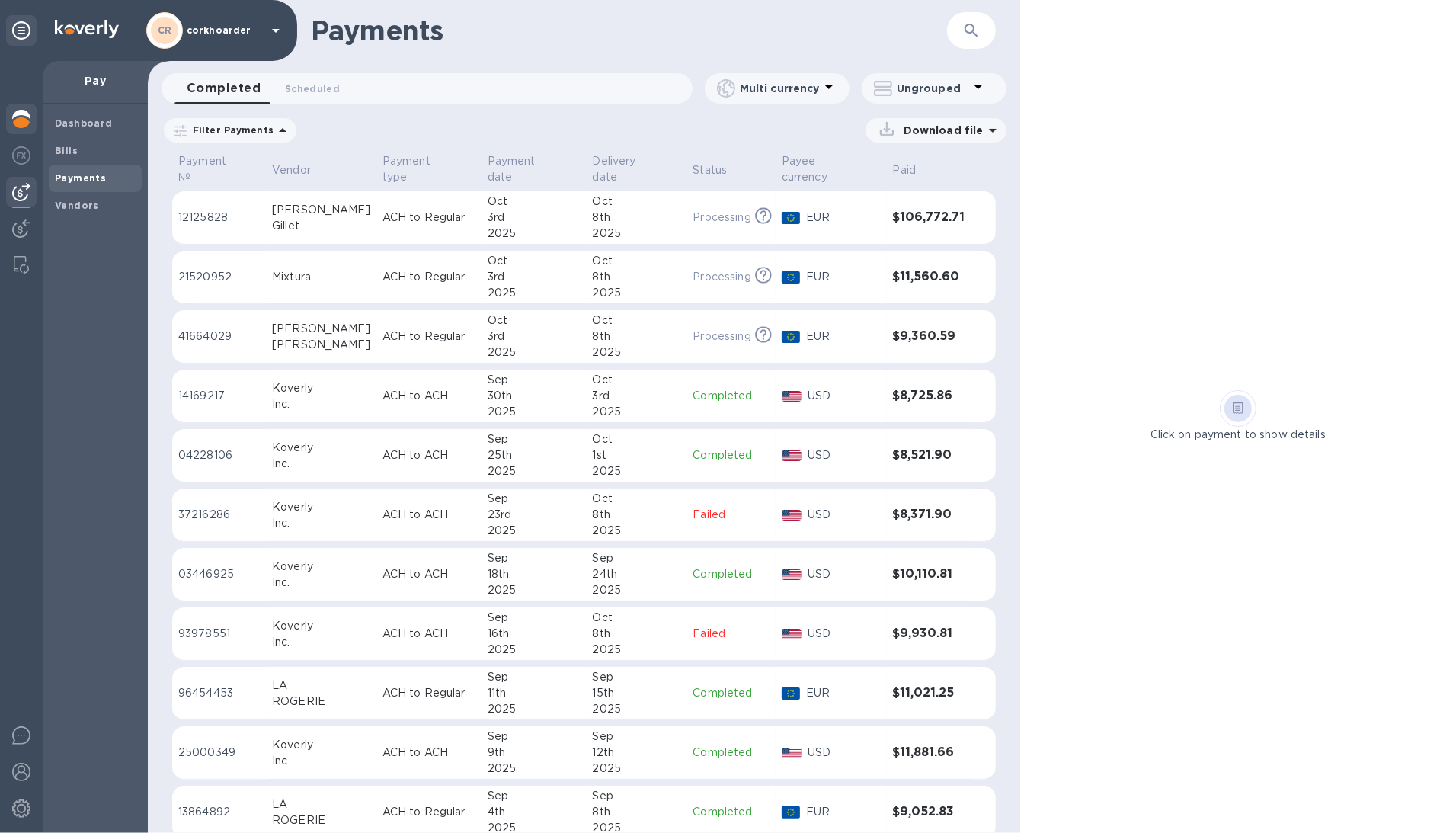
click at [22, 105] on div at bounding box center [22, 120] width 31 height 33
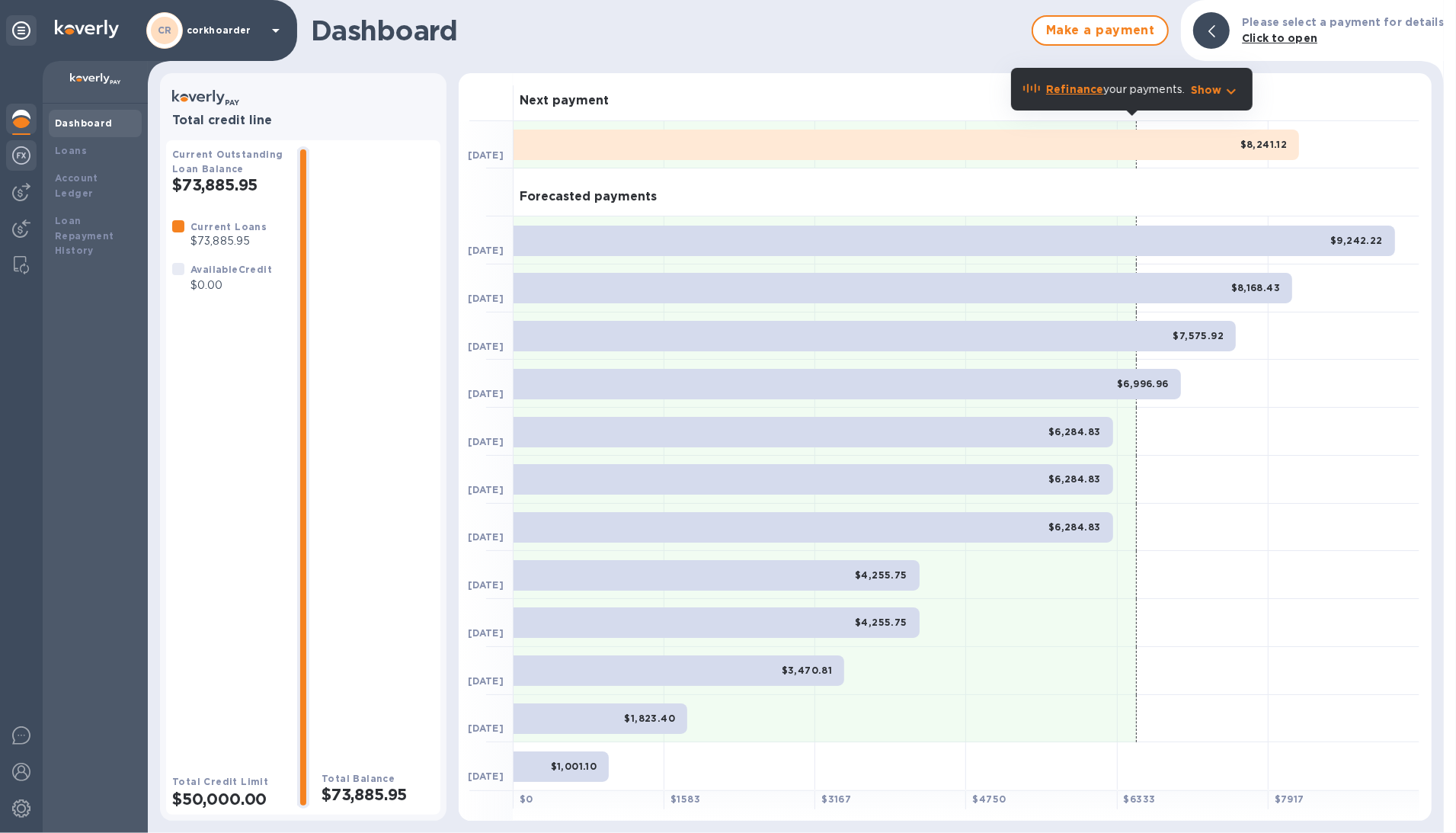
click at [22, 152] on img at bounding box center [21, 155] width 18 height 18
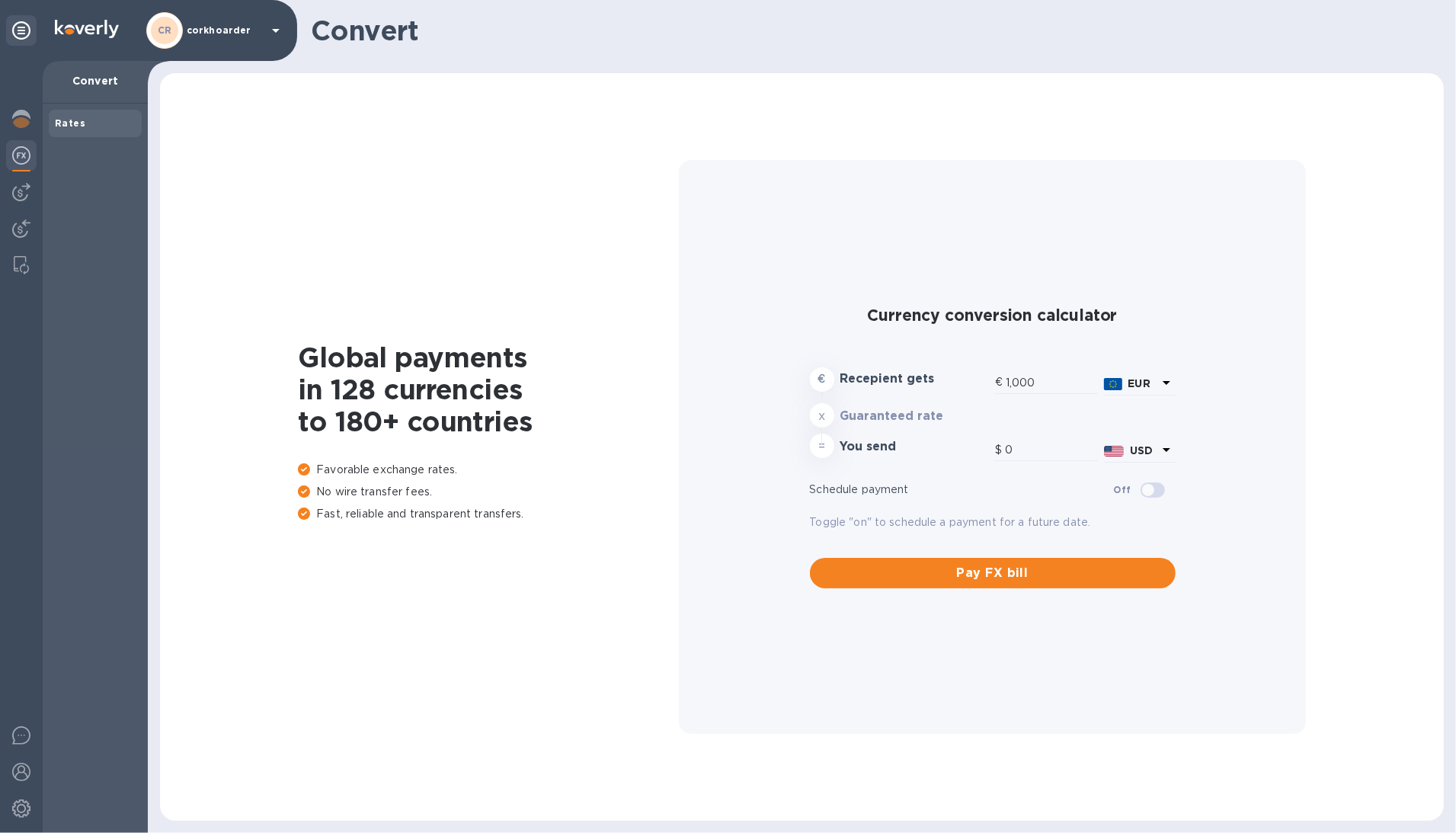
type input "1,185.69"
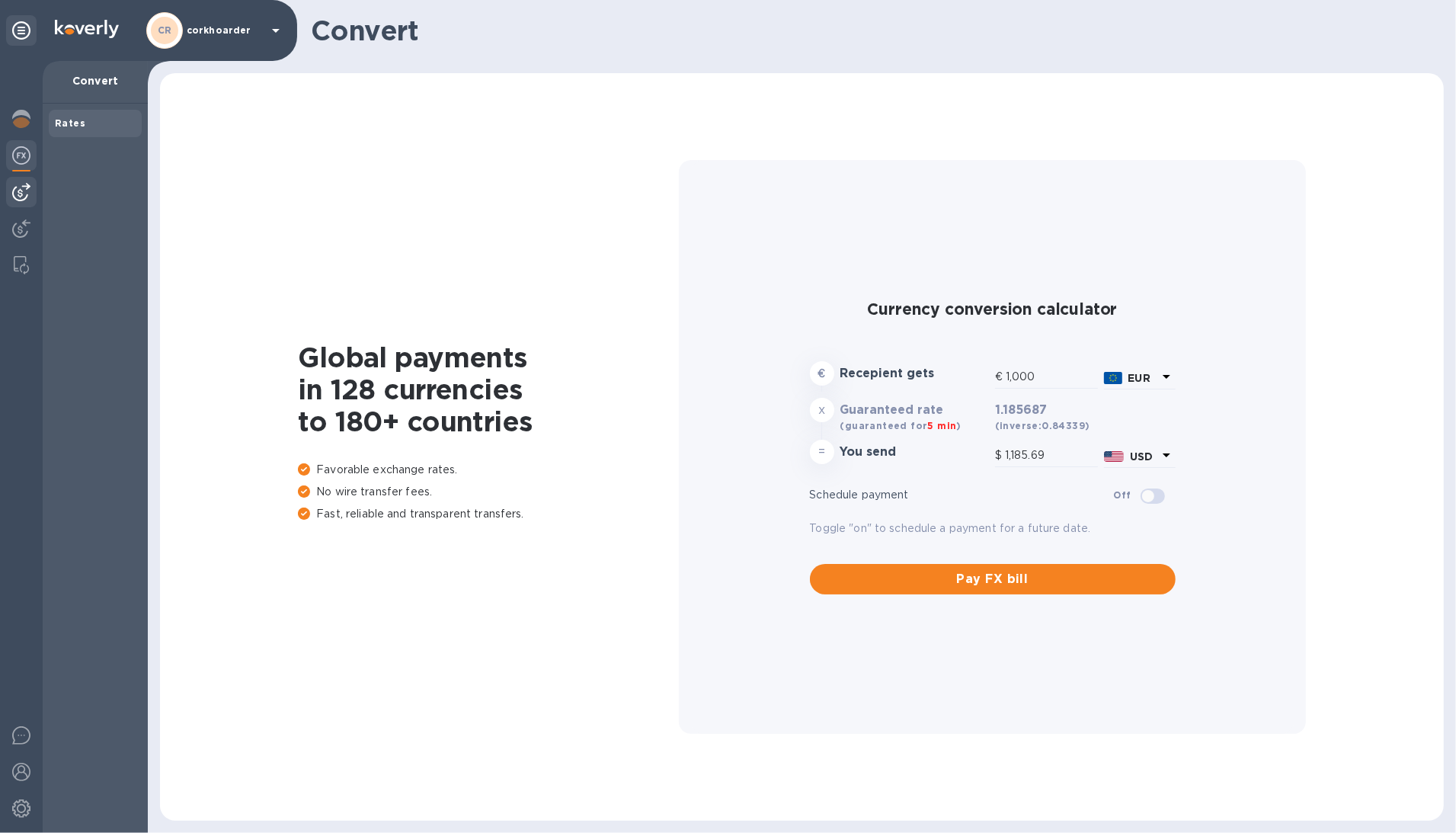
click at [16, 201] on img at bounding box center [21, 192] width 18 height 18
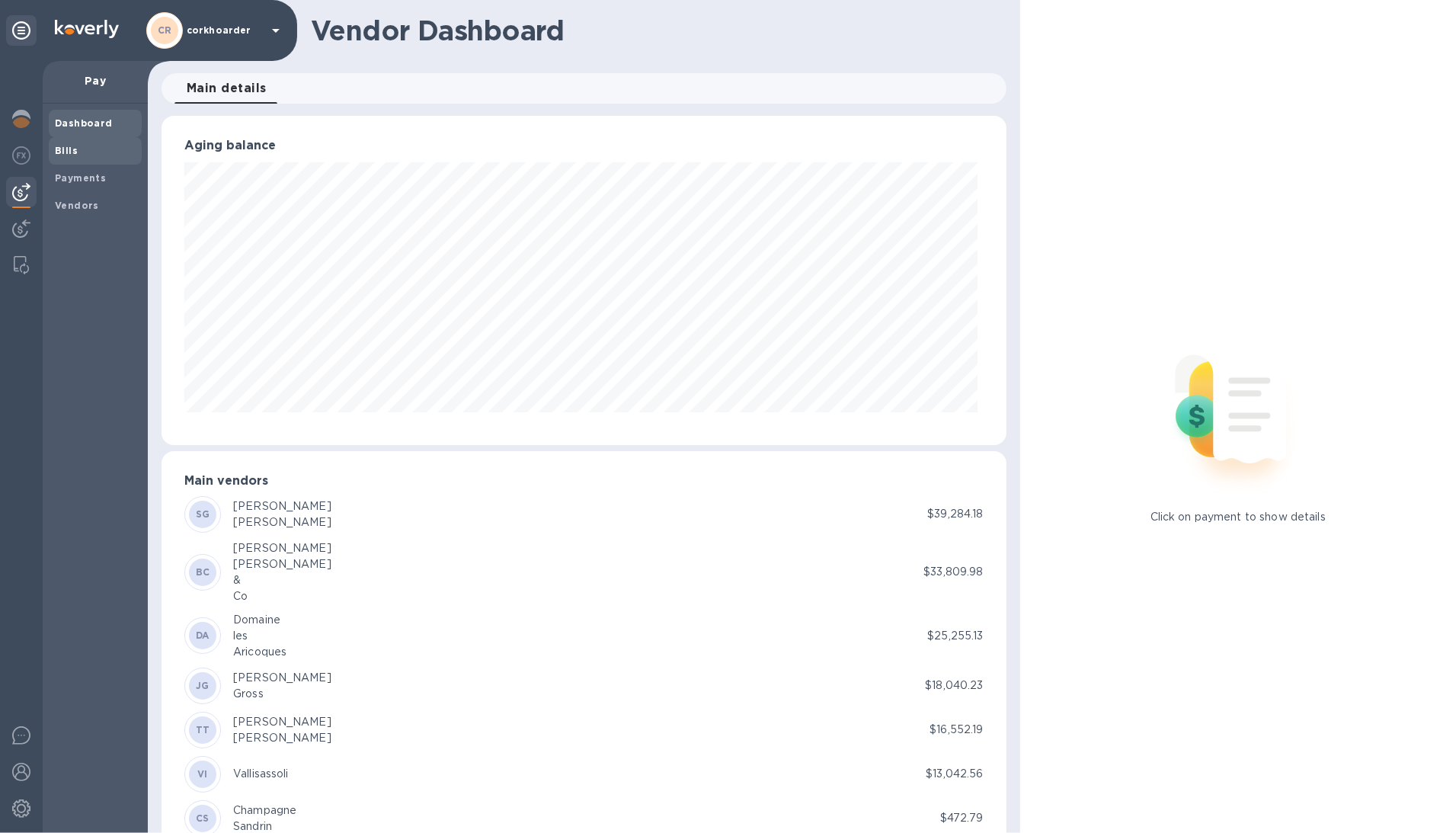
click at [88, 152] on span "Bills" at bounding box center [95, 151] width 80 height 15
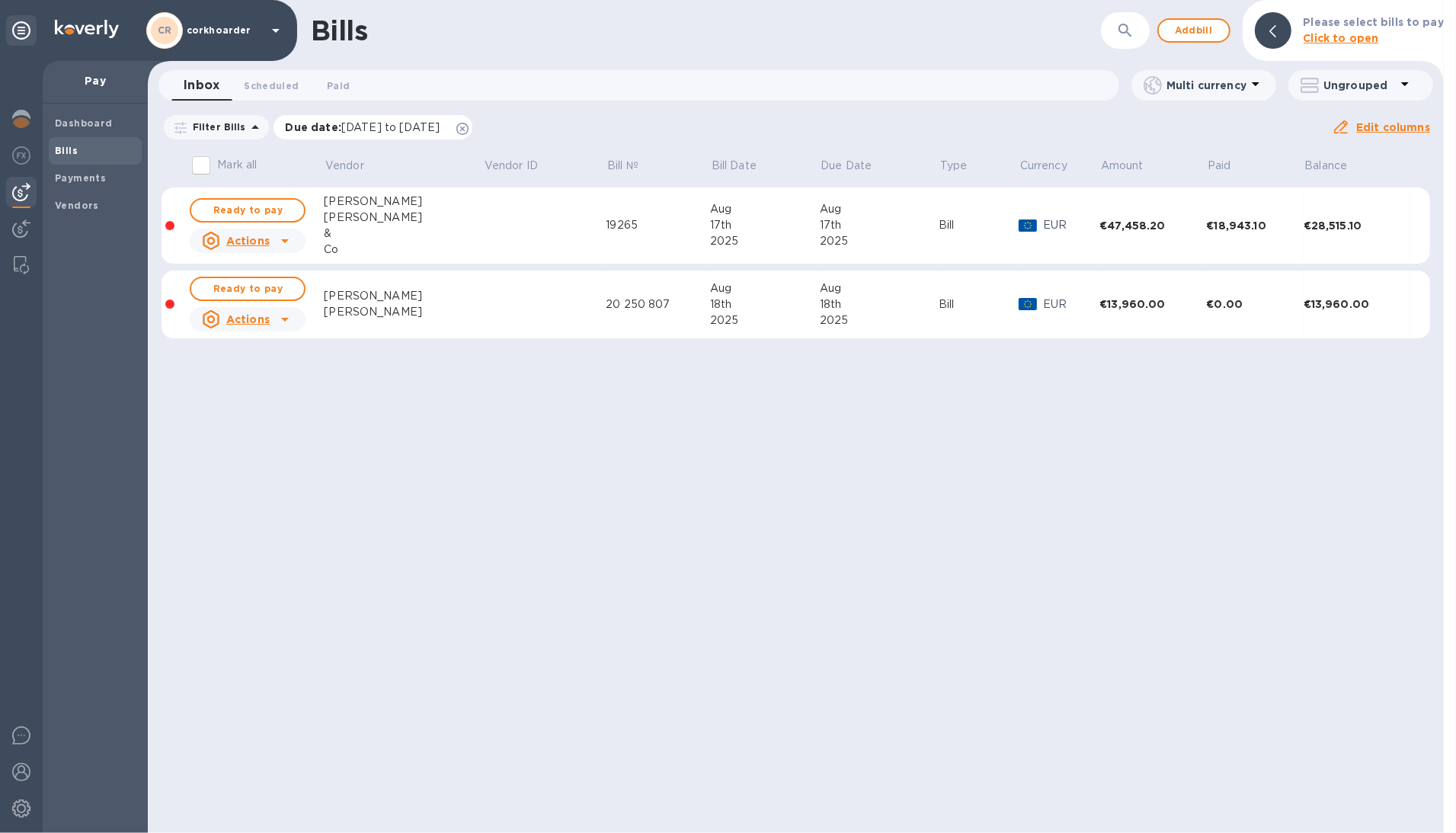
click at [469, 126] on icon at bounding box center [462, 128] width 12 height 12
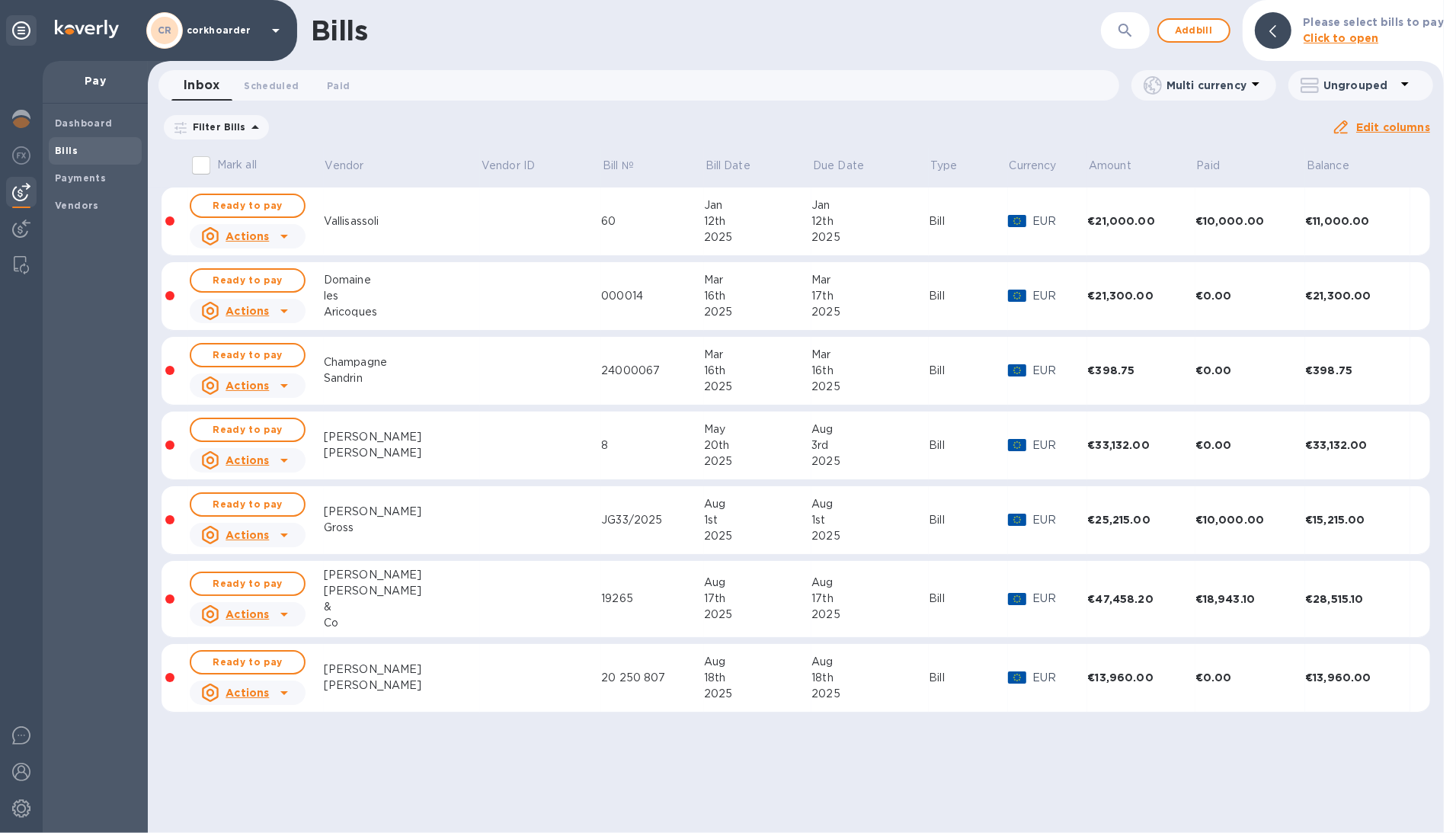
click at [481, 211] on td at bounding box center [541, 222] width 121 height 69
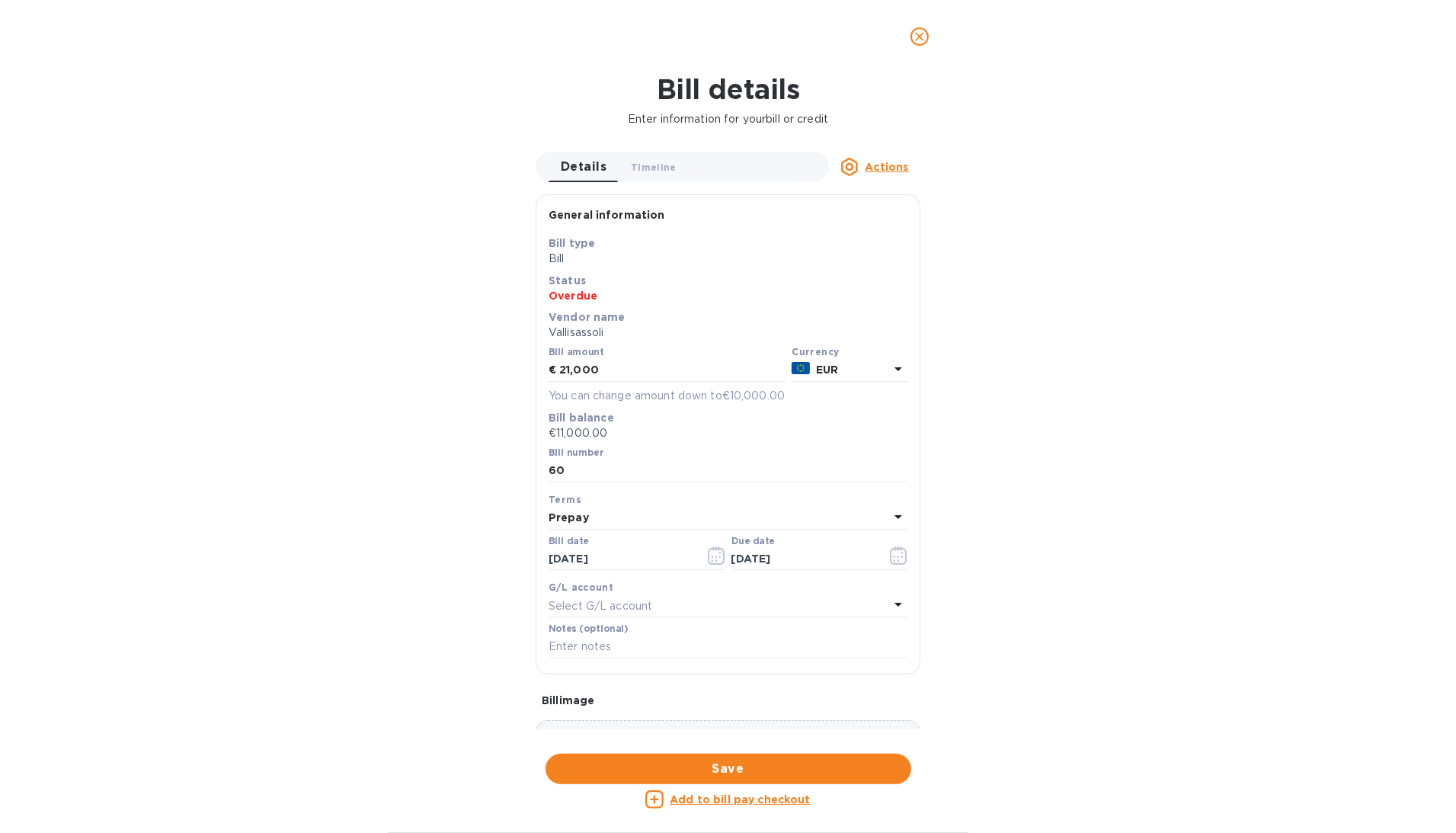
click at [713, 801] on u "Add to bill pay checkout" at bounding box center [741, 799] width 141 height 12
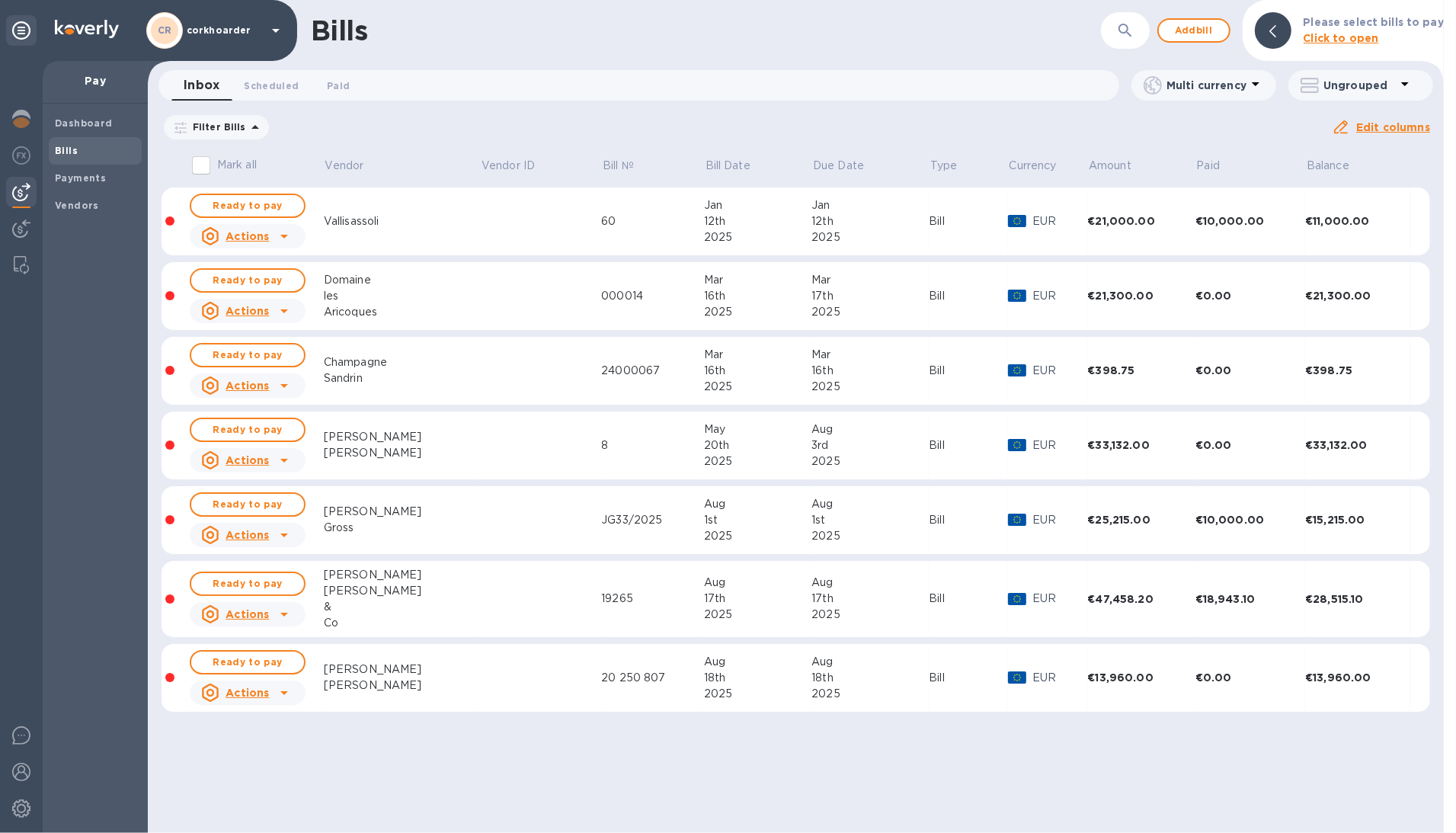
click at [960, 201] on td "Bill" at bounding box center [968, 222] width 79 height 69
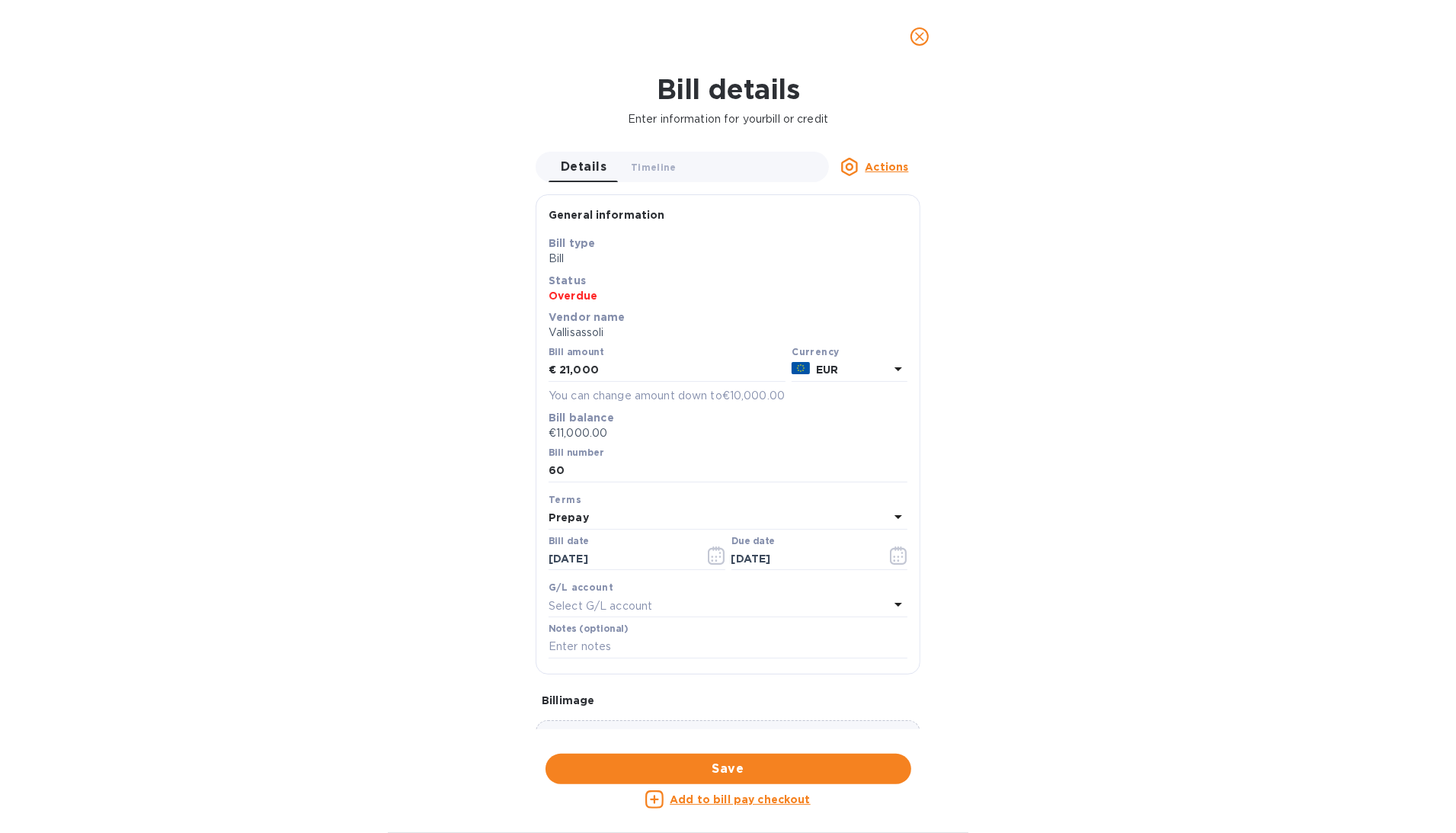
click at [781, 805] on u "Add to bill pay checkout" at bounding box center [741, 799] width 141 height 12
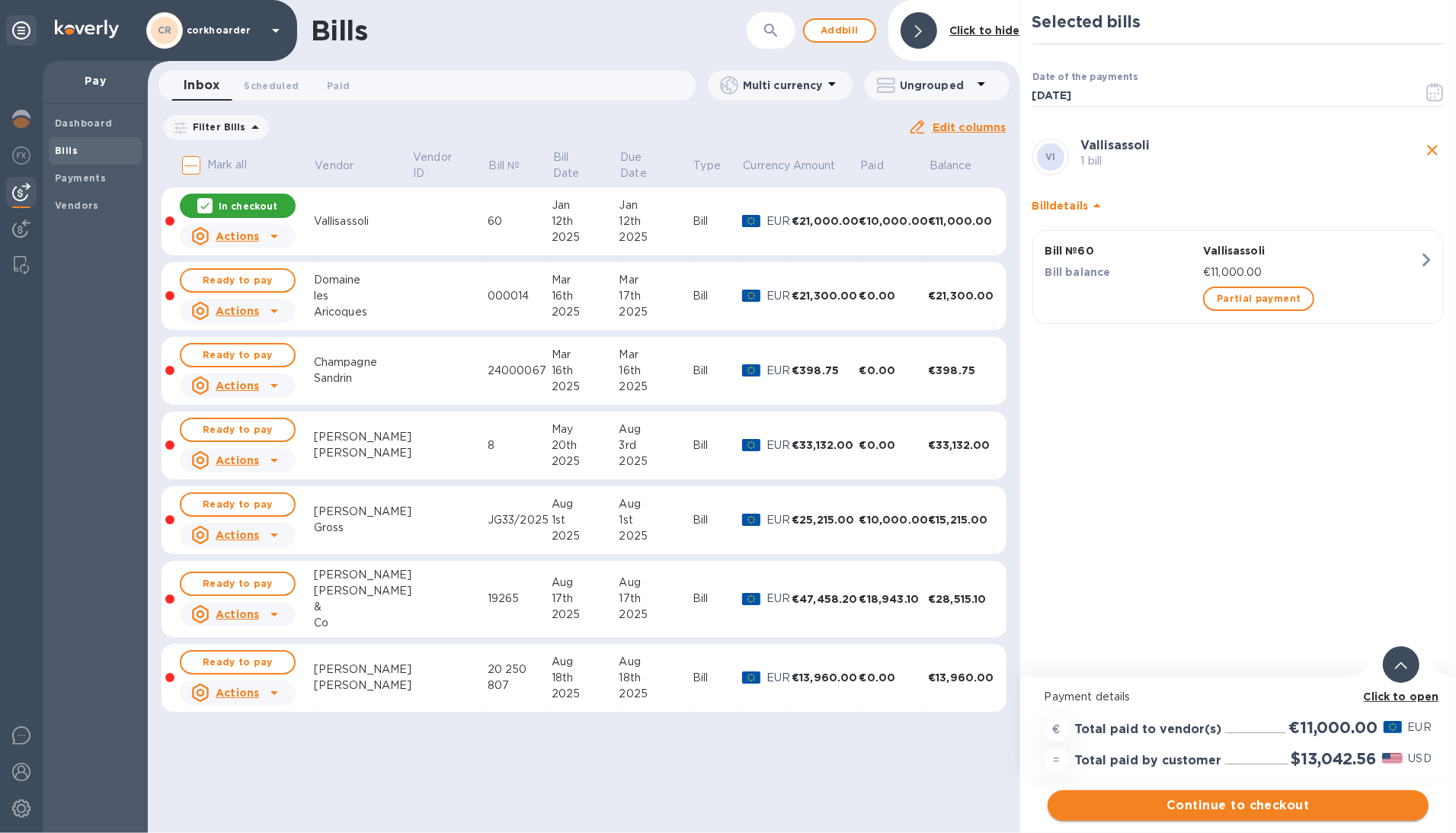
click at [1211, 812] on span "Continue to checkout" at bounding box center [1238, 806] width 357 height 18
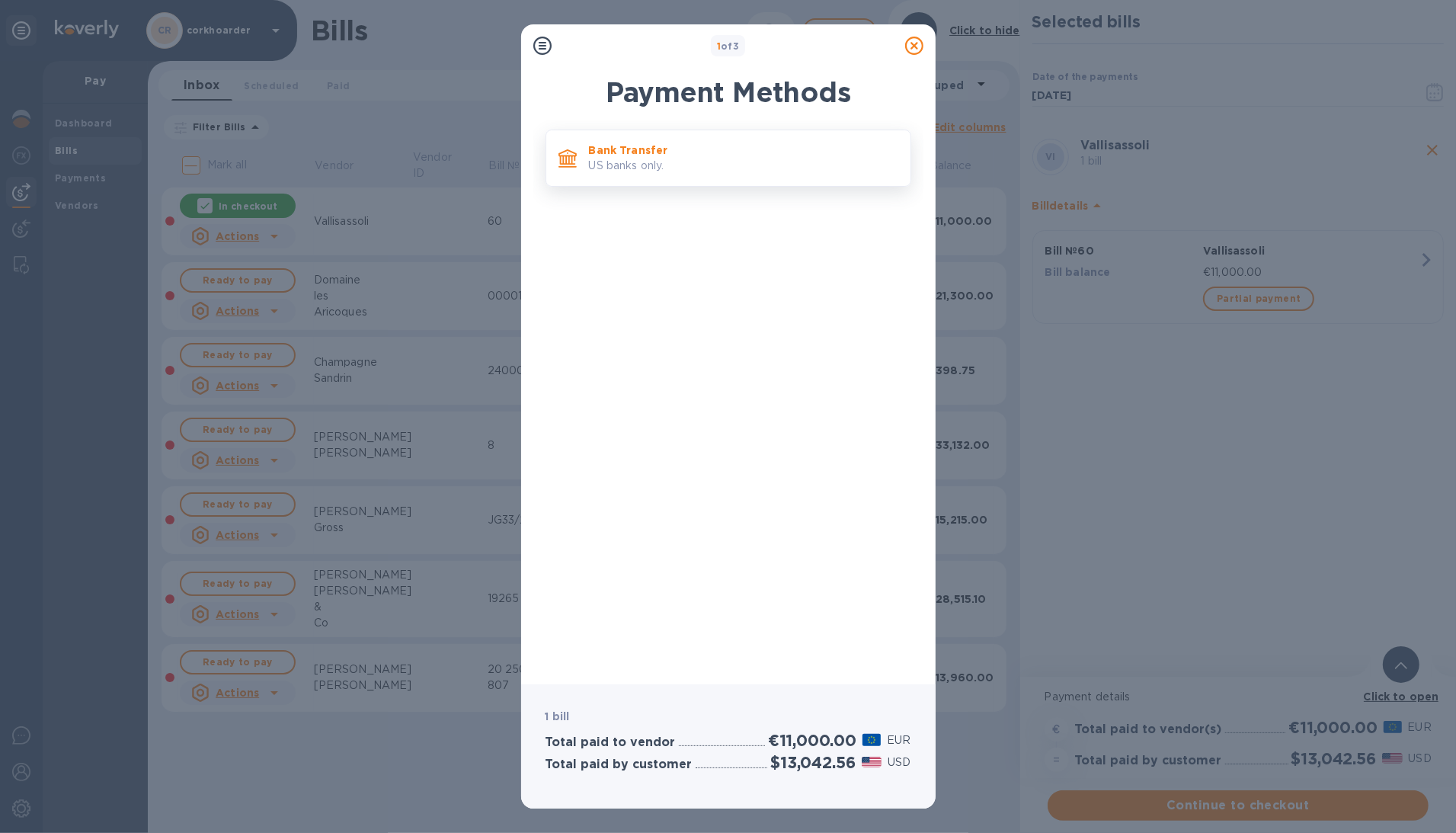
click at [696, 155] on p "Bank Transfer" at bounding box center [743, 150] width 310 height 15
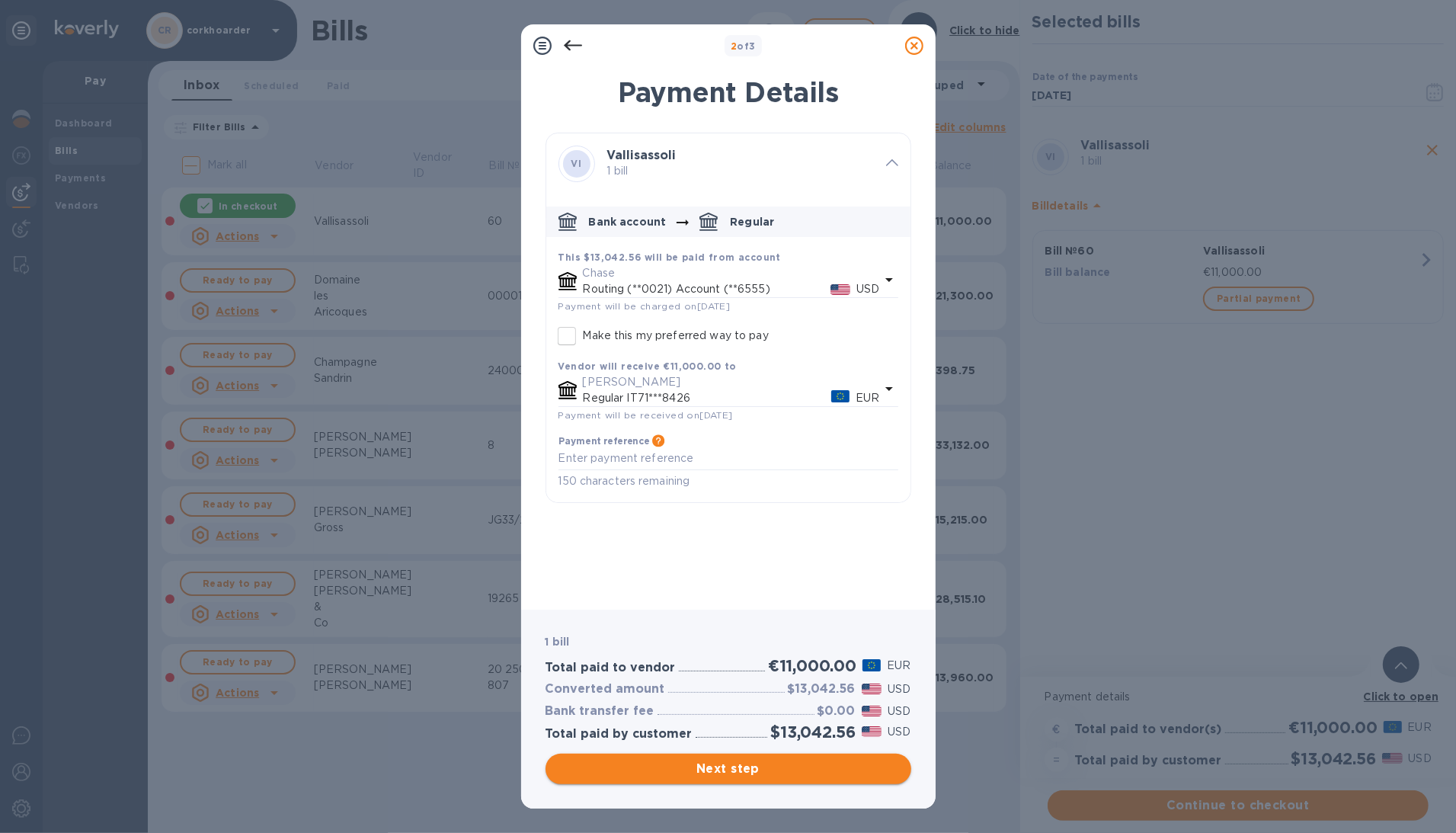
click at [831, 763] on span "Next step" at bounding box center [729, 769] width 341 height 18
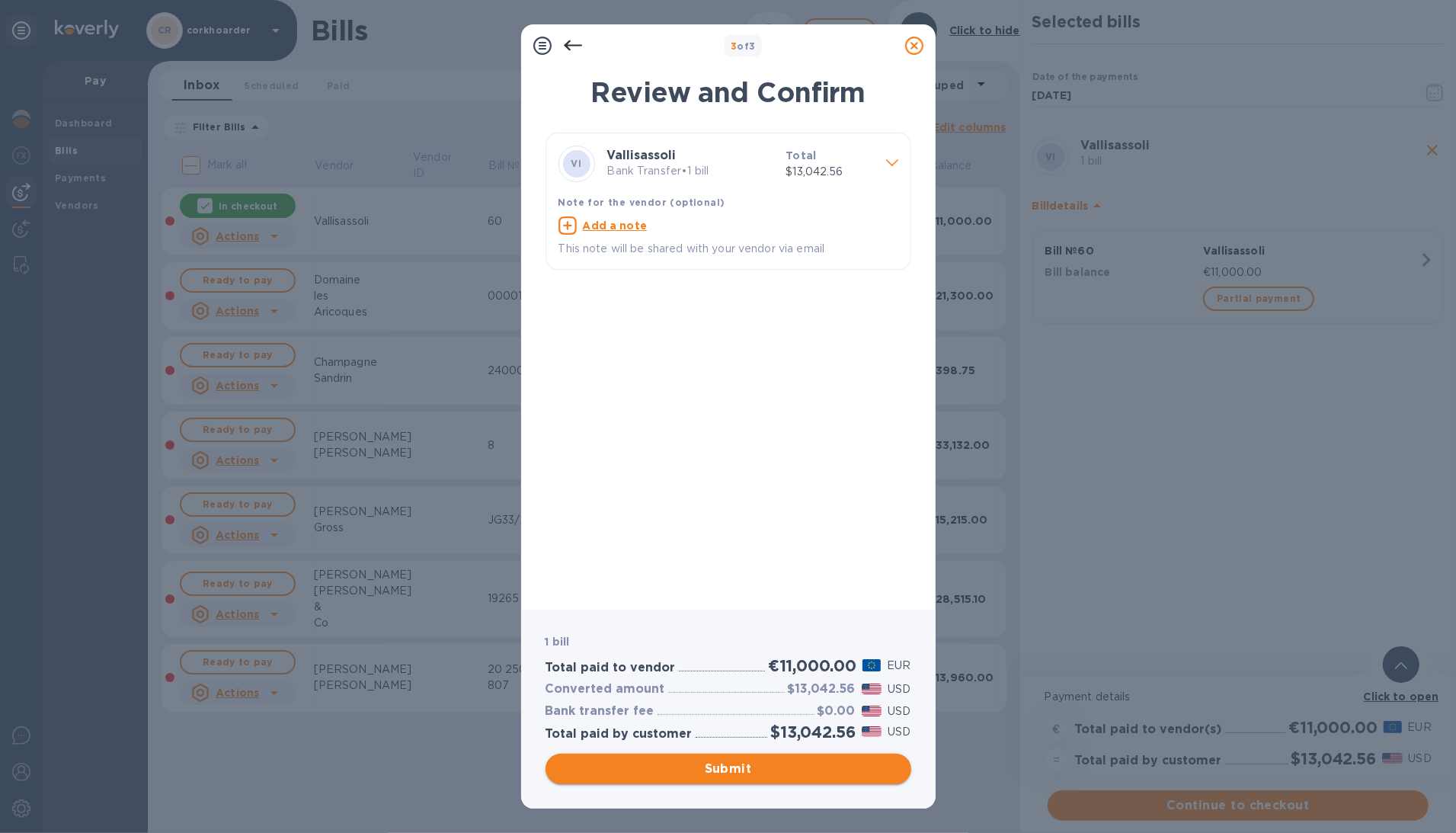
click at [815, 773] on span "Submit" at bounding box center [729, 769] width 341 height 18
